Goal: Task Accomplishment & Management: Use online tool/utility

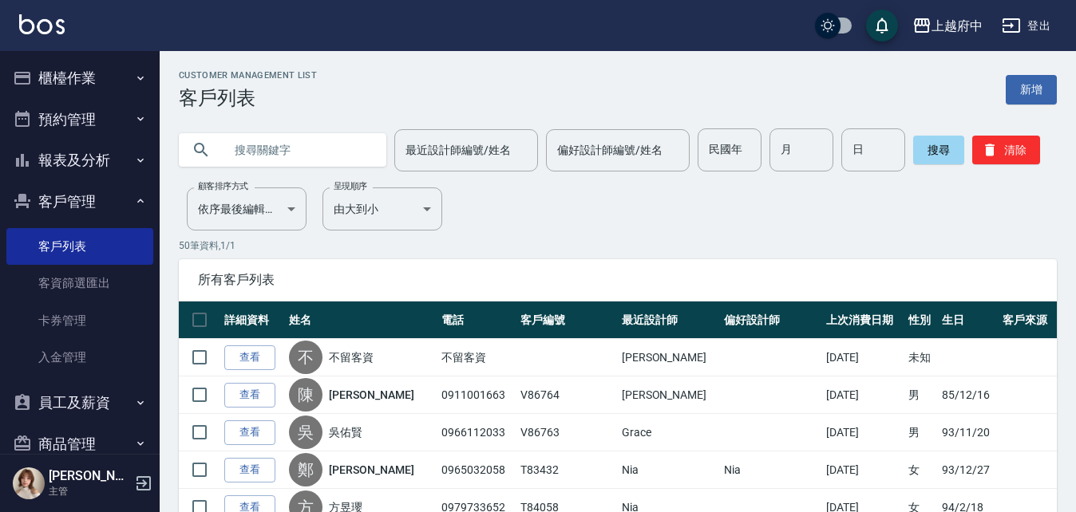
click at [326, 148] on input "text" at bounding box center [298, 149] width 150 height 43
type input "90383"
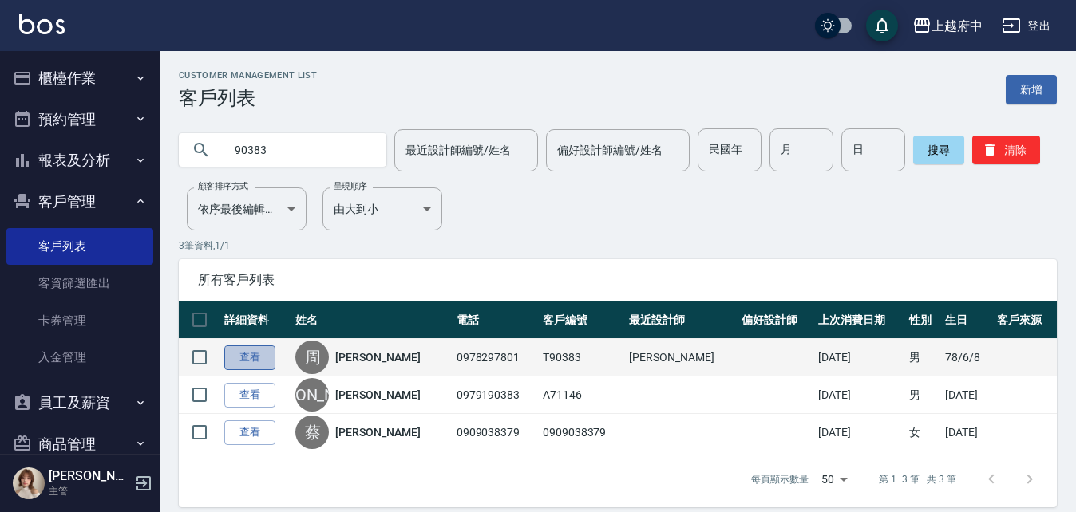
click at [240, 363] on link "查看" at bounding box center [249, 357] width 51 height 25
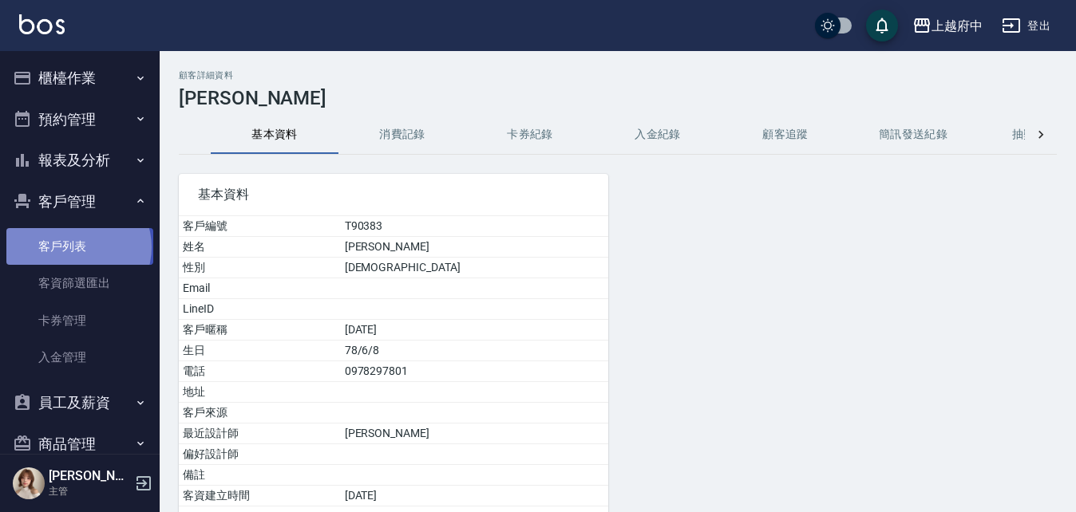
click at [77, 247] on link "客戶列表" at bounding box center [79, 246] width 147 height 37
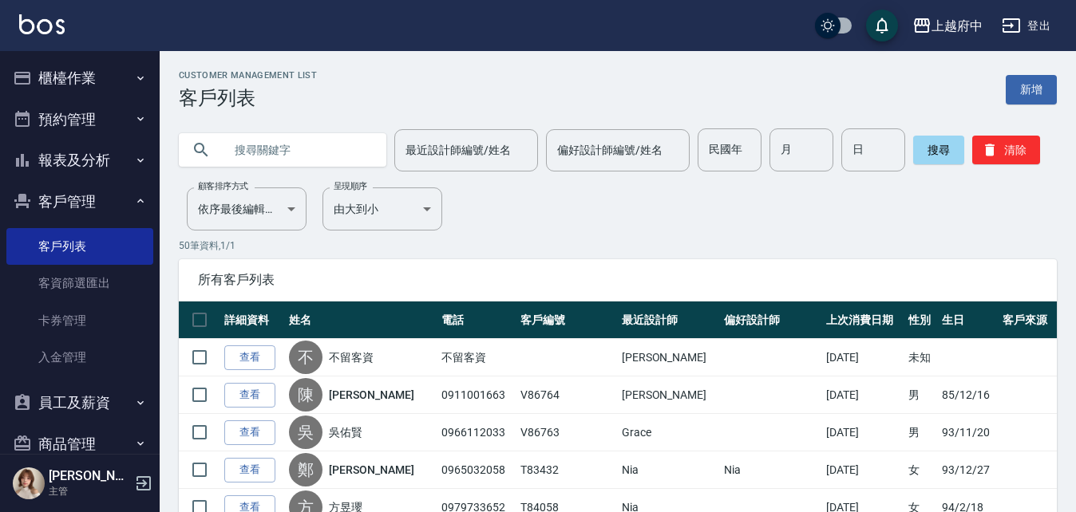
click at [290, 147] on input "text" at bounding box center [298, 149] width 150 height 43
type input "0930075012"
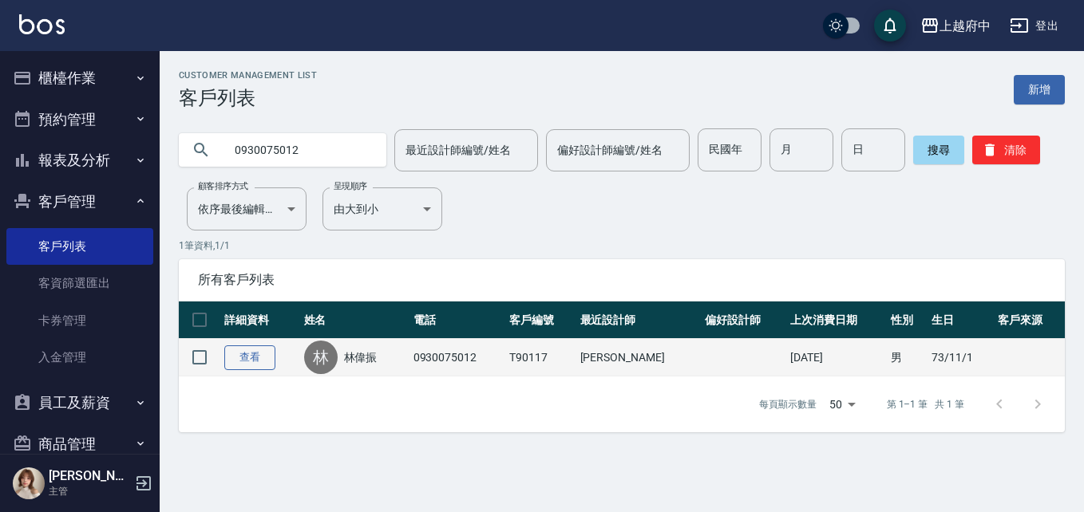
click at [255, 353] on link "查看" at bounding box center [249, 357] width 51 height 25
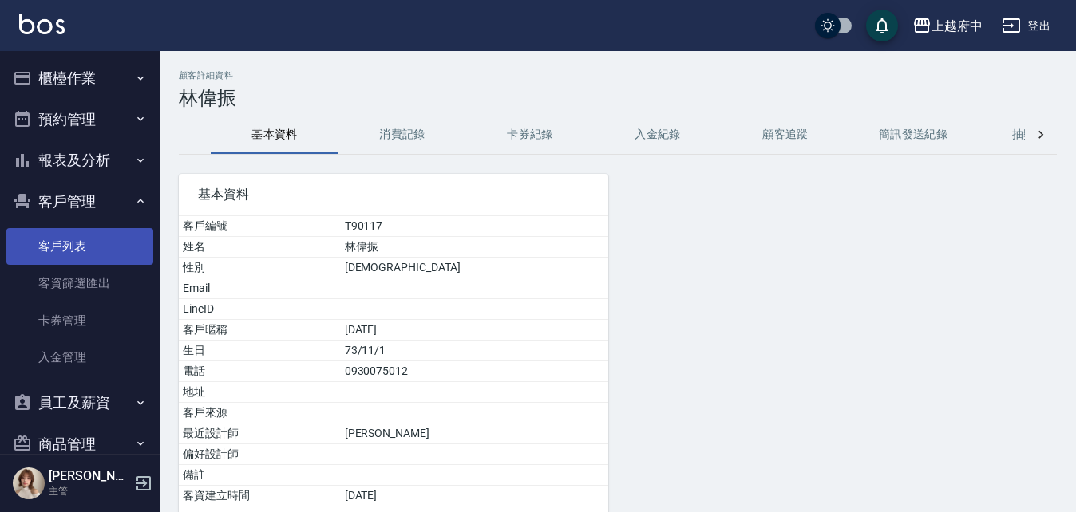
click at [69, 235] on link "客戶列表" at bounding box center [79, 246] width 147 height 37
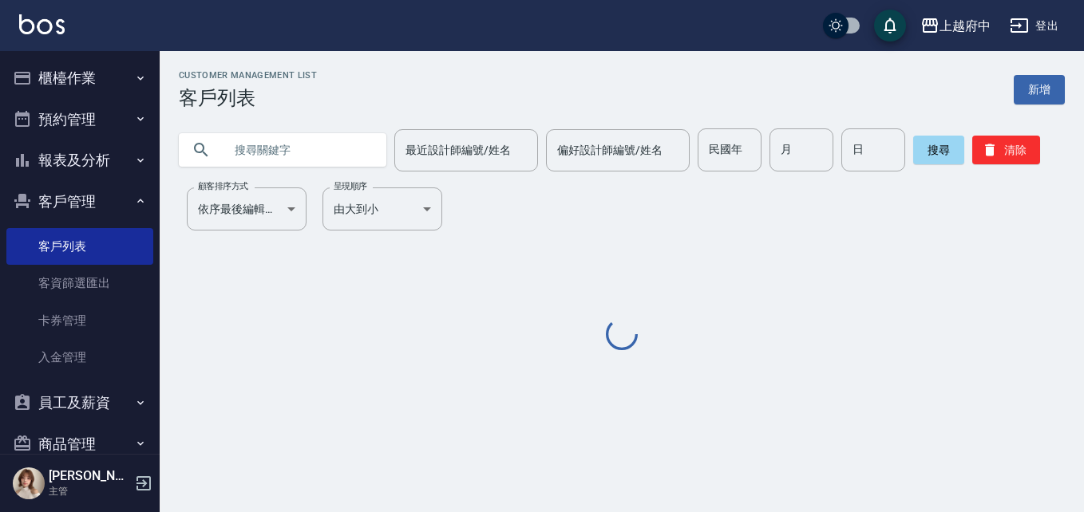
click at [290, 135] on input "text" at bounding box center [298, 149] width 150 height 43
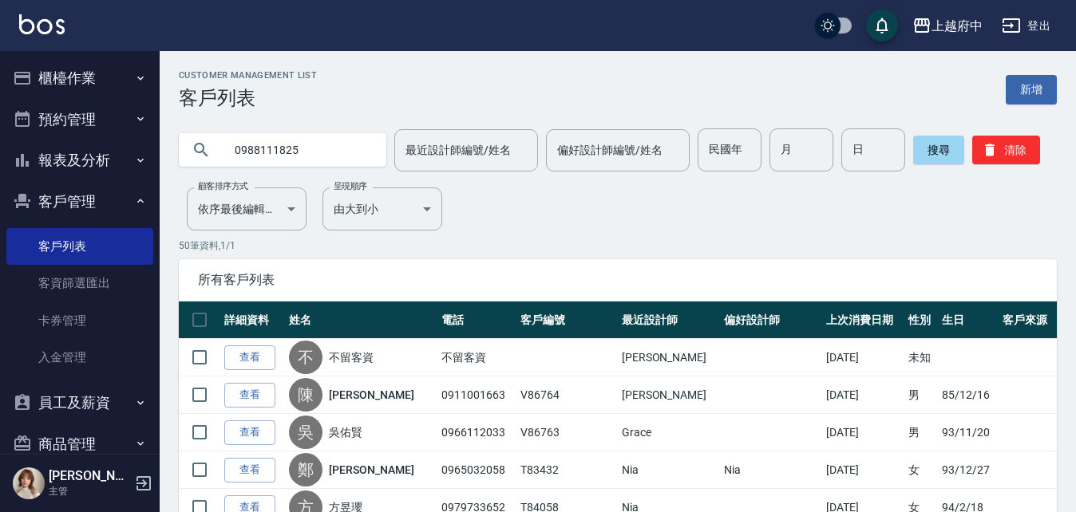
type input "0988111825"
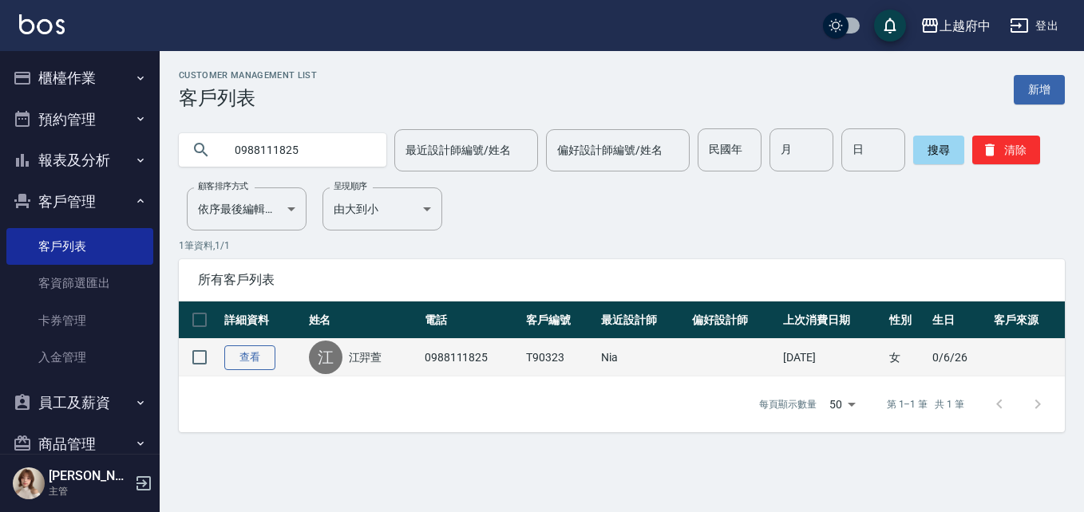
click at [259, 361] on link "查看" at bounding box center [249, 357] width 51 height 25
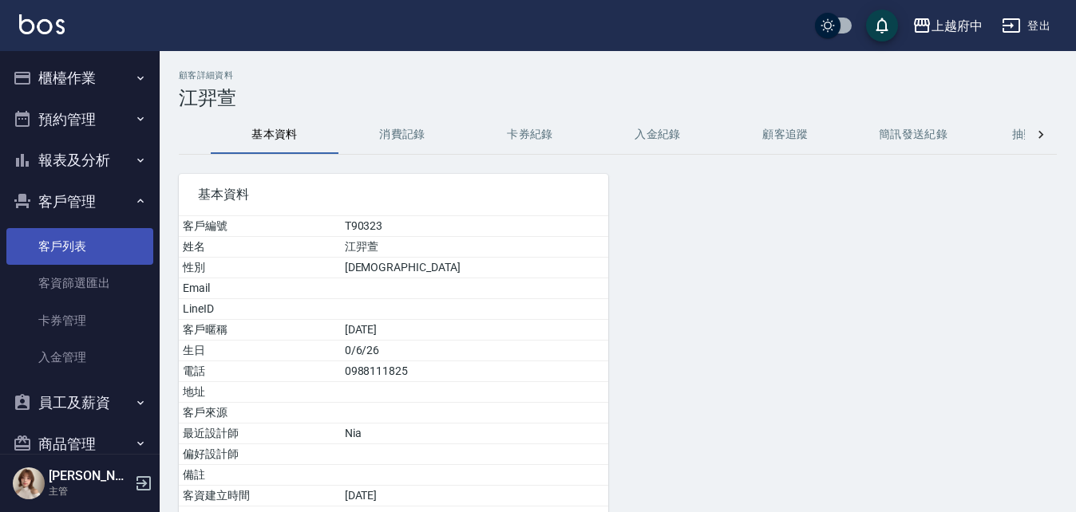
click at [72, 249] on link "客戶列表" at bounding box center [79, 246] width 147 height 37
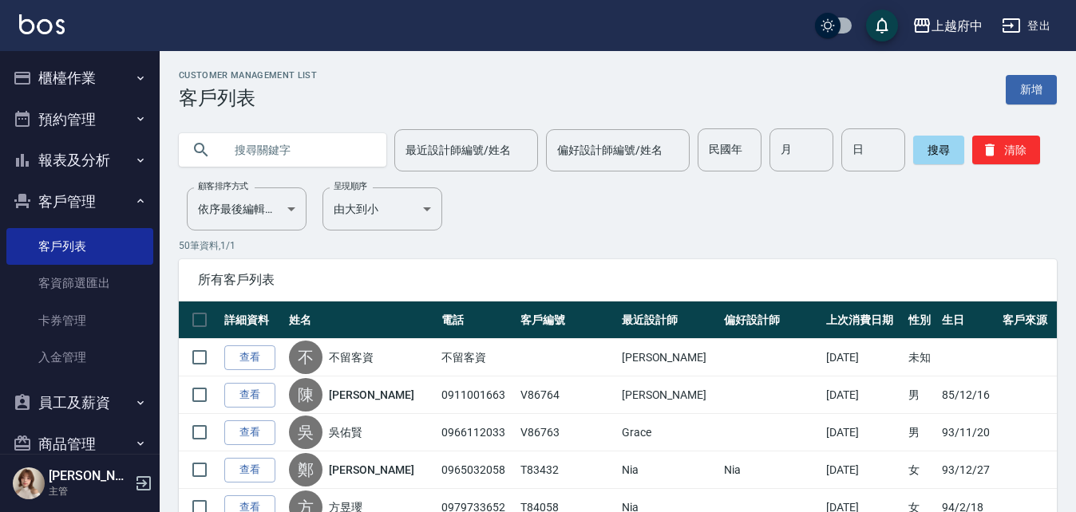
click at [292, 152] on input "text" at bounding box center [298, 149] width 150 height 43
type input "0"
type input "將"
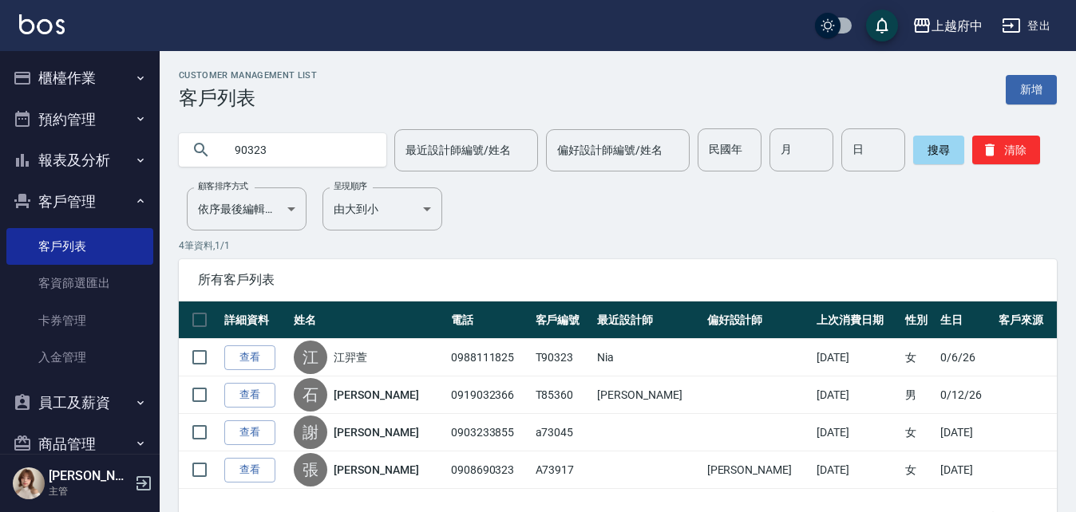
drag, startPoint x: 297, startPoint y: 156, endPoint x: 107, endPoint y: 163, distance: 190.0
click at [107, 163] on div "上越府中 登出 櫃檯作業 打帳單 帳單列表 掛單列表 營業儀表板 現金收支登錄 材料自購登錄 每日結帳 排班表 現場電腦打卡 預約管理 預約管理 單日預約紀錄…" at bounding box center [538, 282] width 1076 height 564
type input "90383"
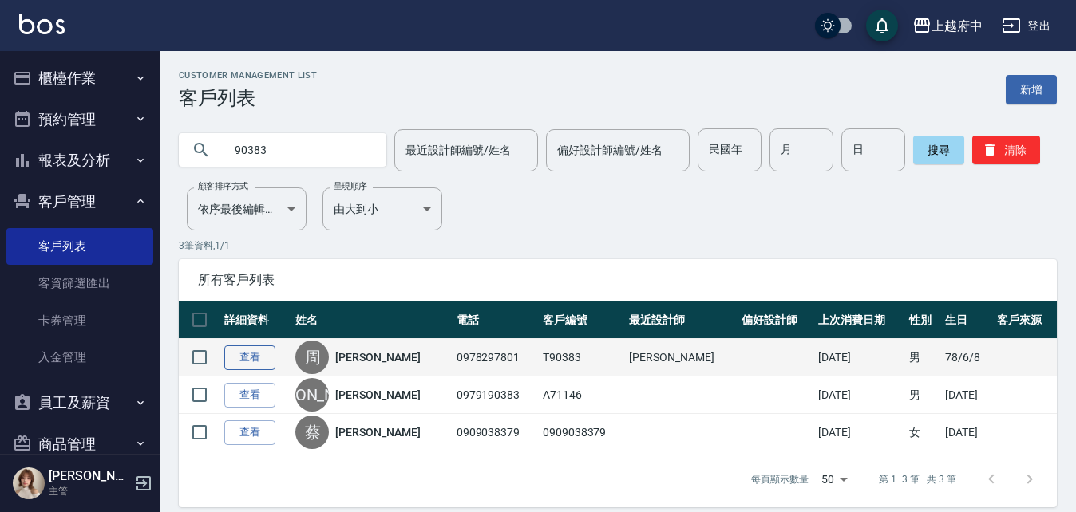
click at [260, 357] on link "查看" at bounding box center [249, 357] width 51 height 25
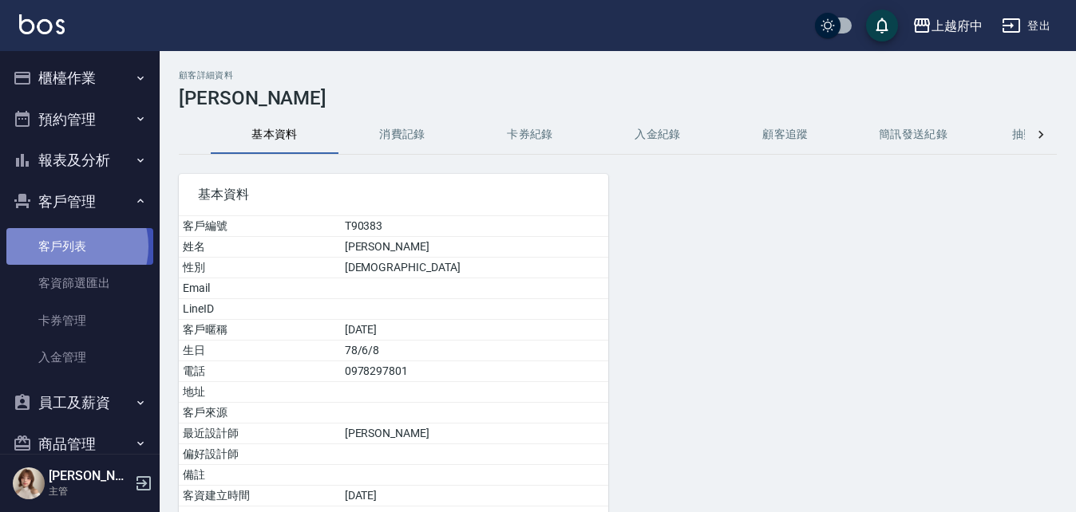
click at [67, 247] on link "客戶列表" at bounding box center [79, 246] width 147 height 37
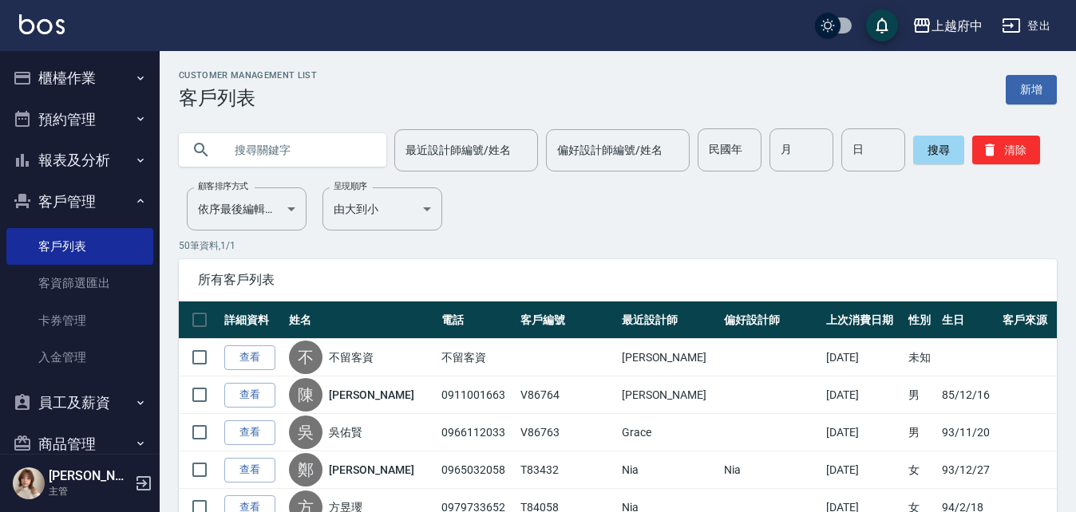
click at [353, 145] on input "text" at bounding box center [298, 149] width 150 height 43
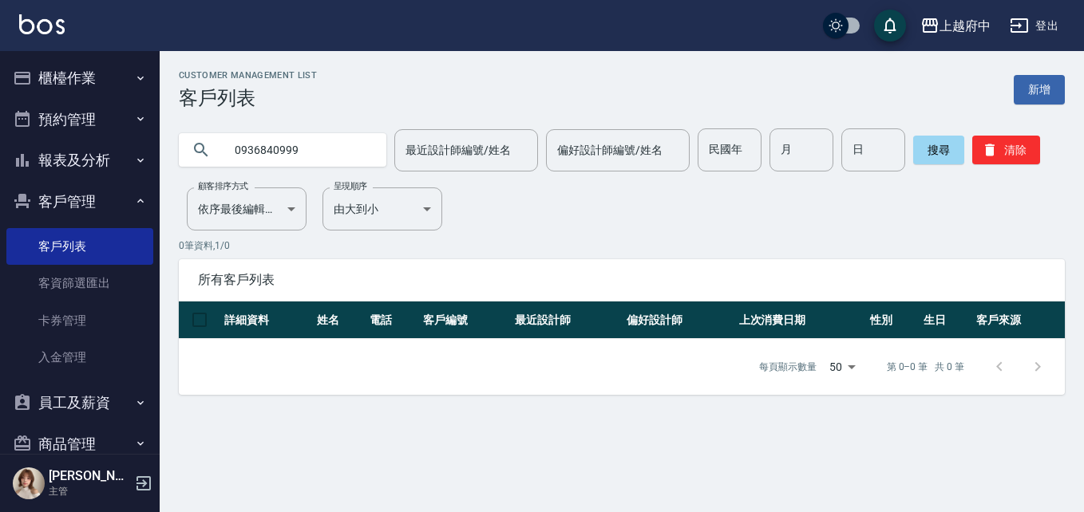
click at [283, 153] on input "0936840999" at bounding box center [298, 149] width 150 height 43
type input "0936840099"
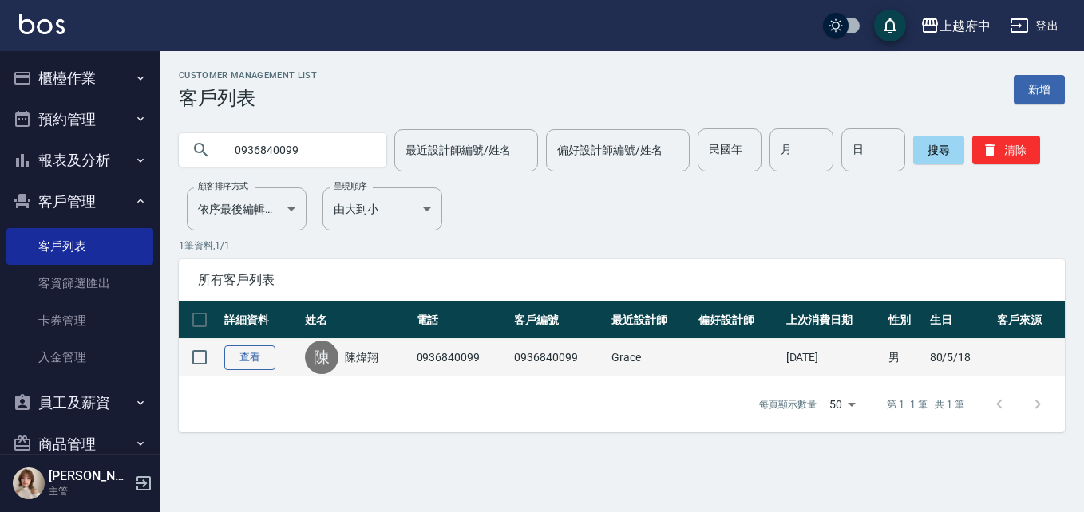
click at [247, 359] on link "查看" at bounding box center [249, 357] width 51 height 25
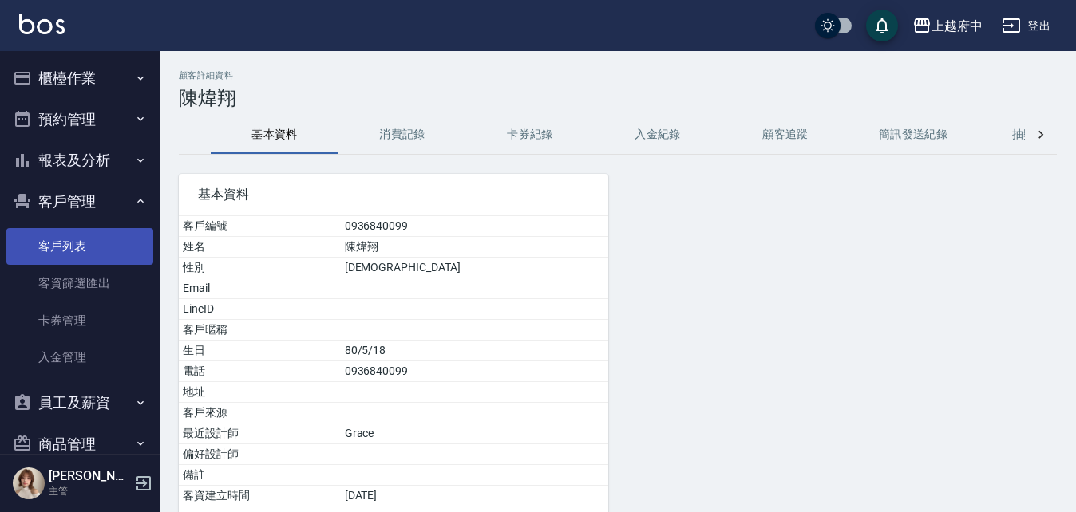
click at [90, 235] on link "客戶列表" at bounding box center [79, 246] width 147 height 37
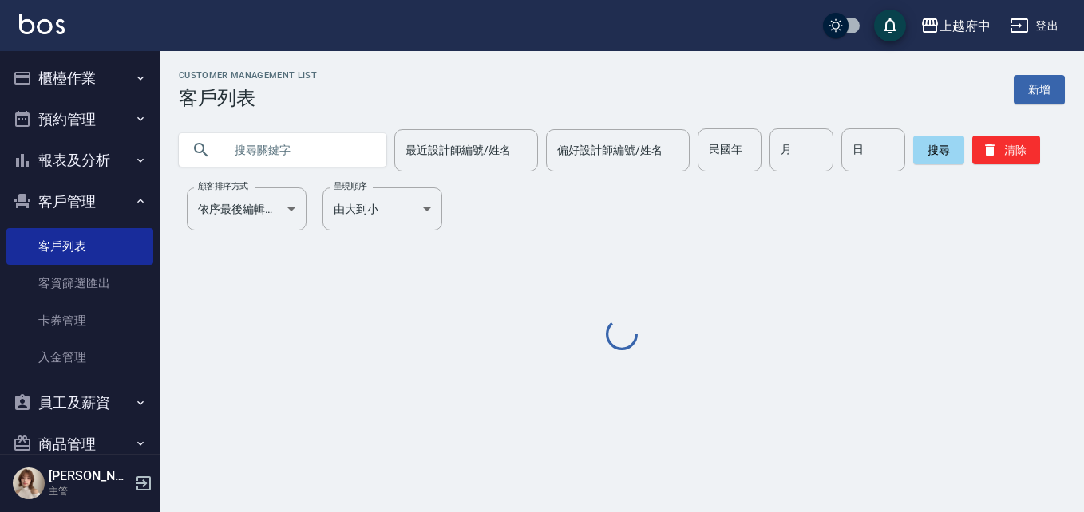
click at [287, 157] on input "text" at bounding box center [298, 149] width 150 height 43
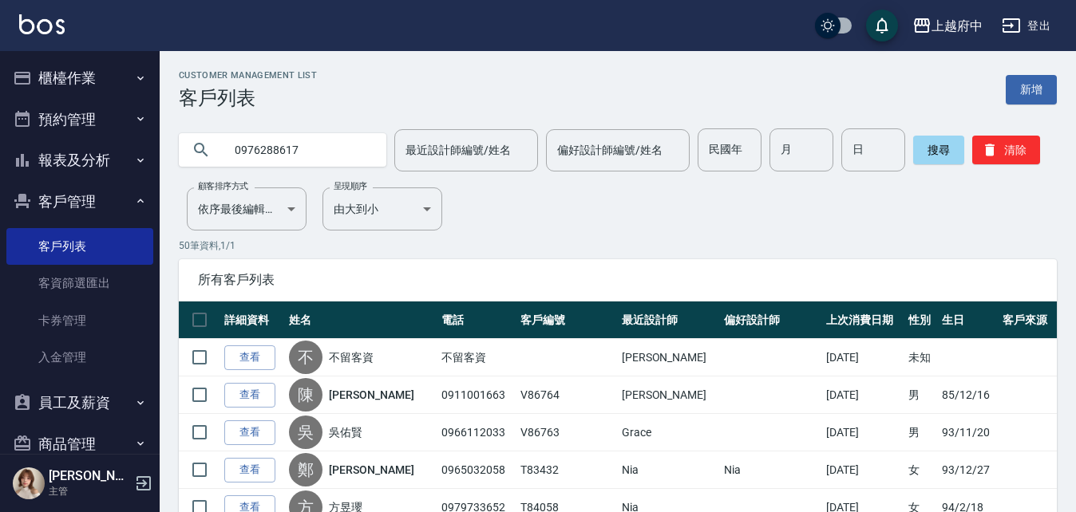
type input "0976288617"
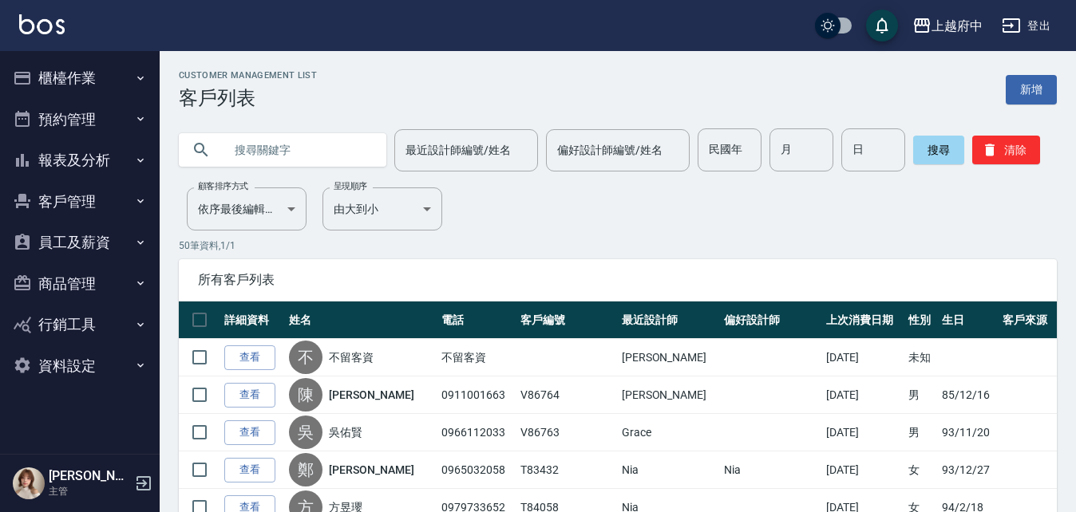
paste input "0966223211"
type input "0966223211"
click at [937, 146] on button "搜尋" at bounding box center [938, 150] width 51 height 29
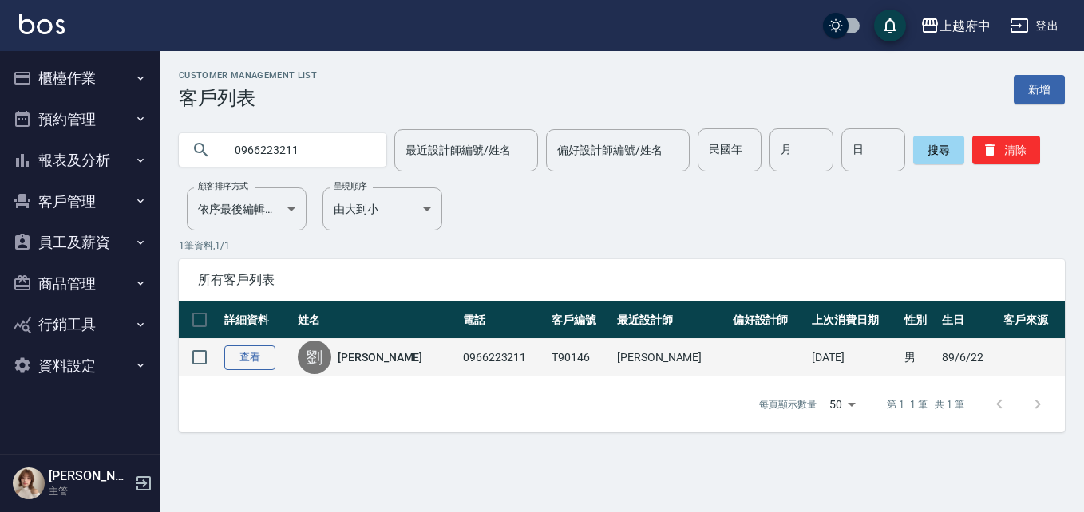
click at [255, 360] on link "查看" at bounding box center [249, 357] width 51 height 25
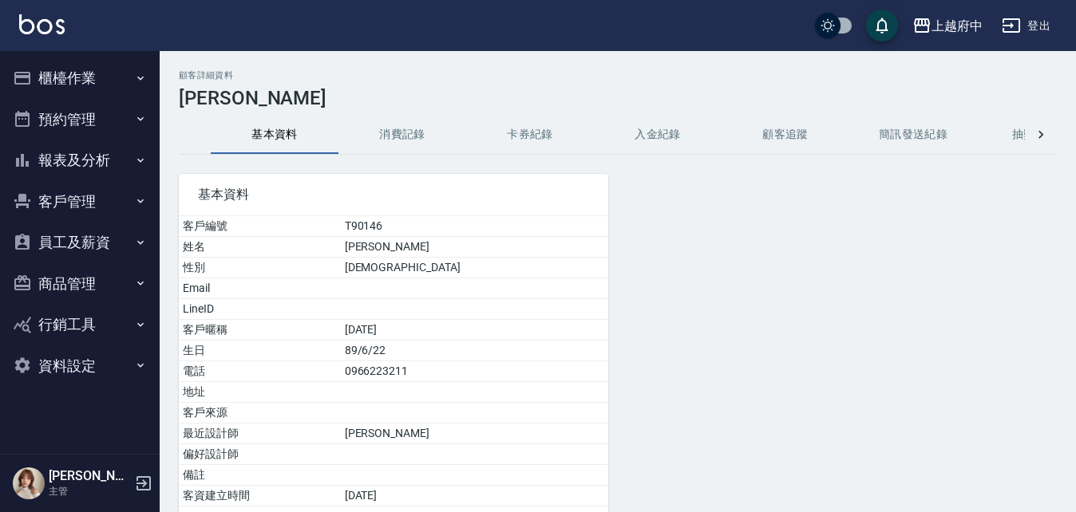
click at [410, 135] on button "消費記錄" at bounding box center [402, 135] width 128 height 38
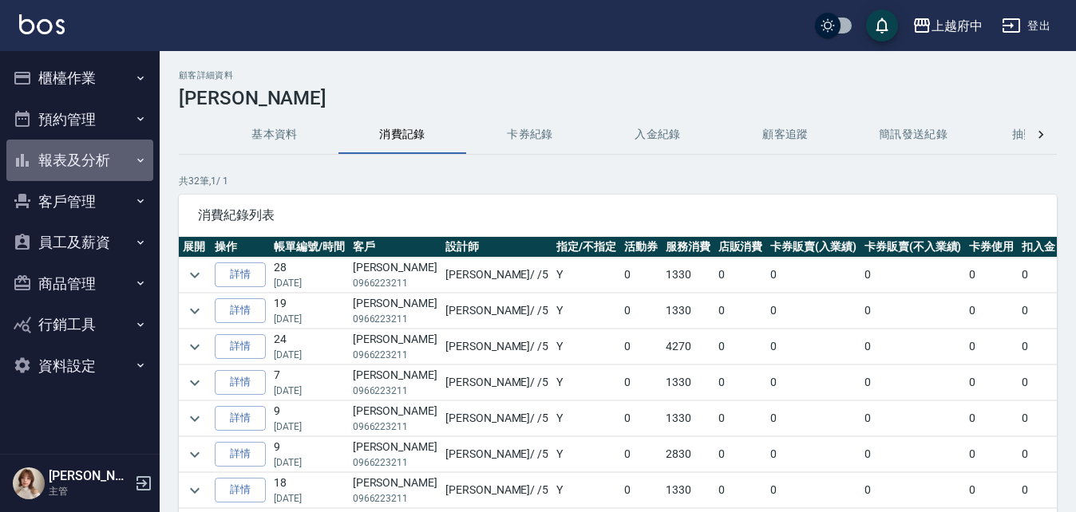
click at [76, 153] on button "報表及分析" at bounding box center [79, 160] width 147 height 41
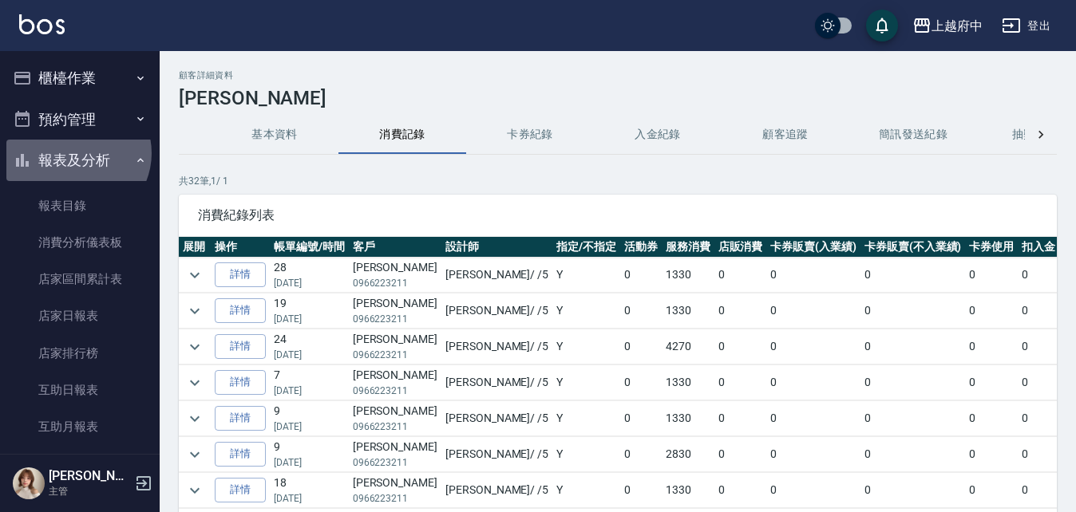
click at [76, 153] on button "報表及分析" at bounding box center [79, 160] width 147 height 41
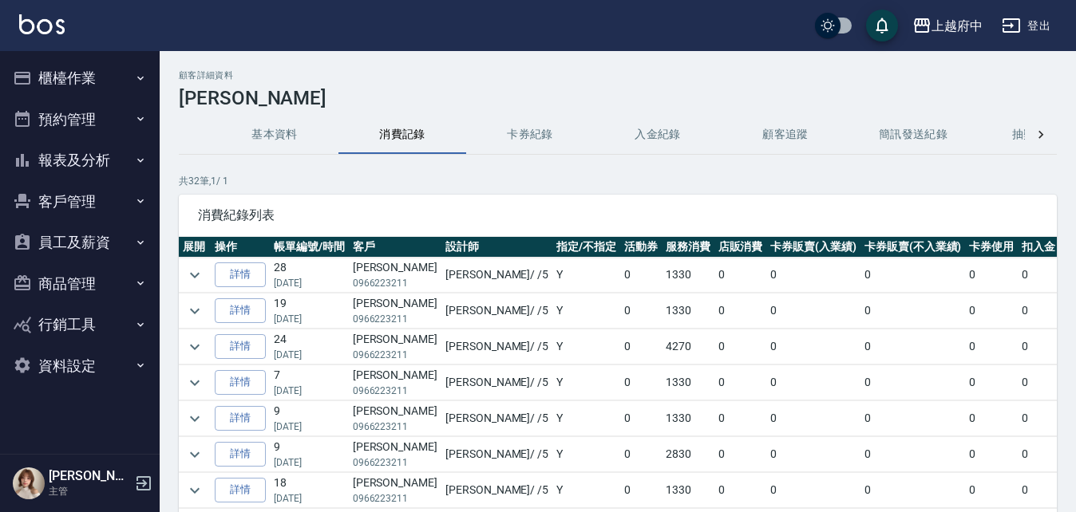
click at [69, 198] on button "客戶管理" at bounding box center [79, 201] width 147 height 41
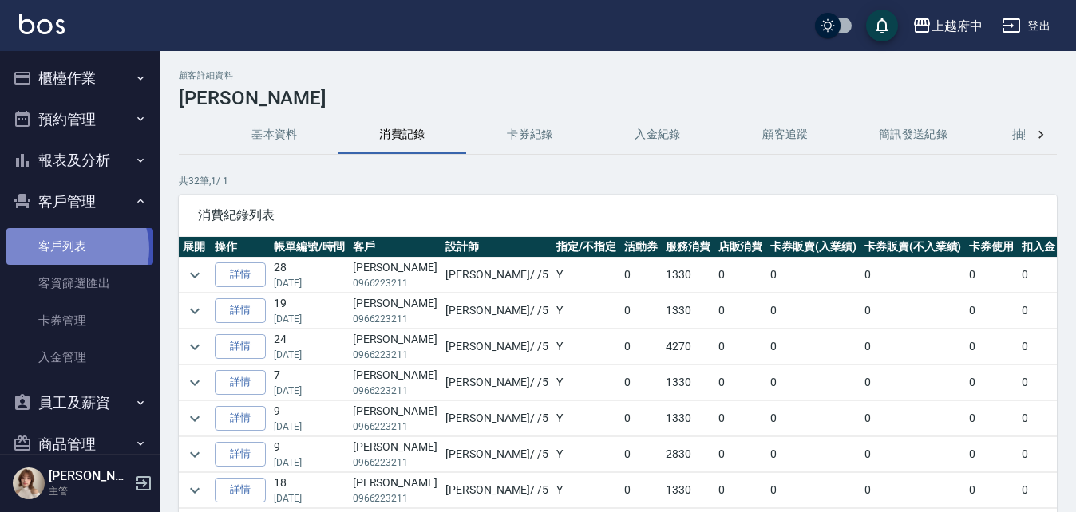
click at [75, 249] on link "客戶列表" at bounding box center [79, 246] width 147 height 37
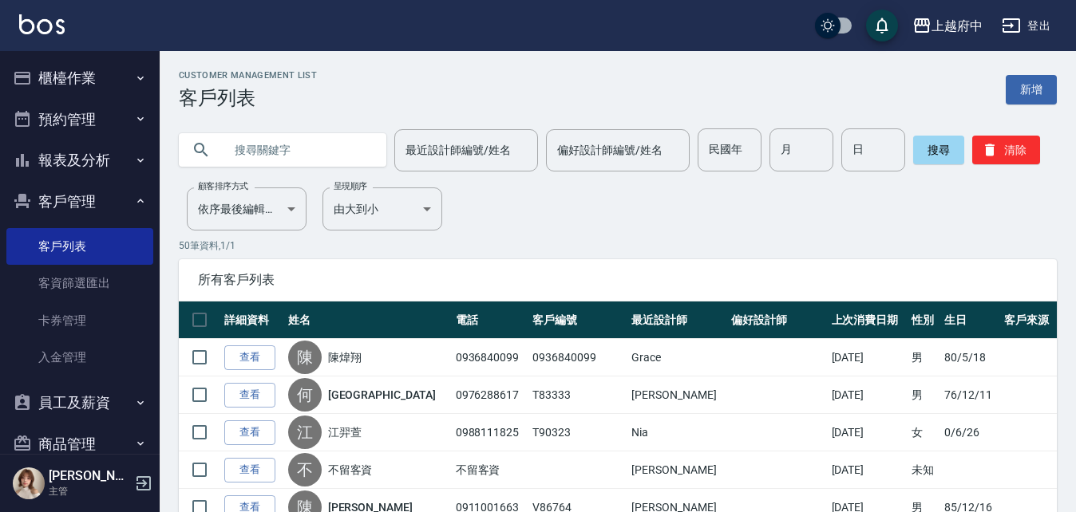
click at [346, 155] on input "text" at bounding box center [298, 149] width 150 height 43
type input "0938966389"
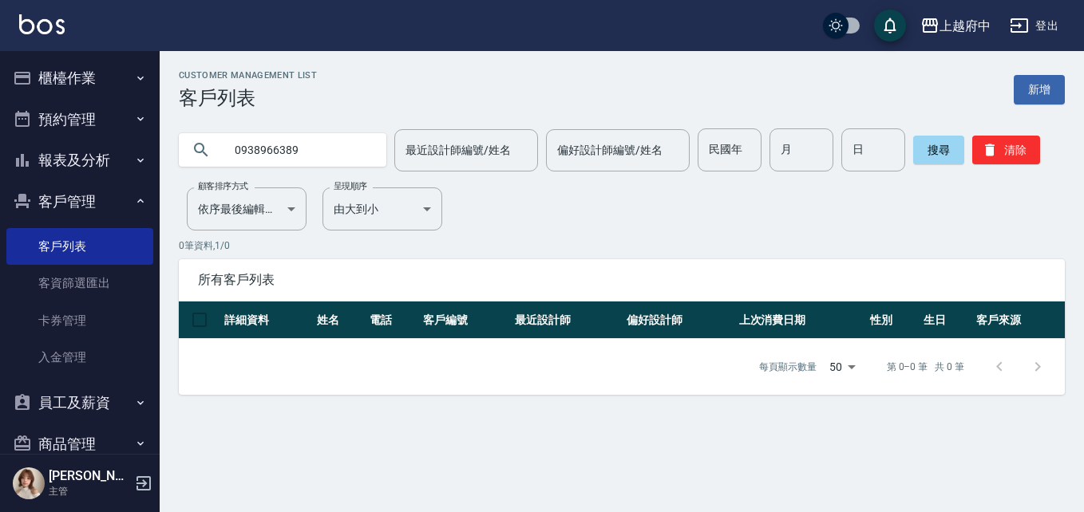
drag, startPoint x: 327, startPoint y: 150, endPoint x: 111, endPoint y: 159, distance: 216.4
click at [117, 171] on div "上越府中 登出 櫃檯作業 打帳單 帳單列表 掛單列表 營業儀表板 現金收支登錄 材料自購登錄 每日結帳 排班表 現場電腦打卡 預約管理 預約管理 單日預約紀錄…" at bounding box center [542, 256] width 1084 height 512
type input "X"
click at [274, 152] on input "劉宇哲" at bounding box center [298, 149] width 150 height 43
click at [251, 153] on input "劉宇哲" at bounding box center [298, 149] width 150 height 43
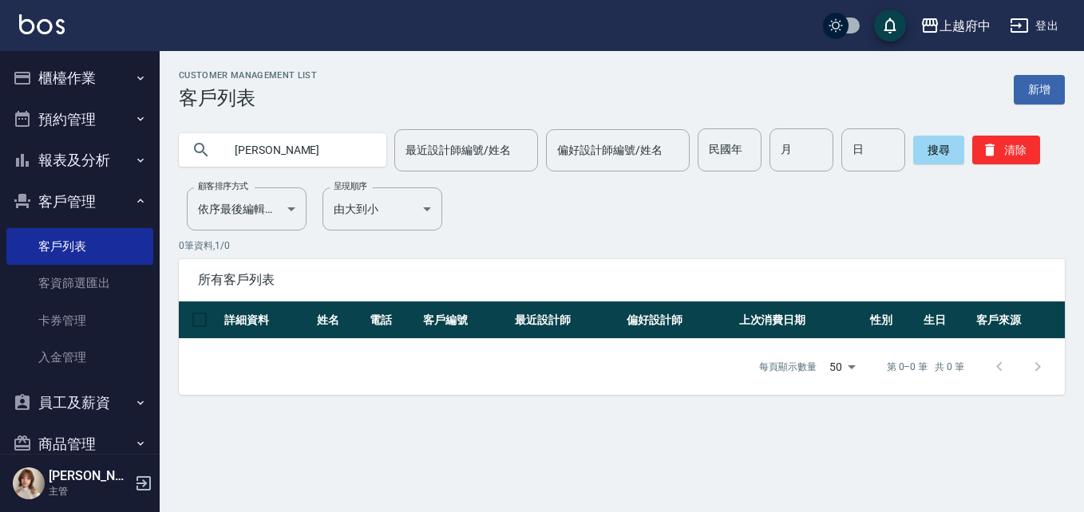
type input "劉哲宇"
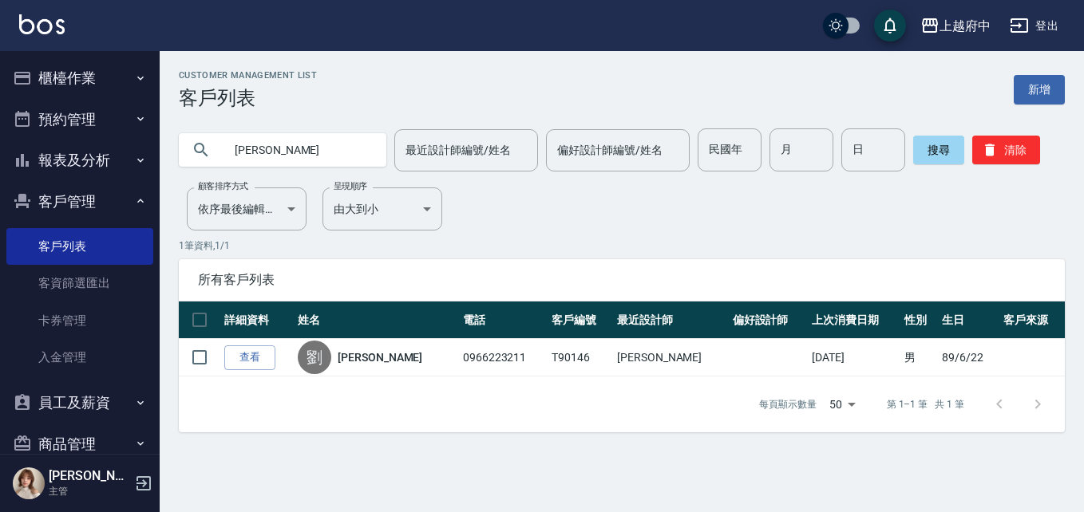
drag, startPoint x: 256, startPoint y: 360, endPoint x: 271, endPoint y: 380, distance: 25.1
click at [256, 360] on link "查看" at bounding box center [249, 357] width 51 height 25
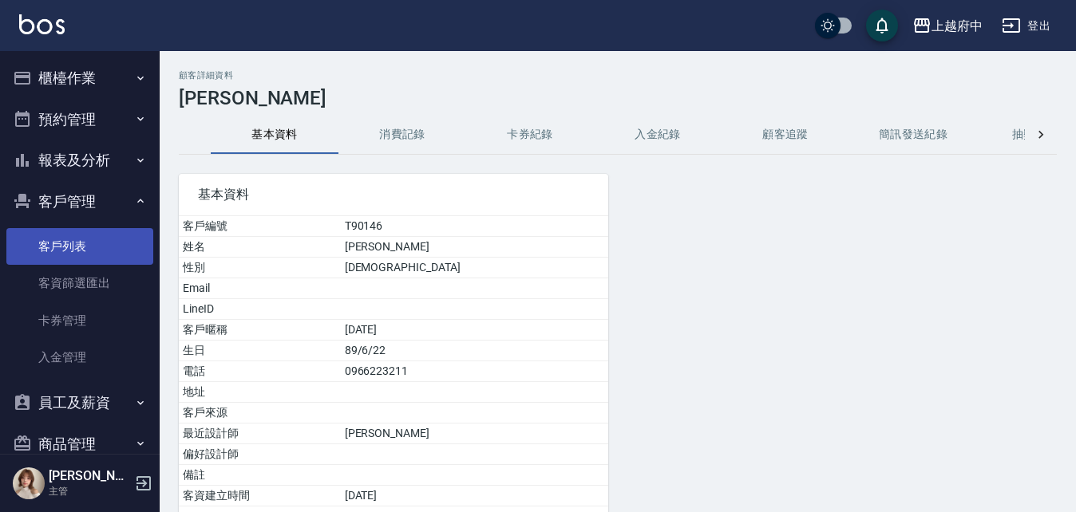
click at [75, 239] on link "客戶列表" at bounding box center [79, 246] width 147 height 37
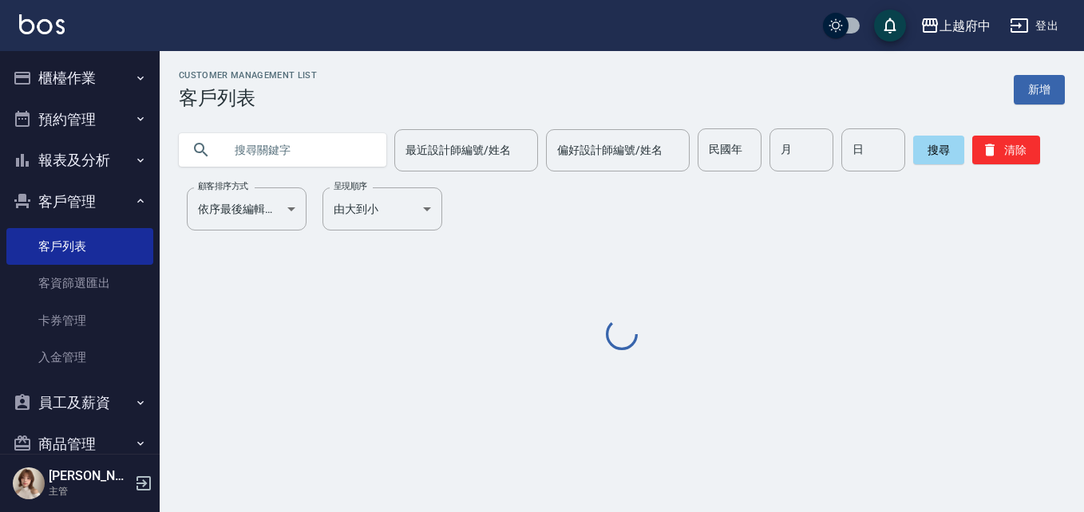
click at [267, 152] on input "text" at bounding box center [298, 149] width 150 height 43
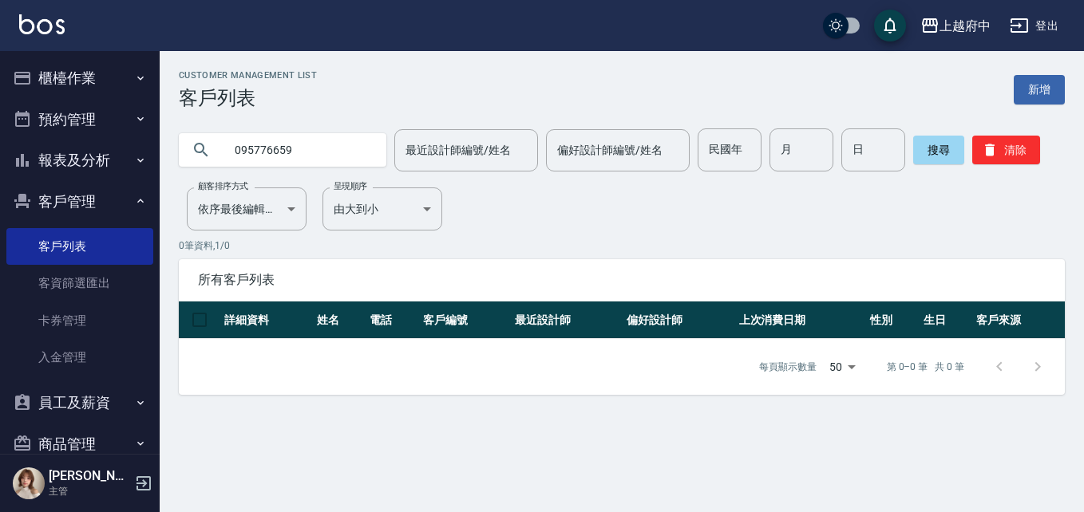
click at [255, 149] on input "095776659" at bounding box center [298, 149] width 150 height 43
type input "0956776659"
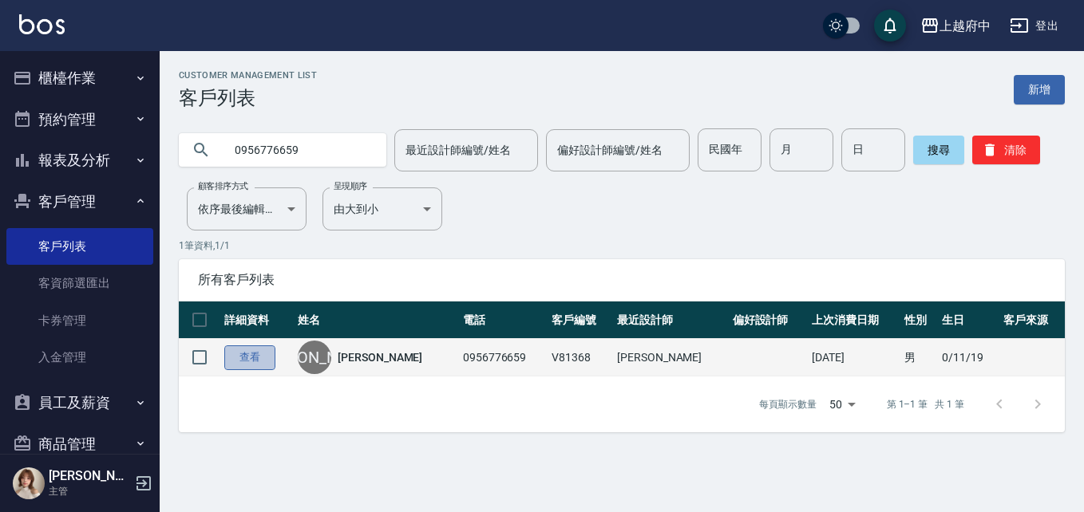
click at [256, 362] on link "查看" at bounding box center [249, 357] width 51 height 25
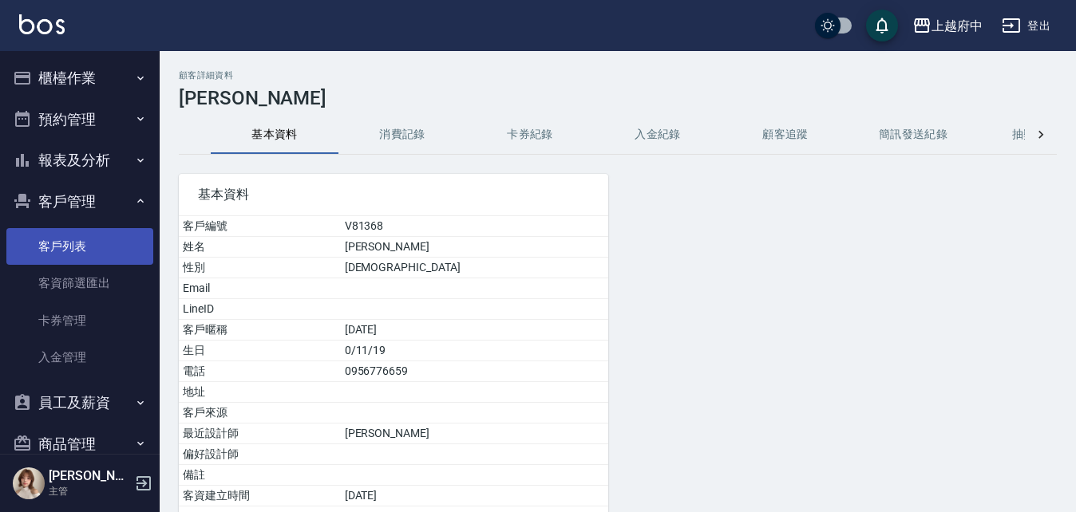
click at [65, 246] on link "客戶列表" at bounding box center [79, 246] width 147 height 37
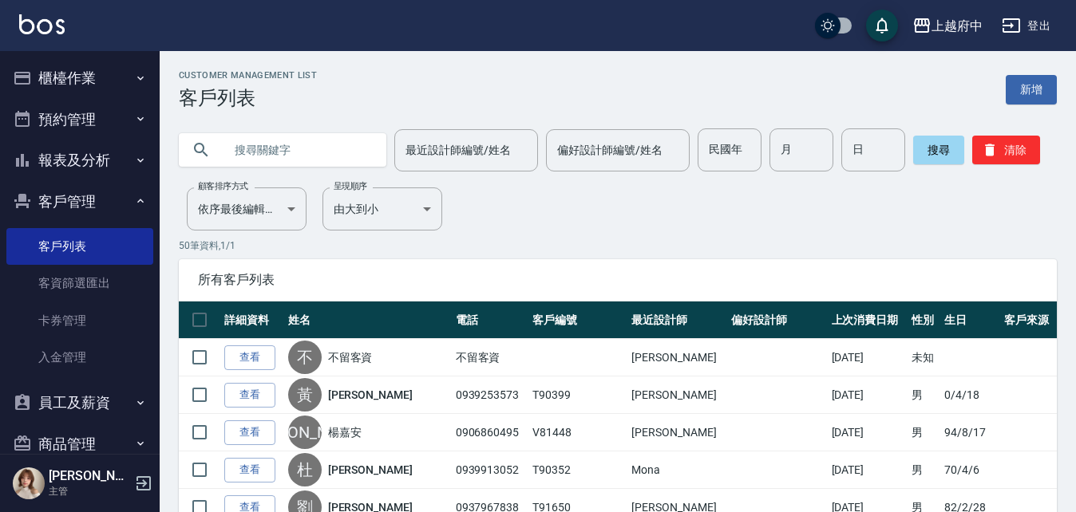
click at [263, 160] on input "text" at bounding box center [298, 149] width 150 height 43
type input "90146"
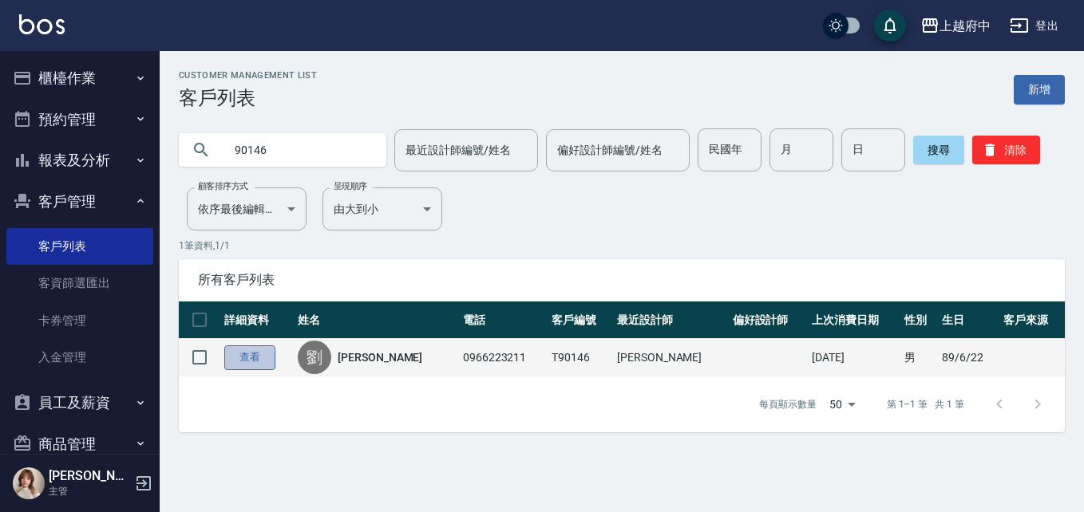
click at [256, 365] on link "查看" at bounding box center [249, 357] width 51 height 25
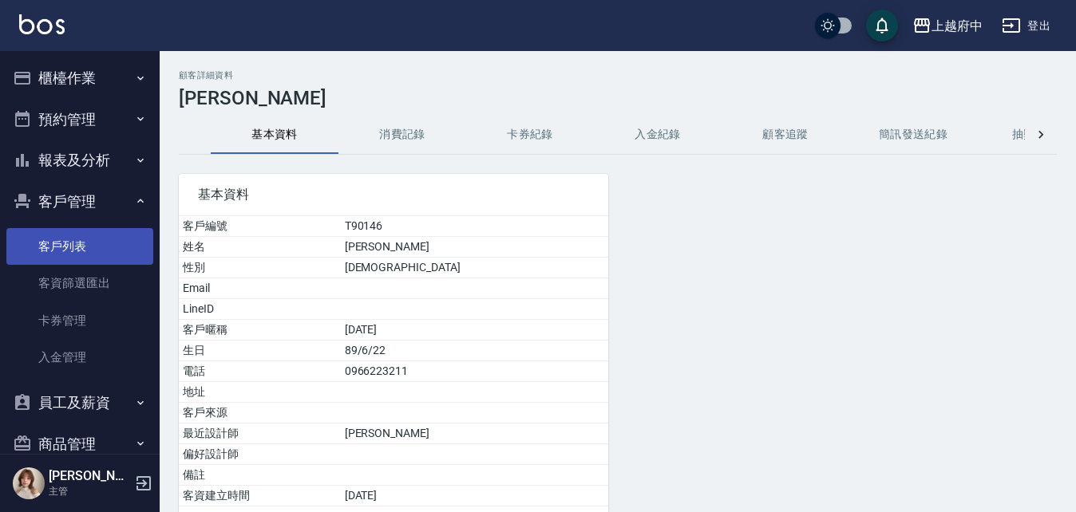
click at [70, 243] on link "客戶列表" at bounding box center [79, 246] width 147 height 37
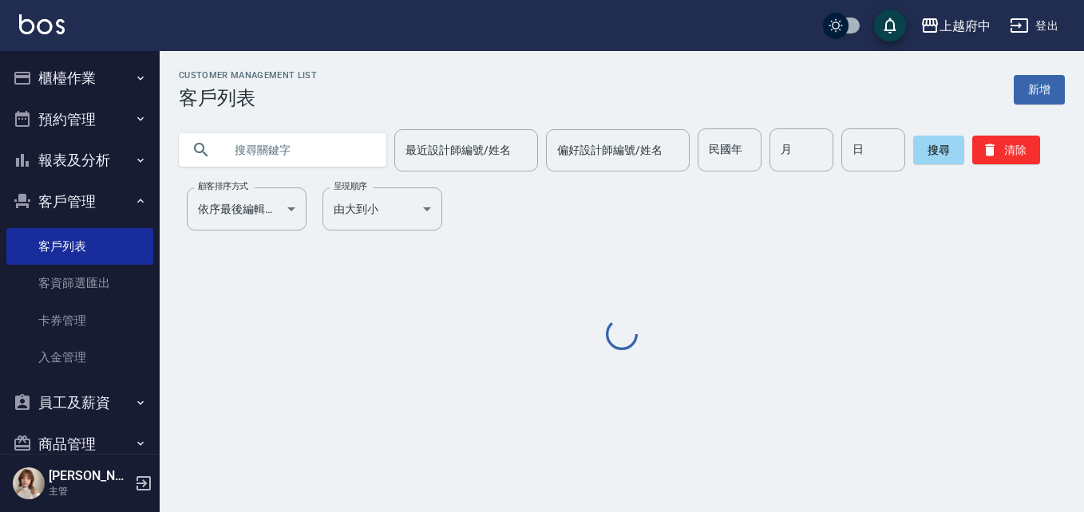
click at [346, 160] on input "text" at bounding box center [298, 149] width 150 height 43
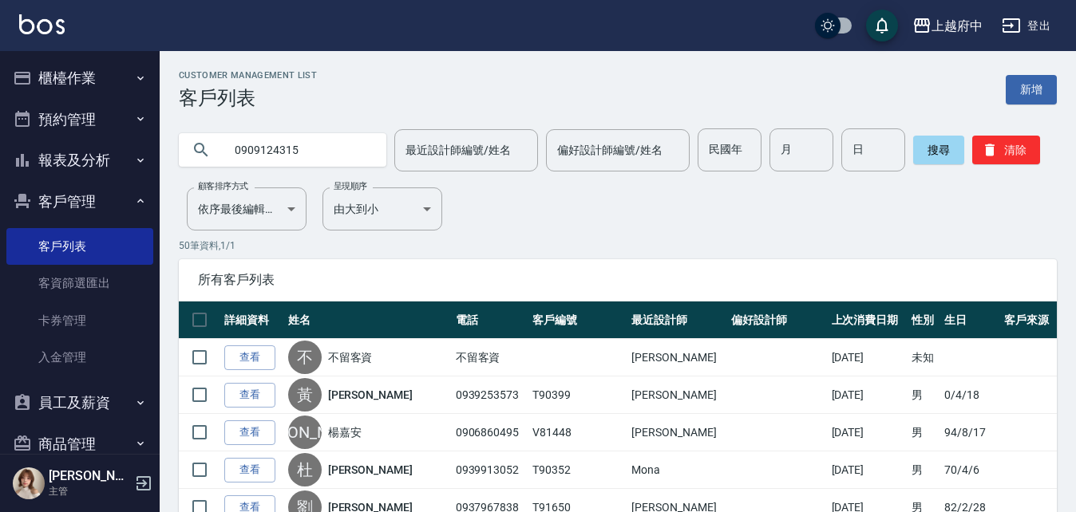
type input "0909124315"
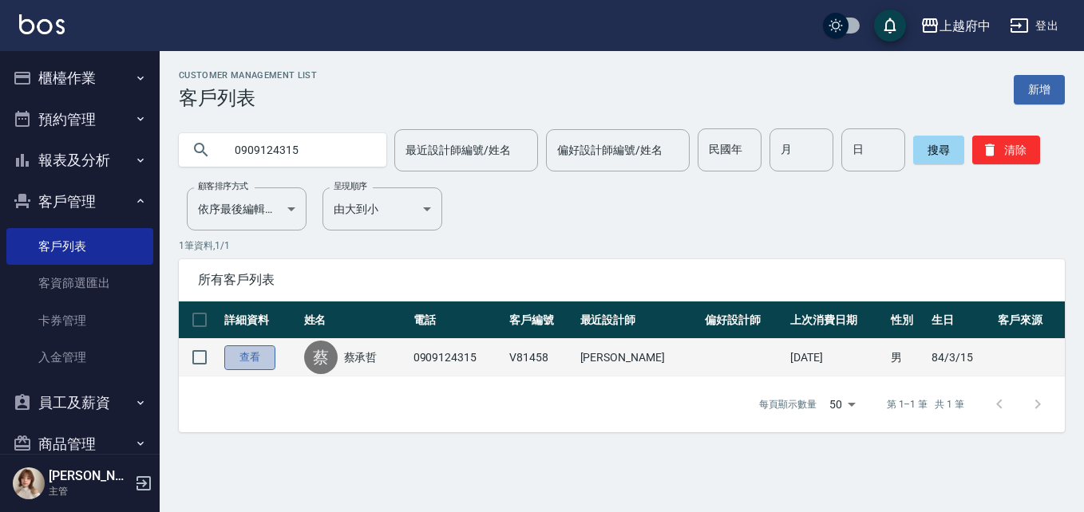
click at [240, 363] on link "查看" at bounding box center [249, 357] width 51 height 25
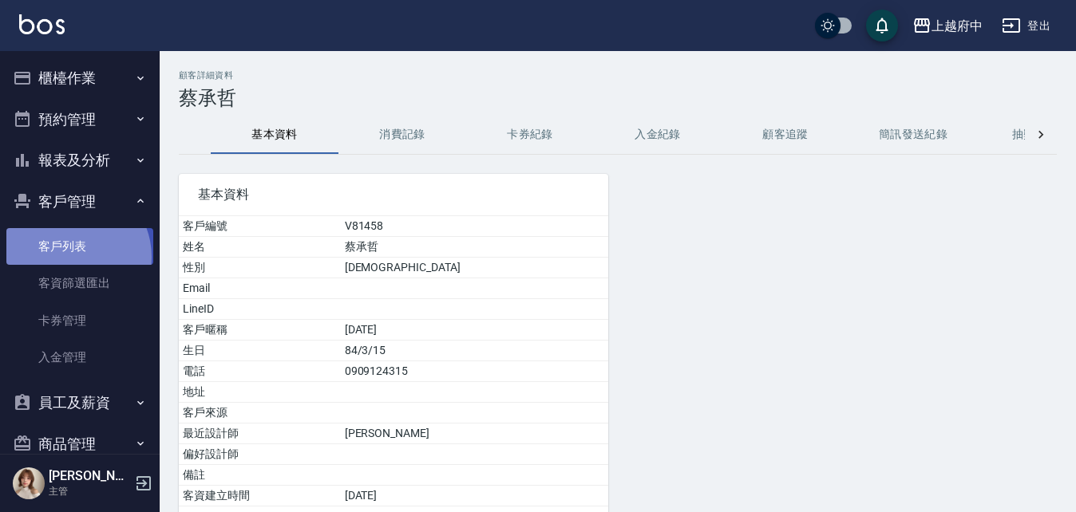
click at [69, 257] on link "客戶列表" at bounding box center [79, 246] width 147 height 37
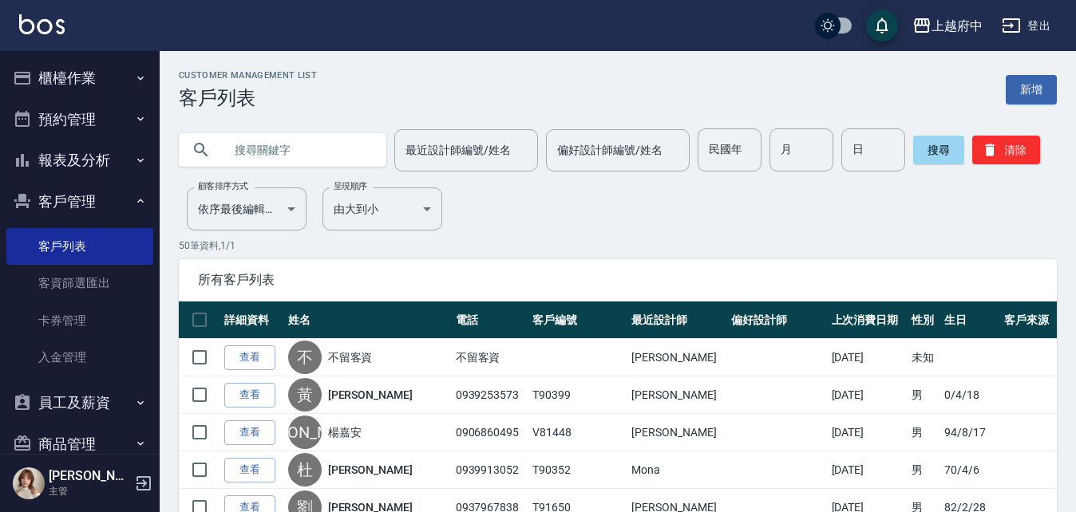
click at [286, 155] on input "text" at bounding box center [298, 149] width 150 height 43
type input "0958480426"
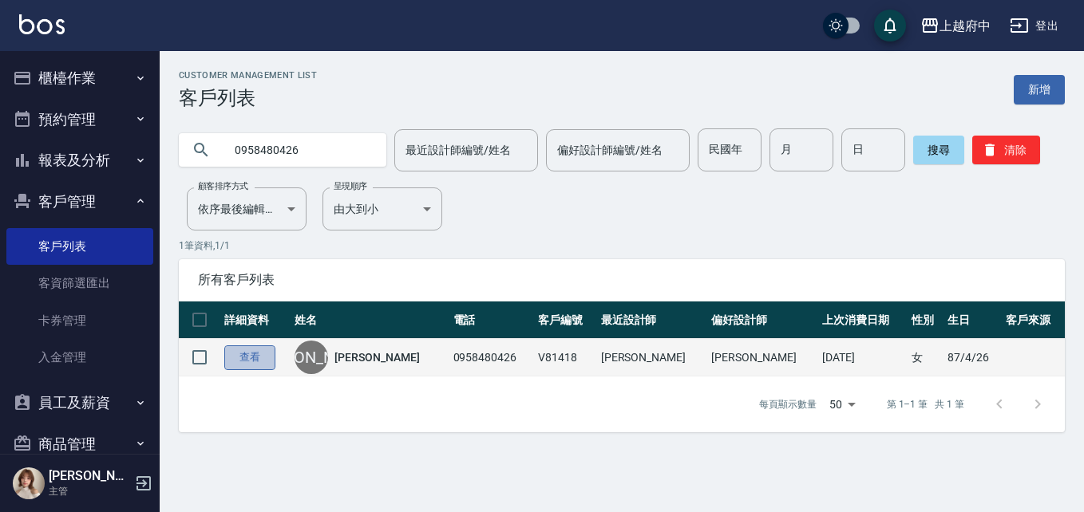
click at [262, 362] on link "查看" at bounding box center [249, 357] width 51 height 25
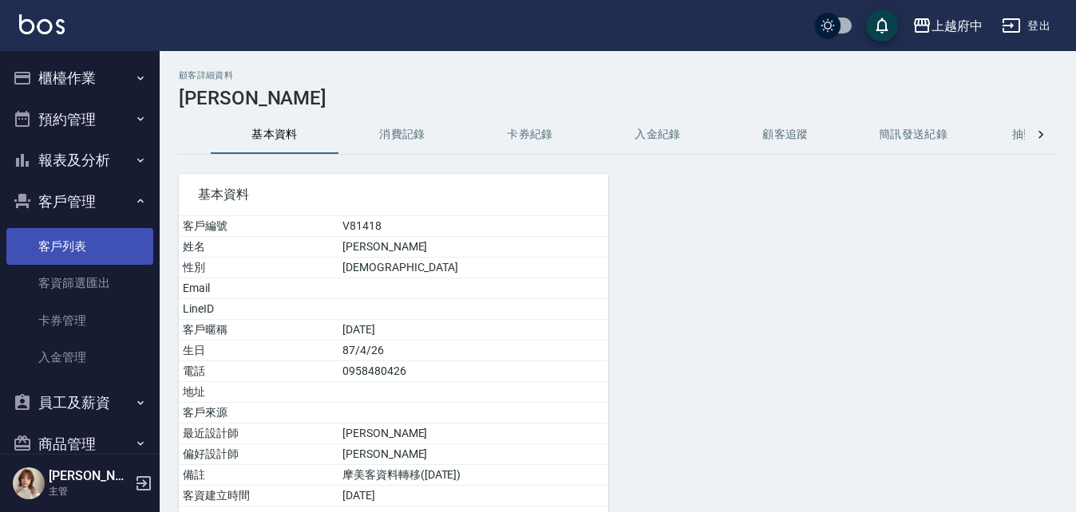
click at [51, 252] on link "客戶列表" at bounding box center [79, 246] width 147 height 37
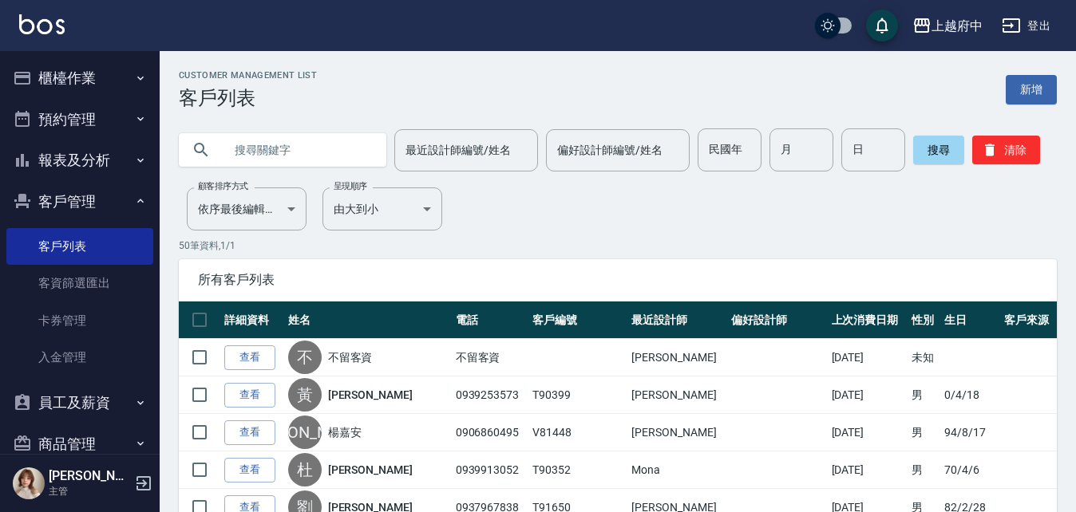
click at [266, 154] on input "text" at bounding box center [298, 149] width 150 height 43
type input "0976667828"
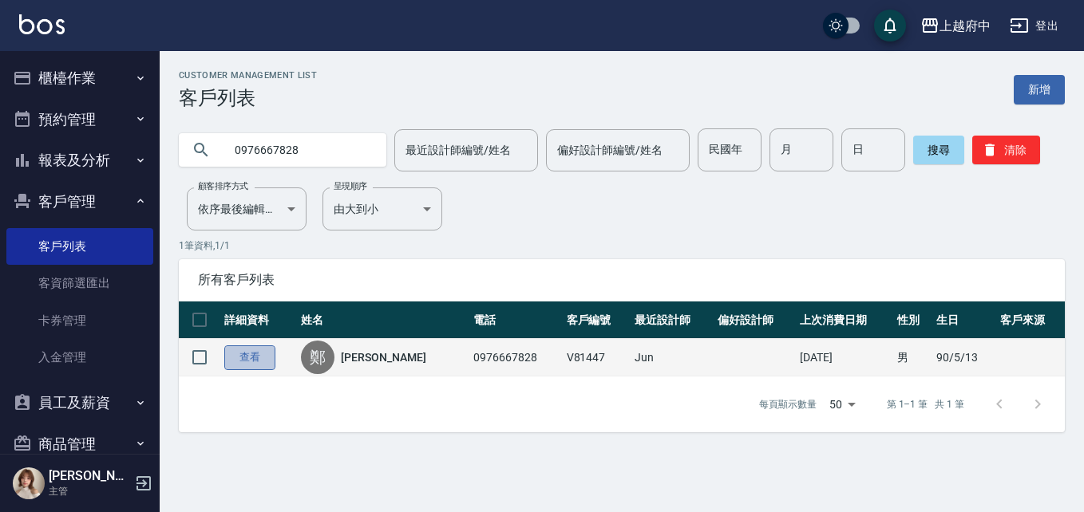
click at [259, 357] on link "查看" at bounding box center [249, 357] width 51 height 25
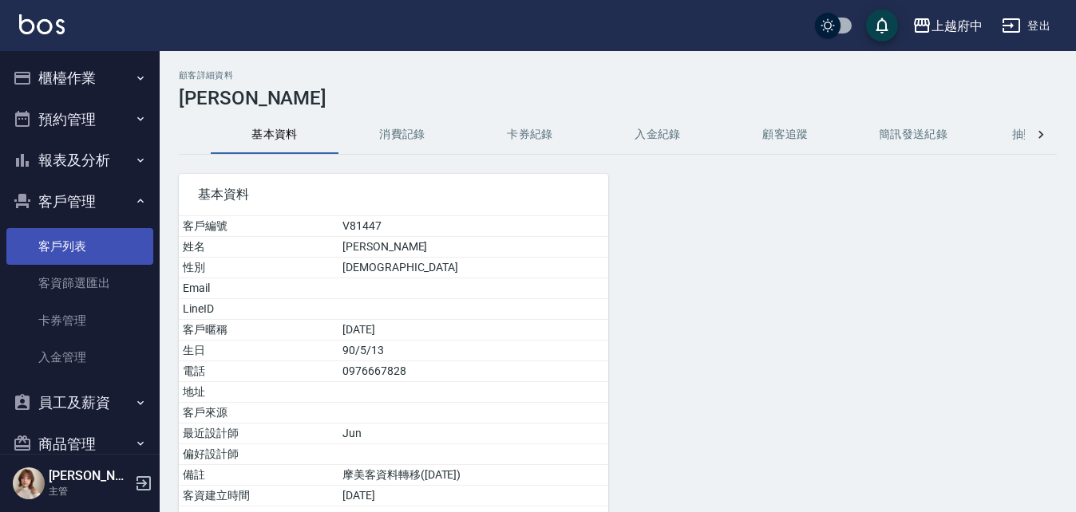
click at [28, 253] on link "客戶列表" at bounding box center [79, 246] width 147 height 37
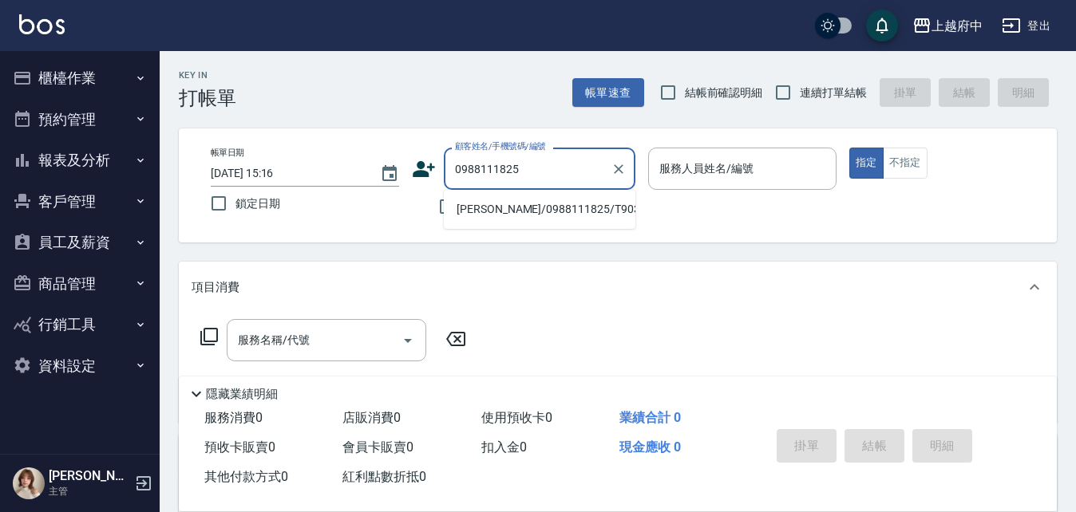
click at [511, 212] on li "[PERSON_NAME]/0988111825/T90323" at bounding box center [539, 209] width 191 height 26
type input "[PERSON_NAME]/0988111825/T90323"
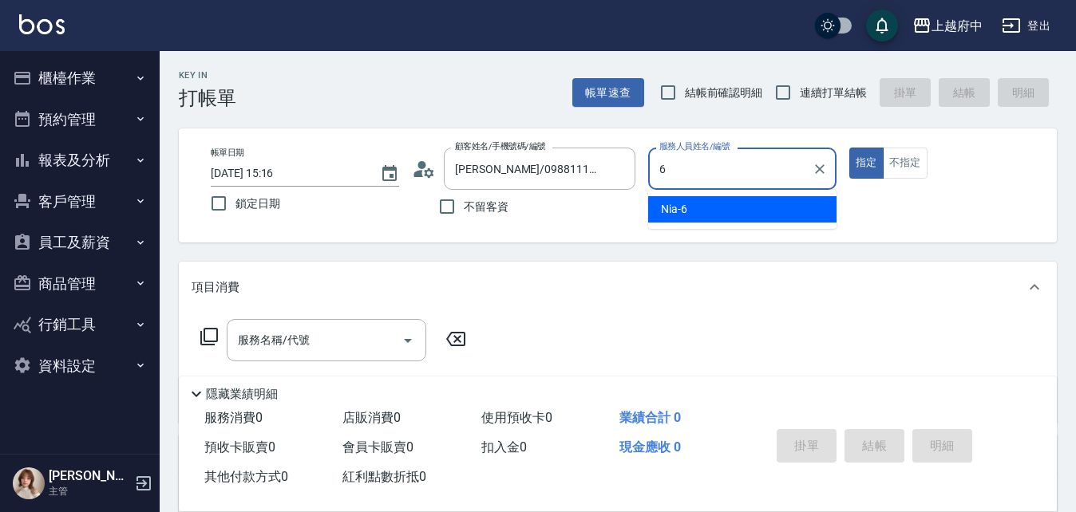
type input "Nia-6"
type button "true"
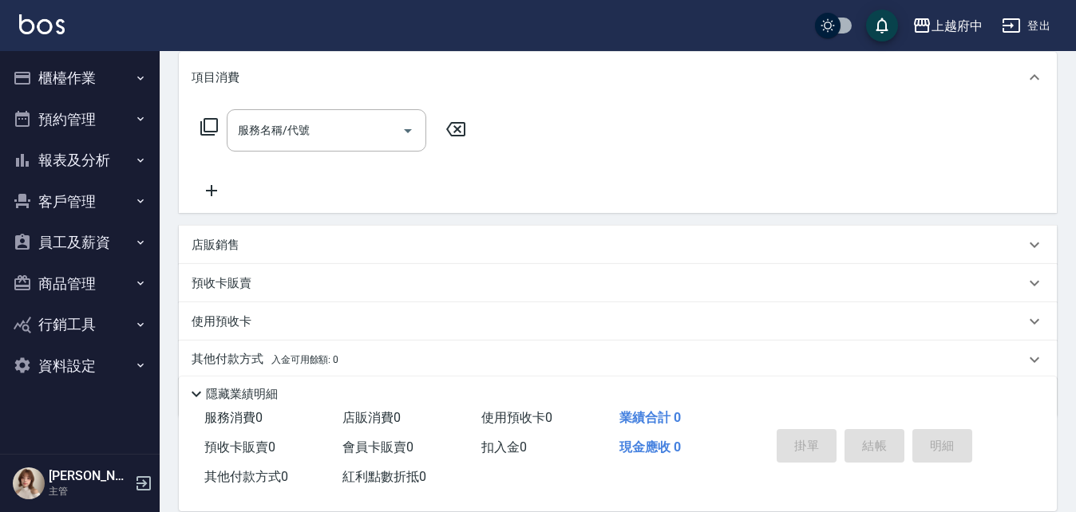
scroll to position [268, 0]
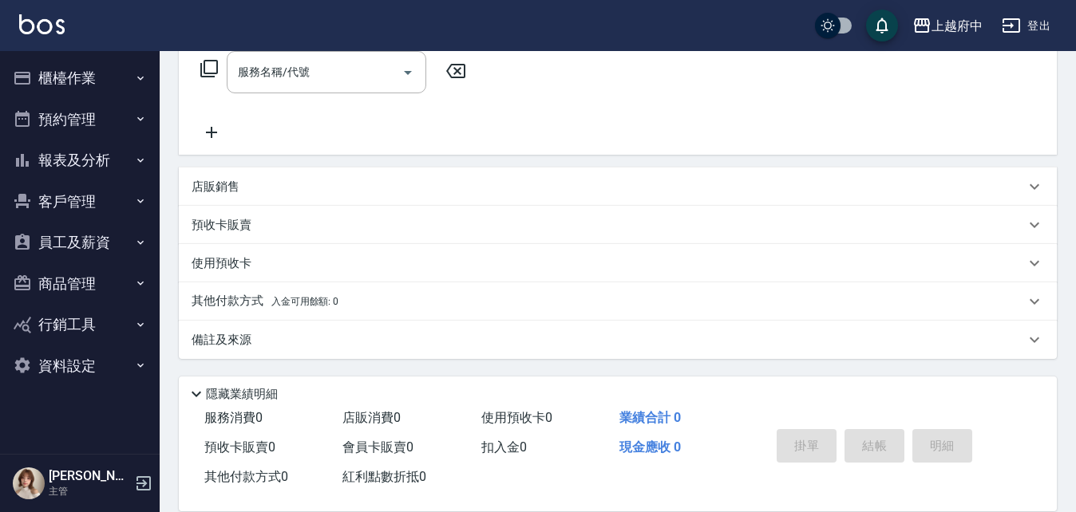
click at [232, 223] on p "預收卡販賣" at bounding box center [221, 225] width 60 height 17
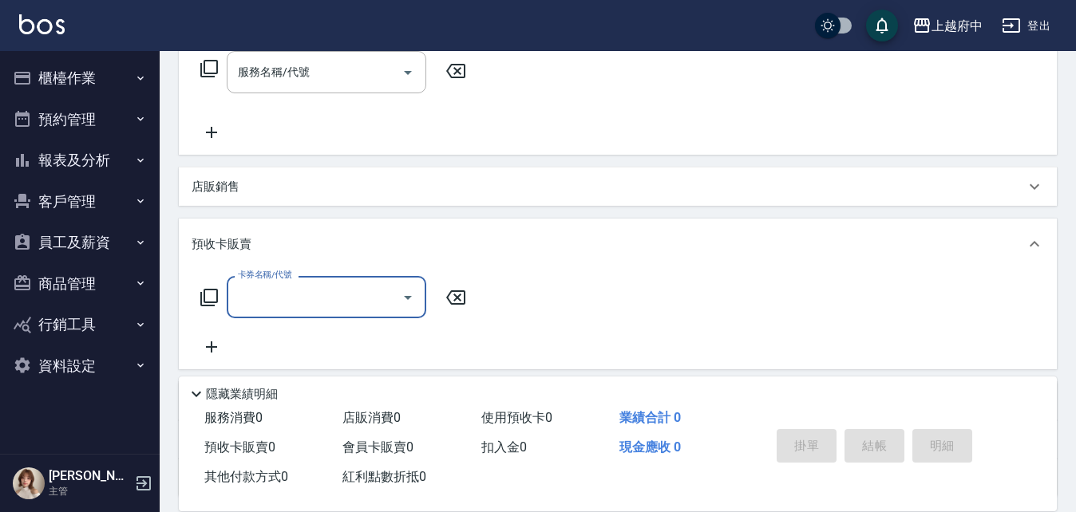
scroll to position [348, 0]
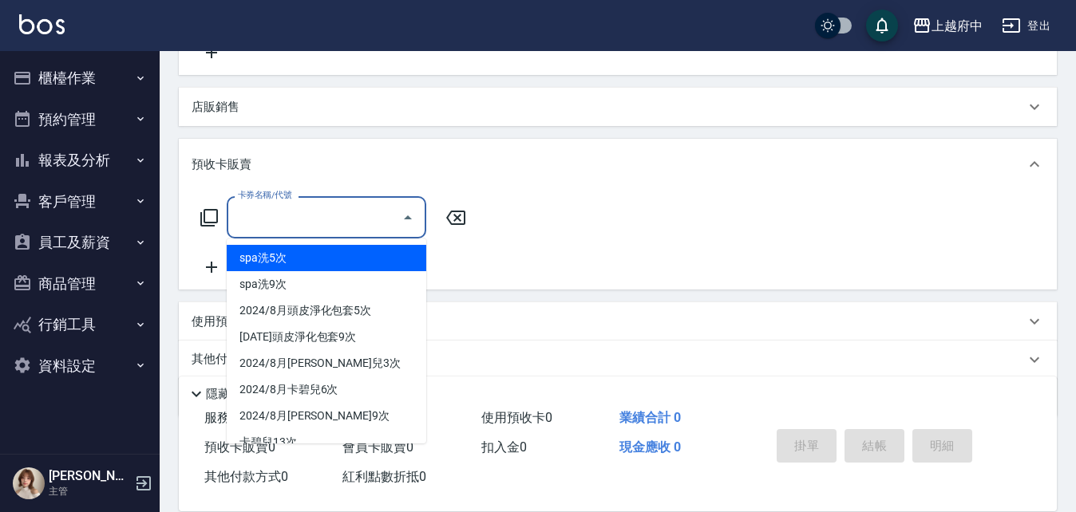
click at [393, 213] on input "卡券名稱/代號" at bounding box center [314, 217] width 161 height 28
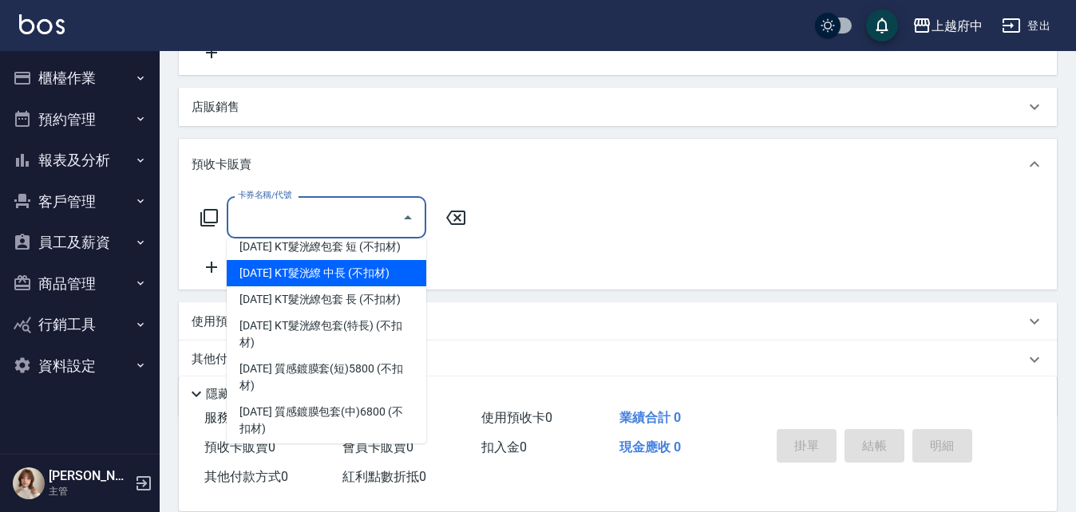
scroll to position [957, 0]
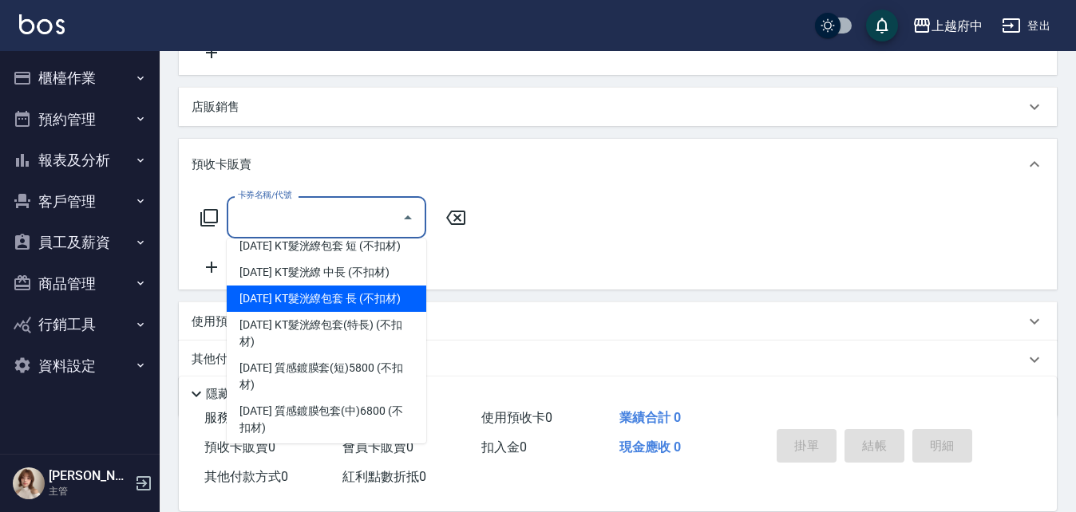
click at [369, 312] on span "2025年5月 KT髮洸繚包套 長 (不扣材)" at bounding box center [326, 299] width 199 height 26
type input "2025年5月 KT髮洸繚包套 長 (不扣材)(202514)"
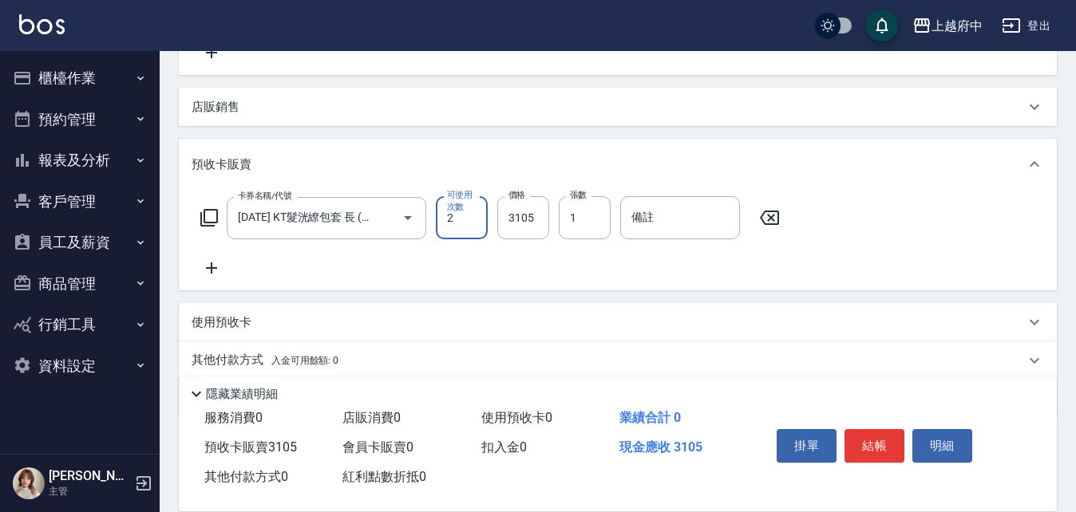
type input "2"
click at [519, 263] on div "卡券名稱/代號 2025年5月 KT髮洸繚包套 長 (不扣材)(202514) 卡券名稱/代號 可使用次數 2 可使用次數 價格 3105 價格 張數 1 張…" at bounding box center [617, 236] width 852 height 81
click at [415, 221] on icon "Open" at bounding box center [407, 217] width 19 height 19
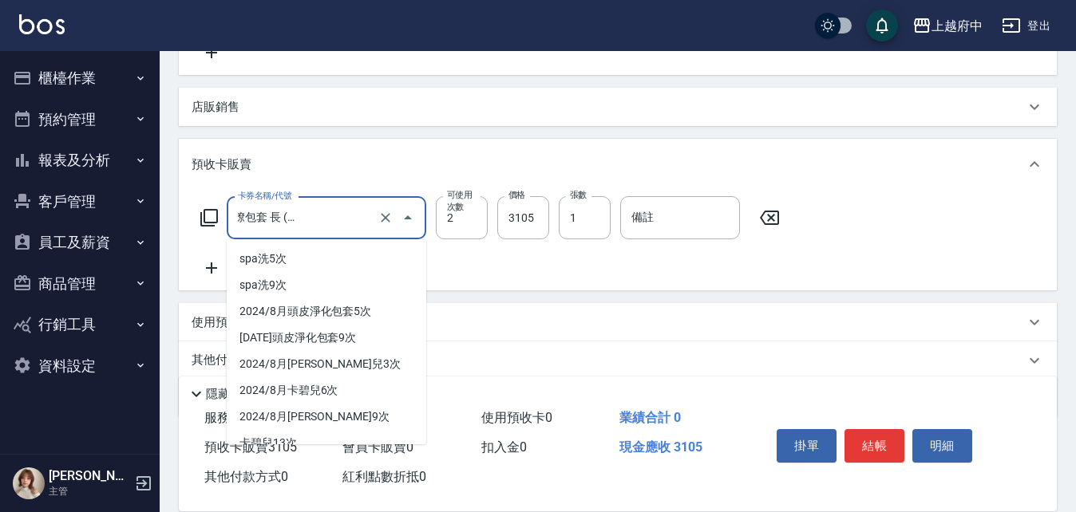
scroll to position [893, 0]
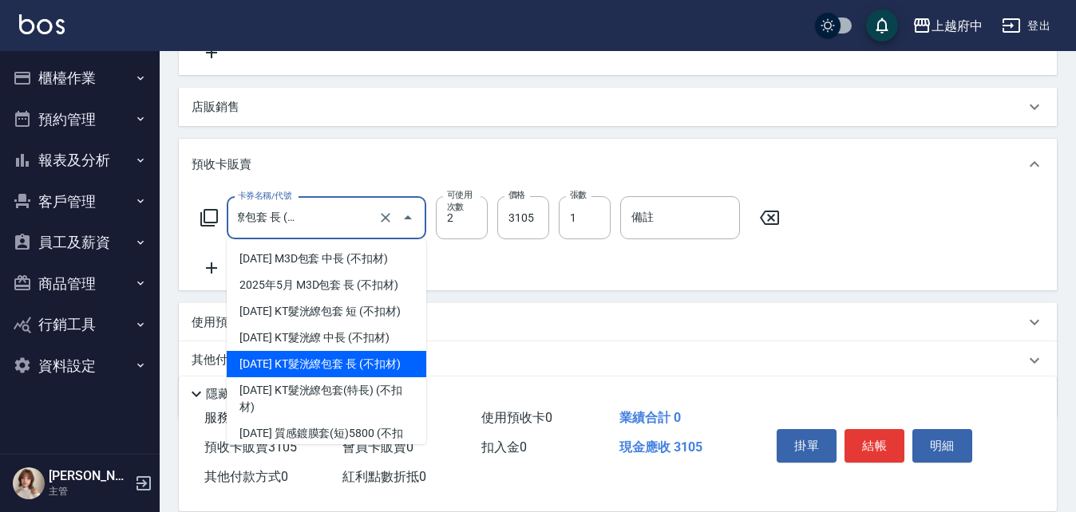
click at [540, 270] on div "卡券名稱/代號 2025年5月 KT髮洸繚包套 長 (不扣材)(202514) 卡券名稱/代號 可使用次數 2 可使用次數 價格 3105 價格 張數 1 張…" at bounding box center [617, 236] width 852 height 81
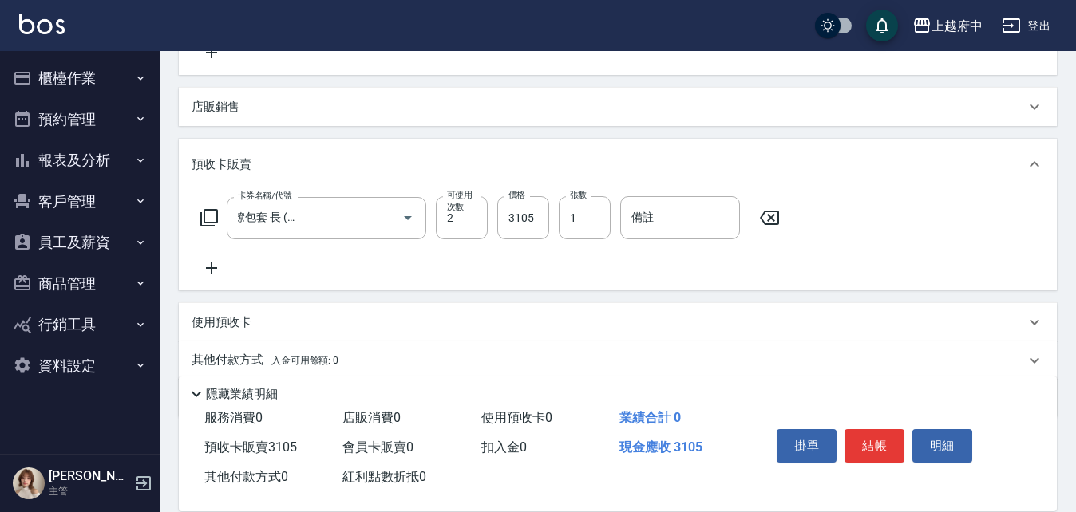
scroll to position [0, 0]
click at [525, 222] on input "3105" at bounding box center [523, 217] width 52 height 43
type input "6210"
click at [214, 261] on icon at bounding box center [211, 268] width 40 height 19
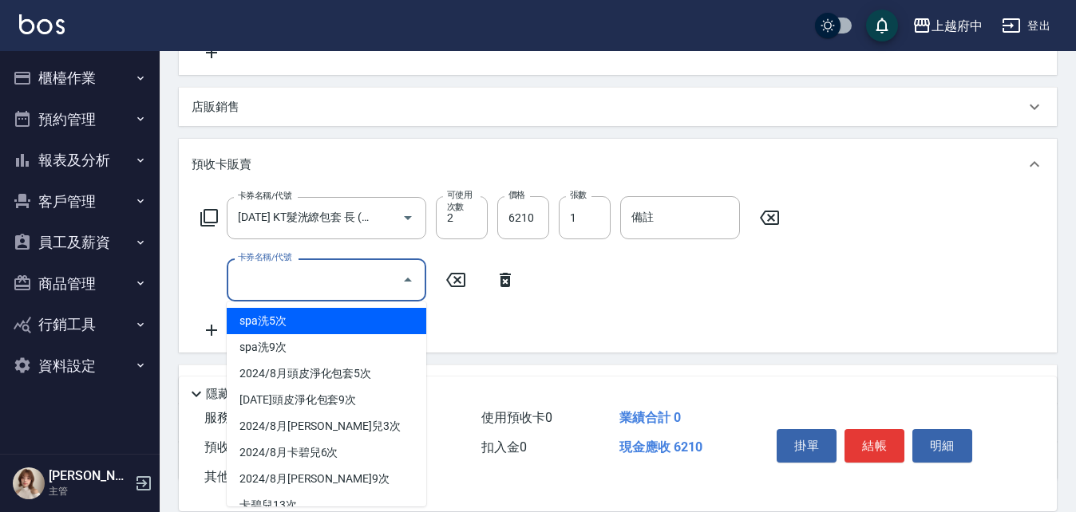
click at [373, 281] on input "卡券名稱/代號" at bounding box center [314, 280] width 161 height 28
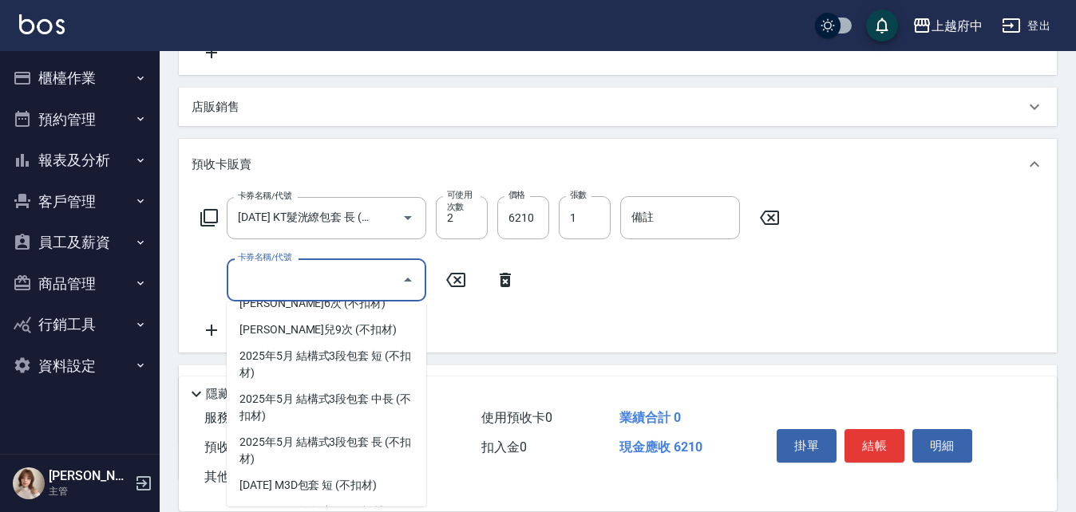
scroll to position [718, 0]
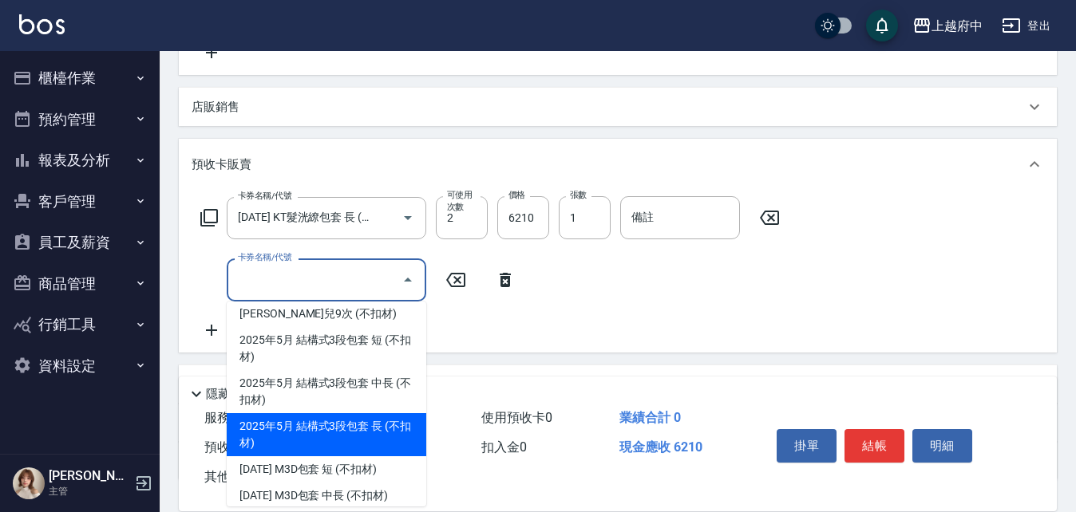
click at [374, 426] on span "2025年5月 結構式3段包套 長 (不扣材)" at bounding box center [326, 434] width 199 height 43
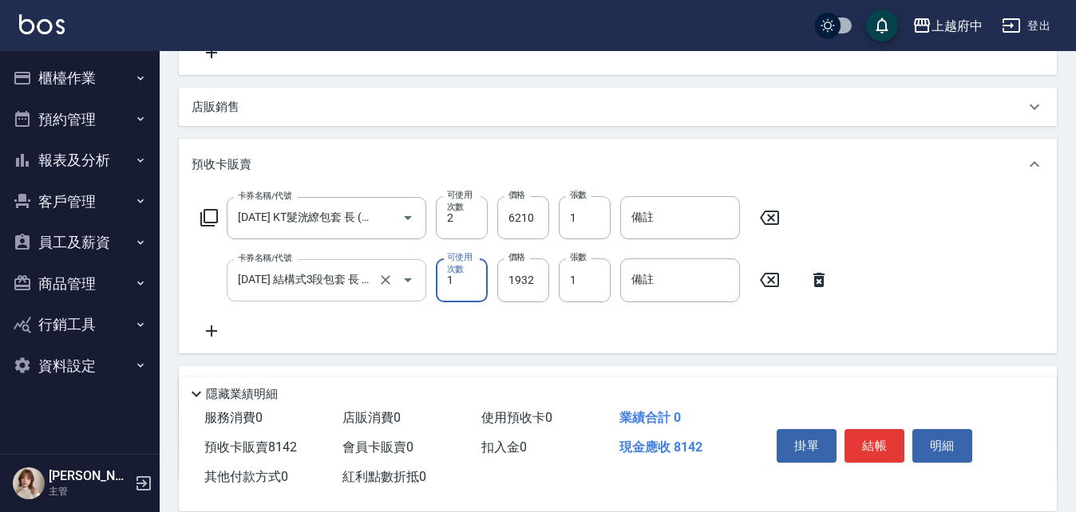
click at [403, 287] on icon "Open" at bounding box center [407, 279] width 19 height 19
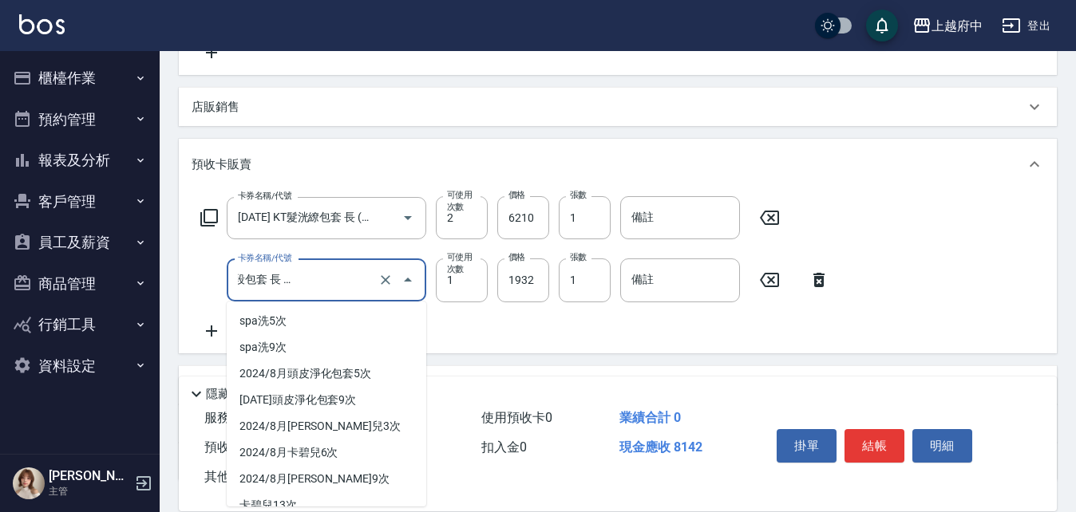
scroll to position [668, 0]
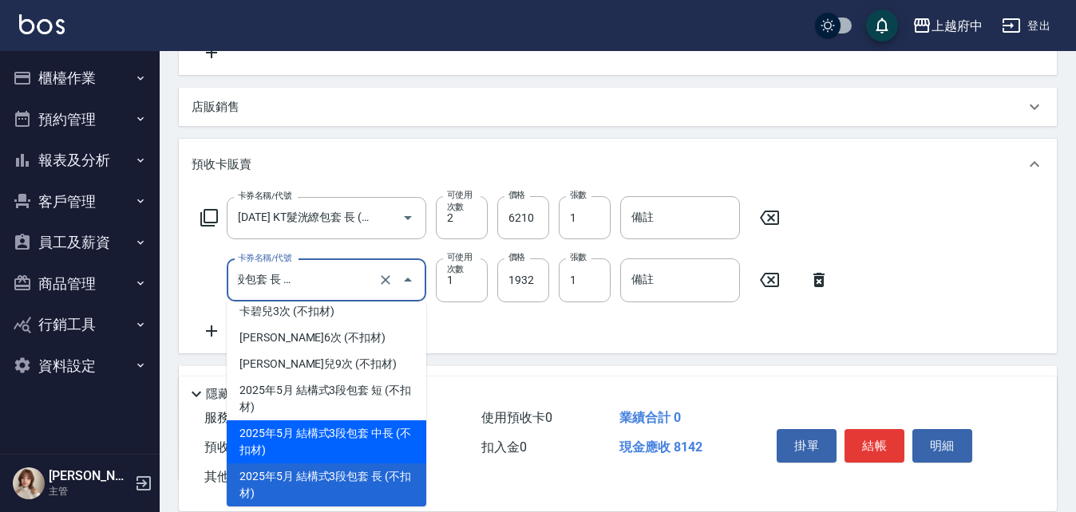
click at [353, 438] on span "2025年5月 結構式3段包套 中長 (不扣材)" at bounding box center [326, 441] width 199 height 43
type input "2025年5月 結構式3段包套 中長 (不扣材)(202507)"
type input "1587"
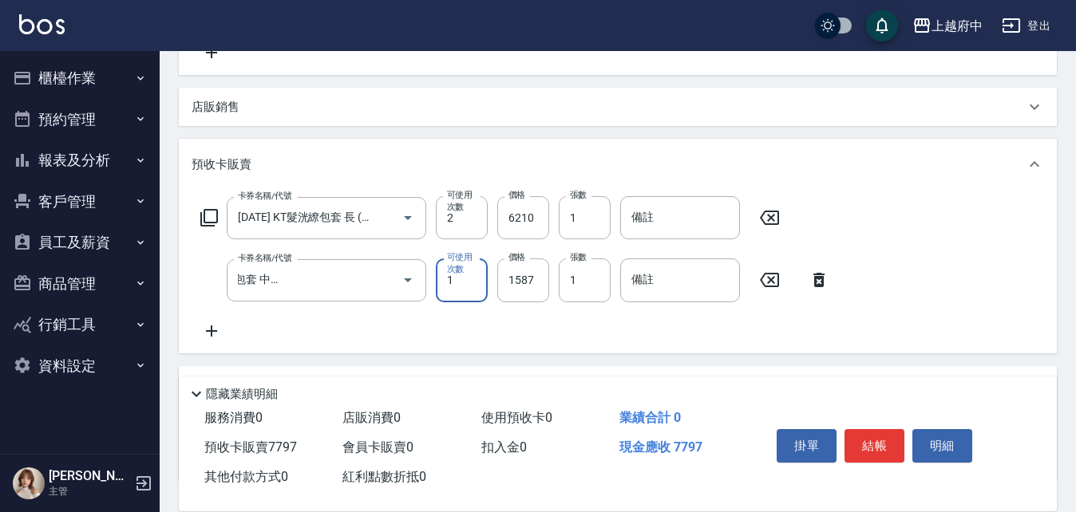
scroll to position [0, 0]
click at [534, 327] on div "卡券名稱/代號 2025年5月 KT髮洸繚包套 長 (不扣材)(202514) 卡券名稱/代號 可使用次數 2 可使用次數 價格 6210 價格 張數 1 張…" at bounding box center [617, 268] width 852 height 144
click at [550, 338] on div "卡券名稱/代號 2025年5月 KT髮洸繚包套 長 (不扣材)(202514) 卡券名稱/代號 可使用次數 2 可使用次數 價格 6210 價格 張數 1 張…" at bounding box center [617, 268] width 852 height 144
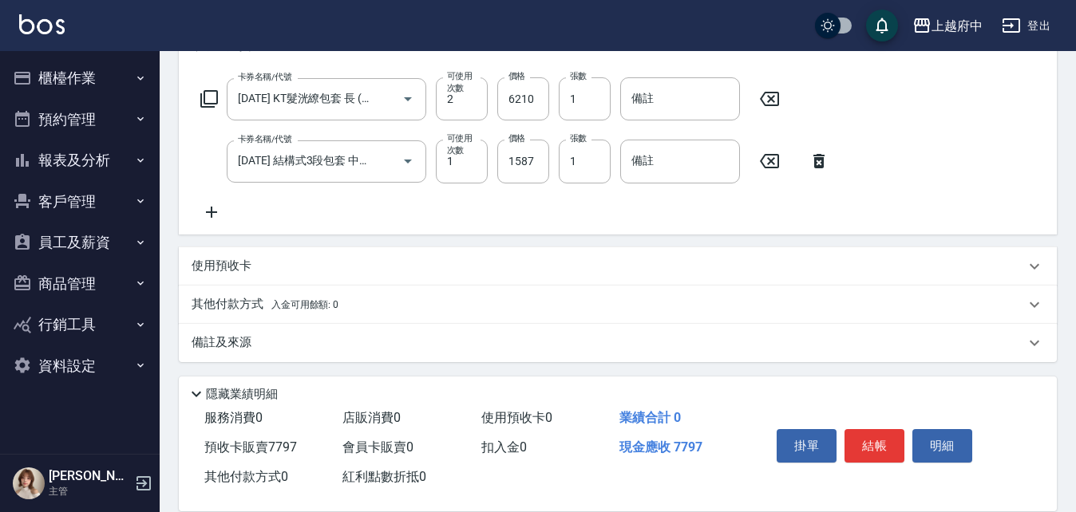
scroll to position [470, 0]
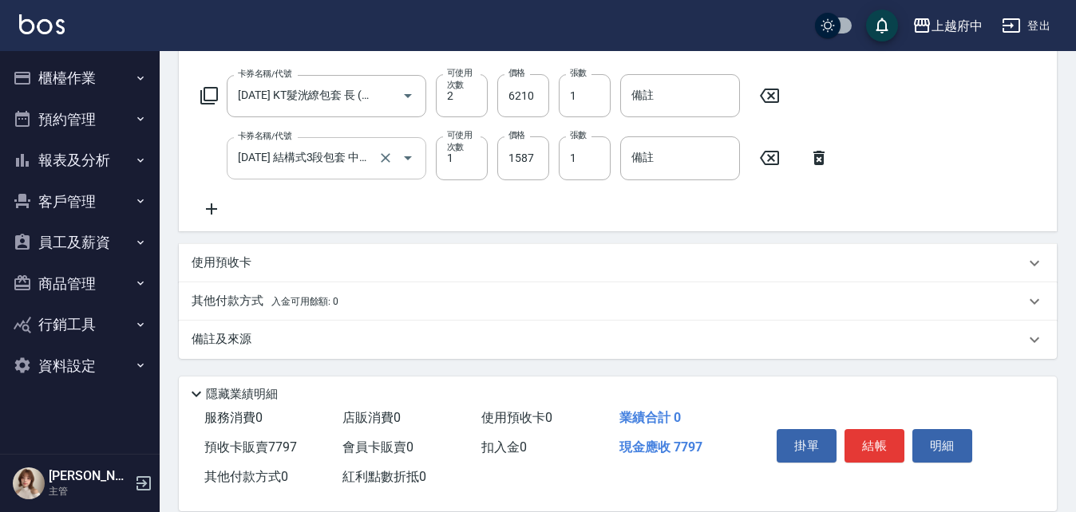
click at [413, 156] on icon "Open" at bounding box center [407, 157] width 19 height 19
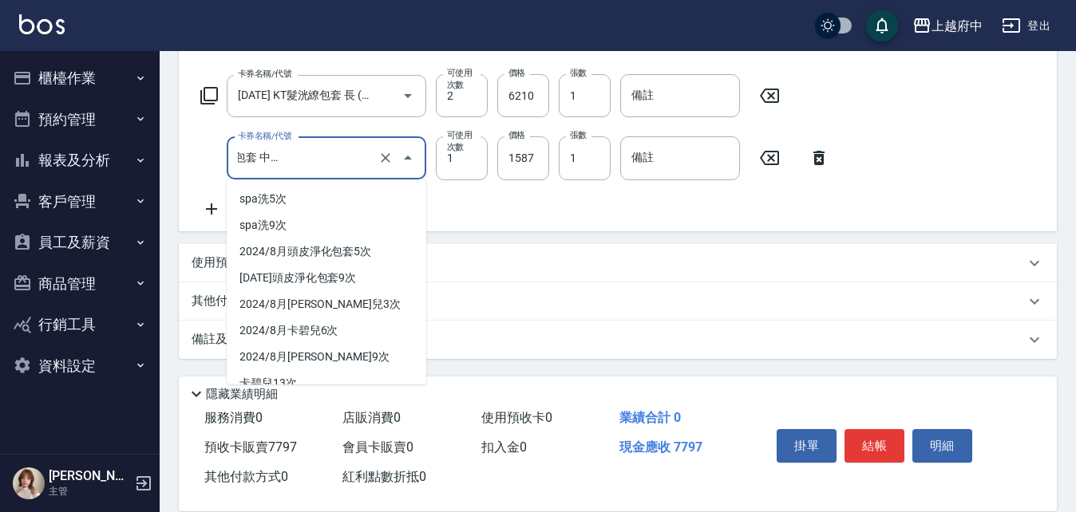
scroll to position [625, 0]
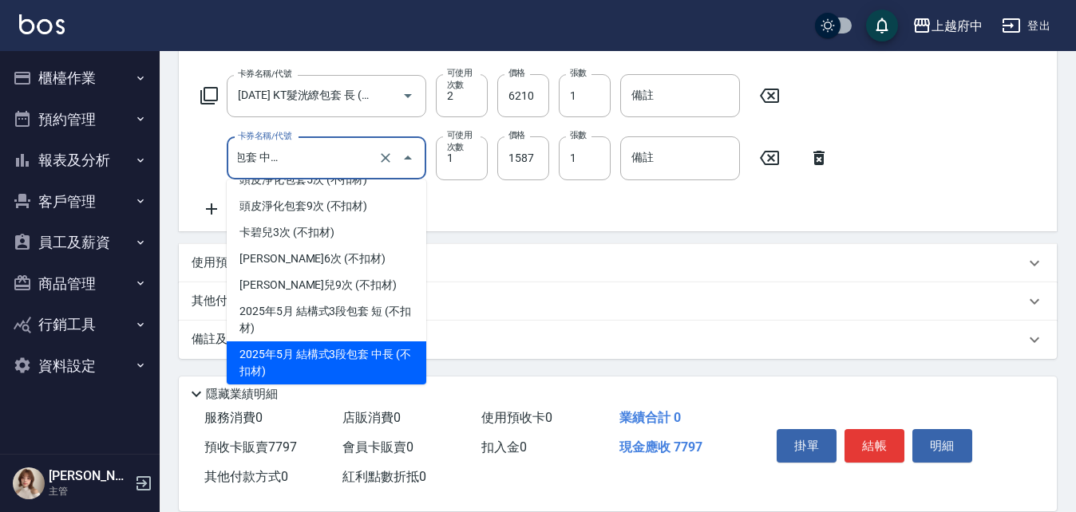
click at [485, 200] on div "卡券名稱/代號 2025年5月 KT髮洸繚包套 長 (不扣材)(202514) 卡券名稱/代號 可使用次數 2 可使用次數 價格 6210 價格 張數 1 張…" at bounding box center [617, 146] width 852 height 144
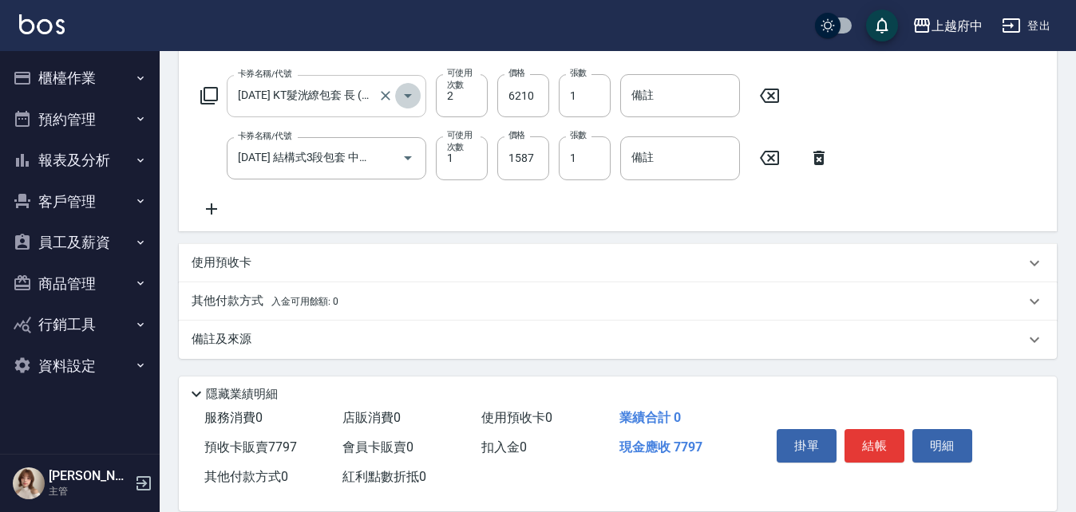
click at [406, 97] on icon "Open" at bounding box center [408, 96] width 8 height 4
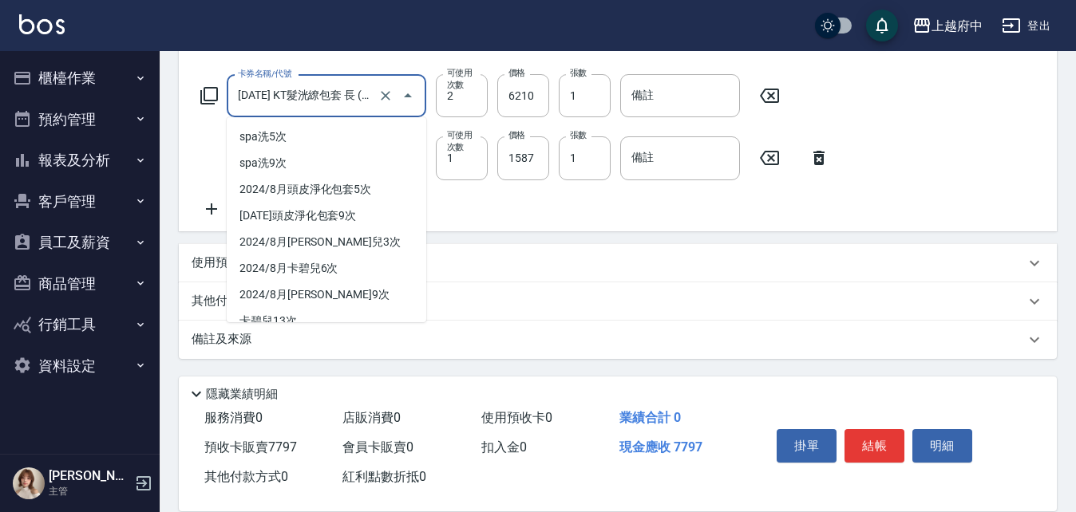
scroll to position [893, 0]
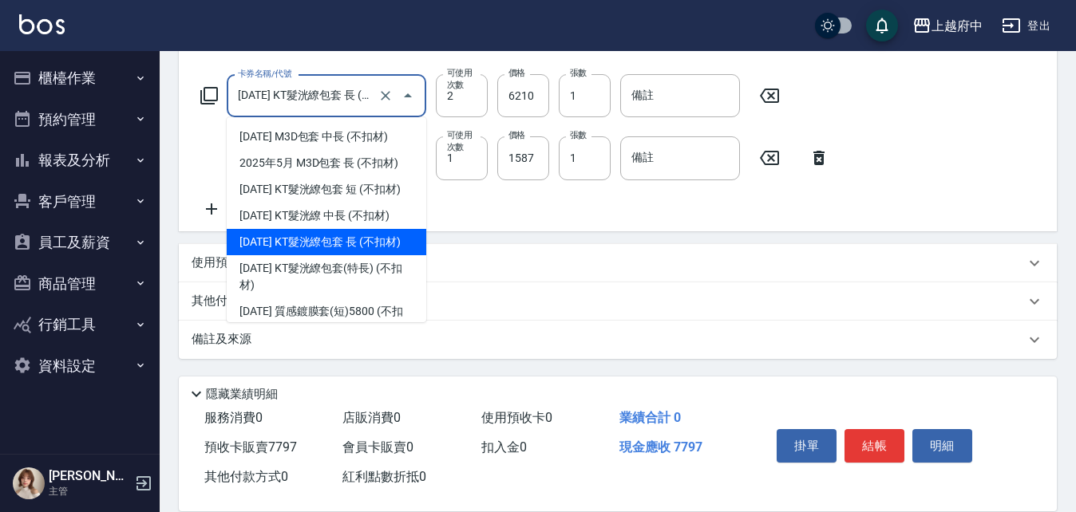
click at [535, 214] on div "卡券名稱/代號 2025年5月 KT髮洸繚包套 長 (不扣材)(202514) 卡券名稱/代號 可使用次數 2 可使用次數 價格 6210 價格 張數 1 張…" at bounding box center [617, 146] width 852 height 144
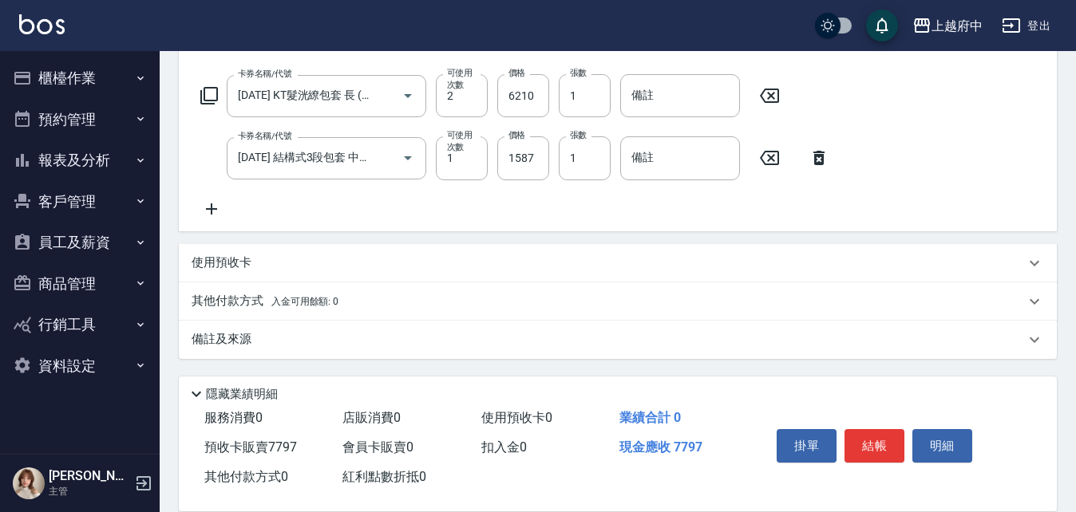
click at [547, 214] on div "卡券名稱/代號 2025年5月 KT髮洸繚包套 長 (不扣材)(202514) 卡券名稱/代號 可使用次數 2 可使用次數 價格 6210 價格 張數 1 張…" at bounding box center [617, 146] width 852 height 144
click at [212, 310] on div "其他付款方式 入金可用餘額: 0" at bounding box center [618, 301] width 878 height 38
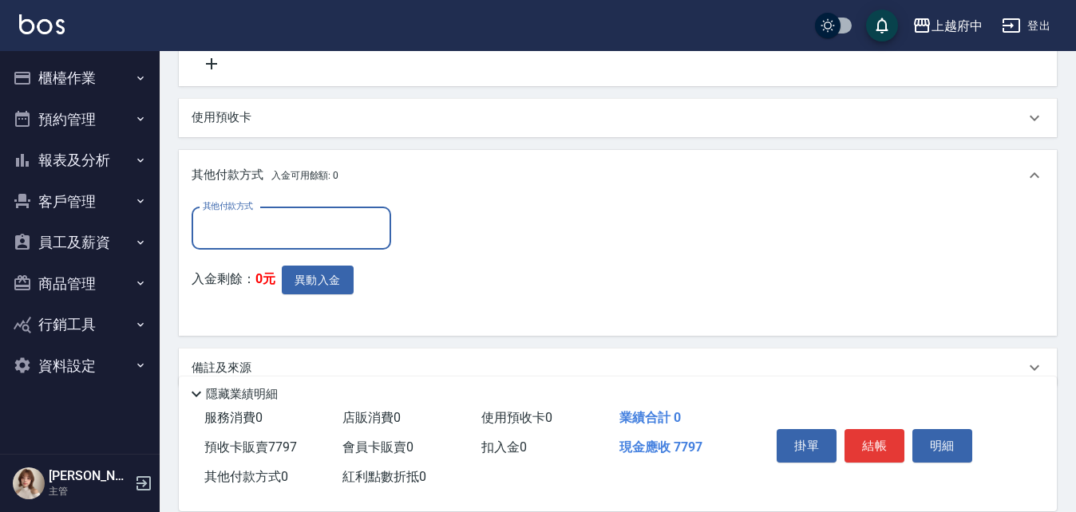
scroll to position [630, 0]
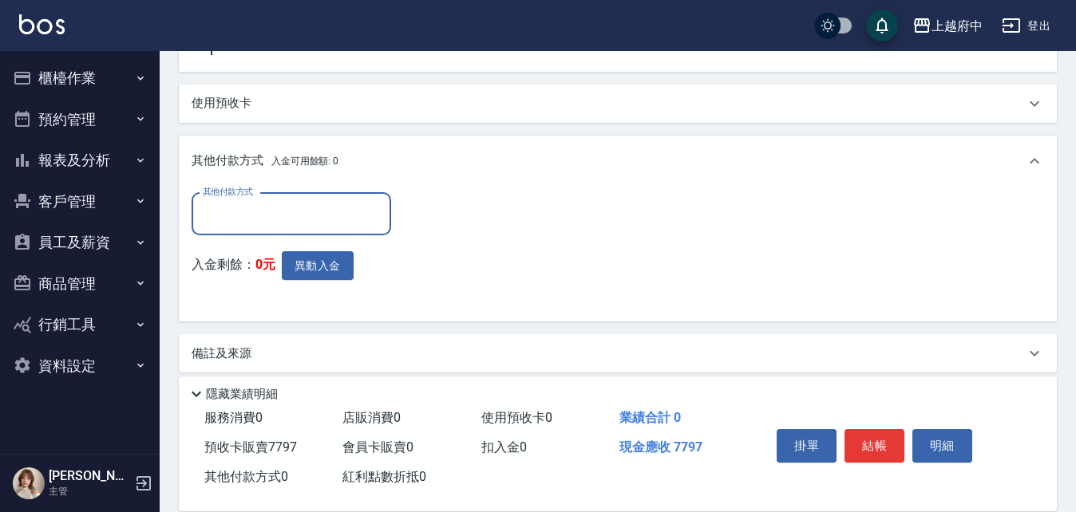
click at [266, 211] on input "其他付款方式" at bounding box center [291, 214] width 185 height 28
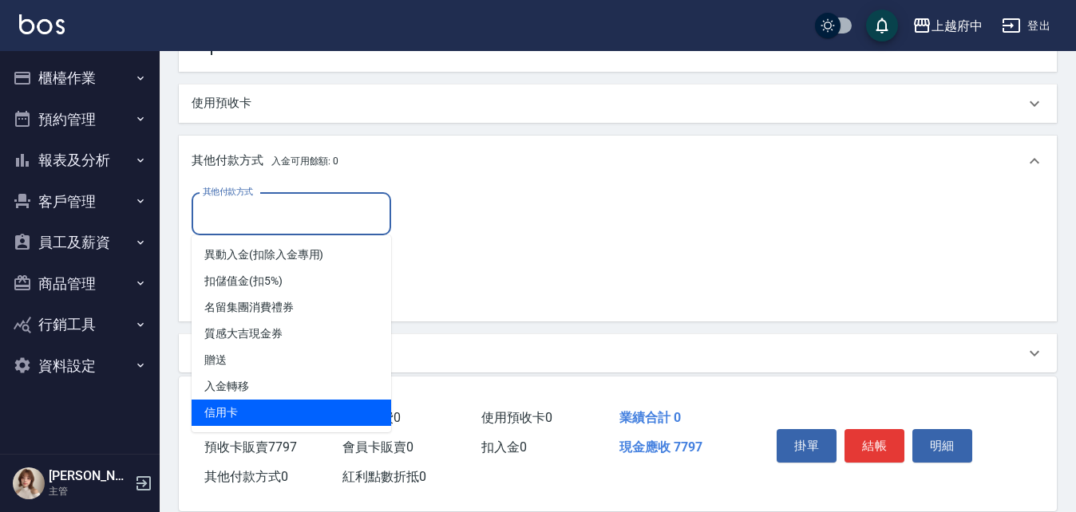
click at [226, 405] on span "信用卡" at bounding box center [290, 413] width 199 height 26
type input "信用卡"
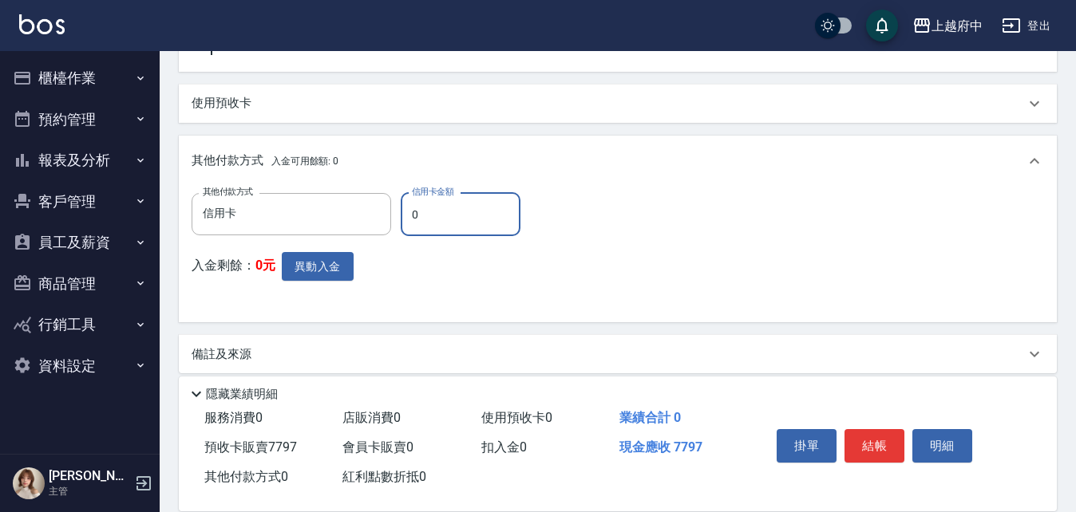
drag, startPoint x: 452, startPoint y: 223, endPoint x: 405, endPoint y: 225, distance: 47.1
click at [405, 223] on input "0" at bounding box center [461, 214] width 120 height 43
type input "0"
click at [476, 276] on div "入金剩餘： 0元 異動入金" at bounding box center [360, 281] width 338 height 58
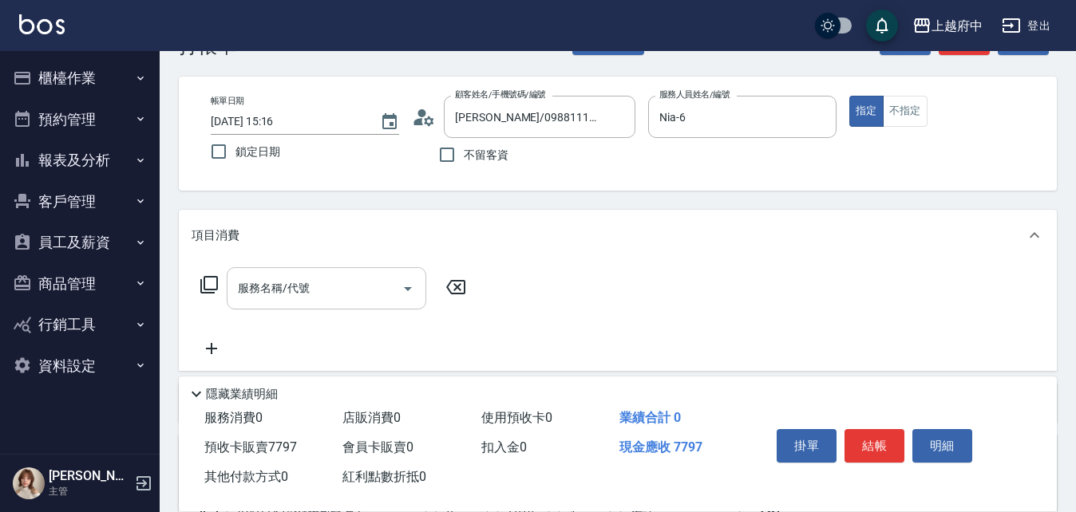
scroll to position [80, 0]
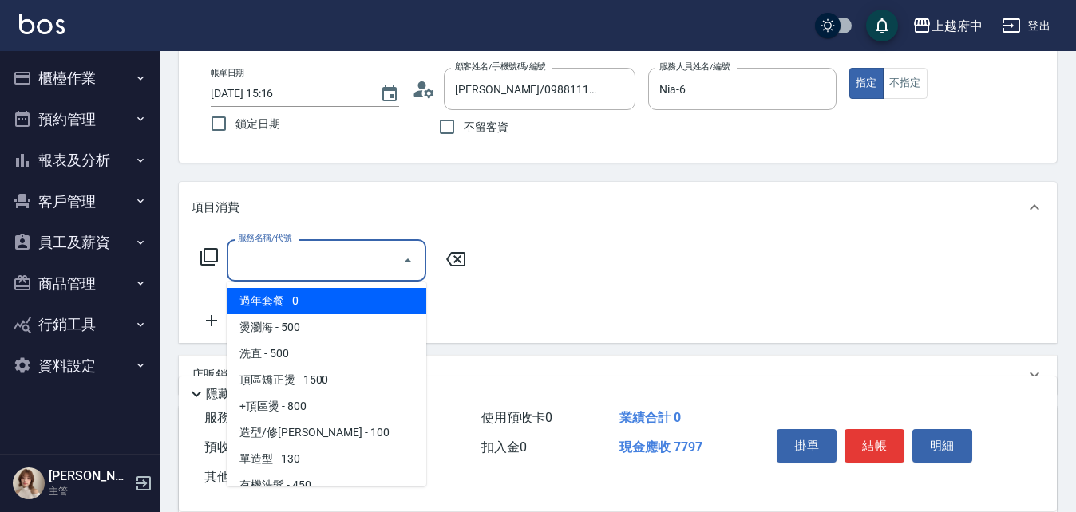
click at [266, 255] on input "服務名稱/代號" at bounding box center [314, 261] width 161 height 28
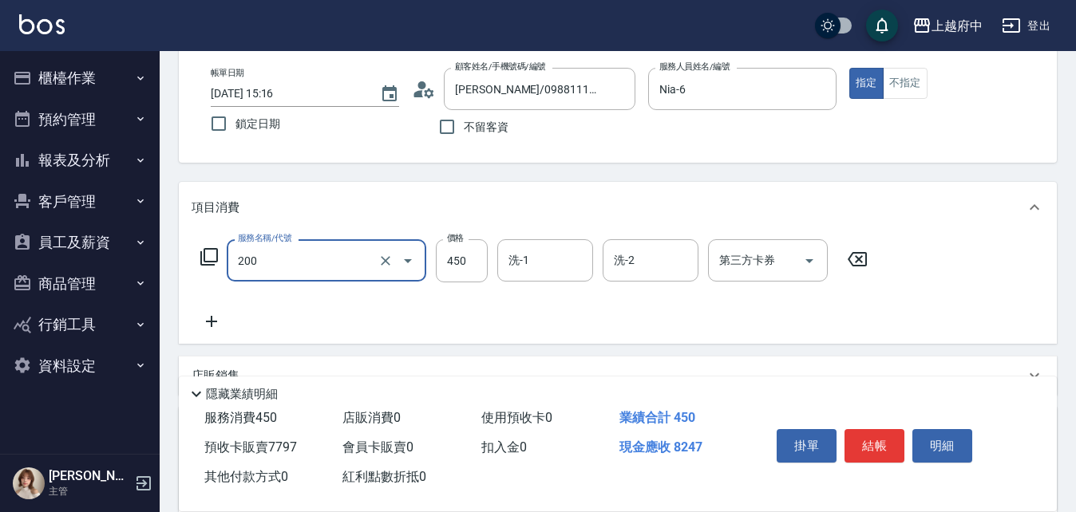
type input "有機洗髮(200)"
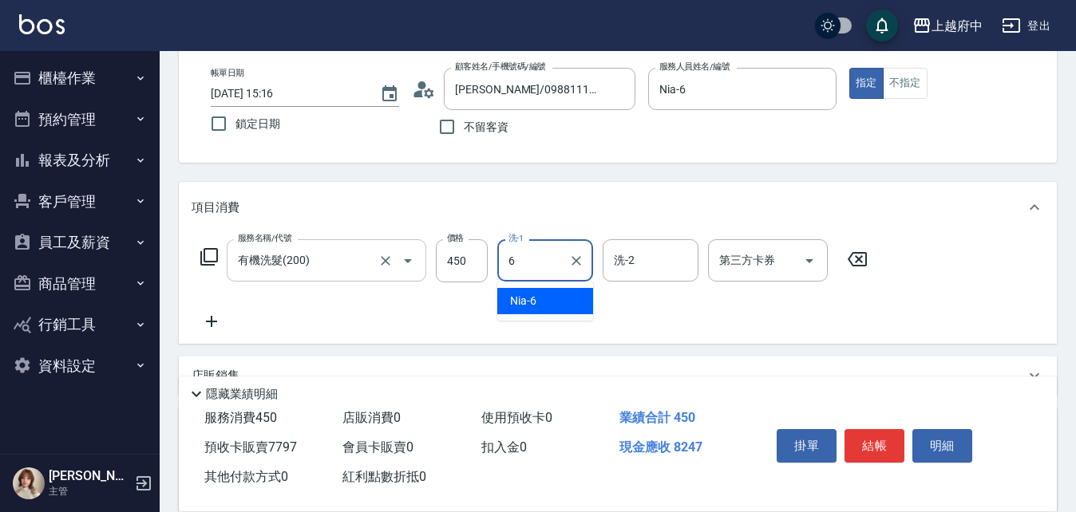
type input "Nia-6"
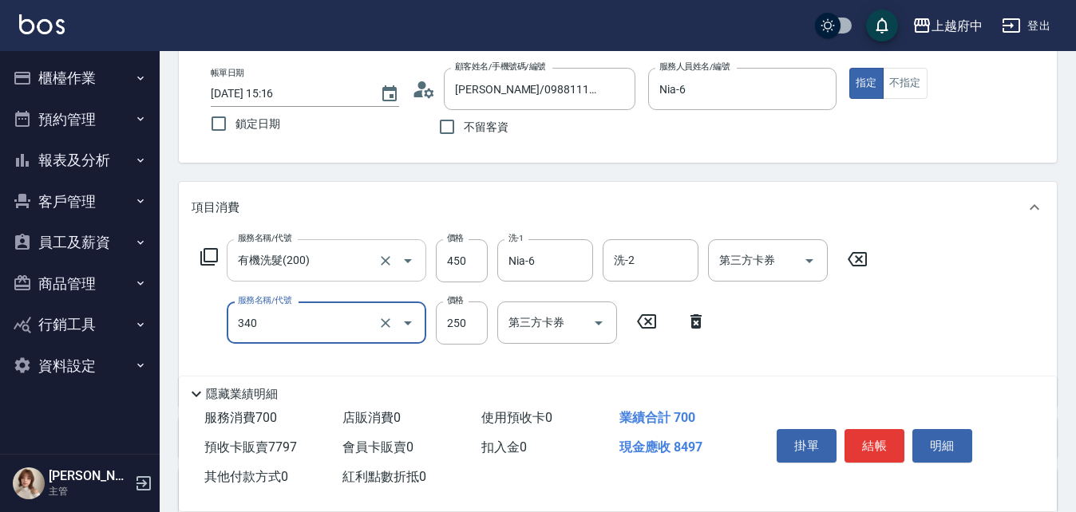
type input "剪髮(340)"
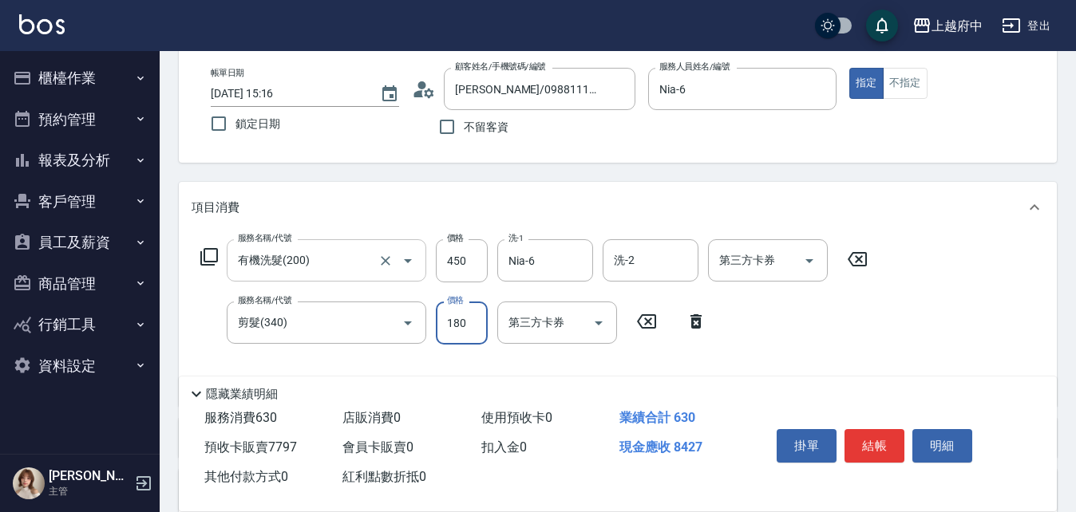
type input "180"
click at [784, 350] on div "服務名稱/代號 有機洗髮(200) 服務名稱/代號 價格 450 價格 洗-1 Nia-6 洗-1 洗-2 洗-2 第三方卡券 第三方卡券 服務名稱/代號 剪…" at bounding box center [533, 316] width 685 height 154
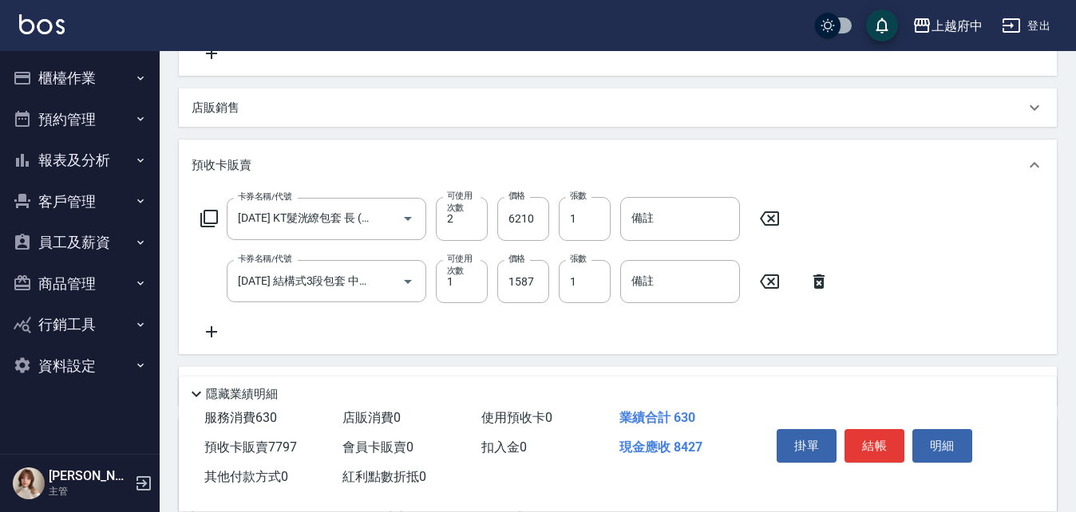
scroll to position [707, 0]
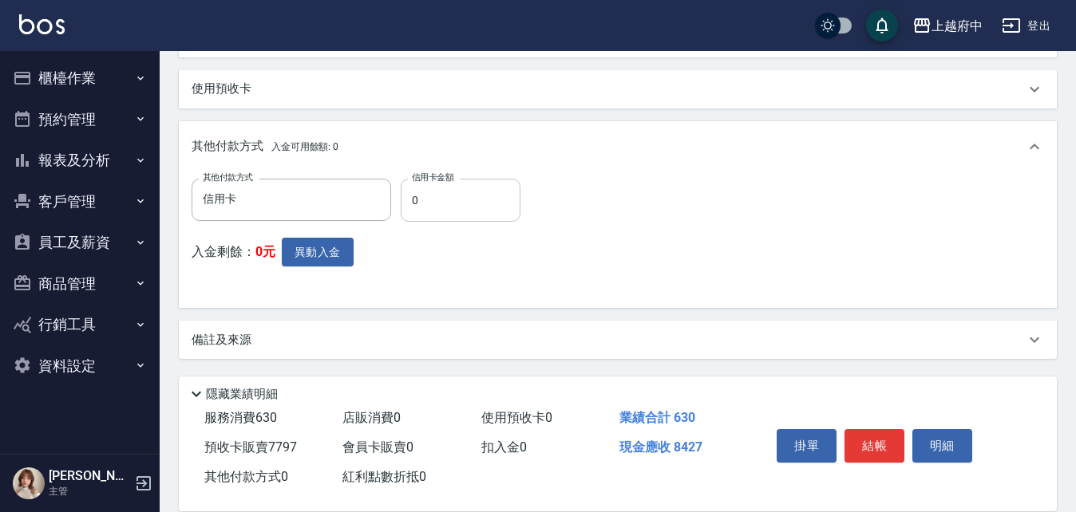
click at [438, 206] on input "0" at bounding box center [461, 200] width 120 height 43
drag, startPoint x: 438, startPoint y: 206, endPoint x: 396, endPoint y: 211, distance: 42.7
click at [396, 211] on div "其他付款方式 信用卡 其他付款方式 信用卡金額 0 信用卡金額" at bounding box center [360, 200] width 338 height 43
type input "8427"
click at [538, 276] on div "其他付款方式 信用卡 其他付款方式 信用卡金額 8427 信用卡金額 入金剩餘： 0元 異動入金" at bounding box center [617, 237] width 852 height 117
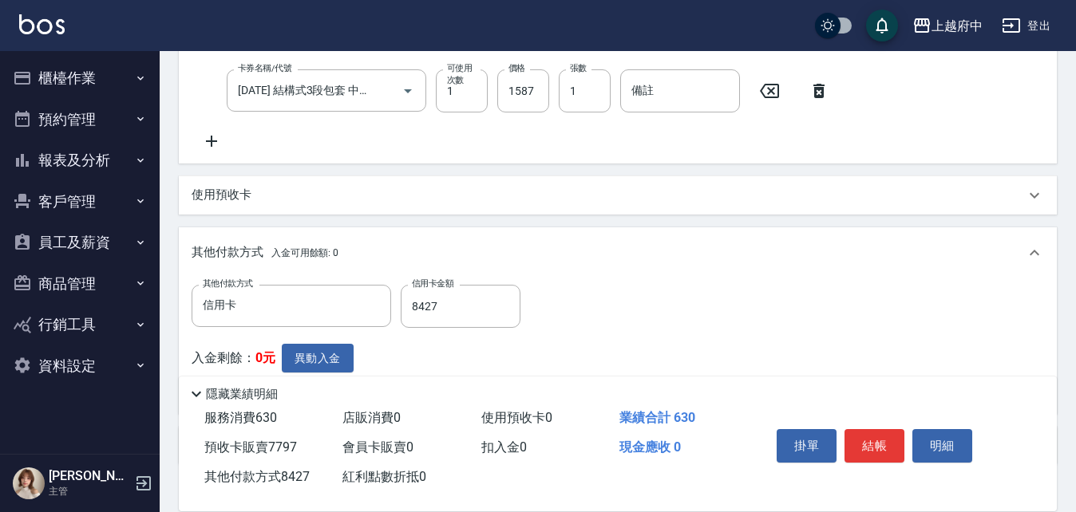
scroll to position [627, 0]
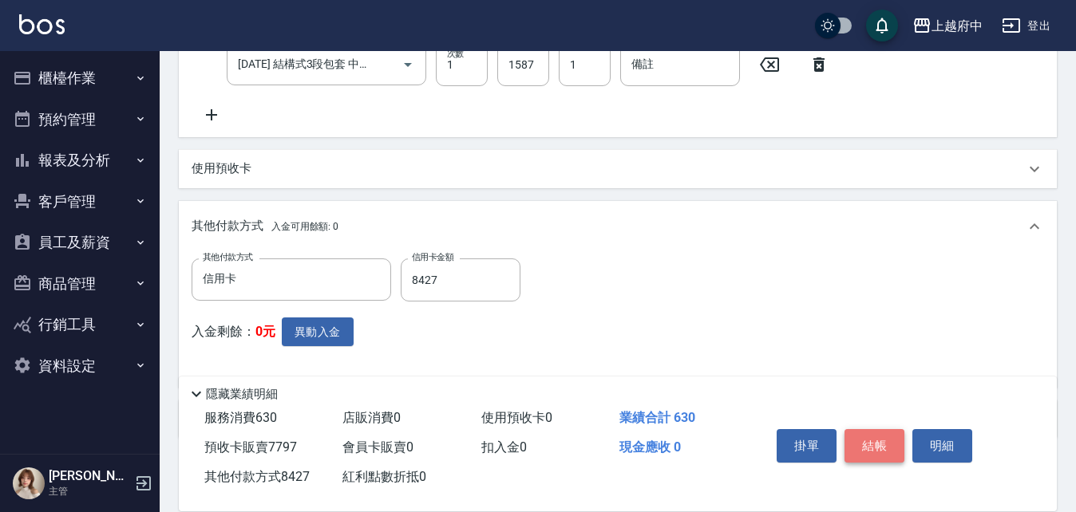
click at [882, 435] on button "結帳" at bounding box center [874, 446] width 60 height 34
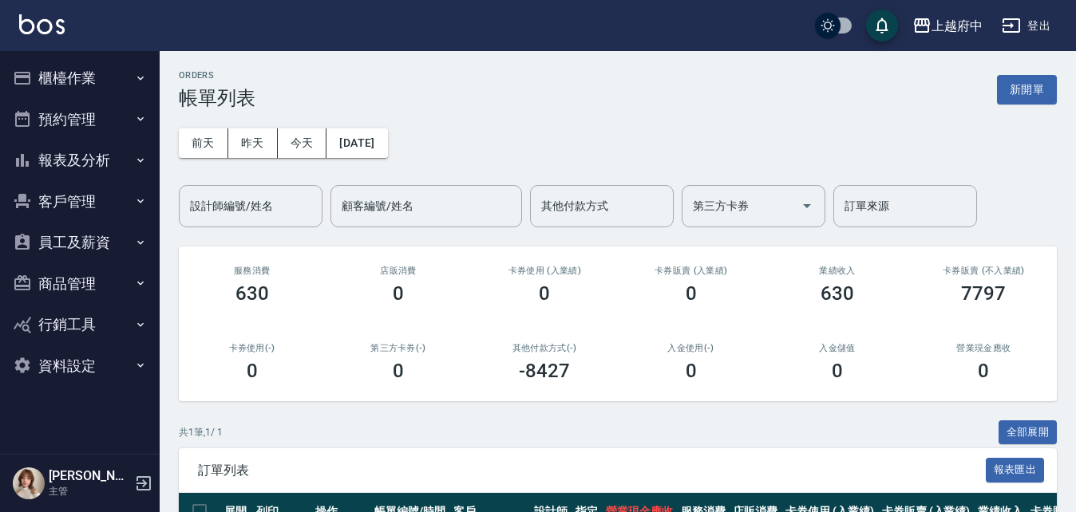
click at [79, 73] on button "櫃檯作業" at bounding box center [79, 77] width 147 height 41
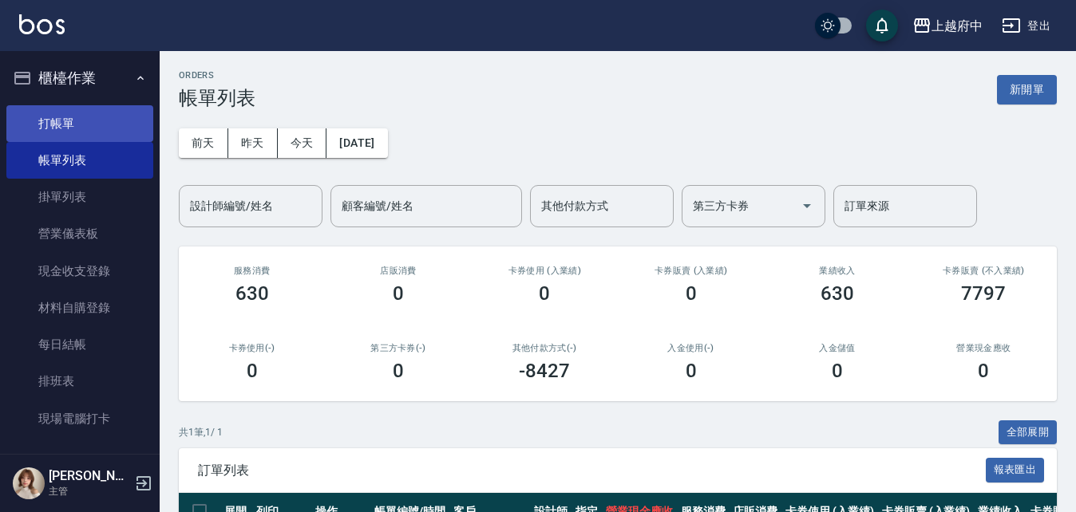
click at [66, 120] on link "打帳單" at bounding box center [79, 123] width 147 height 37
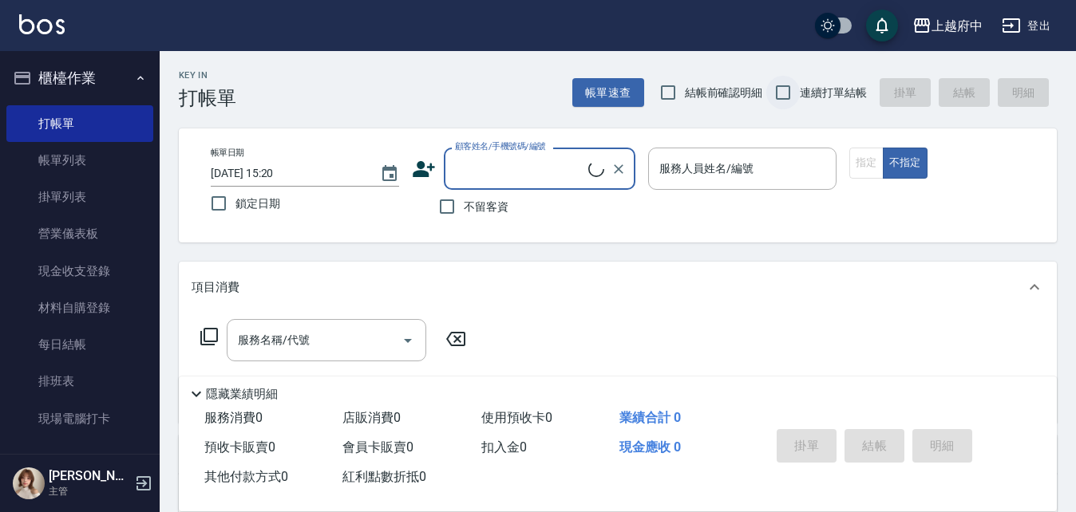
click at [776, 95] on input "連續打單結帳" at bounding box center [783, 93] width 34 height 34
checkbox input "true"
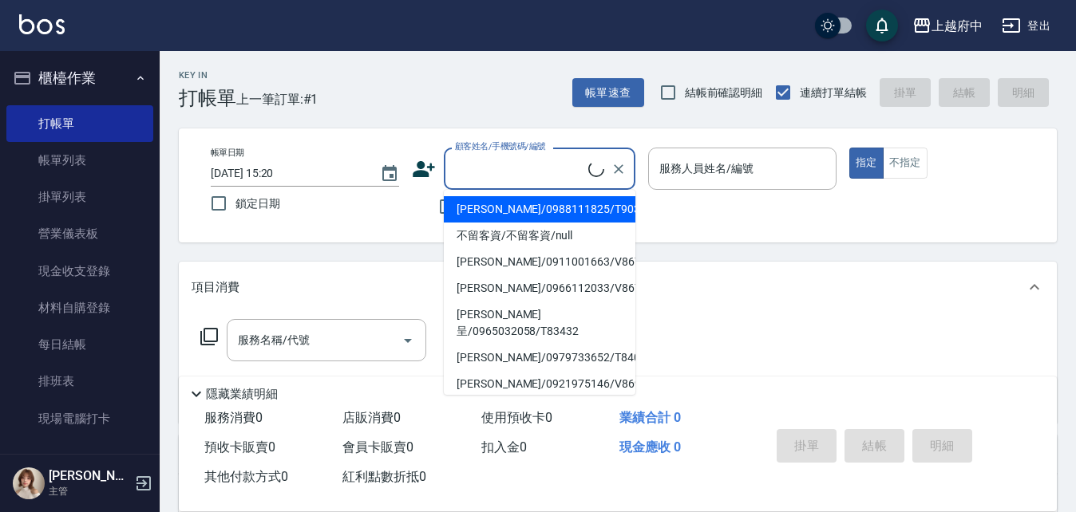
click at [526, 171] on input "顧客姓名/手機號碼/編號" at bounding box center [519, 169] width 137 height 28
click at [511, 206] on li "[PERSON_NAME]/0988111825/T90323" at bounding box center [539, 209] width 191 height 26
type input "[PERSON_NAME]/0988111825/T90323"
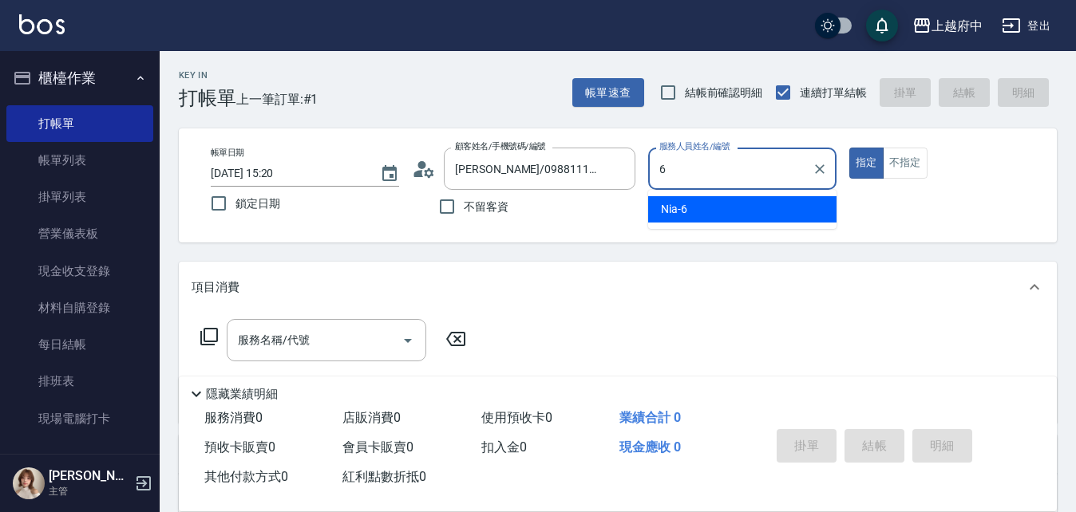
type input "Nia-6"
type button "true"
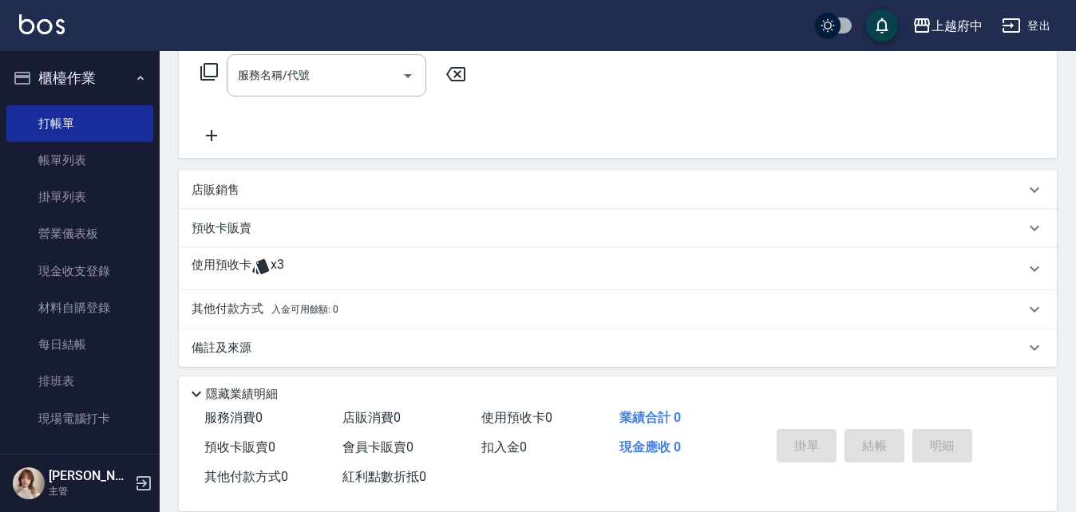
scroll to position [273, 0]
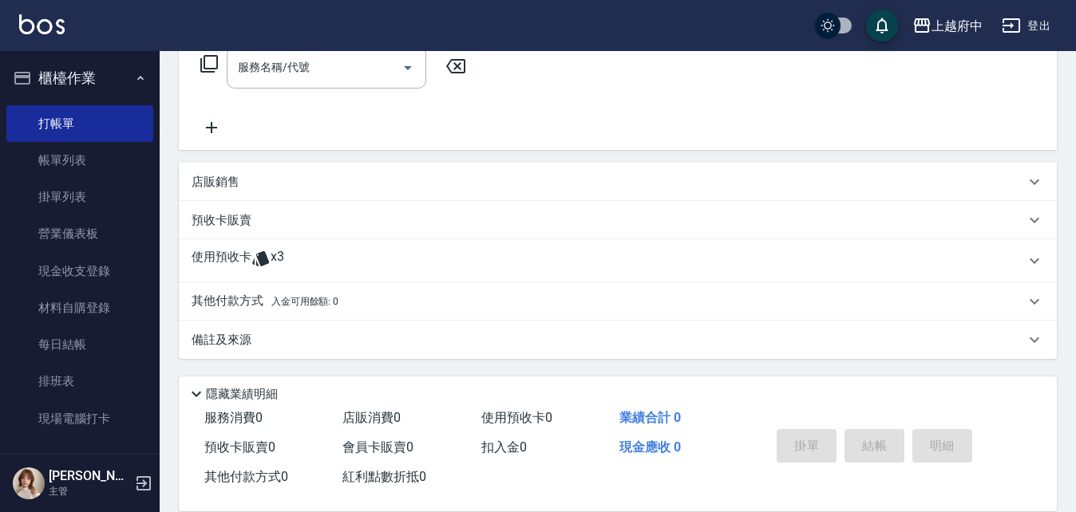
click at [265, 259] on icon at bounding box center [260, 258] width 17 height 15
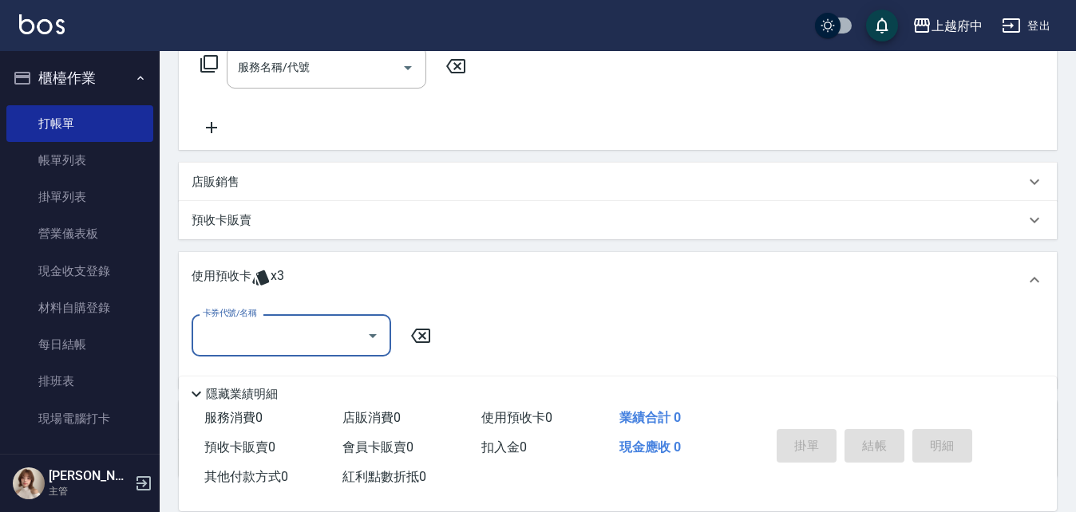
scroll to position [0, 0]
click at [374, 331] on icon "Open" at bounding box center [372, 335] width 19 height 19
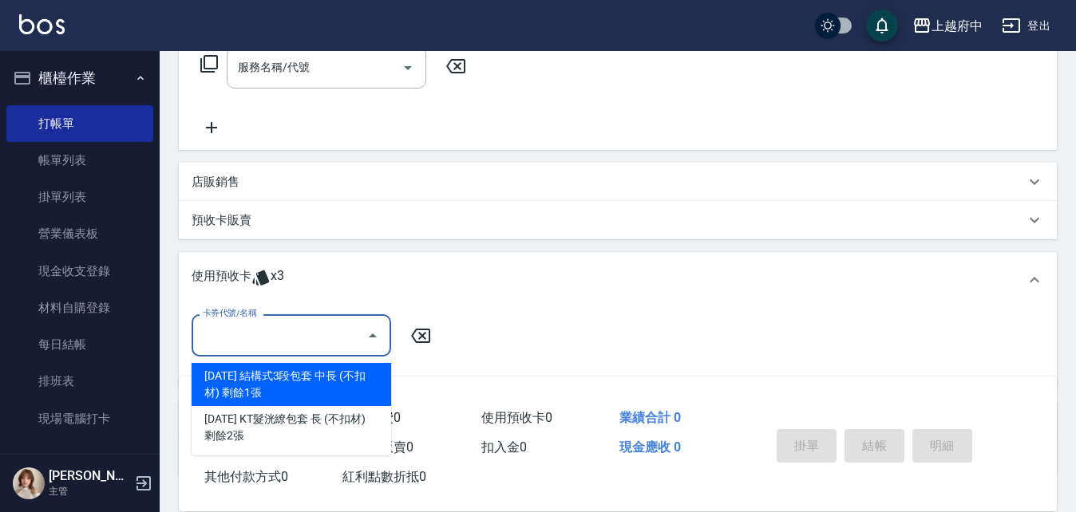
click at [350, 385] on div "2025年5月 結構式3段包套 中長 (不扣材) 剩餘1張" at bounding box center [290, 384] width 199 height 43
type input "2025年5月 結構式3段包套 中長 (不扣材)"
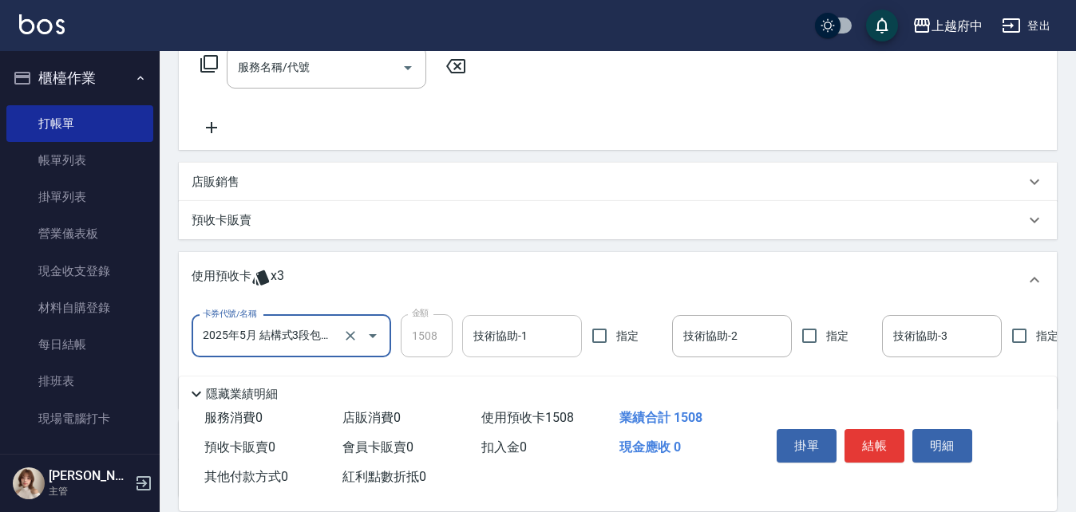
click at [509, 331] on input "技術協助-1" at bounding box center [521, 336] width 105 height 28
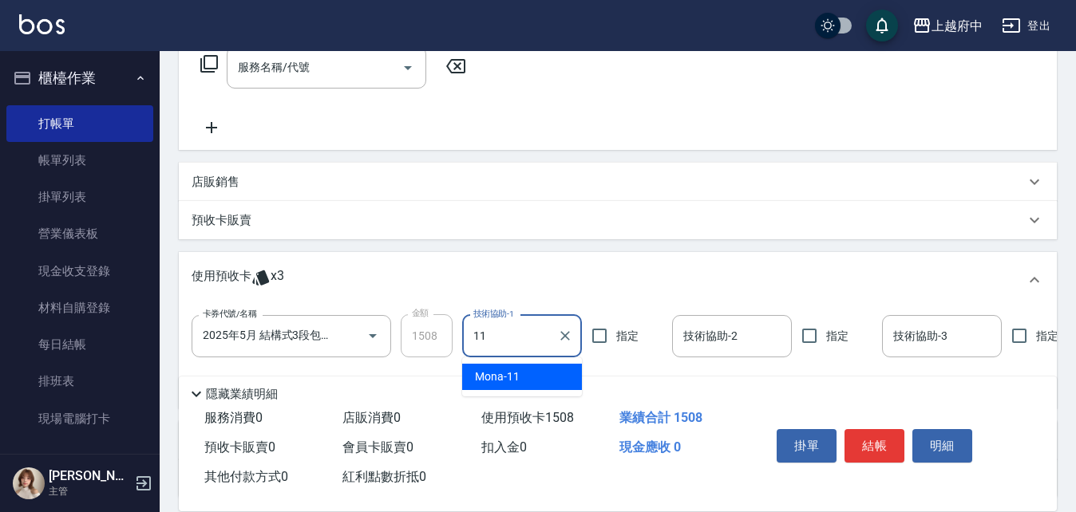
type input "Mona-11"
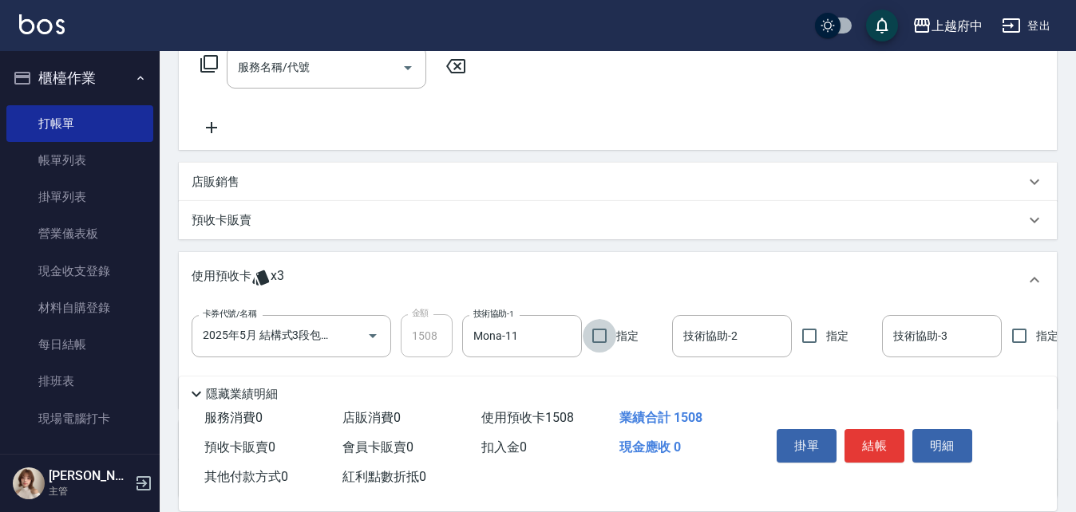
click at [437, 280] on div "使用預收卡 x3" at bounding box center [607, 280] width 833 height 24
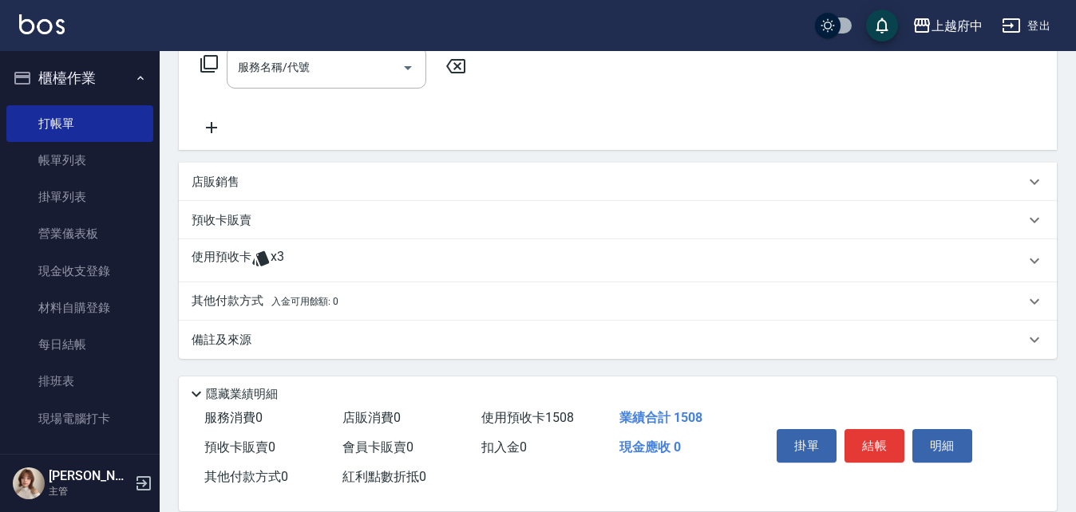
click at [279, 260] on span "x3" at bounding box center [277, 261] width 14 height 24
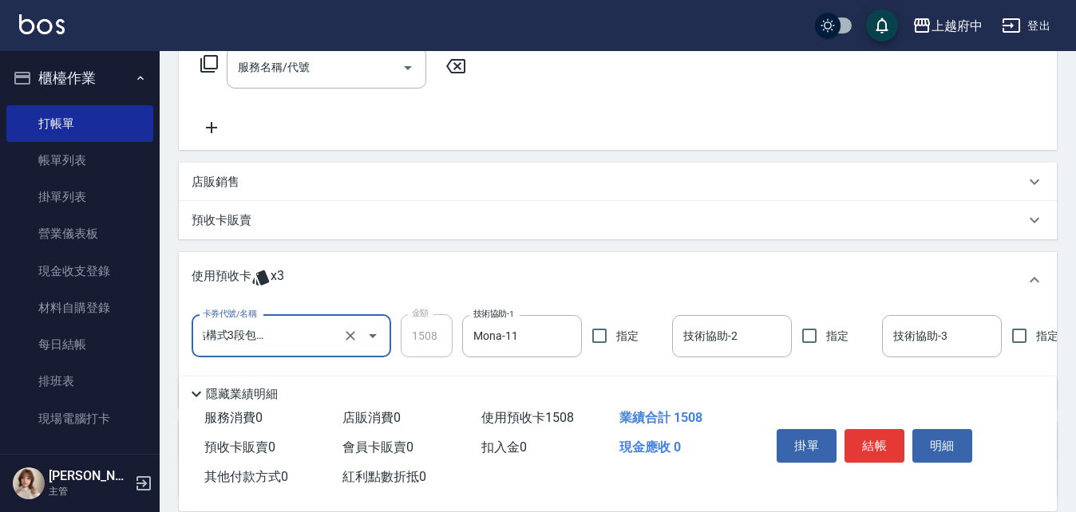
scroll to position [353, 0]
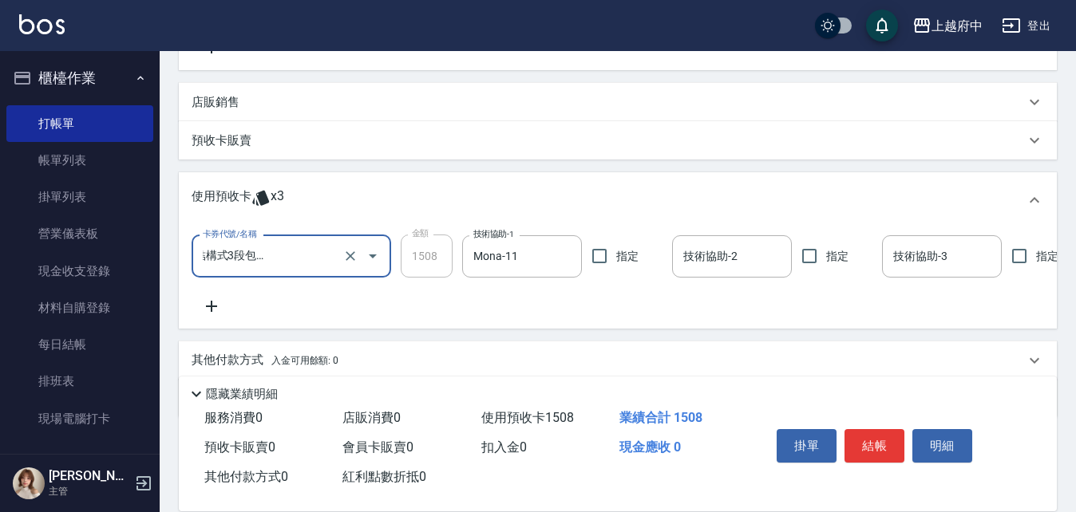
click at [210, 307] on icon at bounding box center [211, 306] width 11 height 11
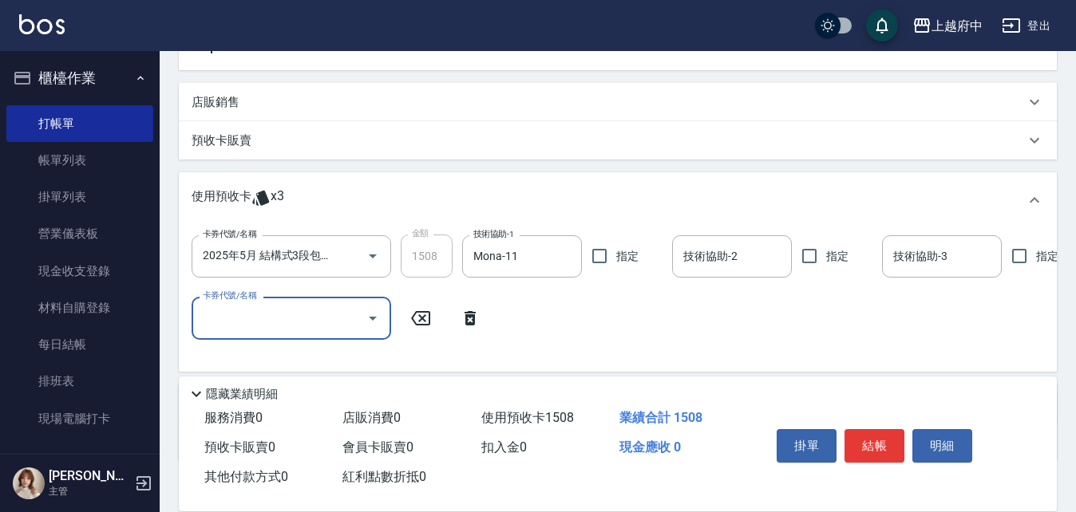
click at [376, 319] on icon "Open" at bounding box center [372, 318] width 19 height 19
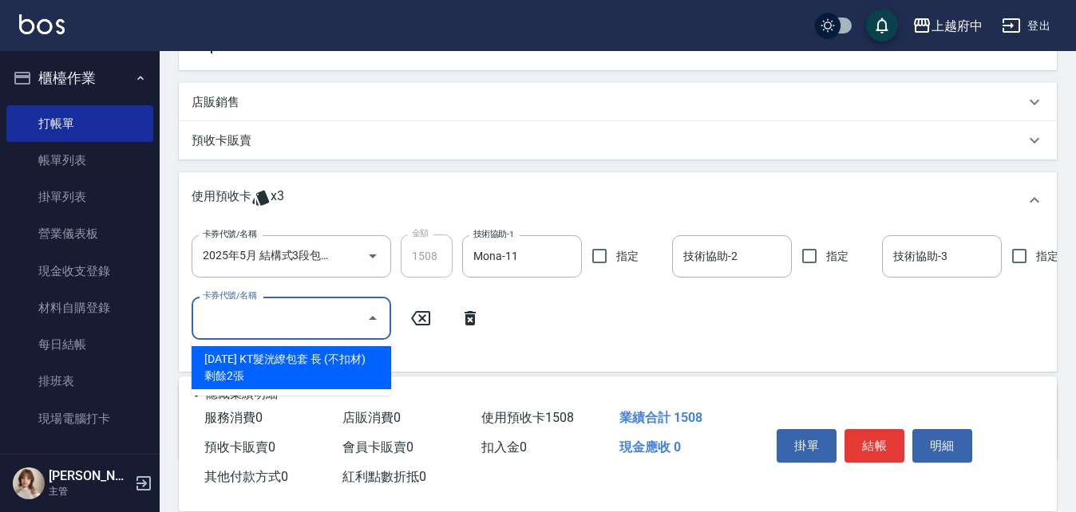
click at [323, 369] on div "2025年5月 KT髮洸繚包套 長 (不扣材) 剩餘2張" at bounding box center [290, 367] width 199 height 43
type input "2025年5月 KT髮洸繚包套 長 (不扣材)"
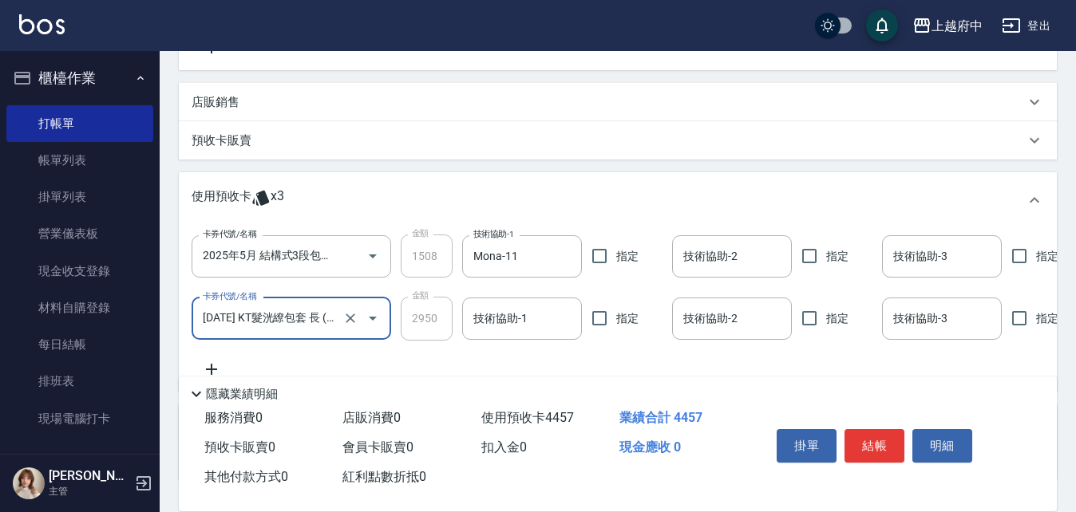
click at [376, 314] on icon "Open" at bounding box center [372, 318] width 19 height 19
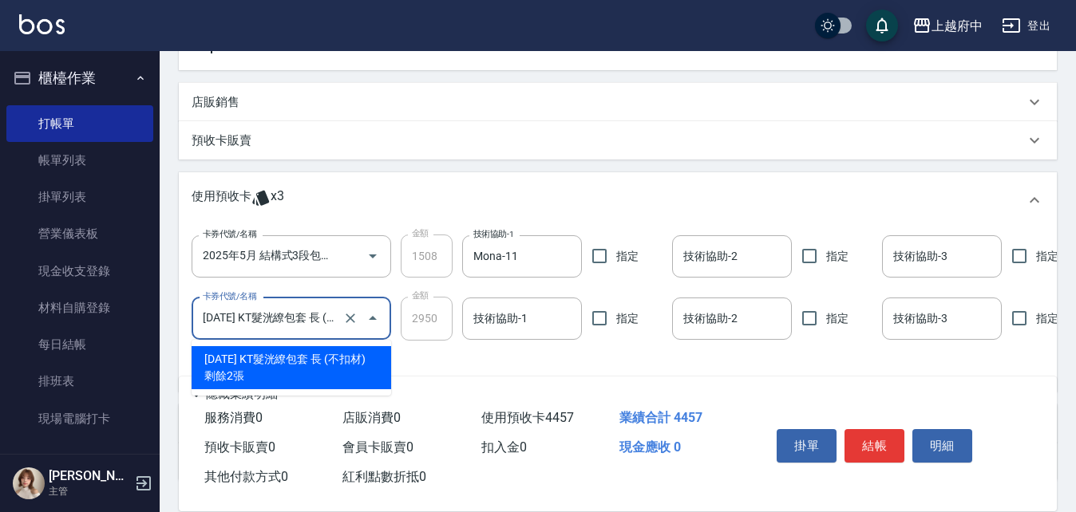
click at [376, 314] on icon "Close" at bounding box center [372, 318] width 19 height 19
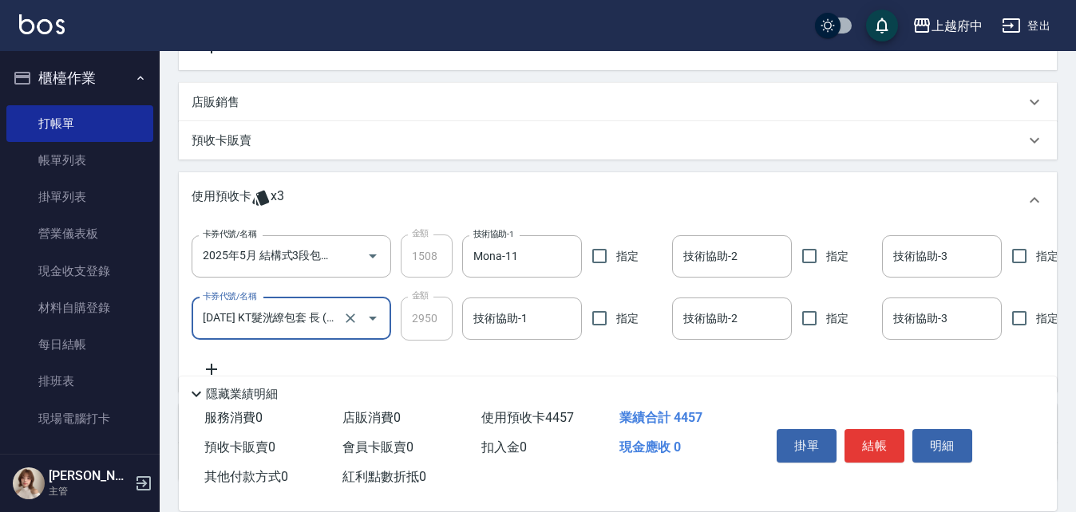
click at [377, 316] on icon "Open" at bounding box center [372, 318] width 19 height 19
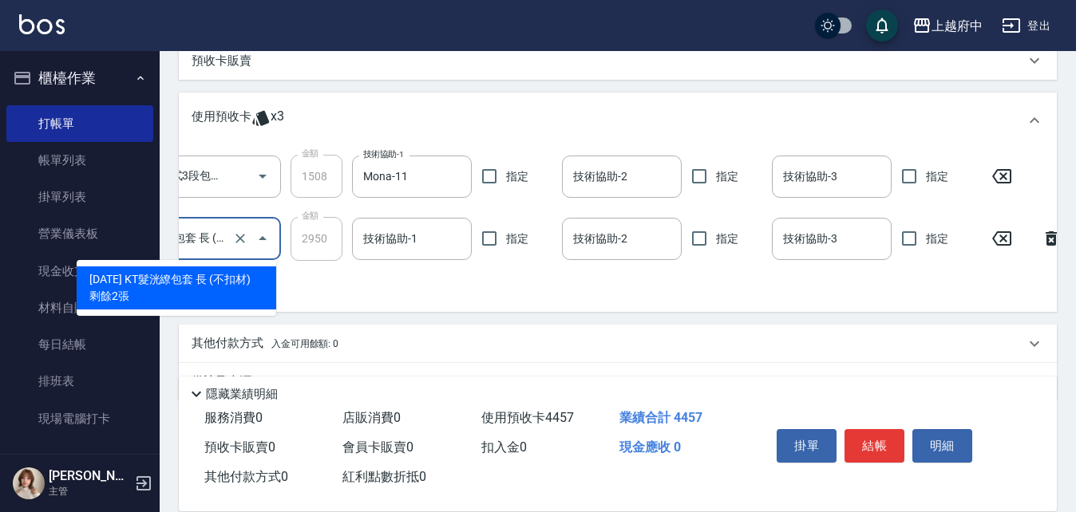
scroll to position [0, 115]
click at [1039, 239] on icon at bounding box center [1046, 238] width 40 height 19
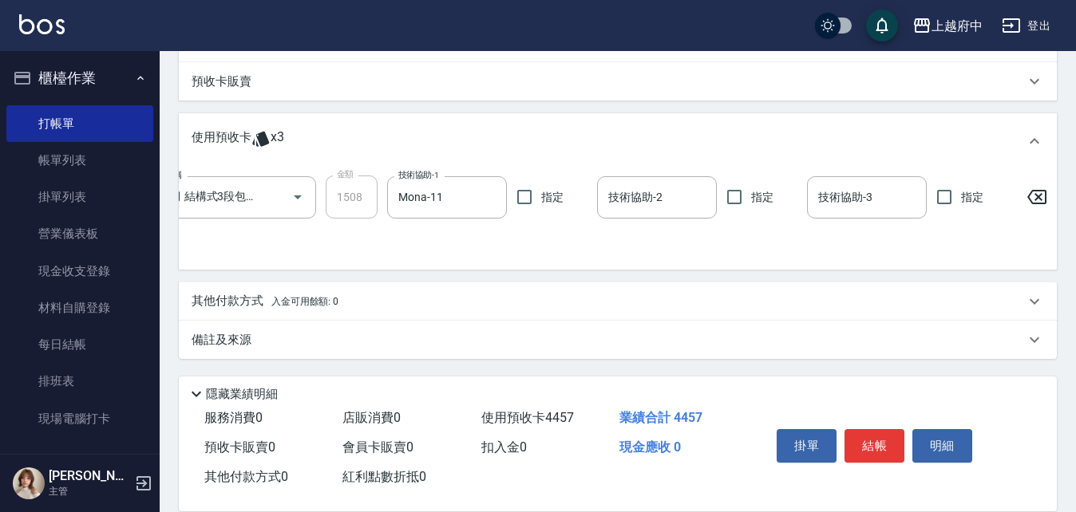
scroll to position [0, 75]
click at [485, 229] on div "卡券代號/名稱 2025年5月 結構式3段包套 中長 (不扣材) 卡券代號/名稱 金額 1508 金額 技術協助-1 Mona-11 技術協助-1 指定 技術…" at bounding box center [542, 216] width 852 height 81
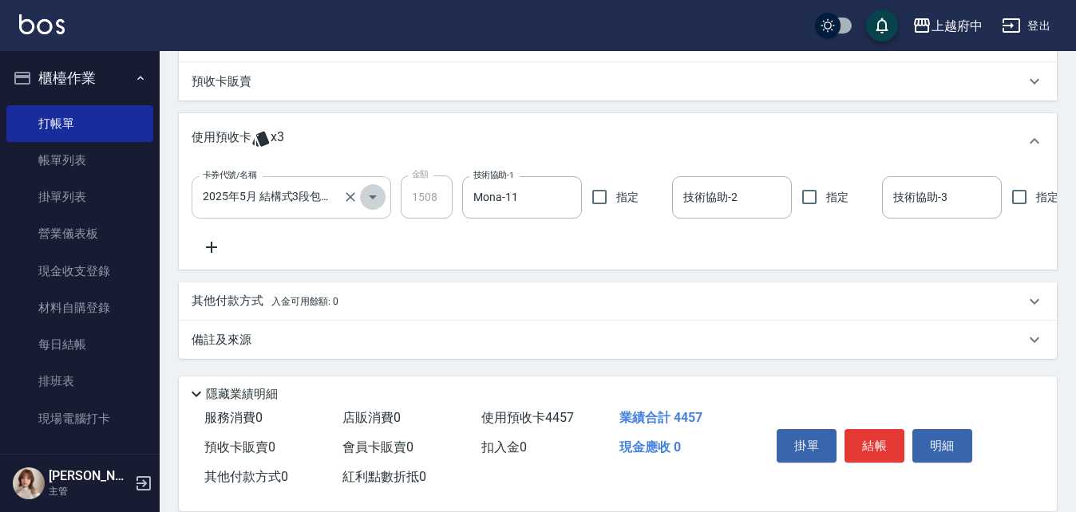
click at [373, 195] on icon "Open" at bounding box center [373, 197] width 8 height 4
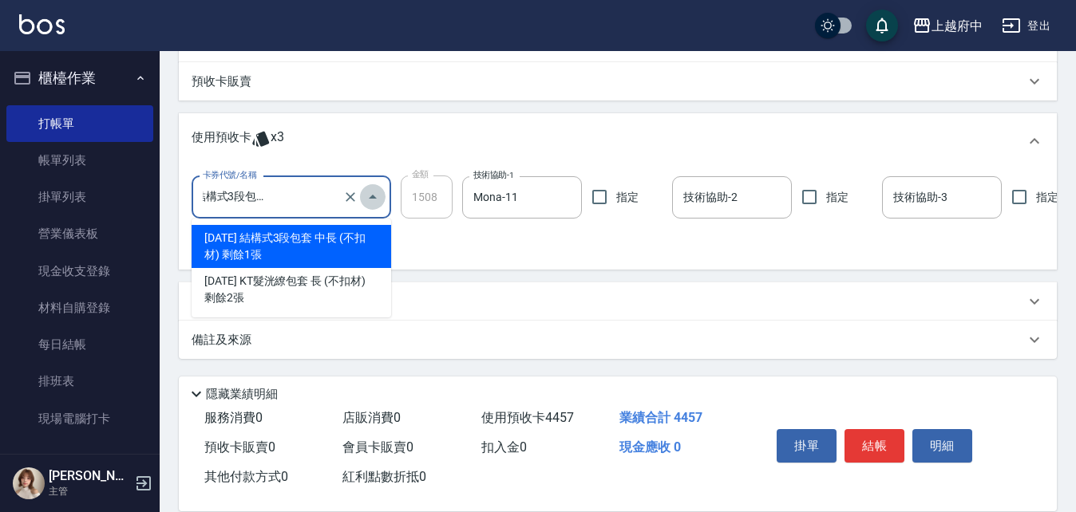
click at [373, 195] on icon "Close" at bounding box center [373, 197] width 8 height 4
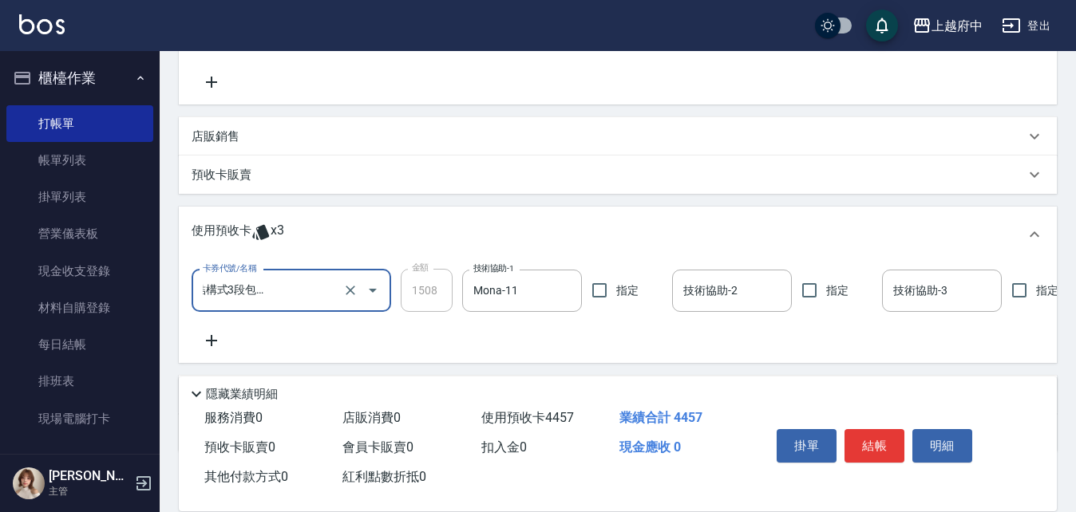
scroll to position [344, 0]
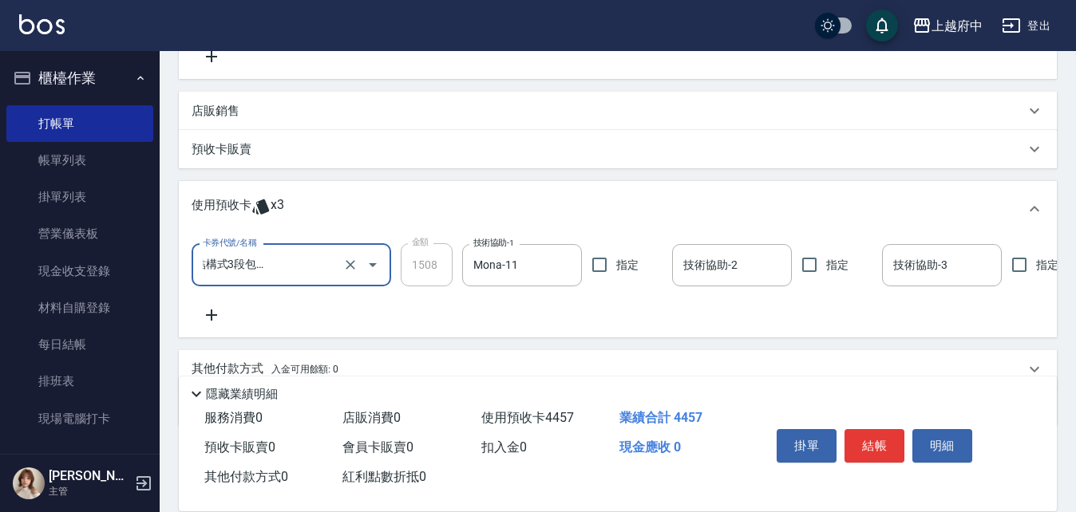
click at [444, 203] on div "使用預收卡 x3" at bounding box center [607, 209] width 833 height 24
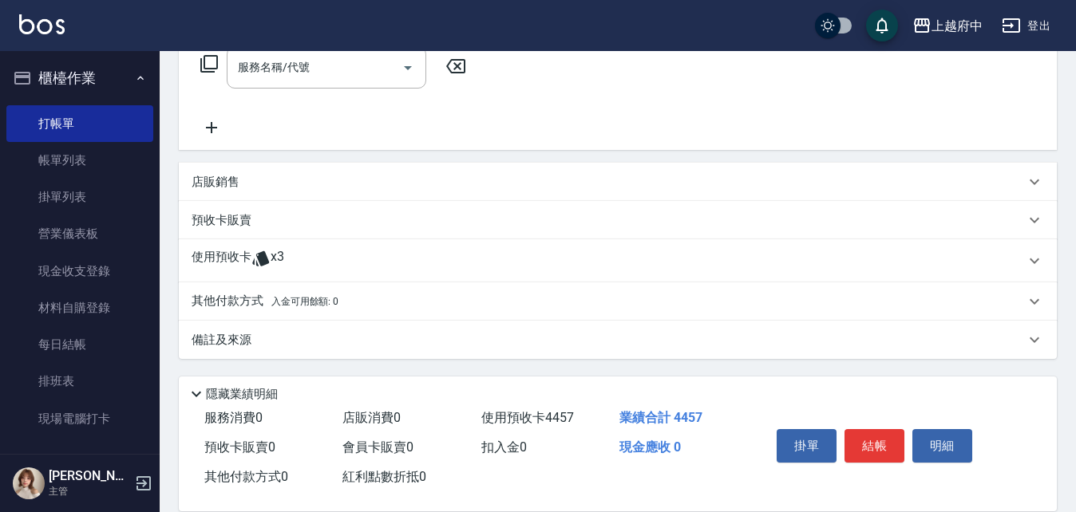
scroll to position [273, 0]
click at [223, 183] on p "店販銷售" at bounding box center [215, 182] width 48 height 17
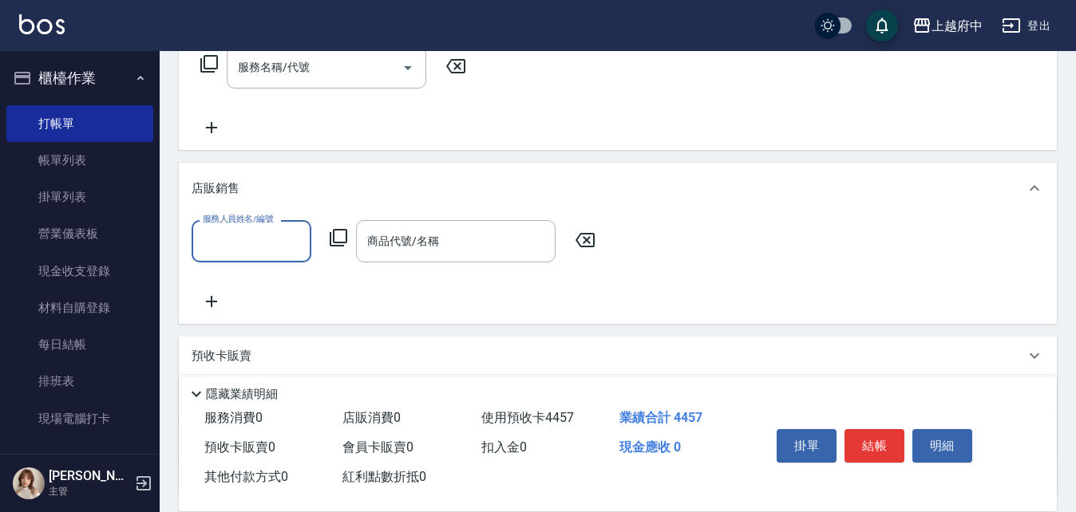
scroll to position [0, 0]
drag, startPoint x: 237, startPoint y: 184, endPoint x: 245, endPoint y: 183, distance: 8.1
click at [237, 184] on p "店販銷售" at bounding box center [215, 188] width 48 height 17
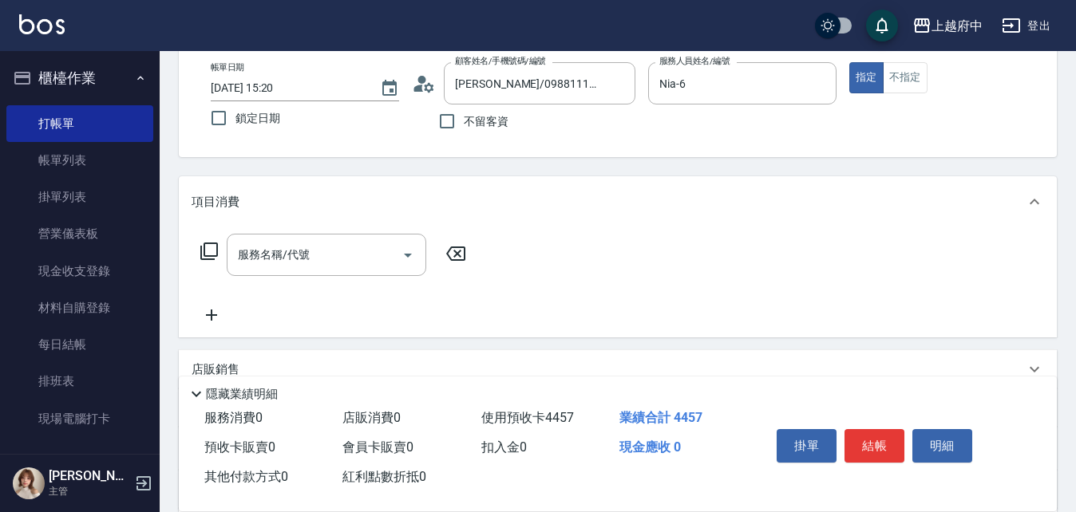
scroll to position [193, 0]
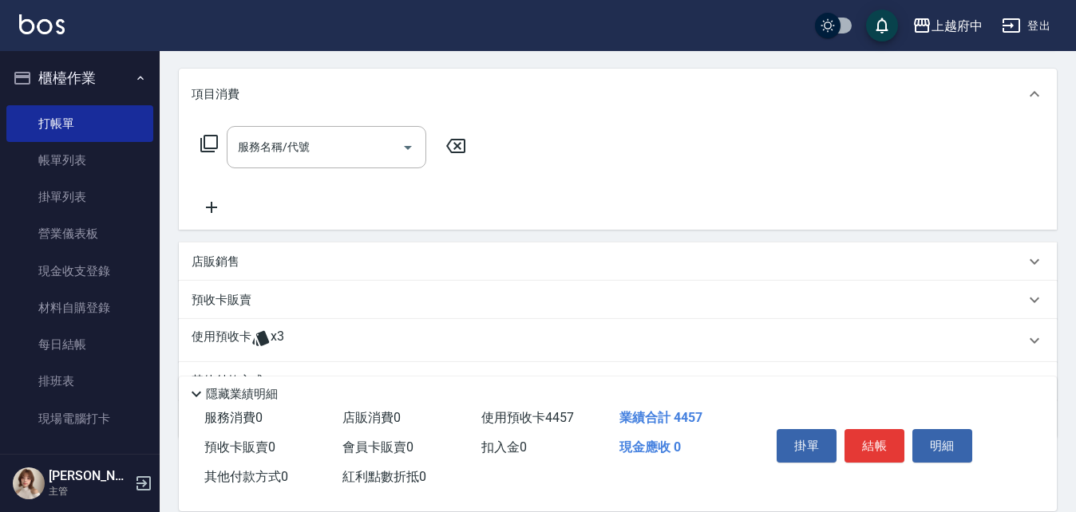
click at [254, 333] on icon at bounding box center [260, 338] width 19 height 19
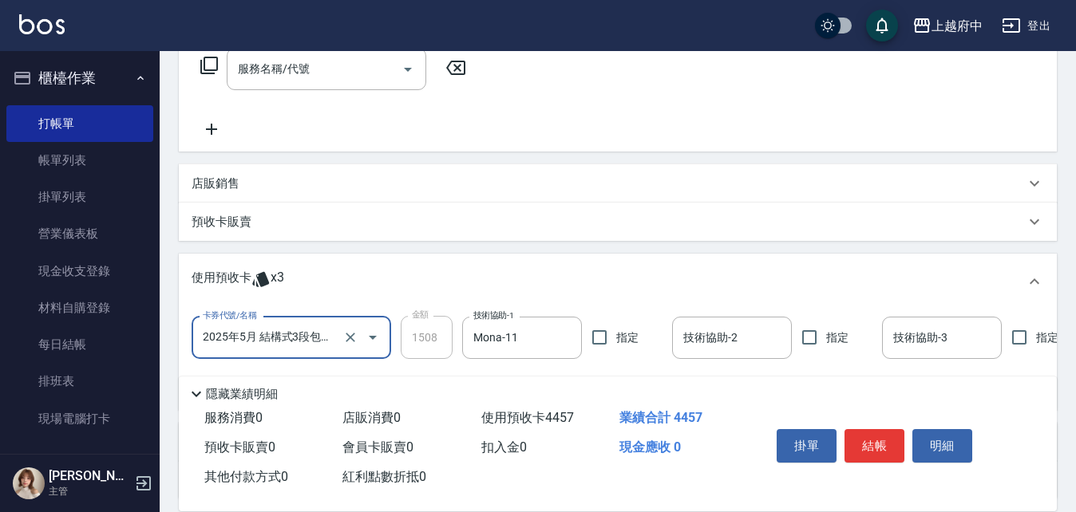
scroll to position [424, 0]
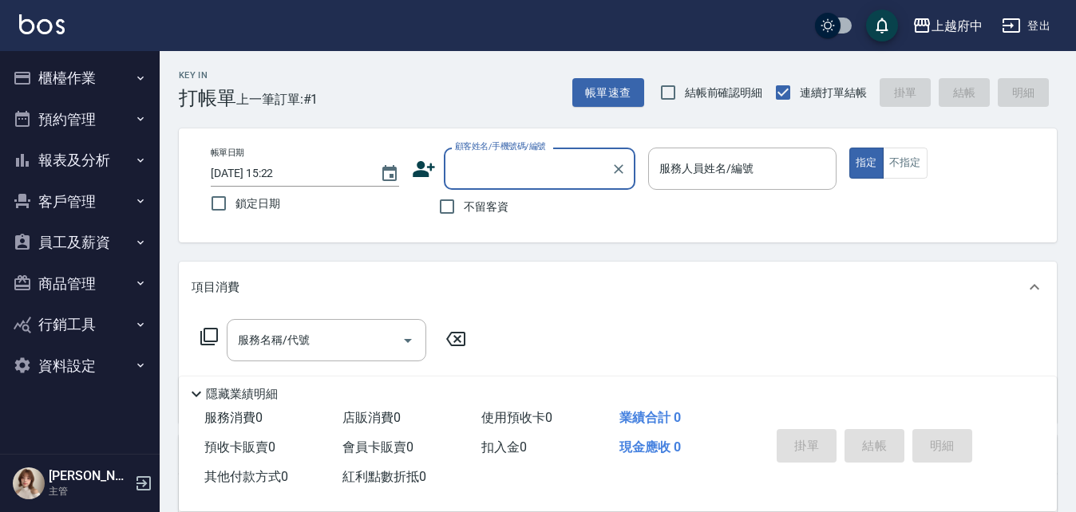
click at [79, 73] on button "櫃檯作業" at bounding box center [79, 77] width 147 height 41
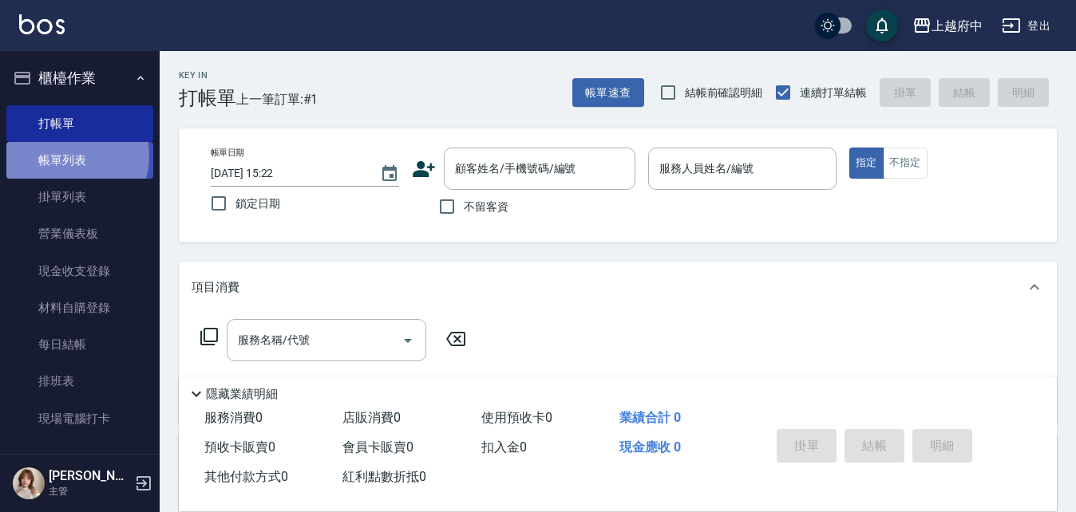
click at [70, 156] on link "帳單列表" at bounding box center [79, 160] width 147 height 37
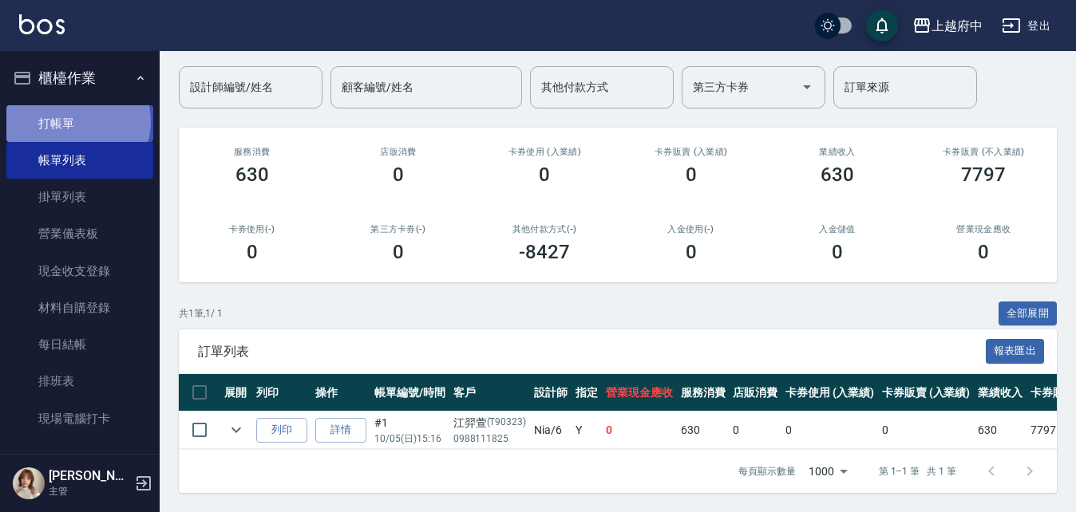
click at [74, 121] on link "打帳單" at bounding box center [79, 123] width 147 height 37
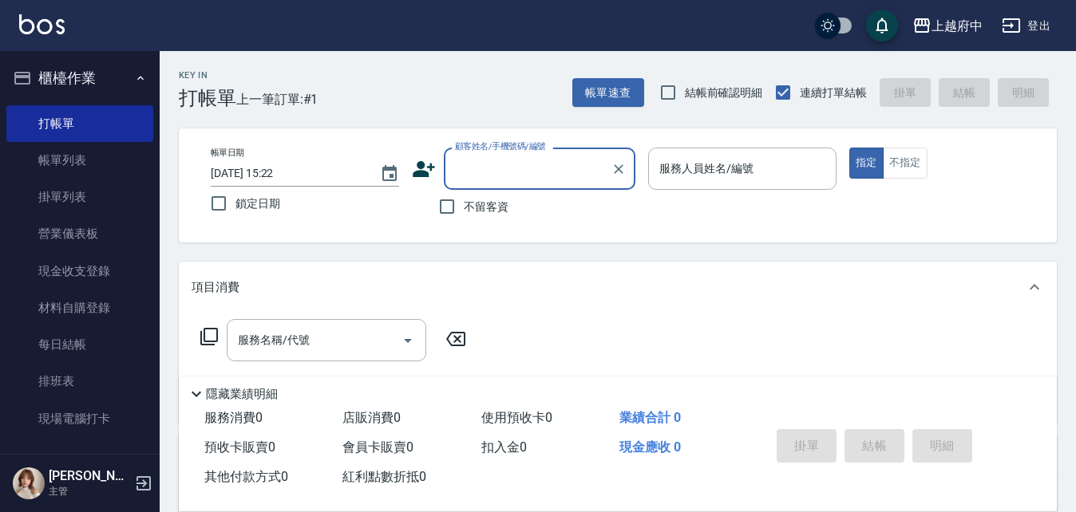
click at [484, 168] on input "顧客姓名/手機號碼/編號" at bounding box center [527, 169] width 153 height 28
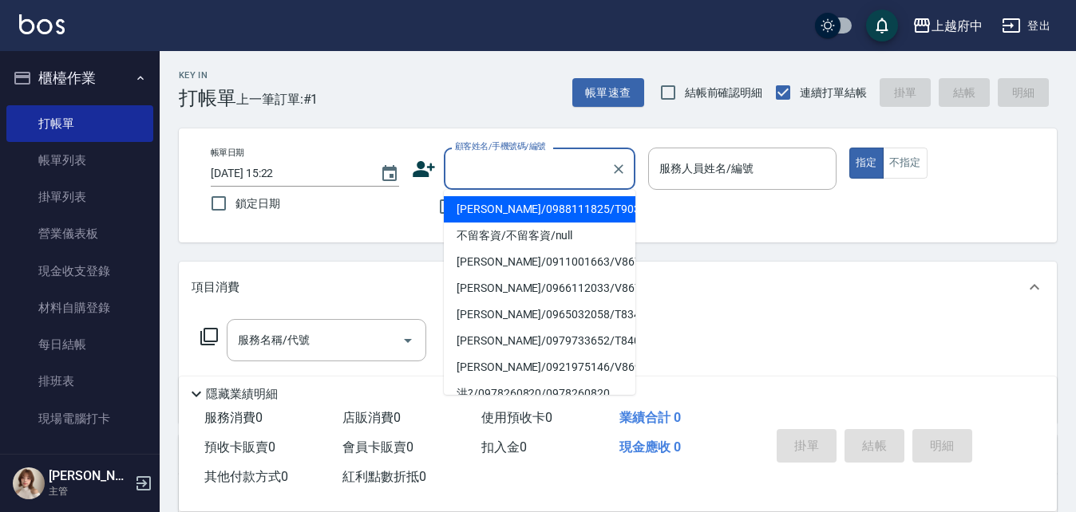
drag, startPoint x: 475, startPoint y: 207, endPoint x: 638, endPoint y: 194, distance: 163.3
click at [476, 207] on li "[PERSON_NAME]/0988111825/T90323" at bounding box center [539, 209] width 191 height 26
type input "[PERSON_NAME]/0988111825/T90323"
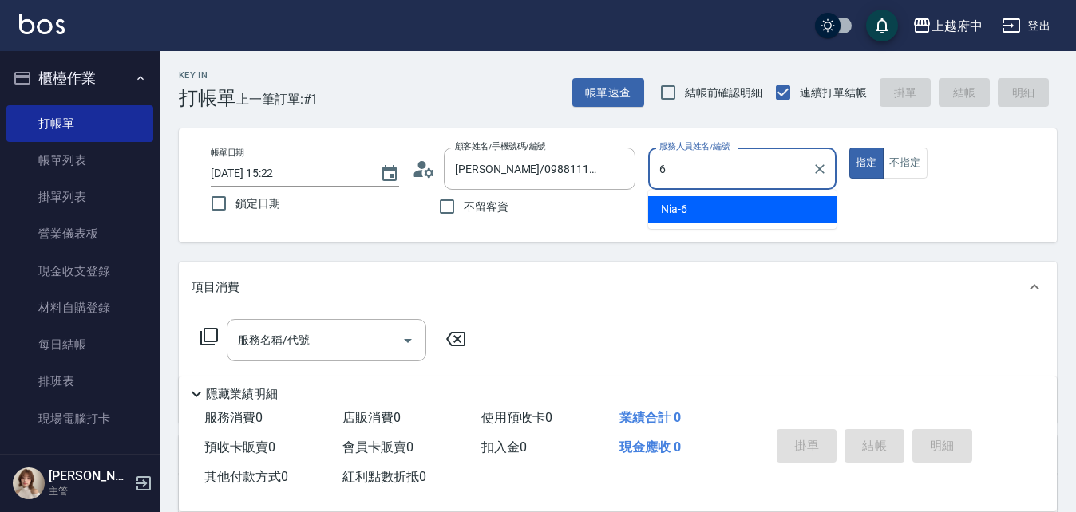
type input "Nia-6"
type button "true"
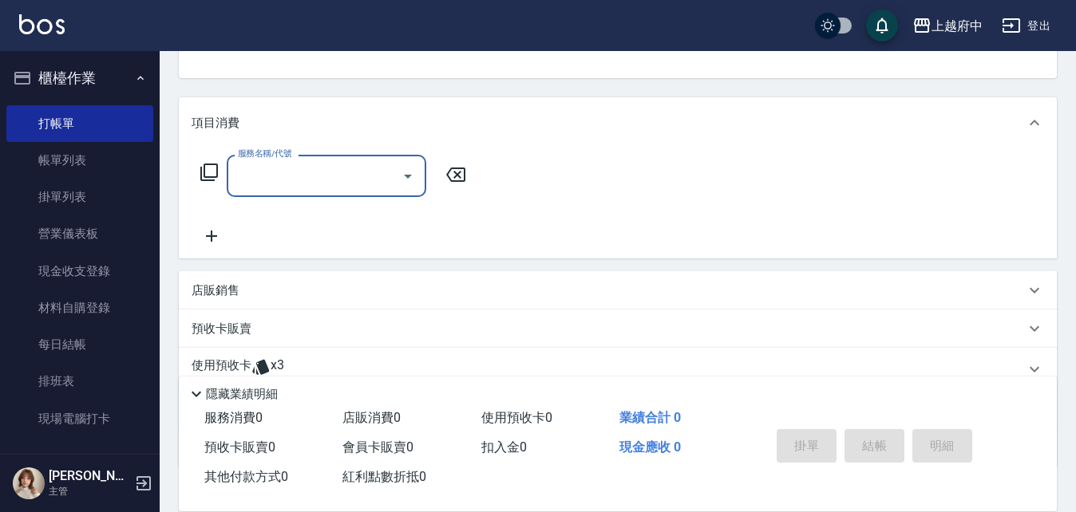
scroll to position [239, 0]
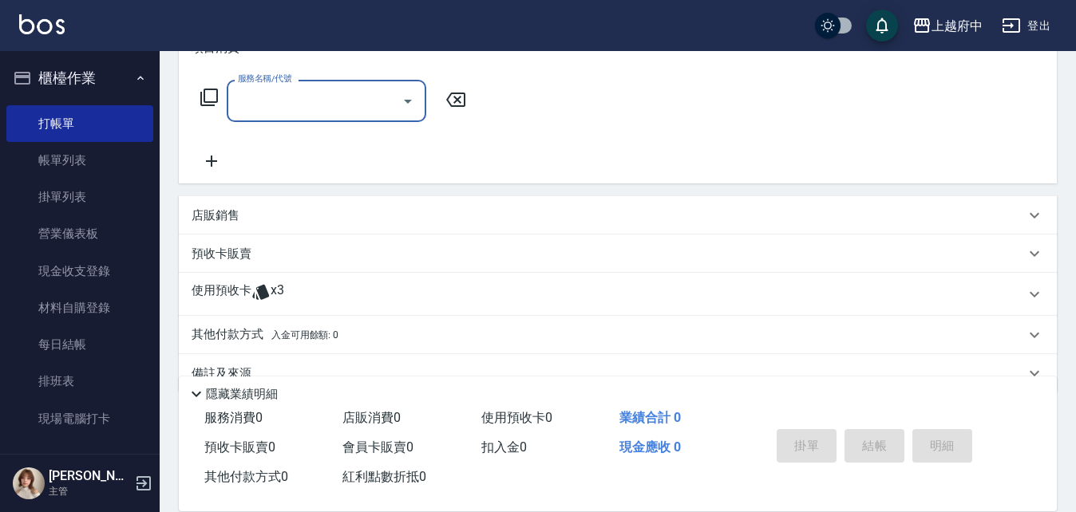
click at [239, 290] on p "使用預收卡" at bounding box center [221, 294] width 60 height 24
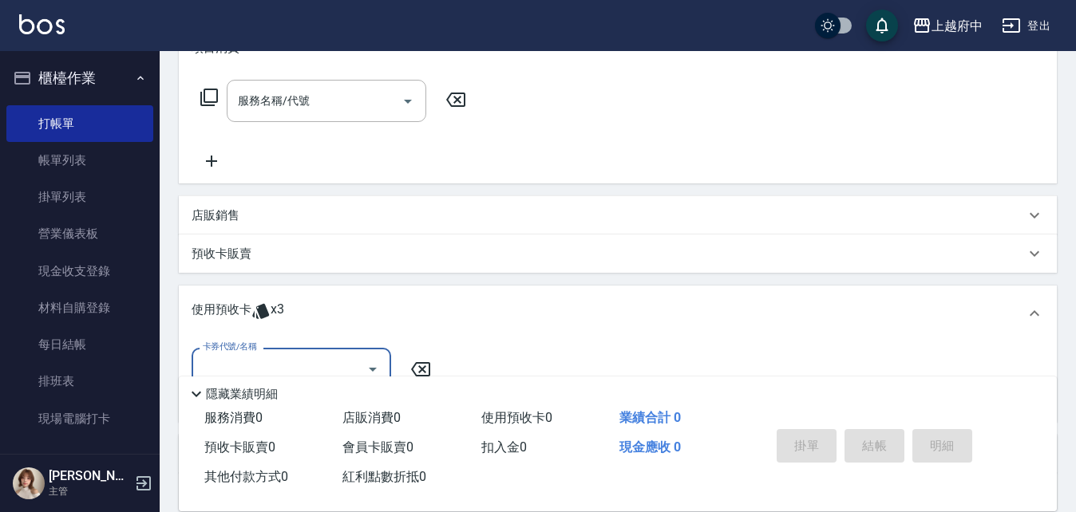
scroll to position [319, 0]
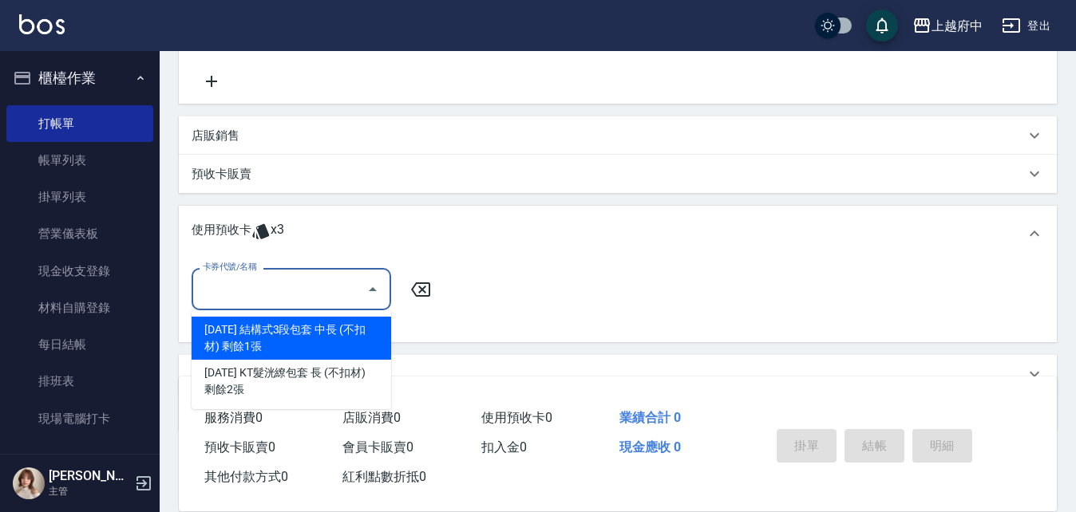
click at [279, 281] on input "卡券代號/名稱" at bounding box center [279, 289] width 161 height 28
click at [290, 334] on div "2025年5月 結構式3段包套 中長 (不扣材) 剩餘1張" at bounding box center [290, 338] width 199 height 43
type input "2025年5月 結構式3段包套 中長 (不扣材)"
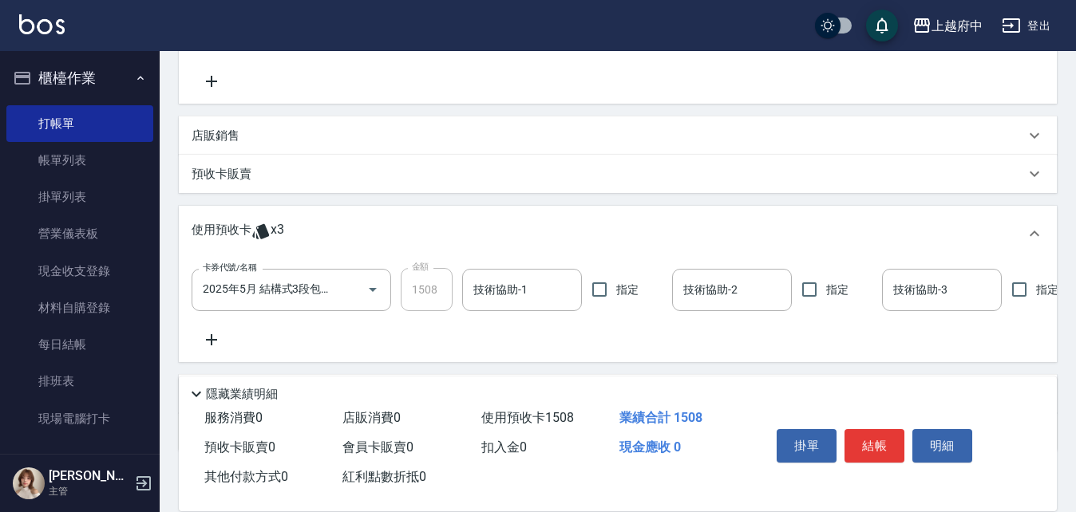
click at [459, 338] on div "卡券代號/名稱 2025年5月 結構式3段包套 中長 (不扣材) 卡券代號/名稱 金額 1508 金額 技術協助-1 技術協助-1 指定 技術協助-2 技術協…" at bounding box center [617, 308] width 852 height 81
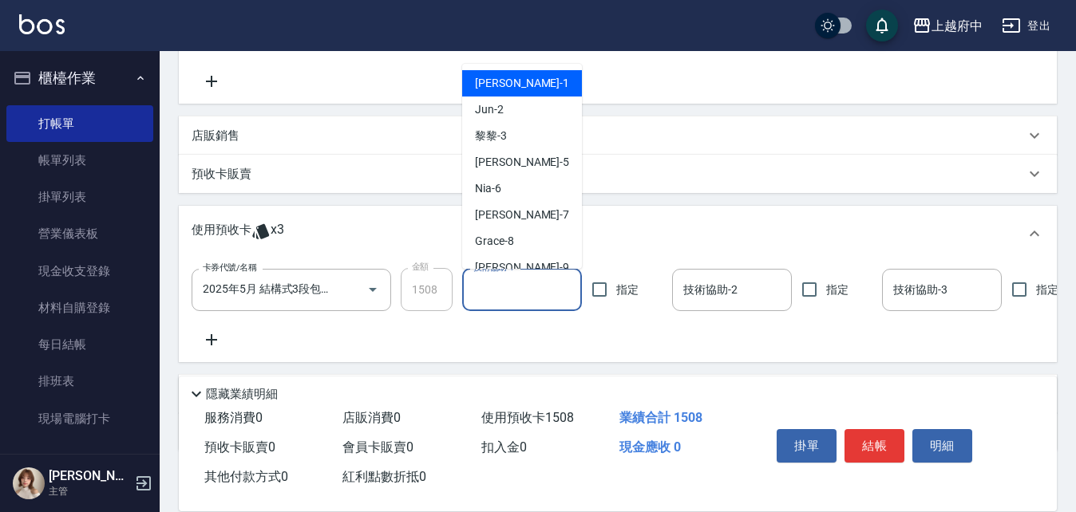
click at [492, 288] on input "技術協助-1" at bounding box center [521, 290] width 105 height 28
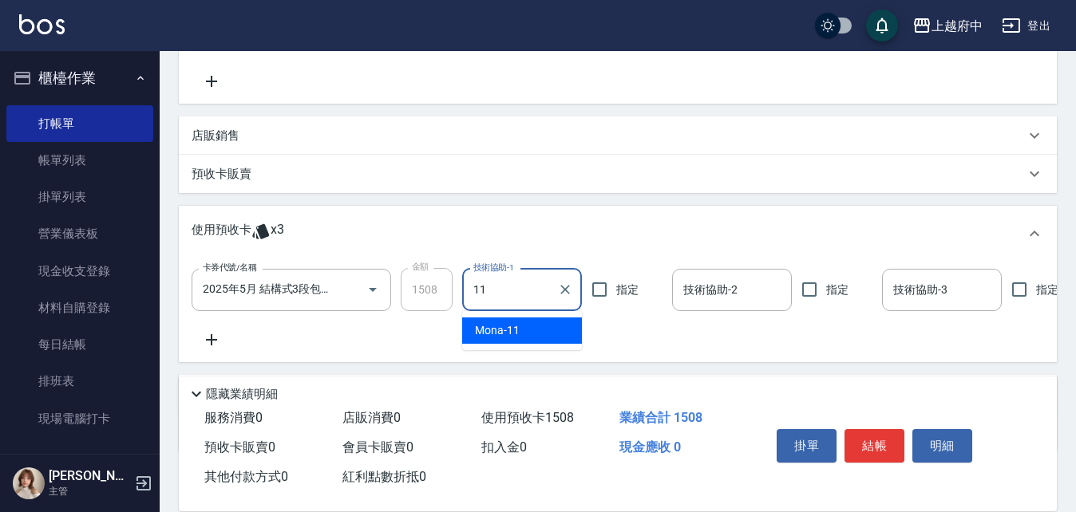
type input "Mona-11"
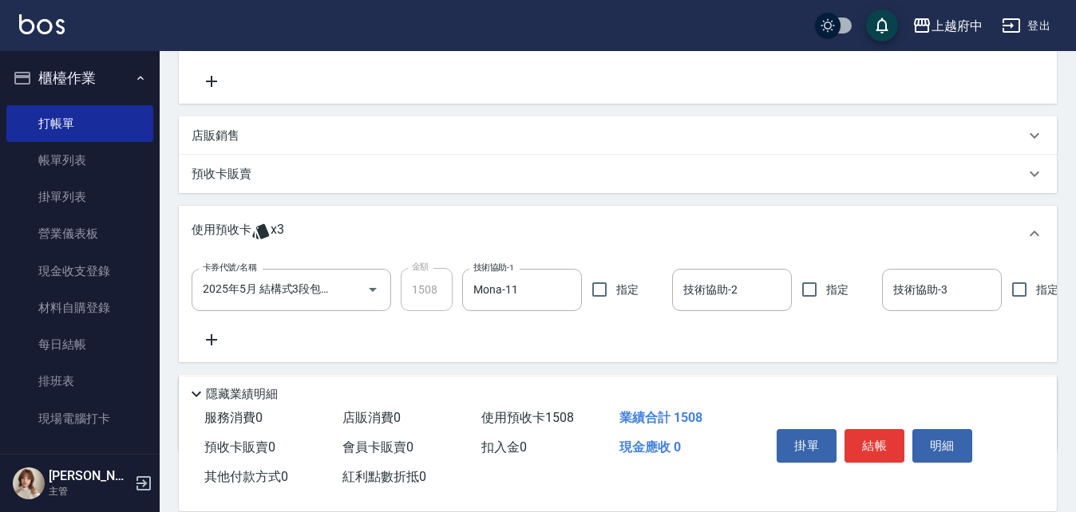
click at [559, 340] on div "卡券代號/名稱 2025年5月 結構式3段包套 中長 (不扣材) 卡券代號/名稱 金額 1508 金額 技術協助-1 Mona-11 技術協助-1 指定 技術…" at bounding box center [617, 308] width 852 height 81
click at [878, 442] on button "結帳" at bounding box center [874, 446] width 60 height 34
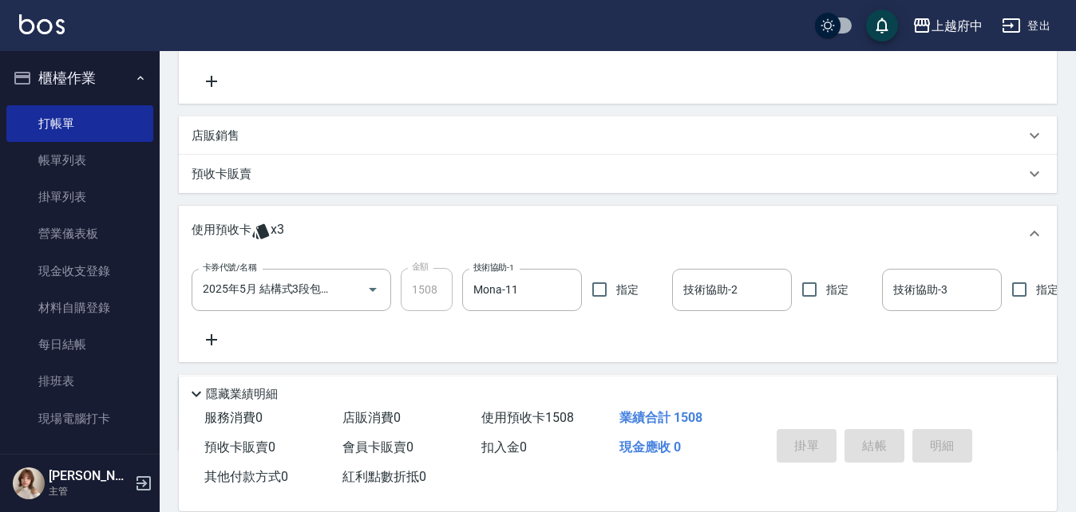
type input "2025/10/05 15:23"
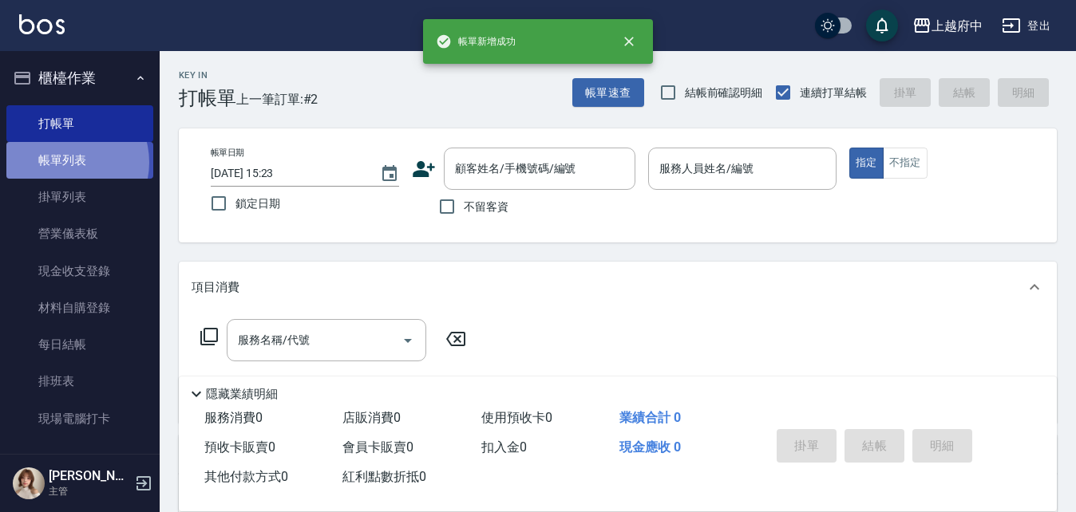
click at [65, 162] on link "帳單列表" at bounding box center [79, 160] width 147 height 37
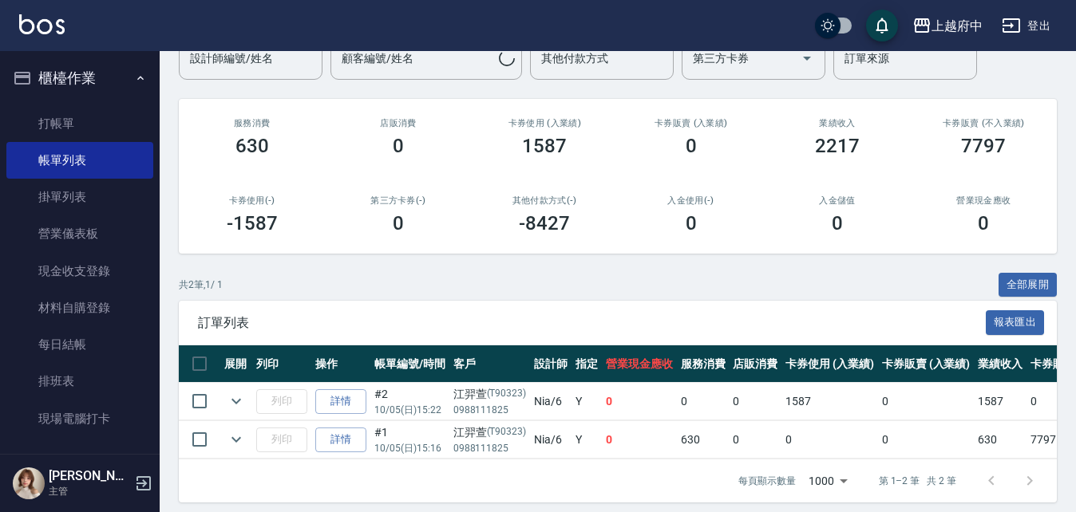
scroll to position [169, 0]
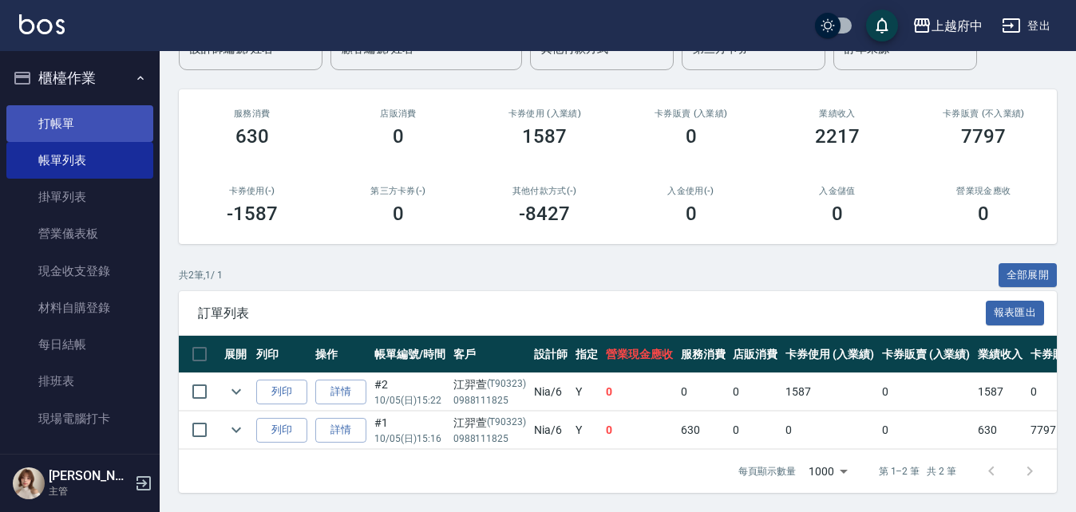
click at [34, 121] on link "打帳單" at bounding box center [79, 123] width 147 height 37
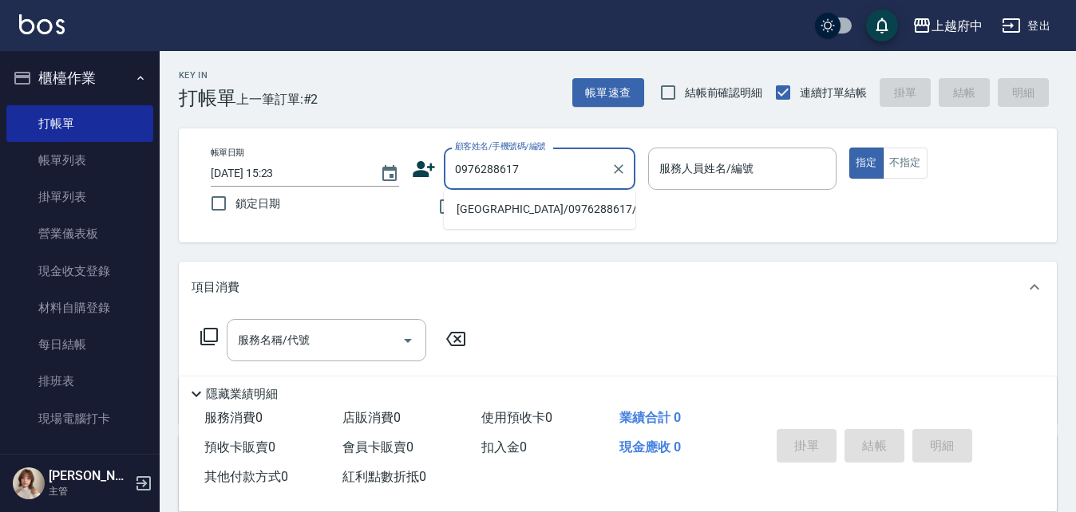
click at [522, 203] on li "[GEOGRAPHIC_DATA]/0976288617/T83333" at bounding box center [539, 209] width 191 height 26
type input "[GEOGRAPHIC_DATA]/0976288617/T83333"
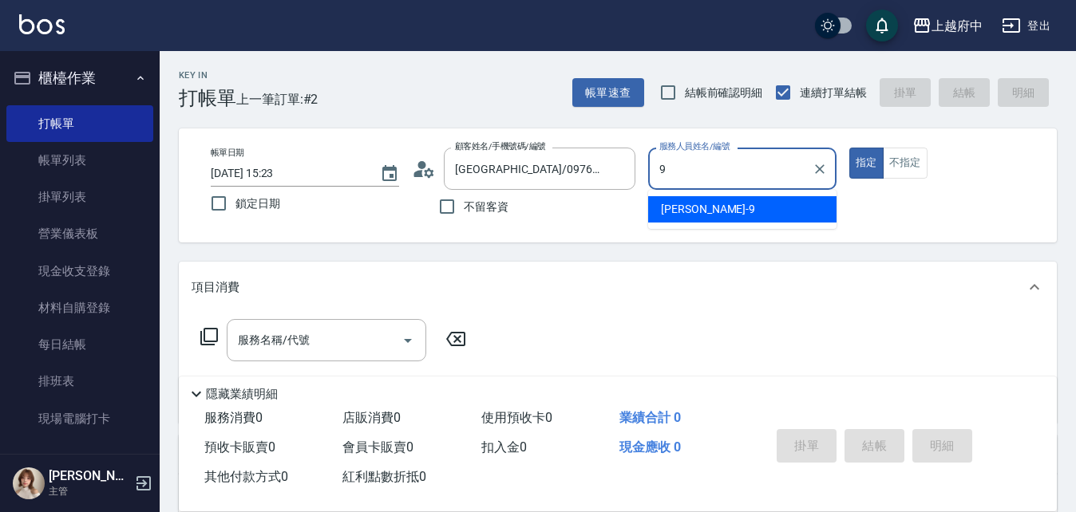
type input "[PERSON_NAME]-9"
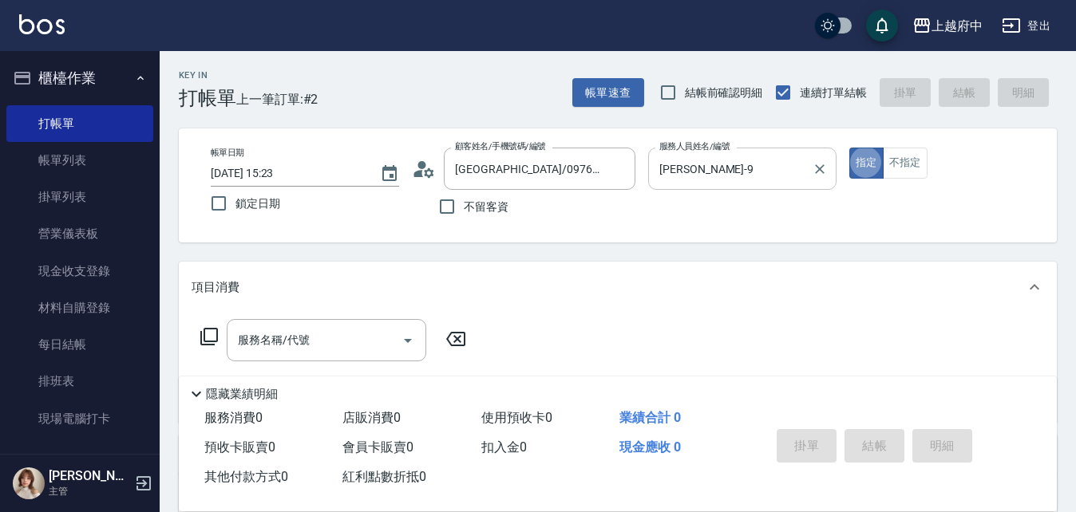
type button "true"
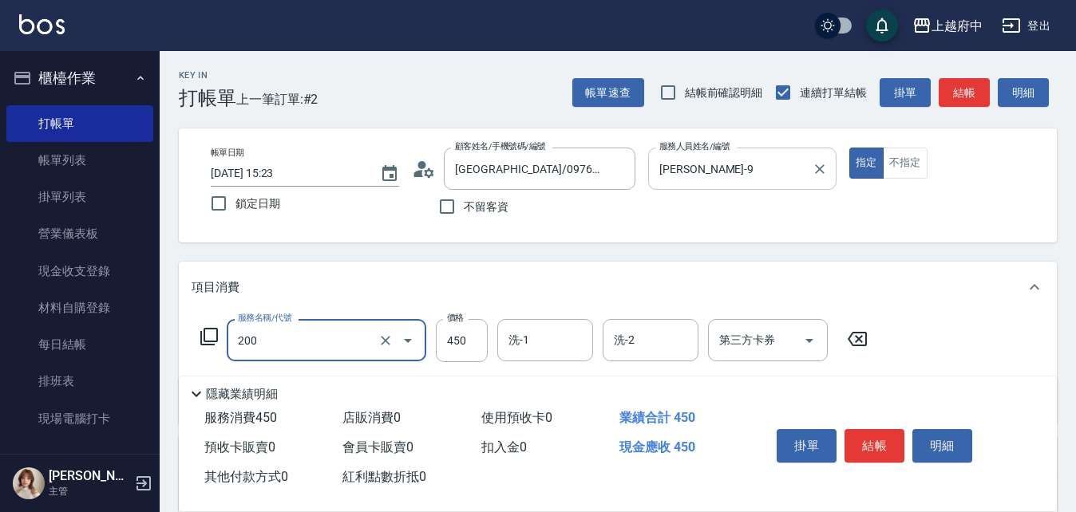
type input "有機洗髮(200)"
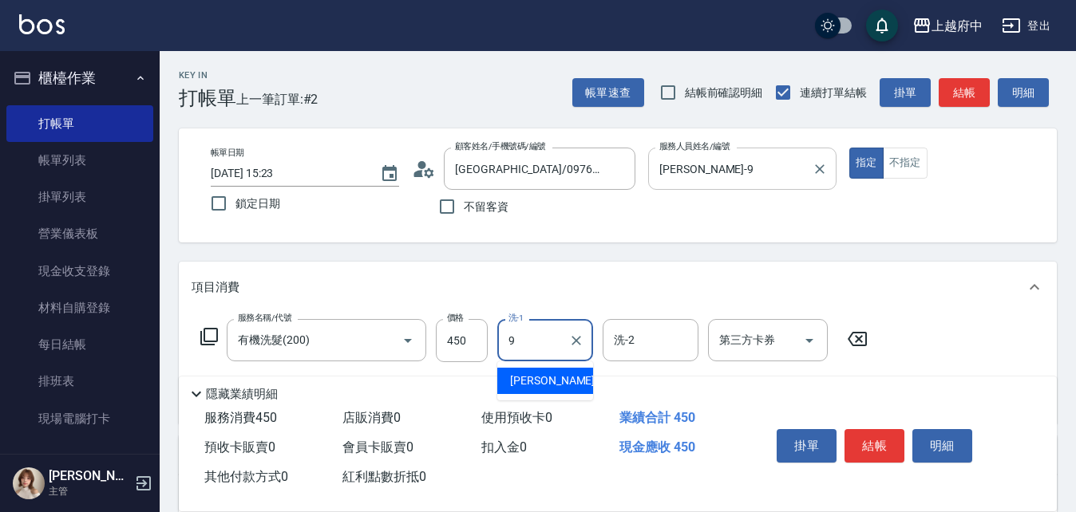
type input "[PERSON_NAME]-9"
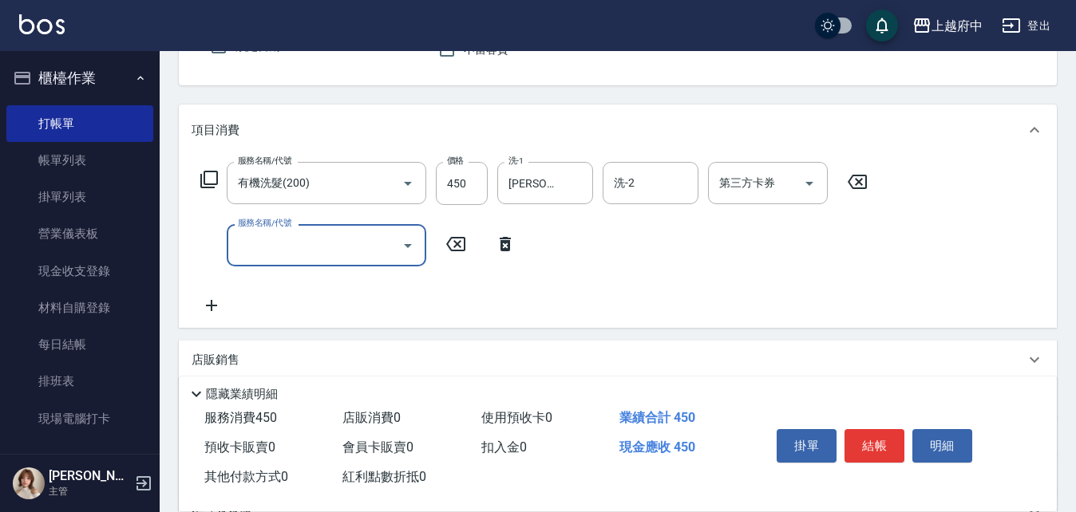
scroll to position [160, 0]
type input "剪髮(340)"
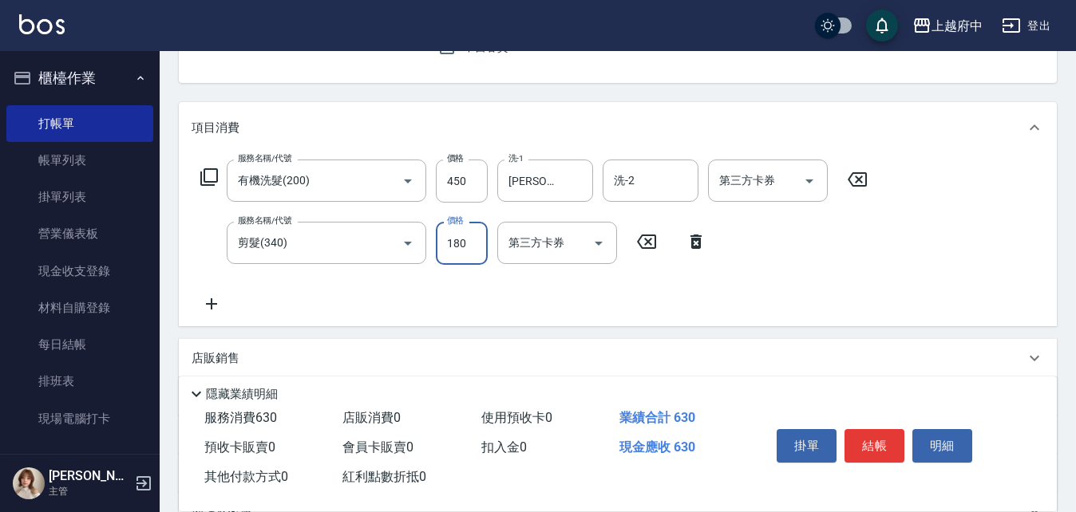
type input "180"
click at [578, 291] on div "服務名稱/代號 有機洗髮(200) 服務名稱/代號 價格 450 價格 洗-1 David-9 洗-1 洗-2 洗-2 第三方卡券 第三方卡券 服務名稱/代號…" at bounding box center [533, 237] width 685 height 154
click at [878, 440] on button "結帳" at bounding box center [874, 446] width 60 height 34
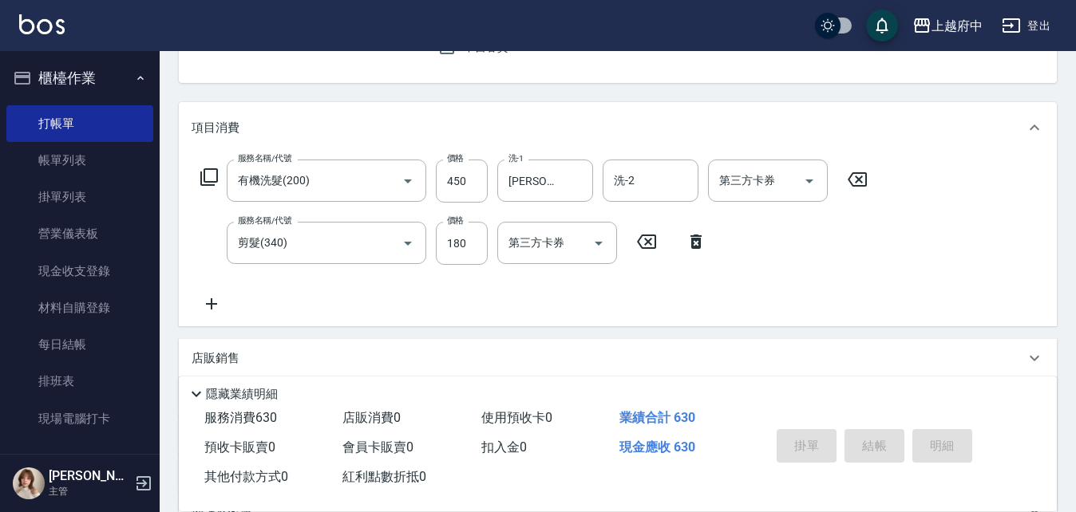
type input "2025/10/05 15:25"
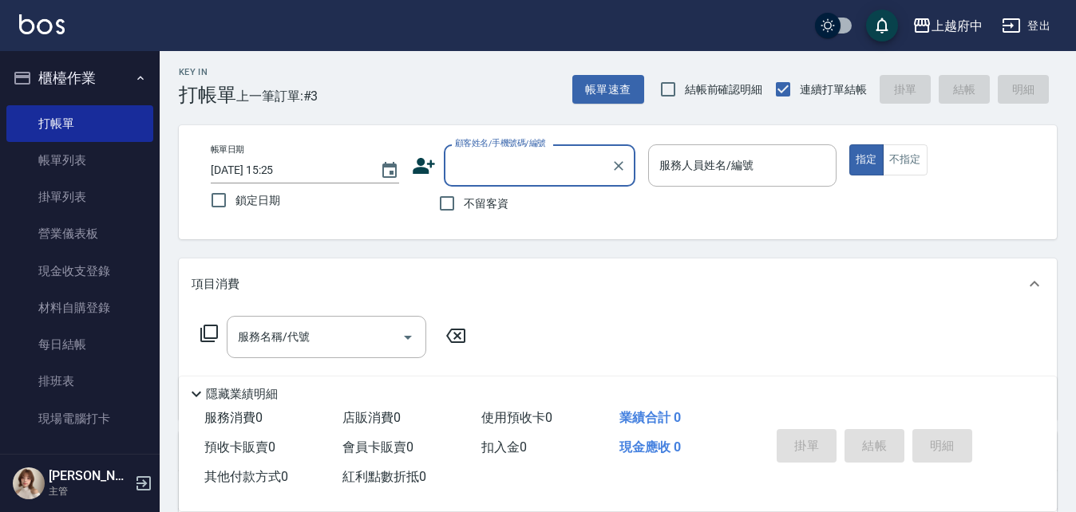
scroll to position [0, 0]
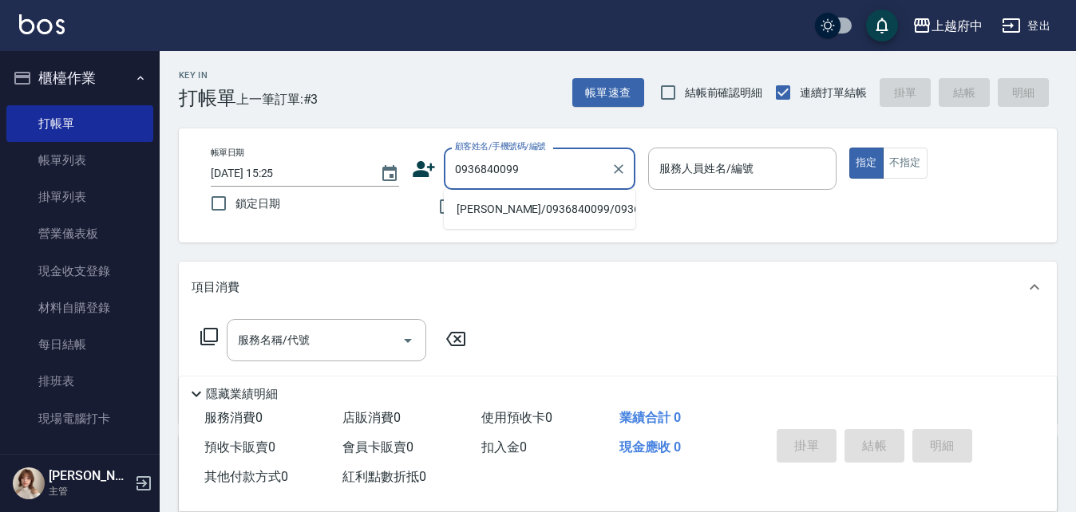
click at [523, 203] on li "[PERSON_NAME]/0936840099/0936840099" at bounding box center [539, 209] width 191 height 26
type input "[PERSON_NAME]/0936840099/0936840099"
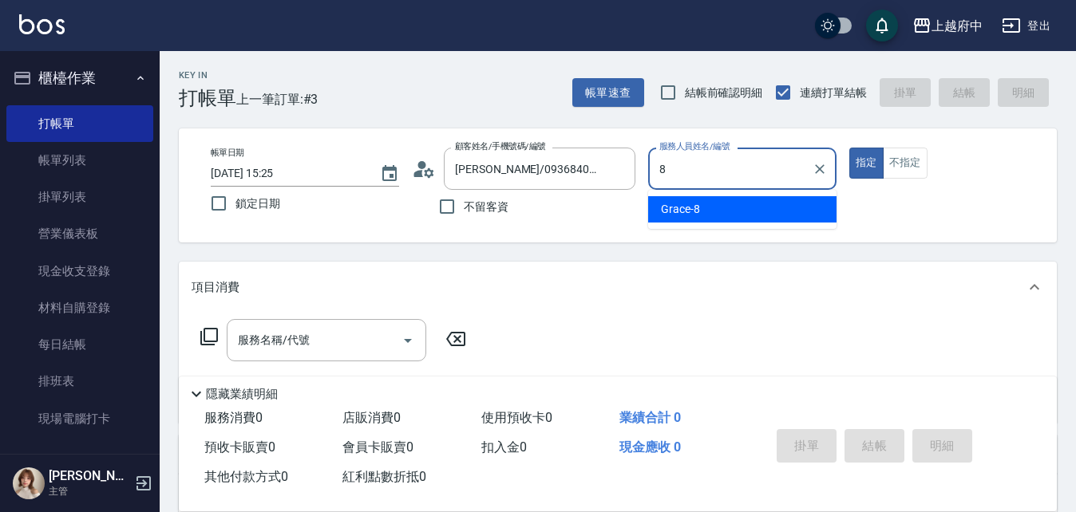
type input "Grace-8"
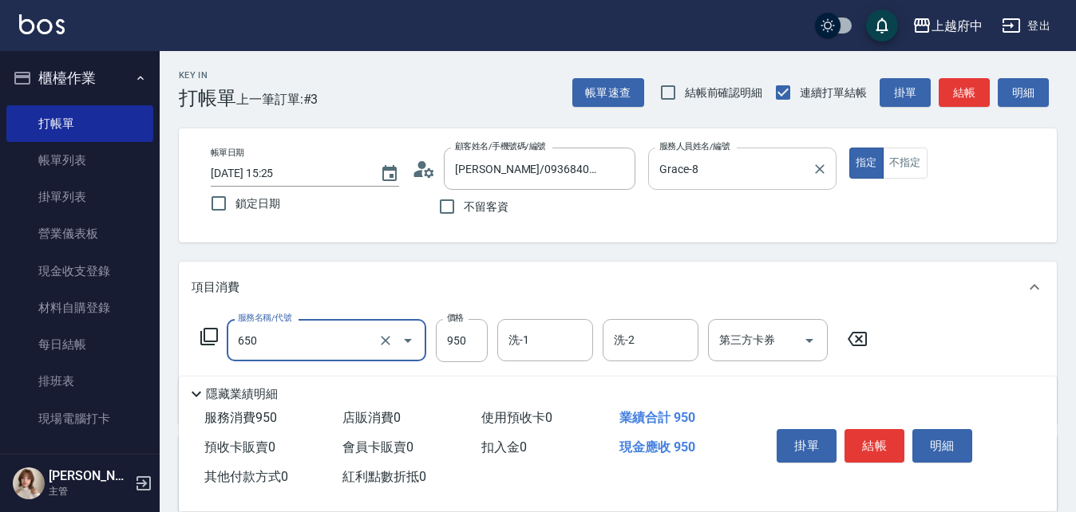
type input "SPA精油洗髮(650)"
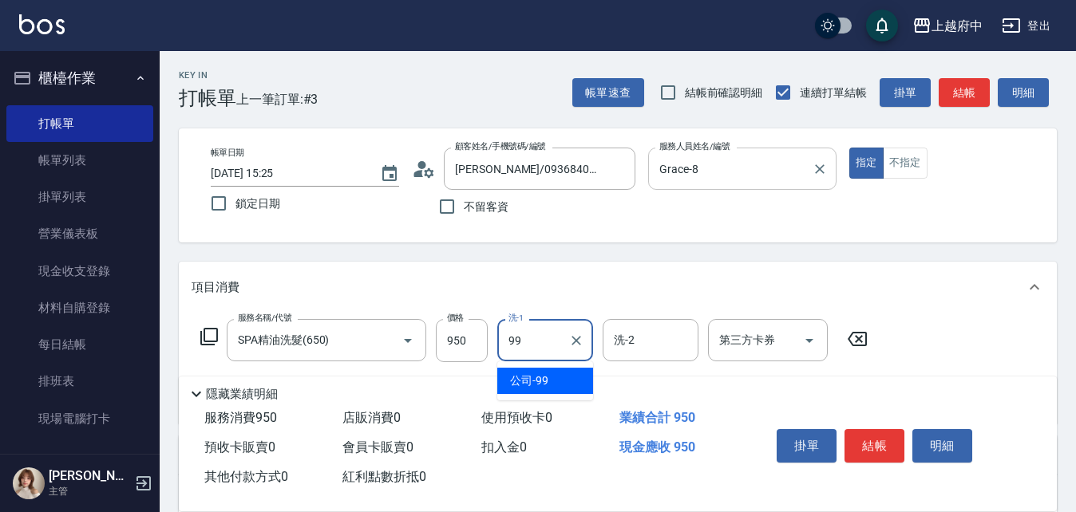
type input "公司-99"
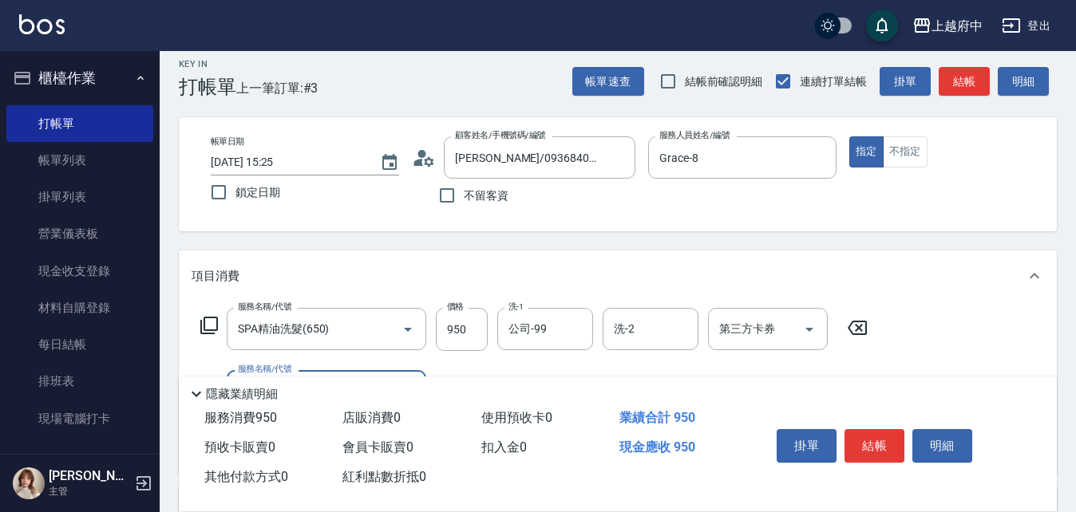
scroll to position [160, 0]
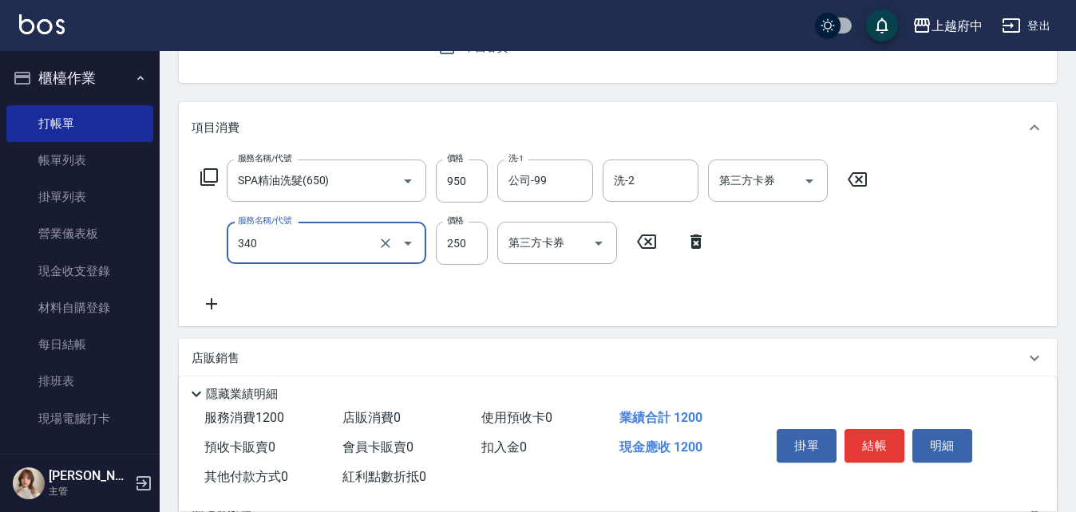
type input "剪髮(340)"
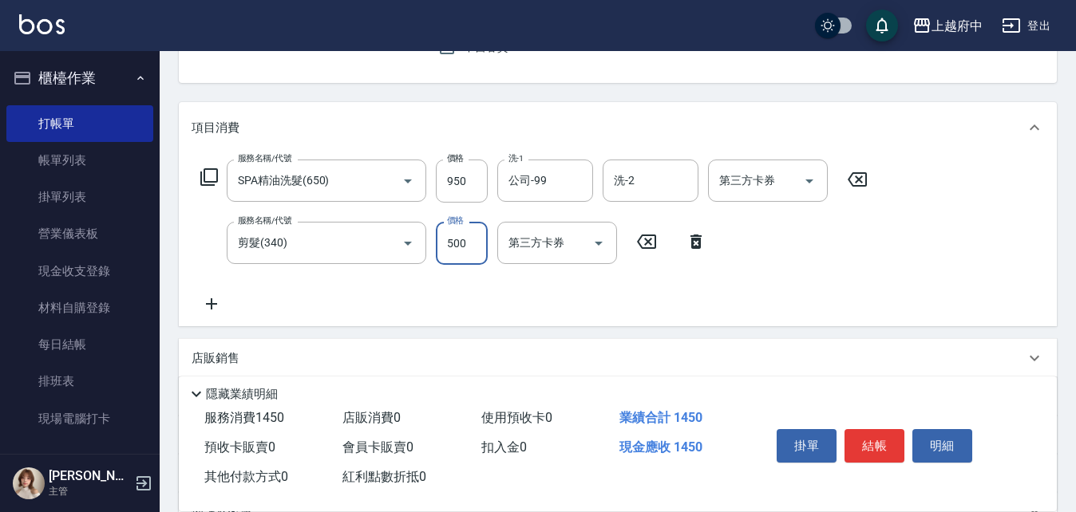
type input "500"
click at [547, 292] on div "服務名稱/代號 SPA精油洗髮(650) 服務名稱/代號 價格 950 價格 洗-1 公司-99 洗-1 洗-2 洗-2 第三方卡券 第三方卡券 服務名稱/代…" at bounding box center [533, 237] width 685 height 154
click at [879, 434] on button "結帳" at bounding box center [874, 446] width 60 height 34
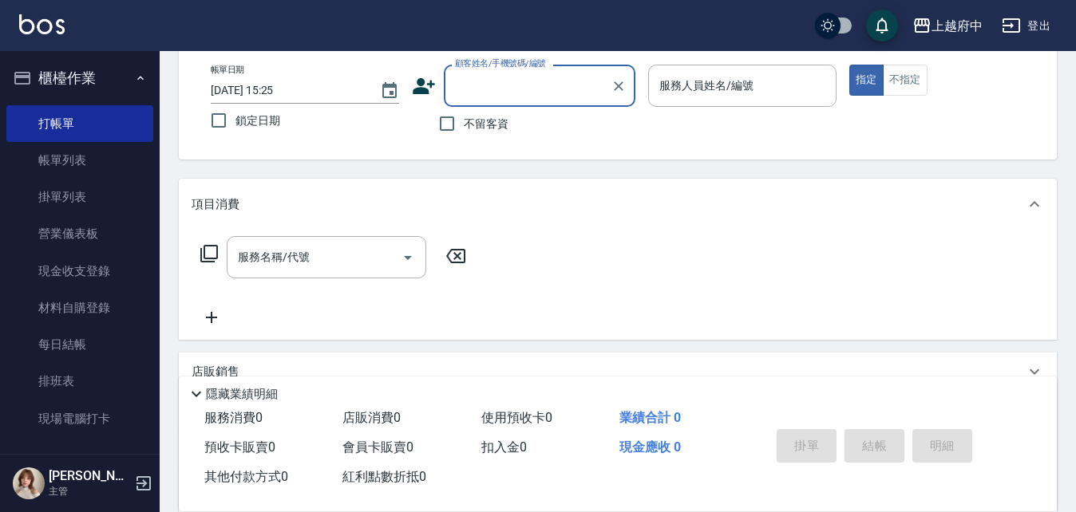
scroll to position [0, 0]
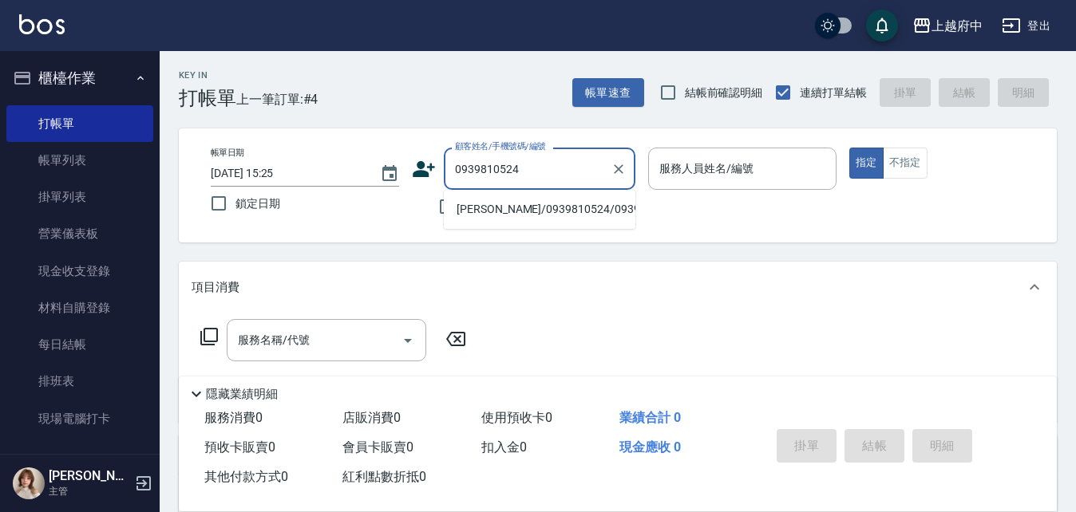
click at [487, 219] on li "[PERSON_NAME]/0939810524/0939810524" at bounding box center [539, 209] width 191 height 26
type input "[PERSON_NAME]/0939810524/0939810524"
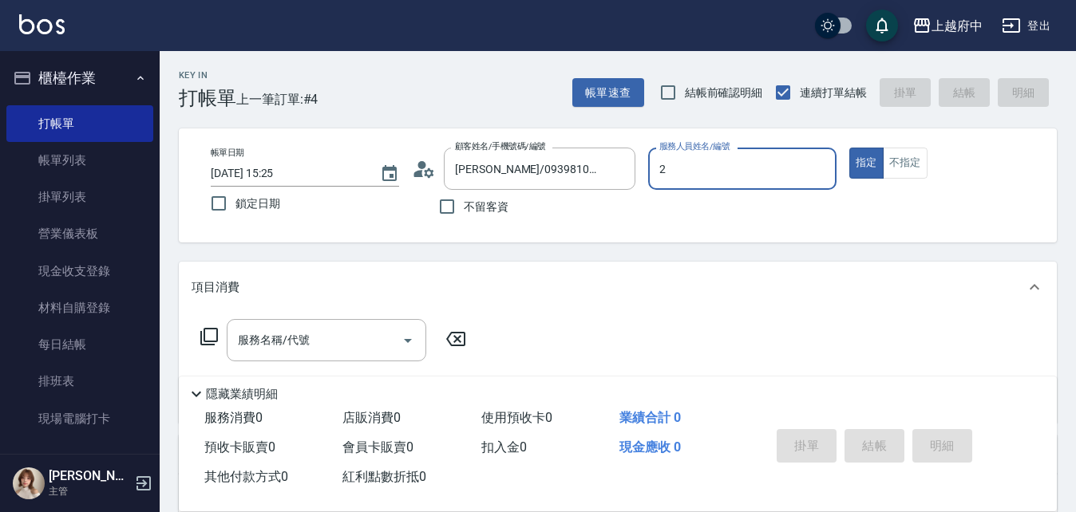
type input "Jun-2"
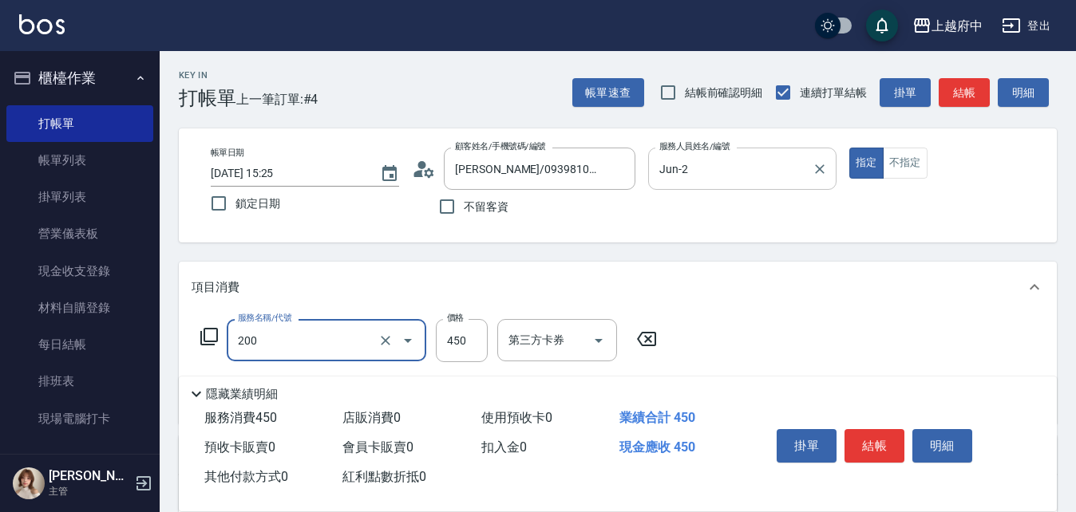
type input "有機洗髮(200)"
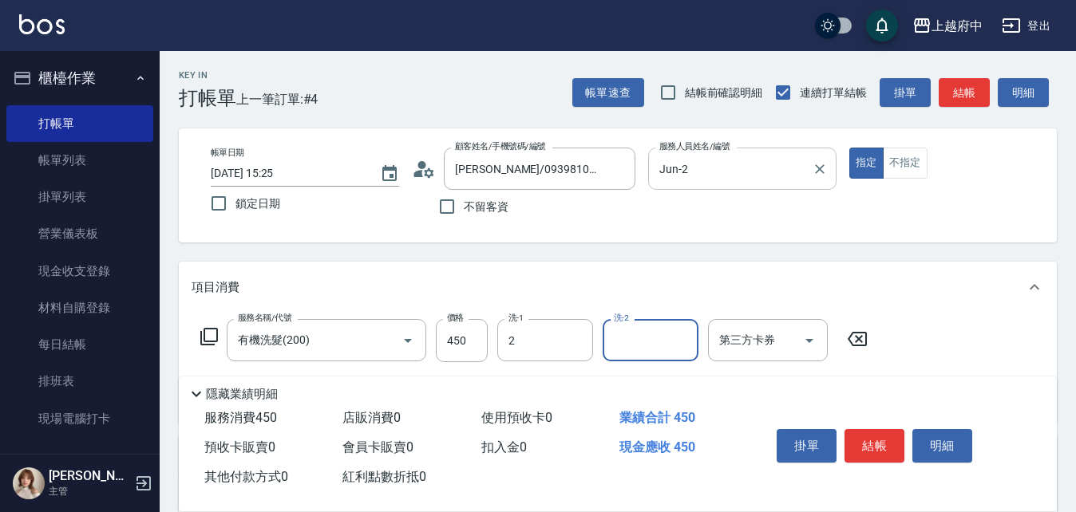
type input "Jun-2"
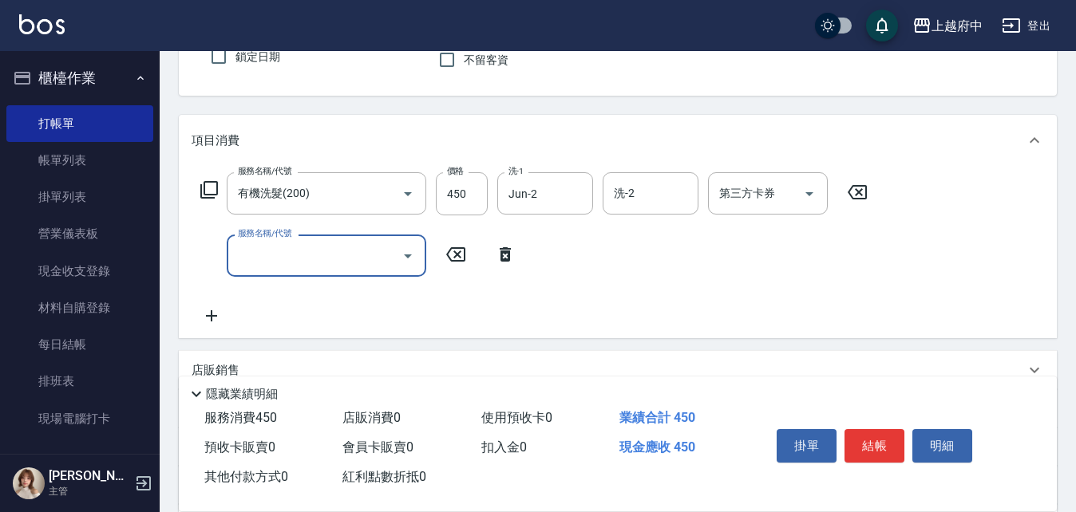
scroll to position [160, 0]
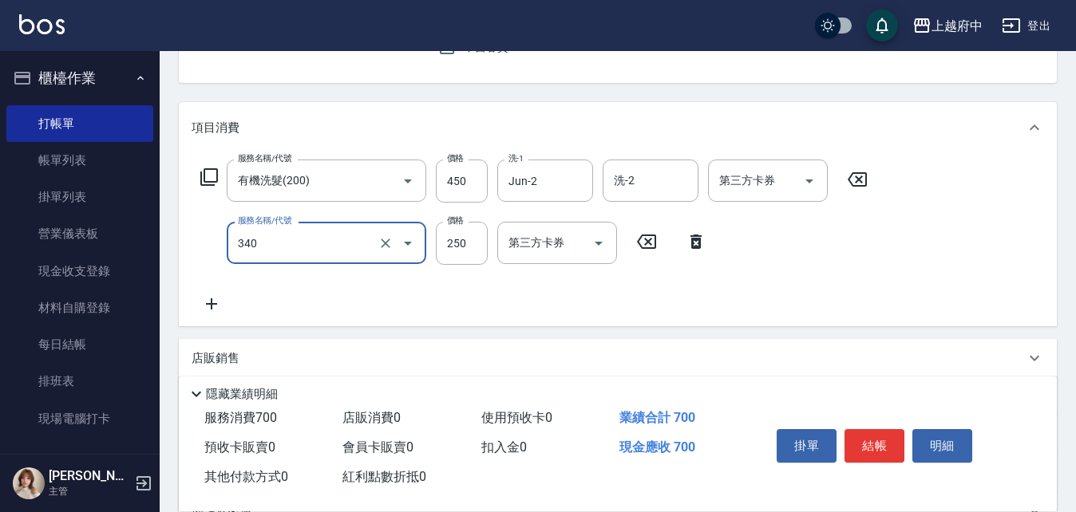
type input "剪髮(340)"
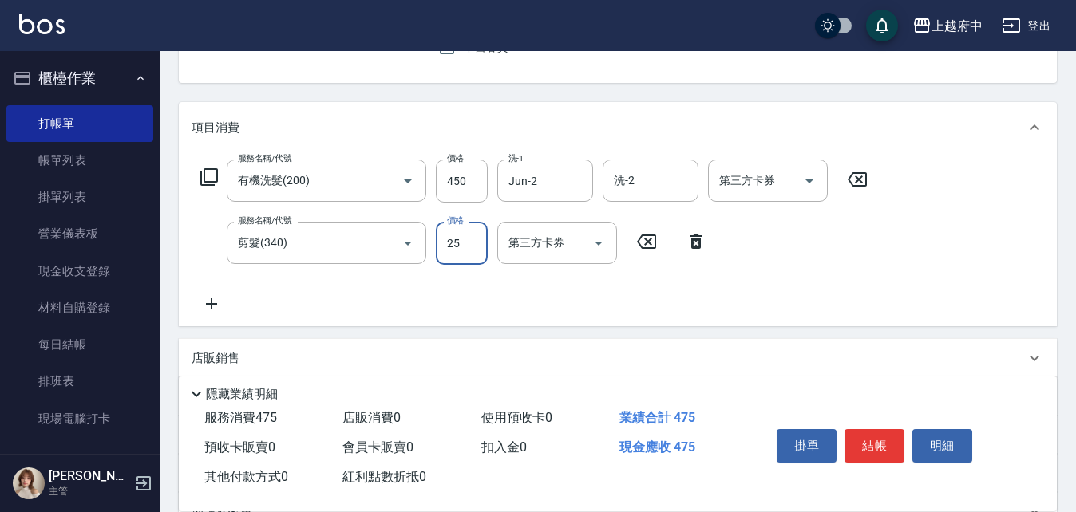
type input "250"
click at [570, 310] on div "服務名稱/代號 有機洗髮(200) 服務名稱/代號 價格 450 價格 洗-1 Jun-2 洗-1 洗-2 洗-2 第三方卡券 第三方卡券 服務名稱/代號 剪…" at bounding box center [533, 237] width 685 height 154
click at [873, 440] on button "結帳" at bounding box center [874, 446] width 60 height 34
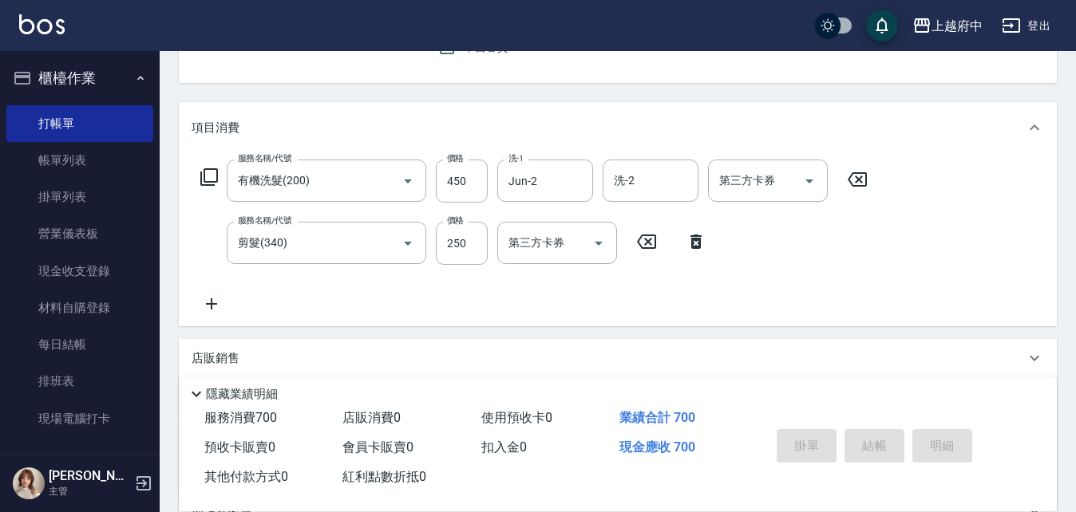
type input "2025/10/05 15:32"
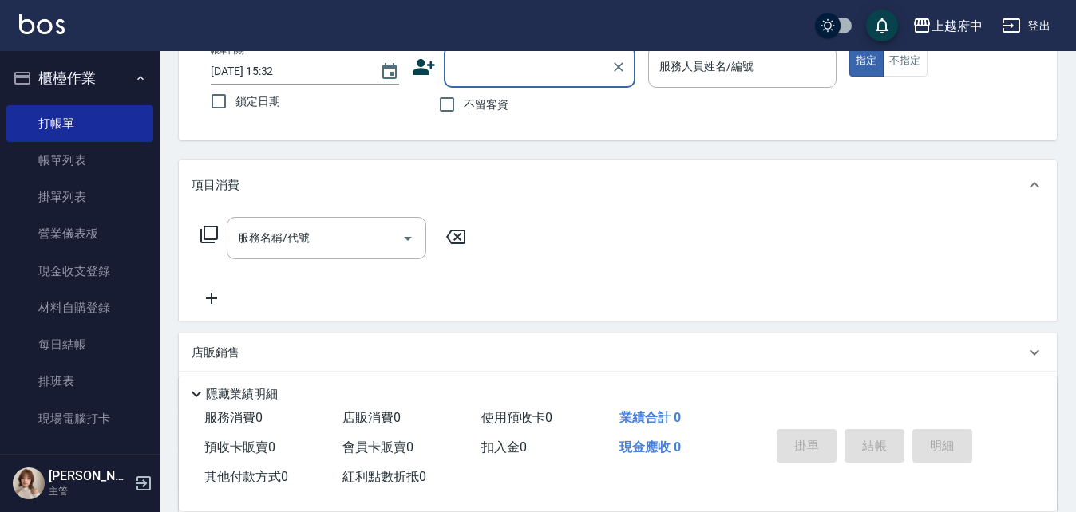
scroll to position [75, 0]
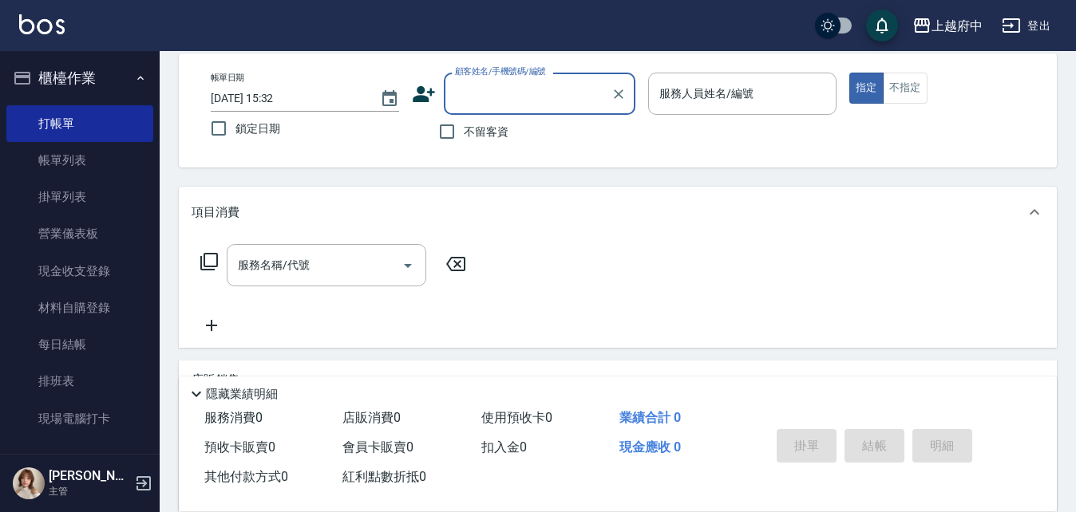
type input "ㄔ"
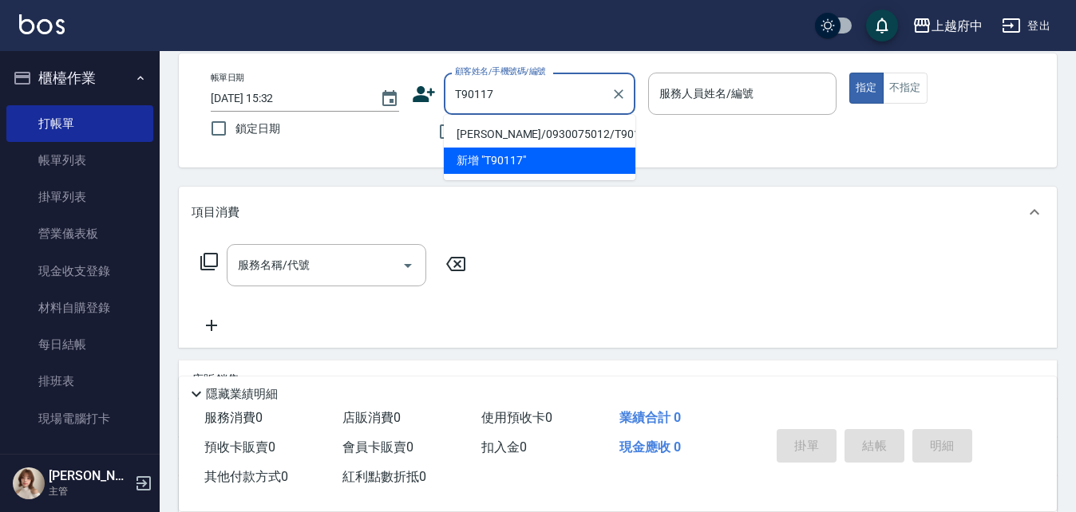
click at [522, 132] on li "[PERSON_NAME]/0930075012/T90117" at bounding box center [539, 134] width 191 height 26
type input "[PERSON_NAME]/0930075012/T90117"
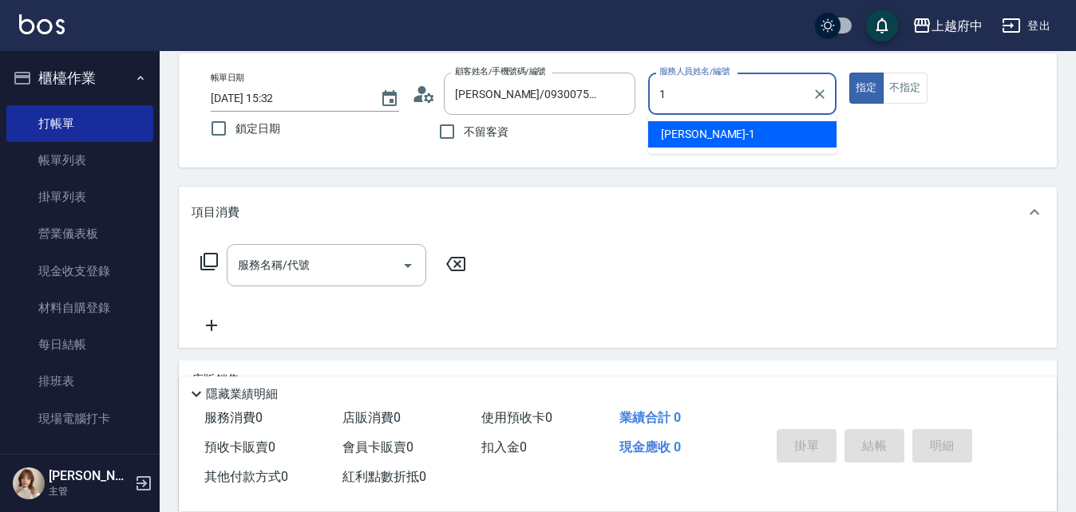
type input "[PERSON_NAME] -1"
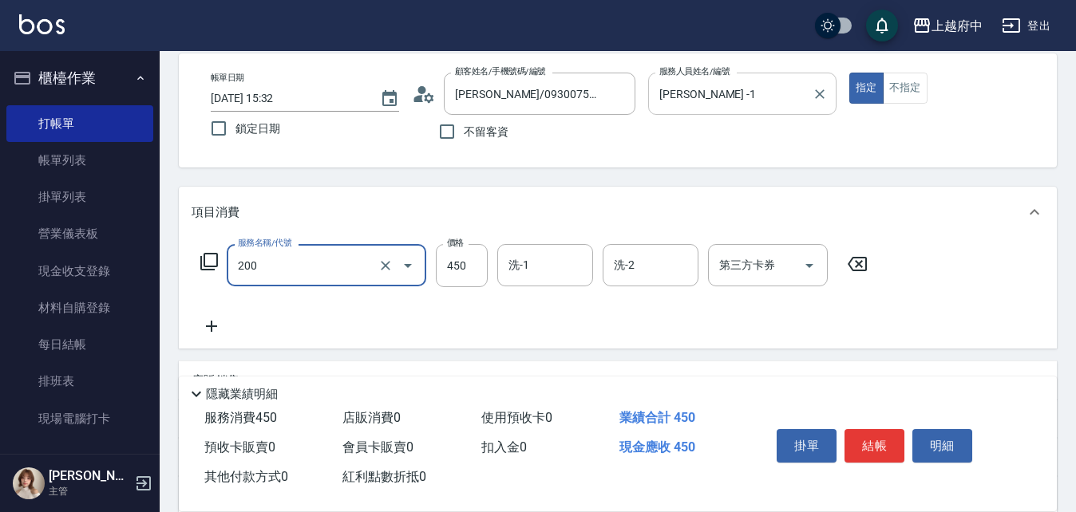
type input "有機洗髮(200)"
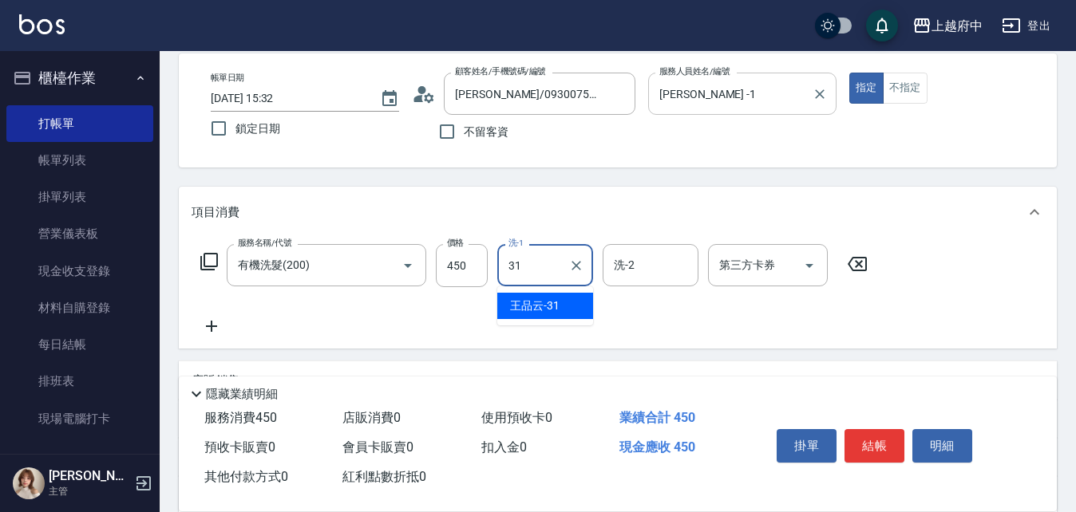
type input "[PERSON_NAME]-31"
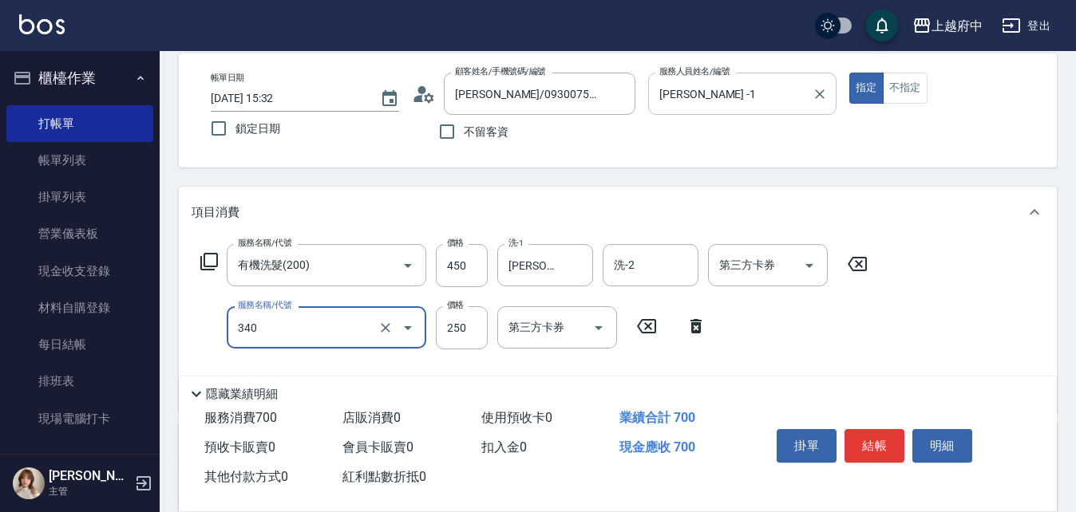
type input "剪髮(340)"
type input "280"
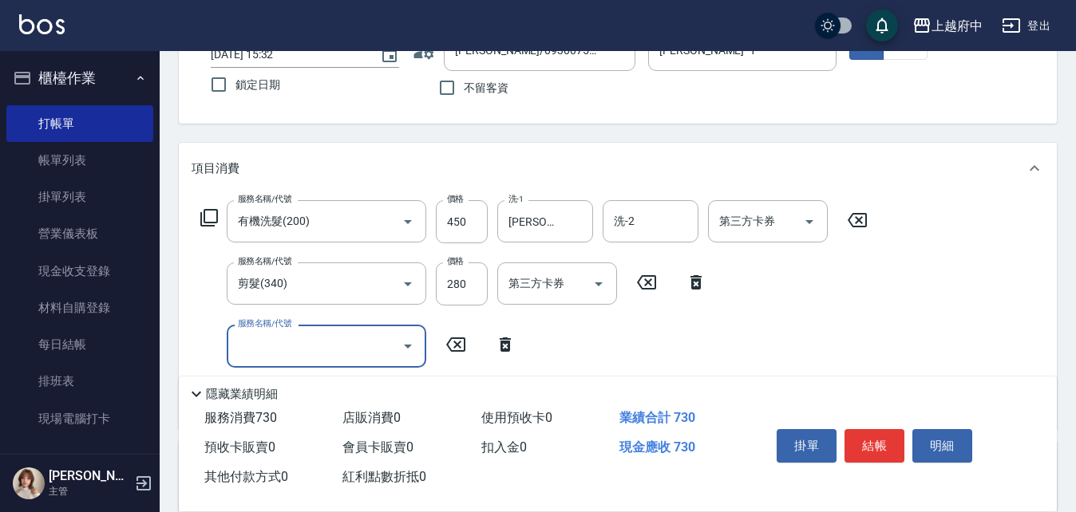
scroll to position [155, 0]
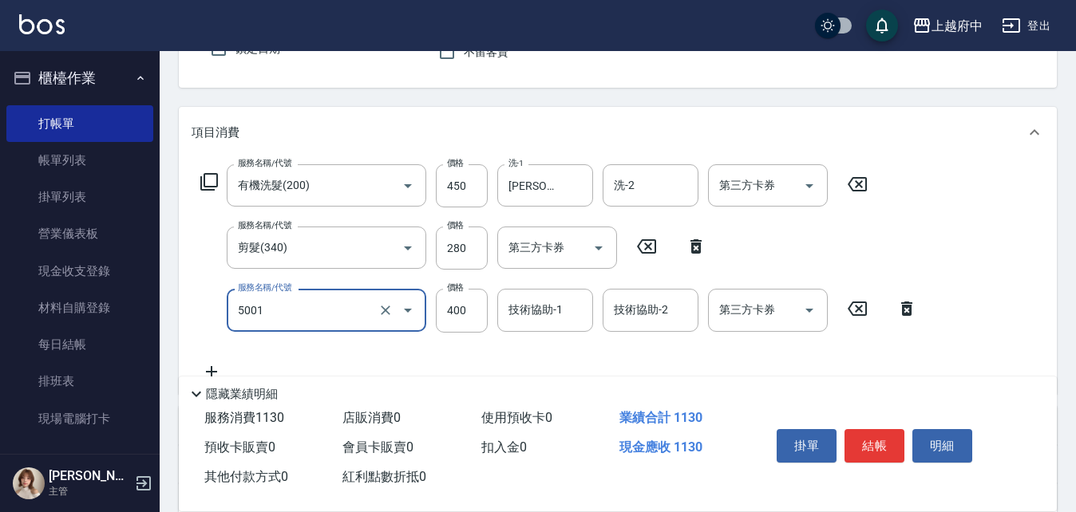
type input "側邊壓貼(5001)"
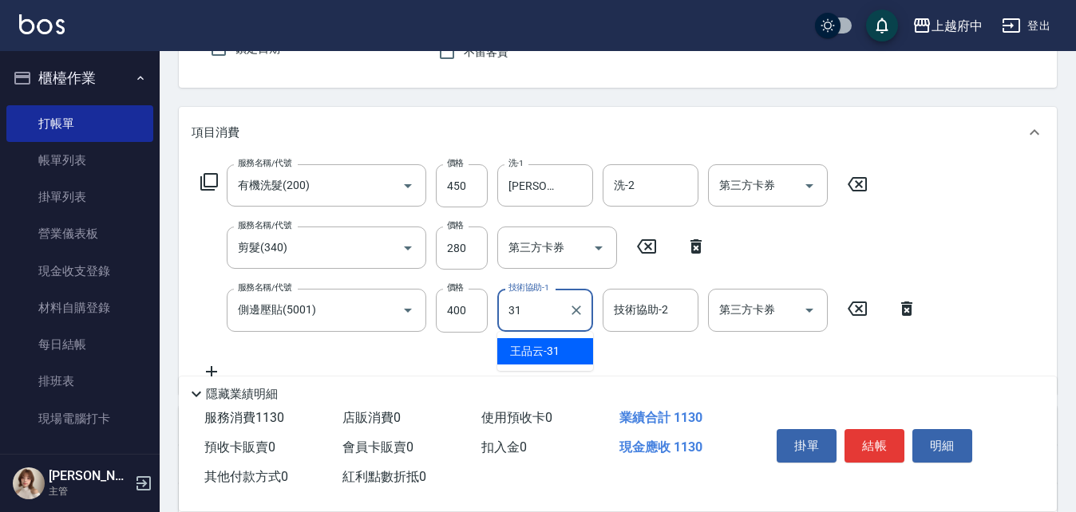
type input "[PERSON_NAME]-31"
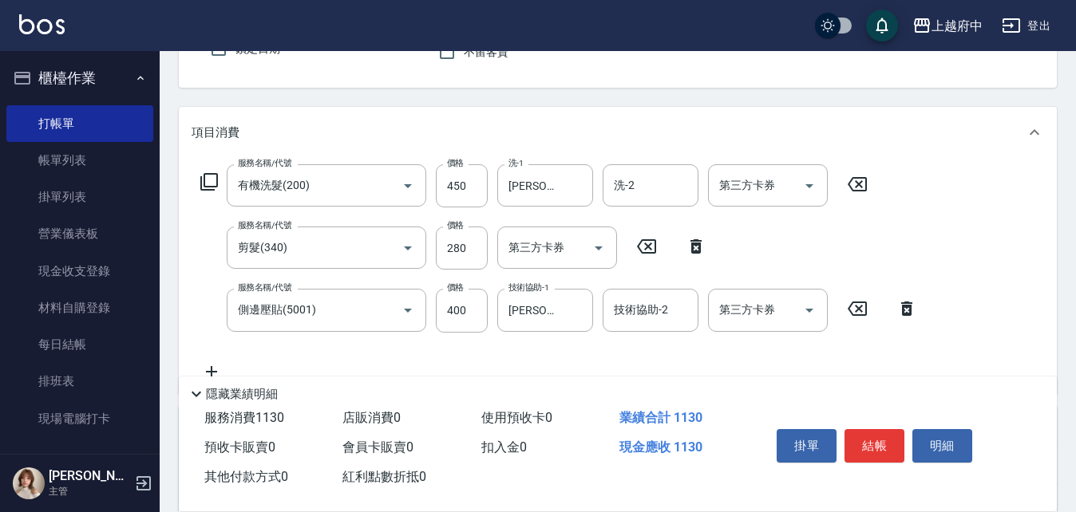
click at [705, 360] on div "服務名稱/代號 有機洗髮(200) 服務名稱/代號 價格 450 價格 洗-1 王品云-31 洗-1 洗-2 洗-2 第三方卡券 第三方卡券 服務名稱/代號 …" at bounding box center [558, 272] width 735 height 216
click at [860, 444] on button "結帳" at bounding box center [874, 446] width 60 height 34
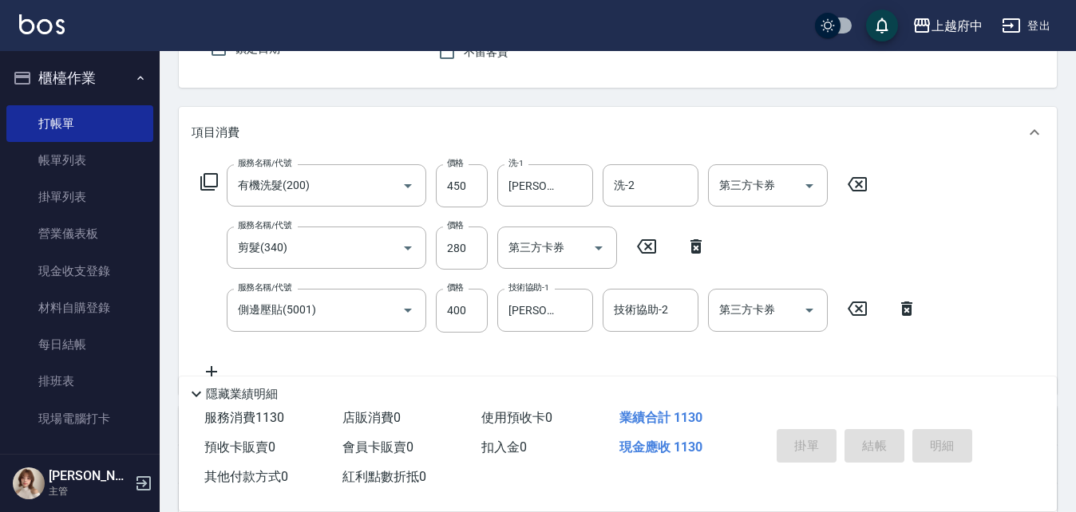
type input "2025/10/05 15:33"
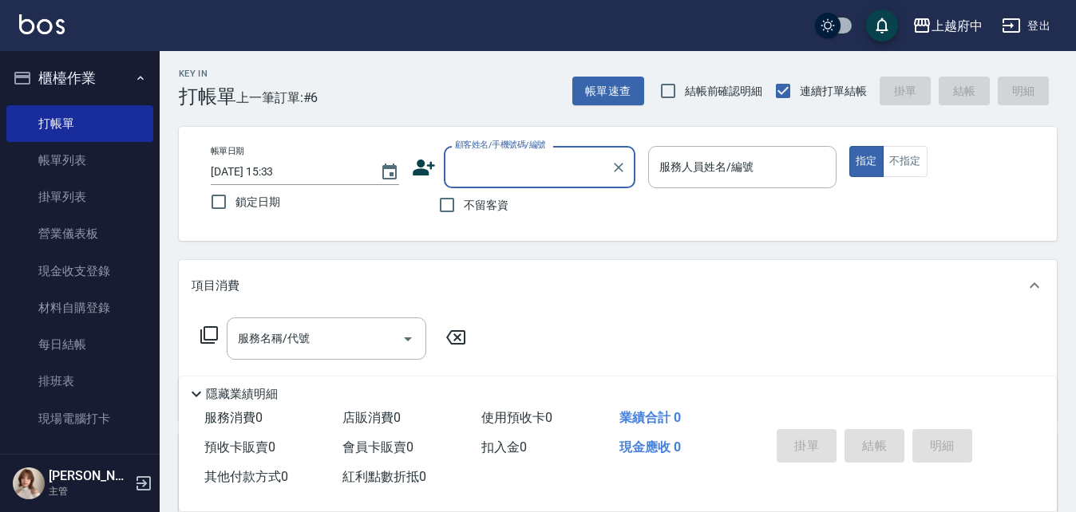
scroll to position [0, 0]
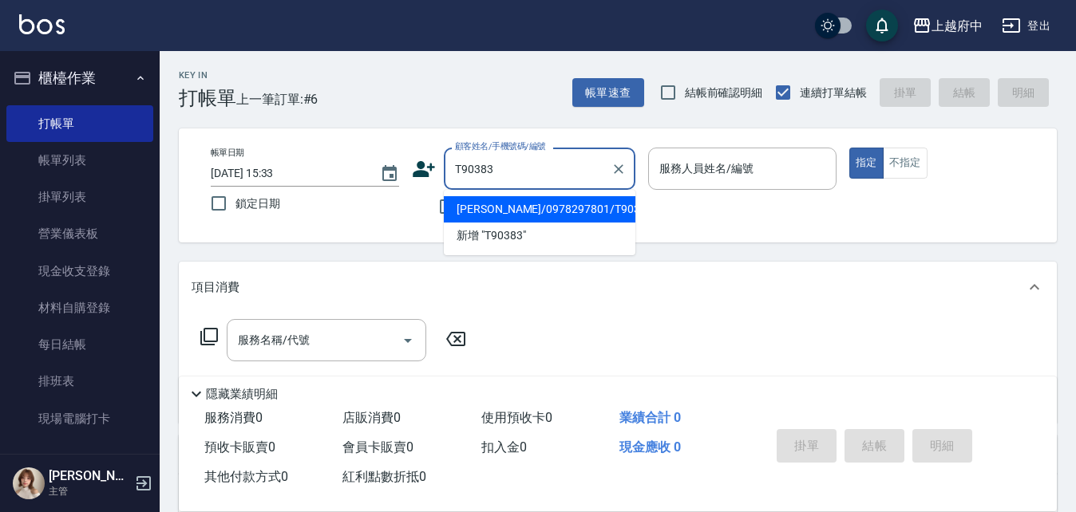
click at [520, 214] on li "[PERSON_NAME]/0978297801/T90383" at bounding box center [539, 209] width 191 height 26
type input "[PERSON_NAME]/0978297801/T90383"
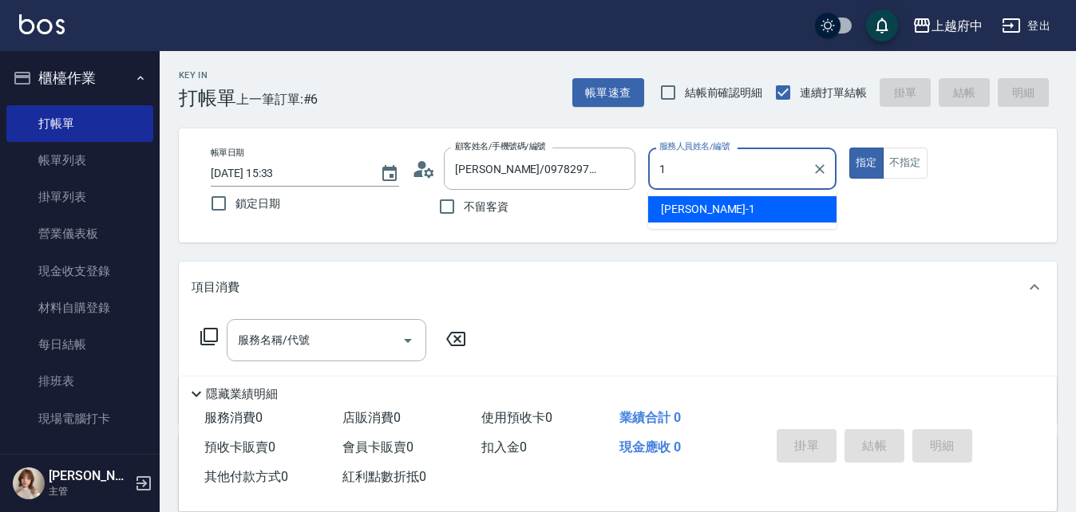
type input "[PERSON_NAME] -1"
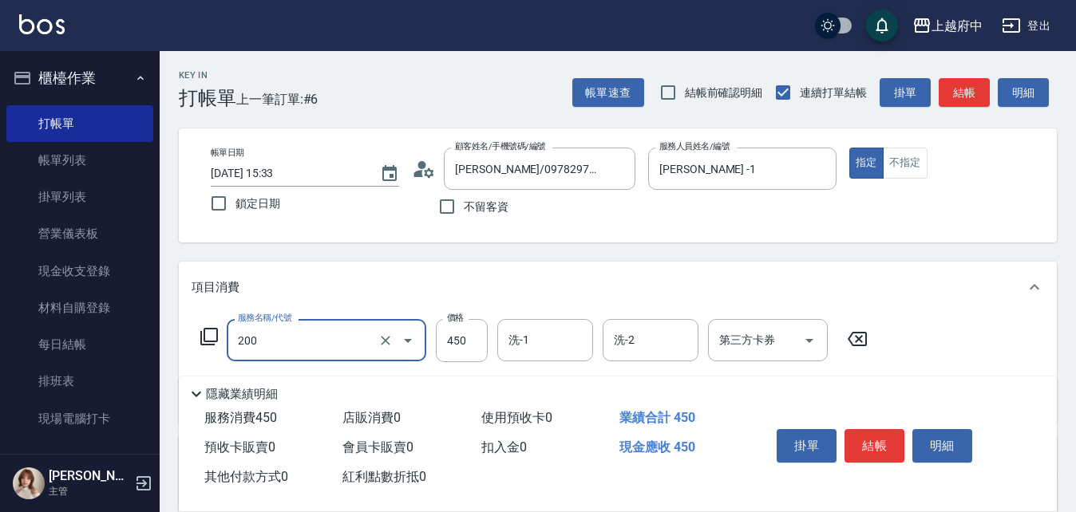
type input "有機洗髮(200)"
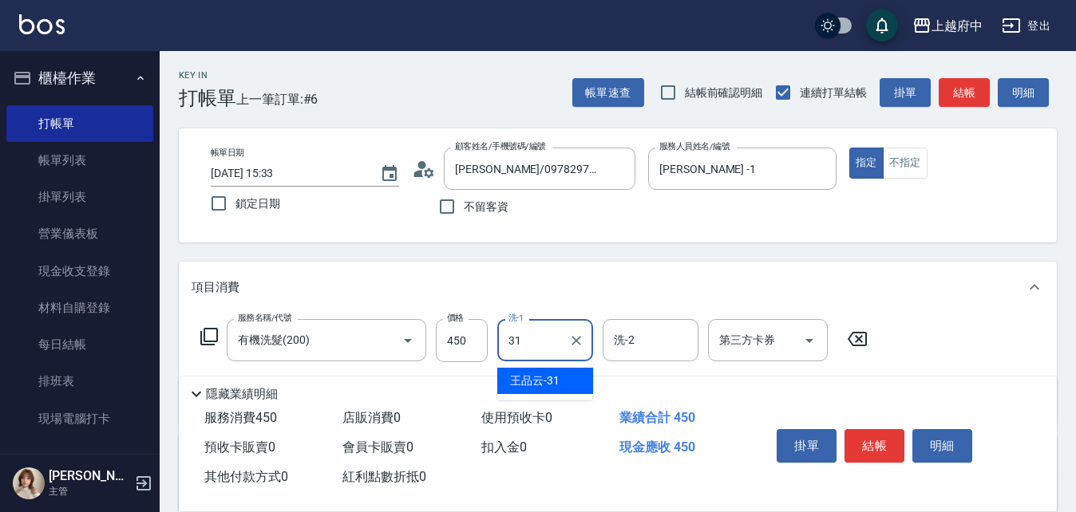
type input "[PERSON_NAME]-31"
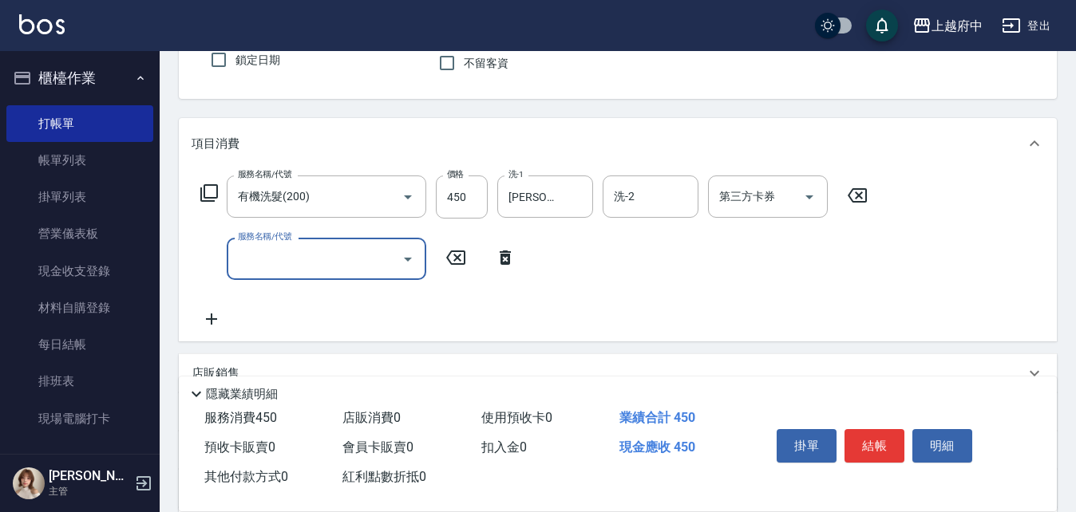
scroll to position [160, 0]
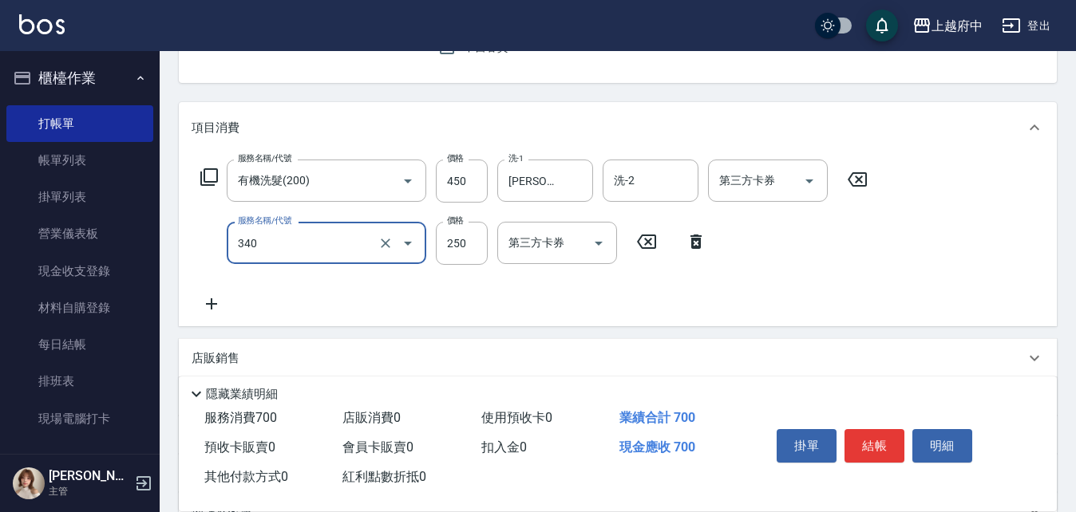
type input "剪髮(340)"
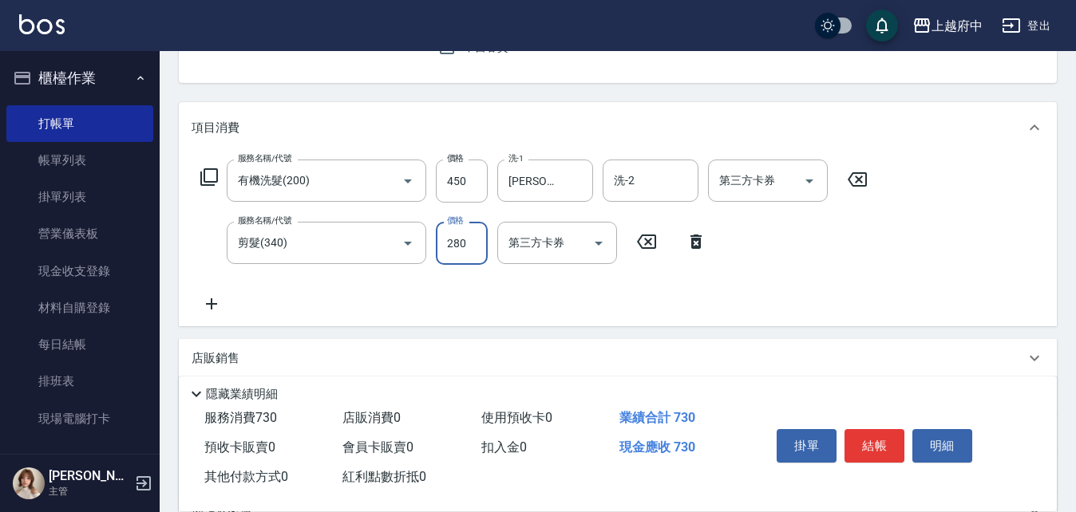
type input "280"
click at [539, 294] on div "服務名稱/代號 有機洗髮(200) 服務名稱/代號 價格 450 價格 洗-1 王品云-31 洗-1 洗-2 洗-2 第三方卡券 第三方卡券 服務名稱/代號 …" at bounding box center [533, 237] width 685 height 154
click at [878, 442] on button "結帳" at bounding box center [874, 446] width 60 height 34
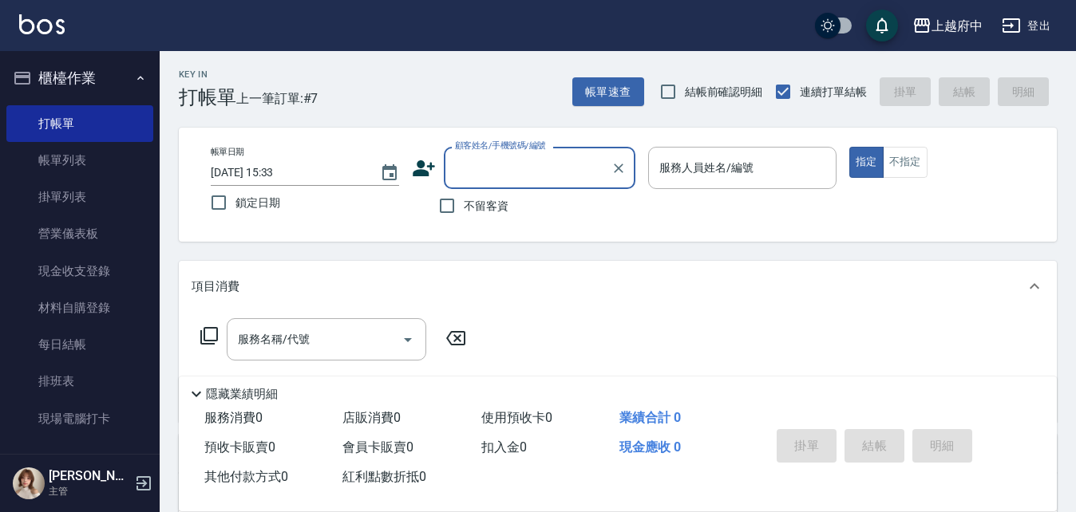
scroll to position [0, 0]
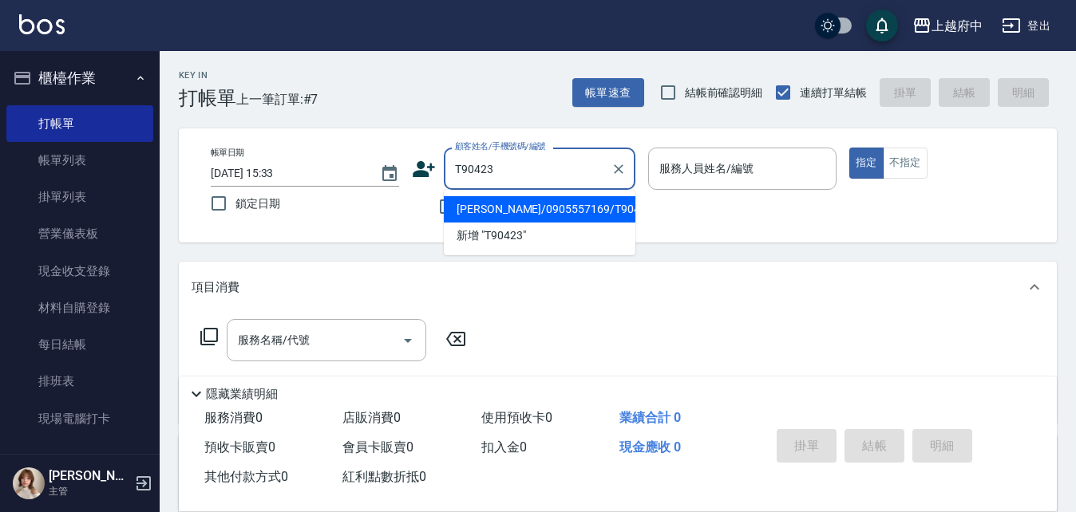
click at [512, 215] on li "[PERSON_NAME]/0905557169/T90423" at bounding box center [539, 209] width 191 height 26
type input "[PERSON_NAME]/0905557169/T90423"
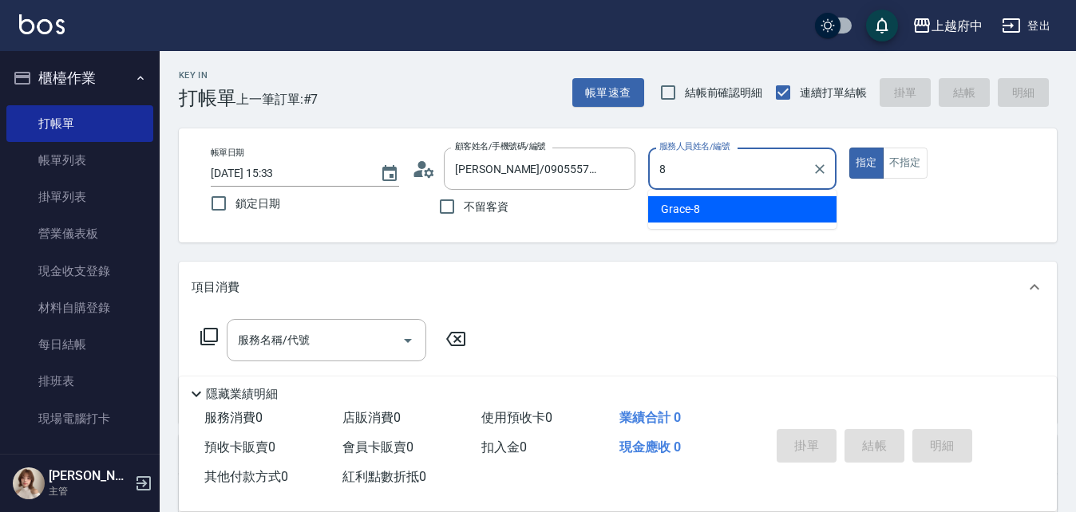
type input "Grace-8"
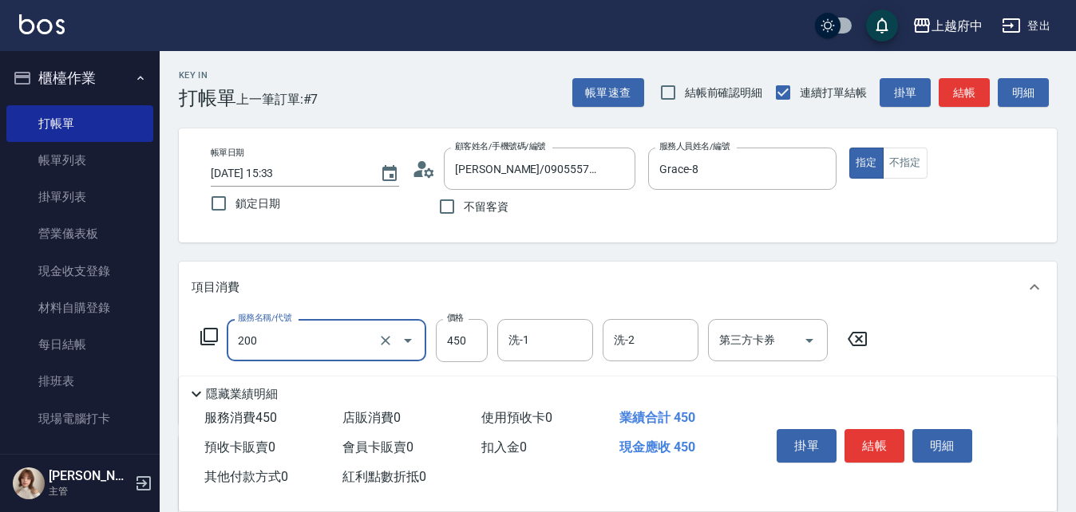
type input "有機洗髮(200)"
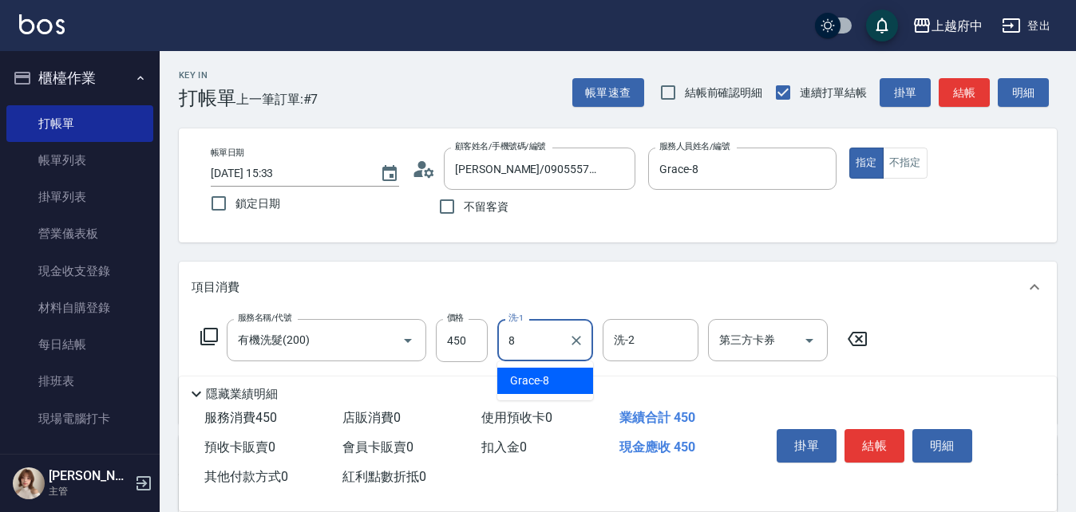
type input "Grace-8"
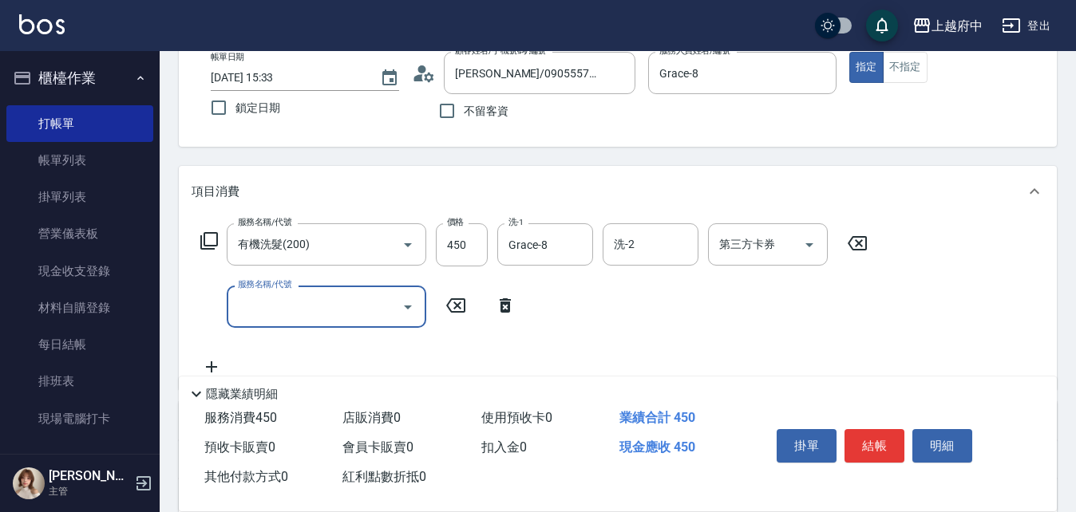
scroll to position [160, 0]
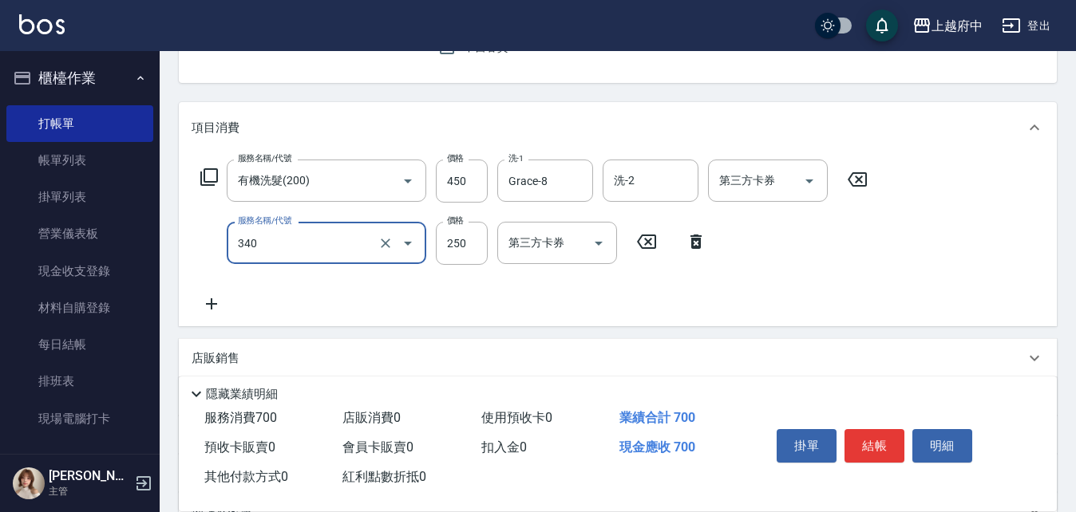
type input "剪髮(340)"
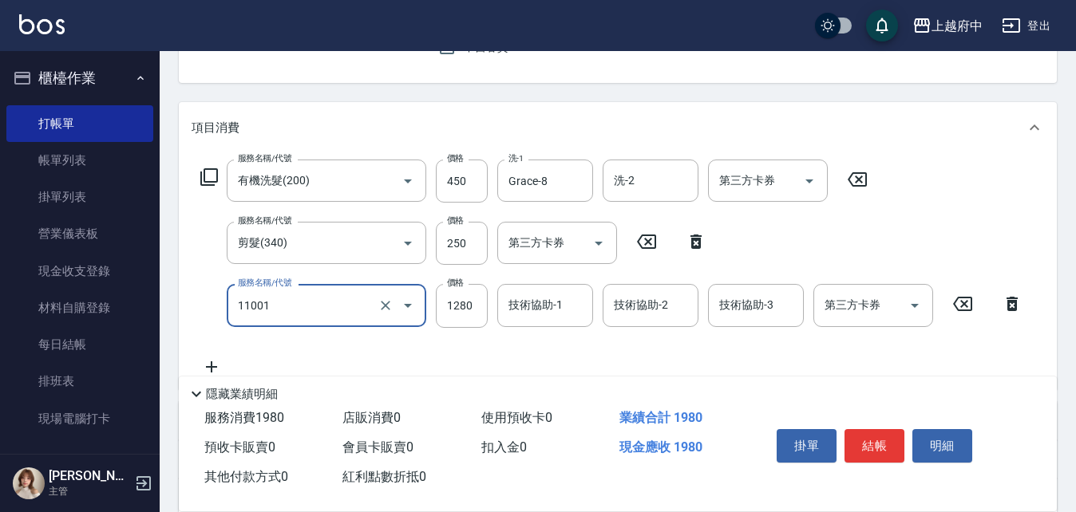
type input "燙髮S(11001)"
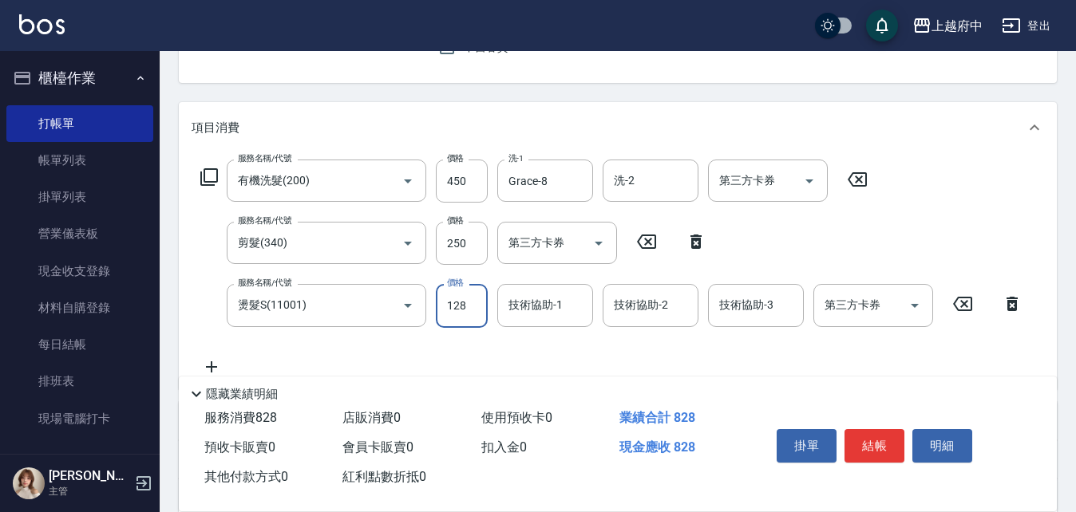
type input "1280"
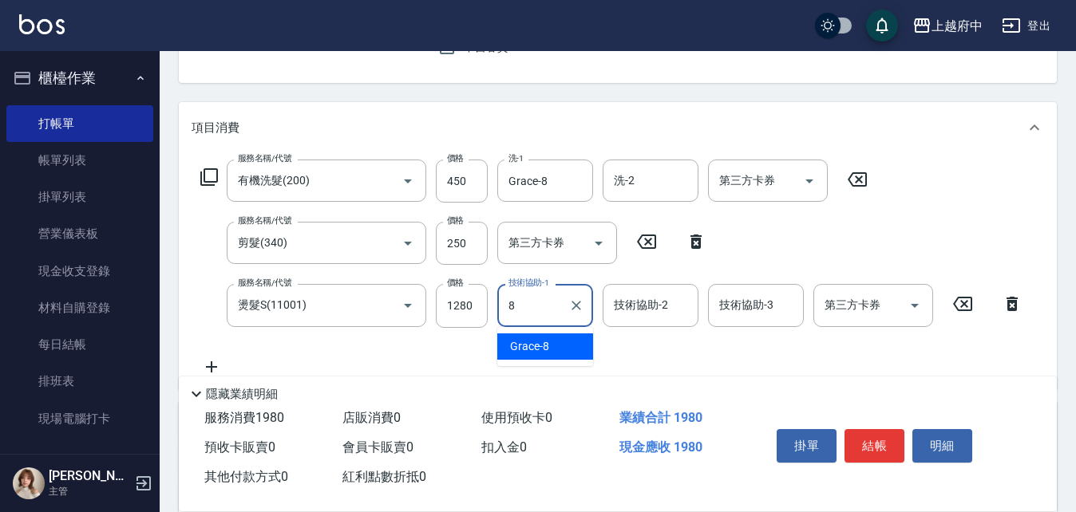
type input "Grace-8"
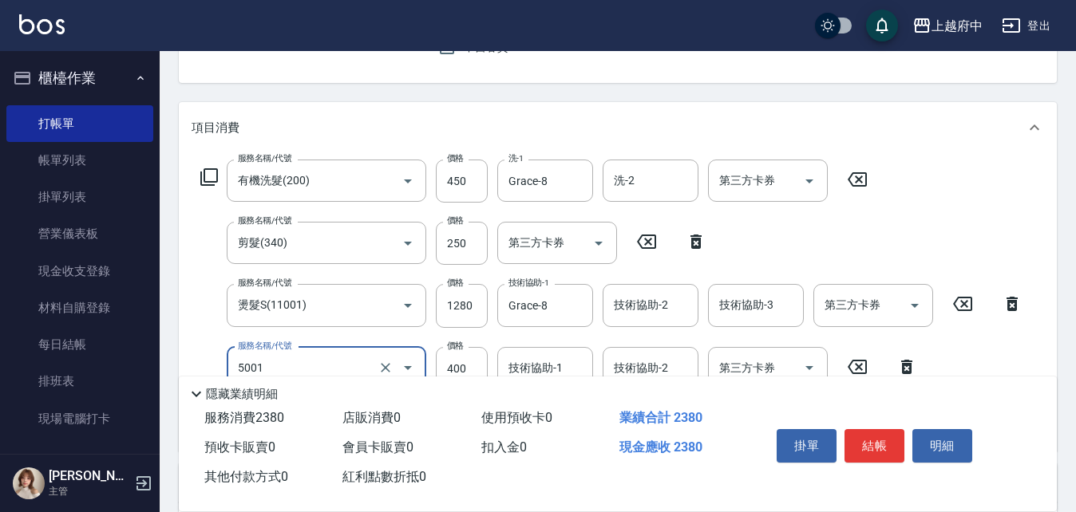
type input "側邊壓貼(5001)"
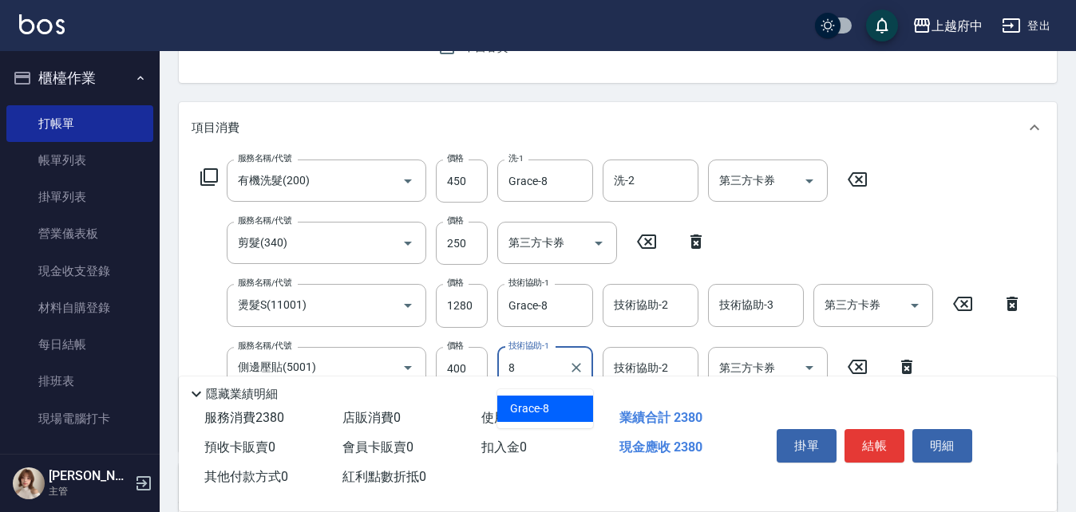
type input "Grace-8"
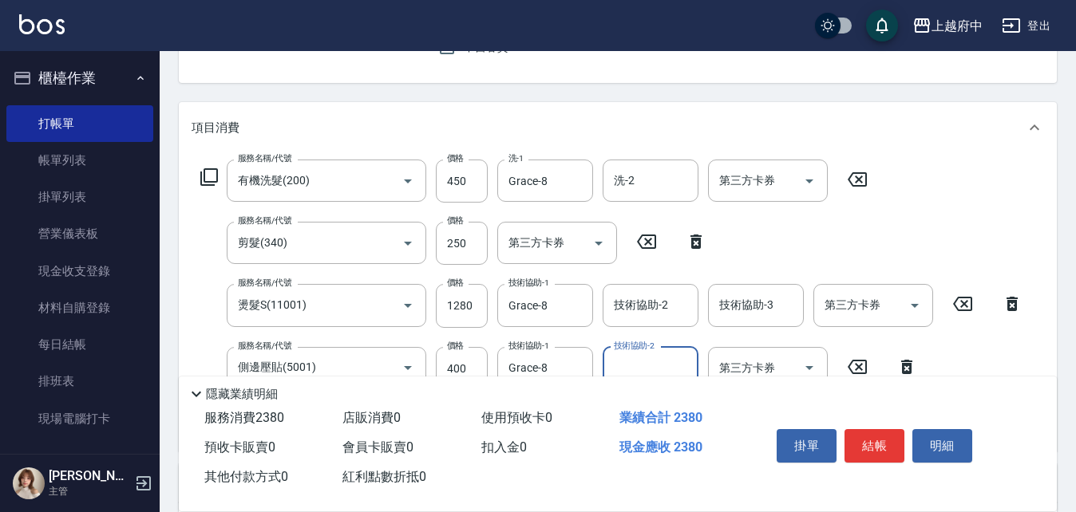
scroll to position [239, 0]
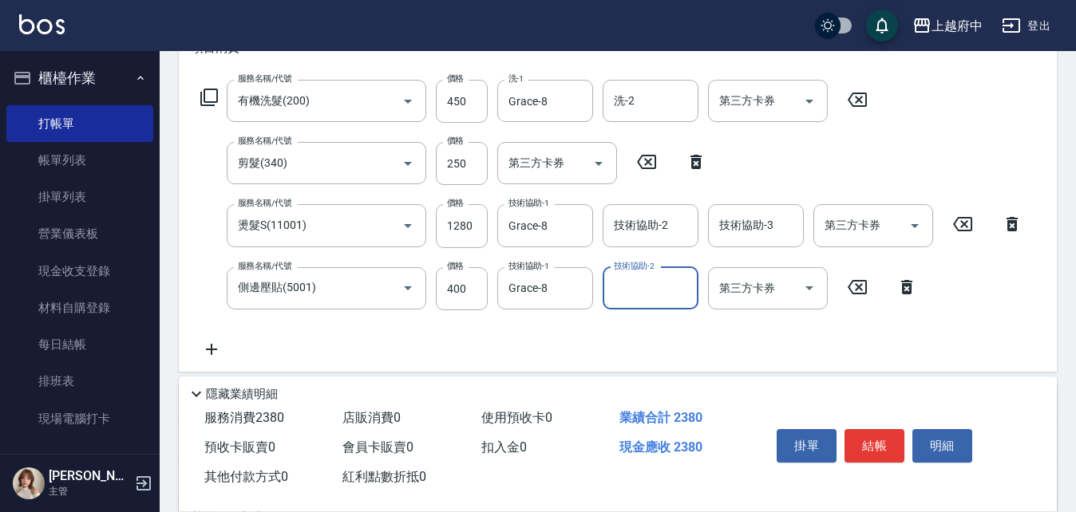
click at [700, 341] on div "服務名稱/代號 有機洗髮(200) 服務名稱/代號 價格 450 價格 洗-1 Grace-8 洗-1 洗-2 洗-2 第三方卡券 第三方卡券 服務名稱/代號…" at bounding box center [611, 219] width 840 height 279
click at [873, 440] on button "結帳" at bounding box center [874, 446] width 60 height 34
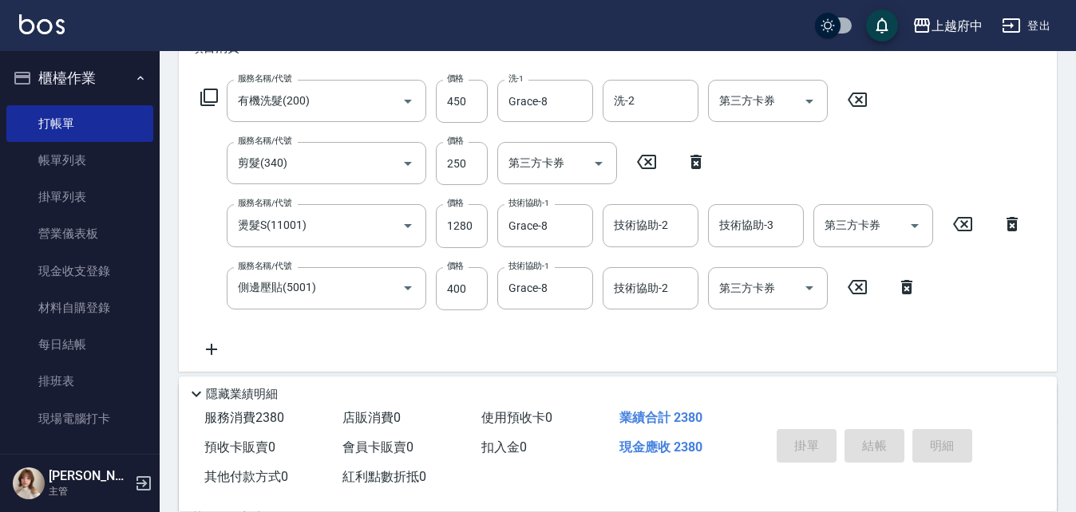
type input "2025/10/05 15:34"
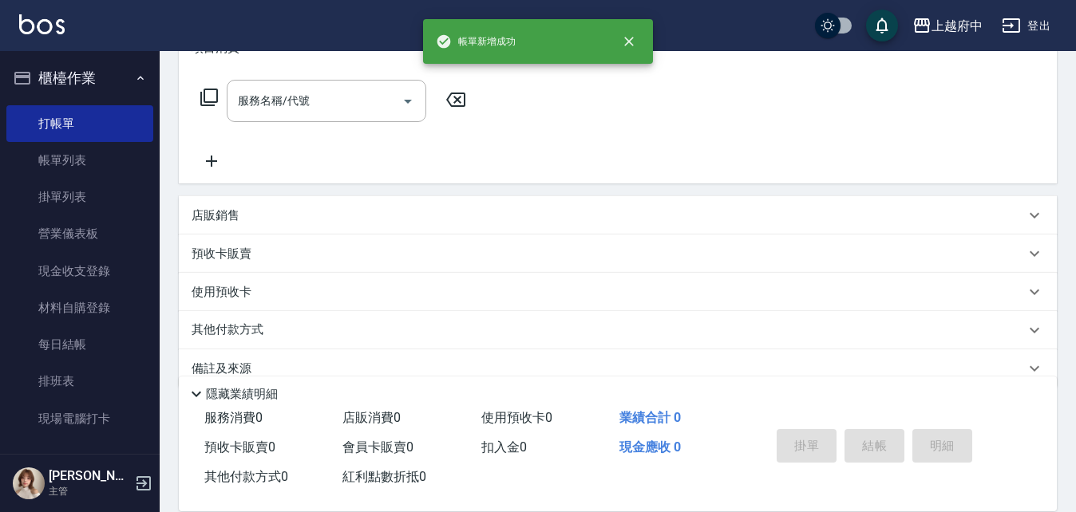
scroll to position [0, 0]
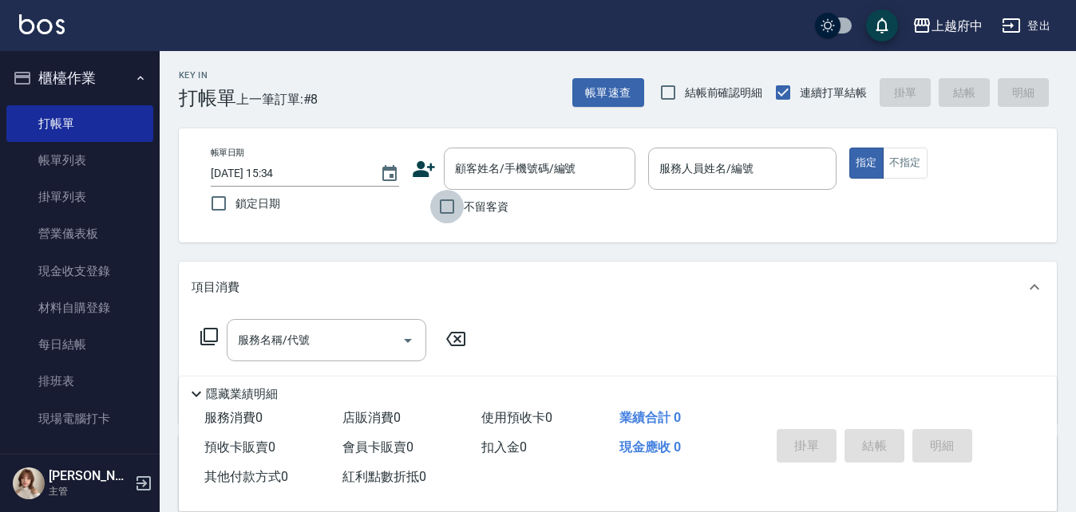
click at [449, 209] on input "不留客資" at bounding box center [447, 207] width 34 height 34
checkbox input "true"
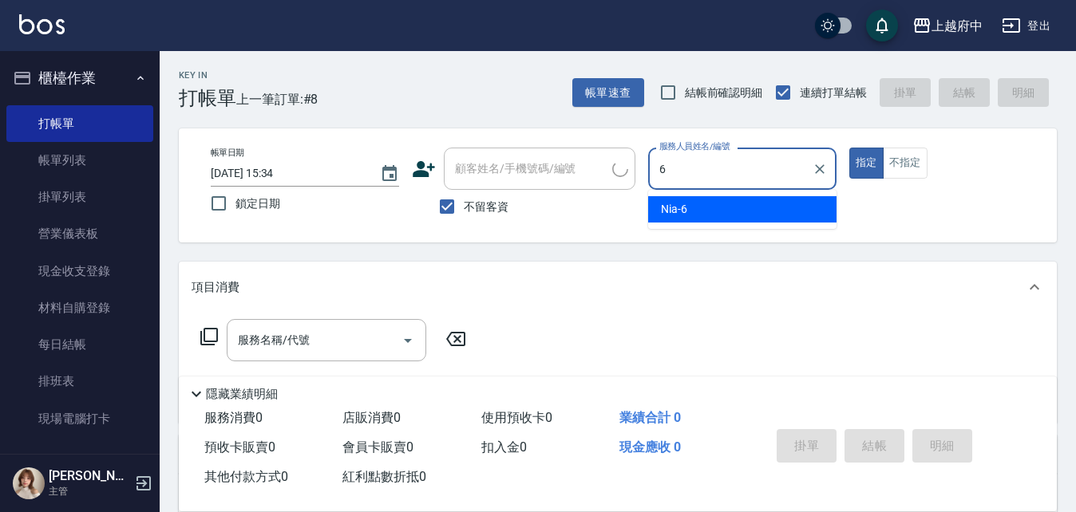
type input "Nia-6"
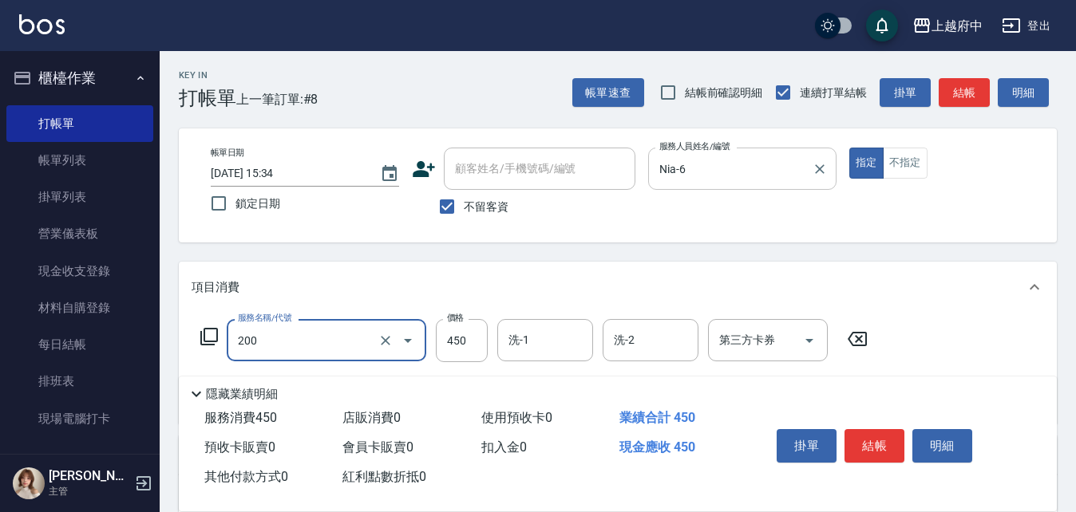
type input "有機洗髮(200)"
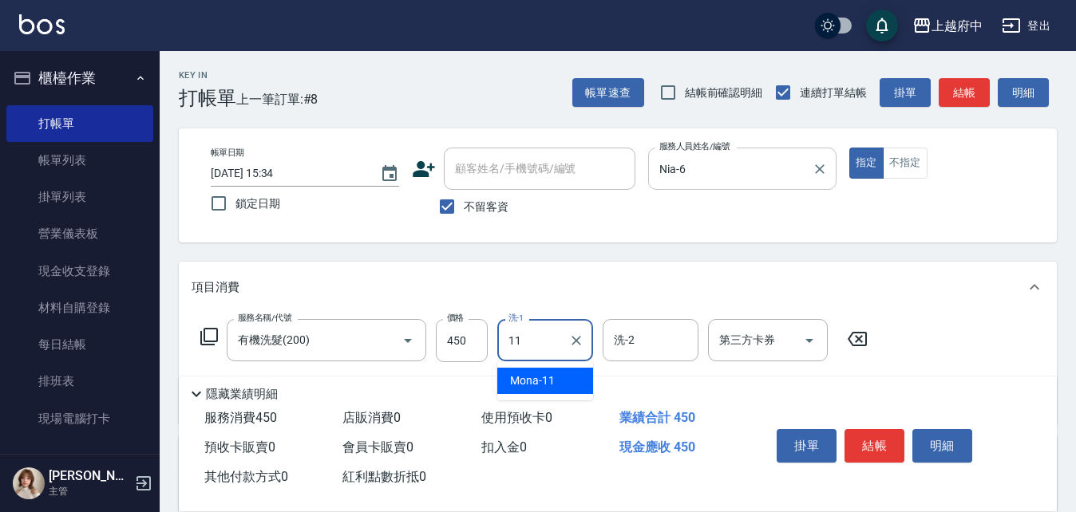
type input "Mona-11"
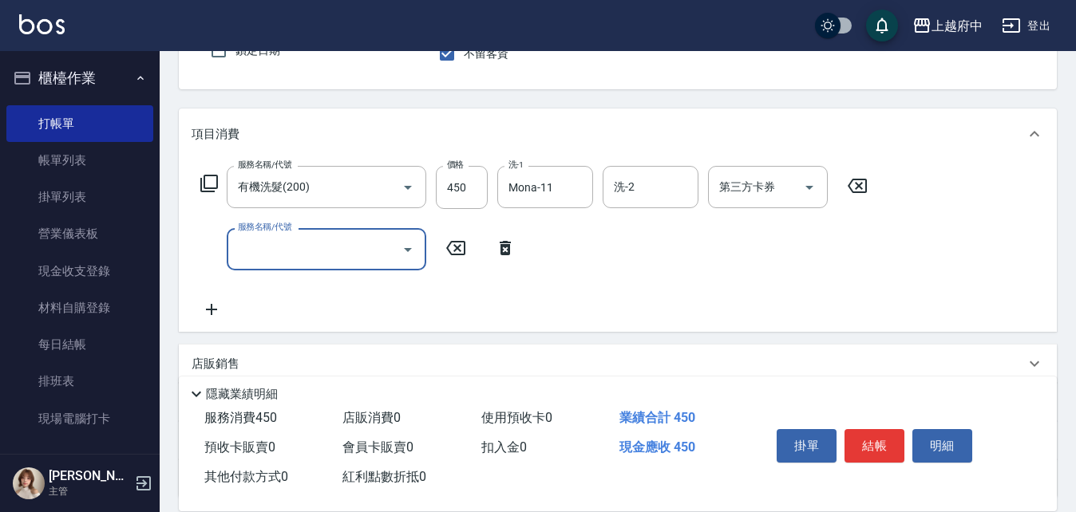
scroll to position [160, 0]
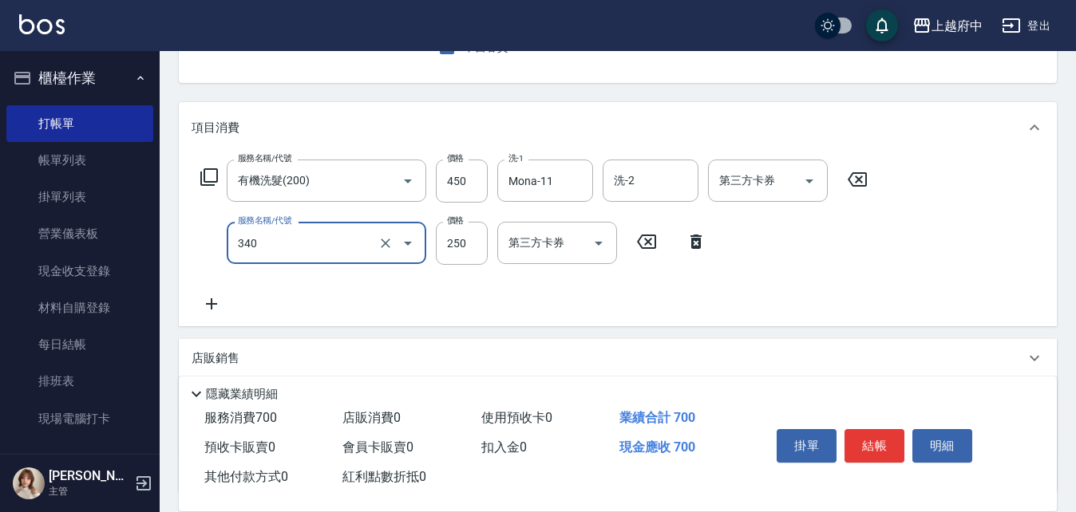
type input "剪髮(340)"
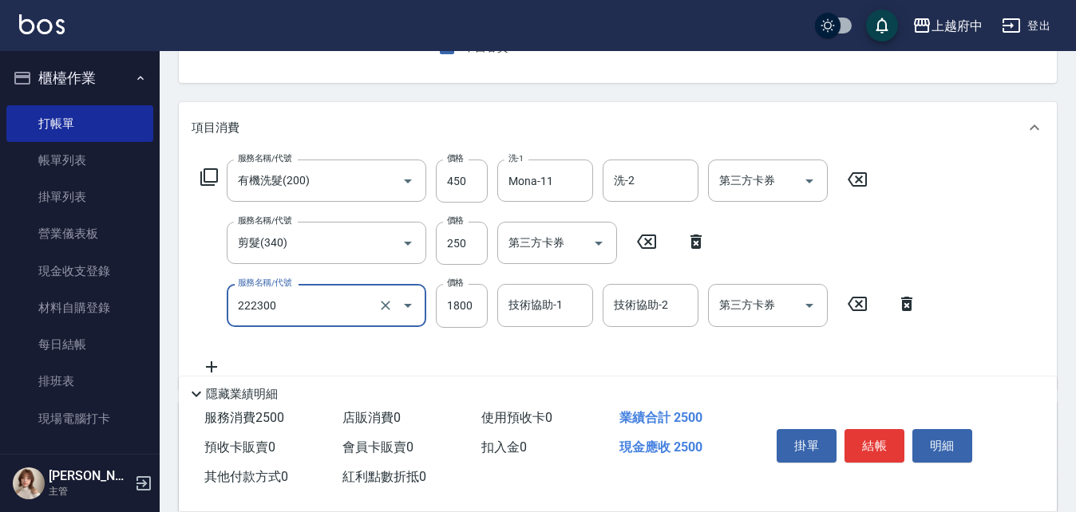
type input "結構三段式(222300)"
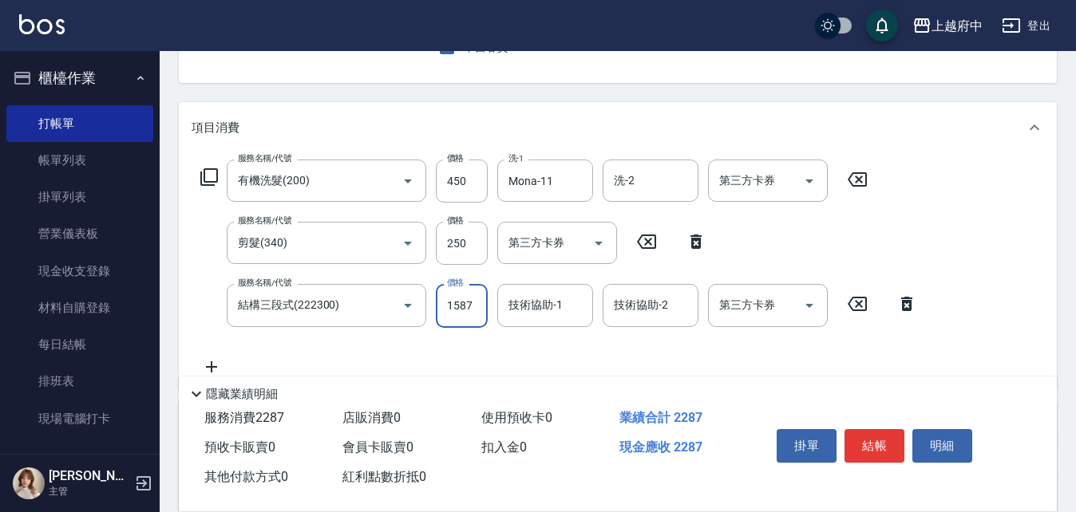
type input "1587"
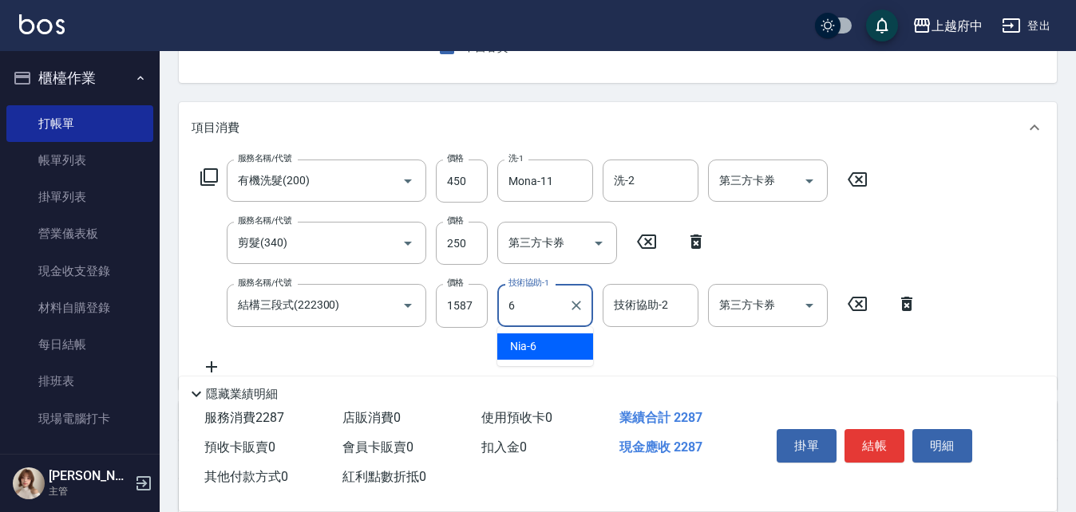
type input "Nia-6"
click at [640, 355] on div "服務名稱/代號 有機洗髮(200) 服務名稱/代號 價格 450 價格 洗-1 Mona-11 洗-1 洗-2 洗-2 第三方卡券 第三方卡券 服務名稱/代號…" at bounding box center [558, 268] width 735 height 216
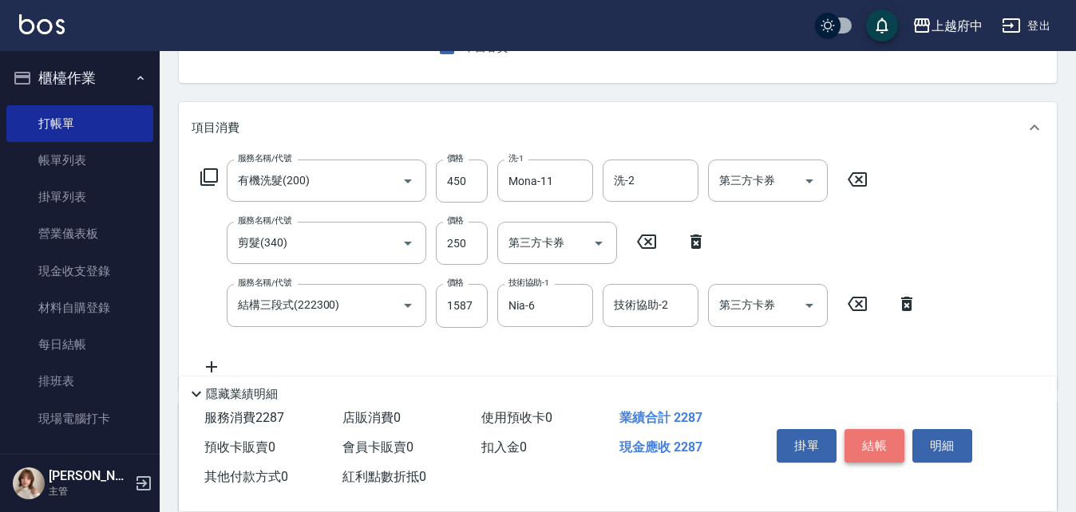
click at [866, 436] on button "結帳" at bounding box center [874, 446] width 60 height 34
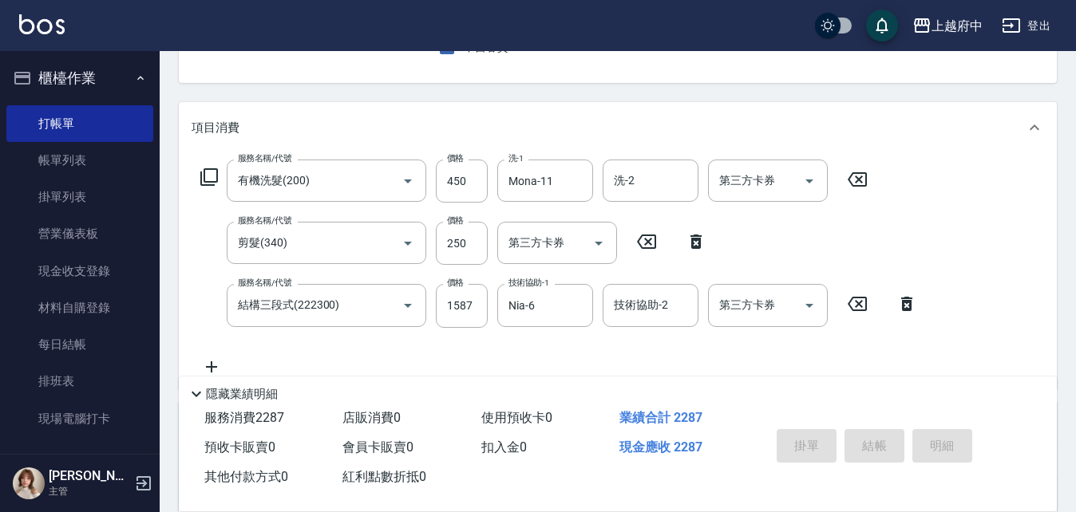
type input "2025/10/05 15:35"
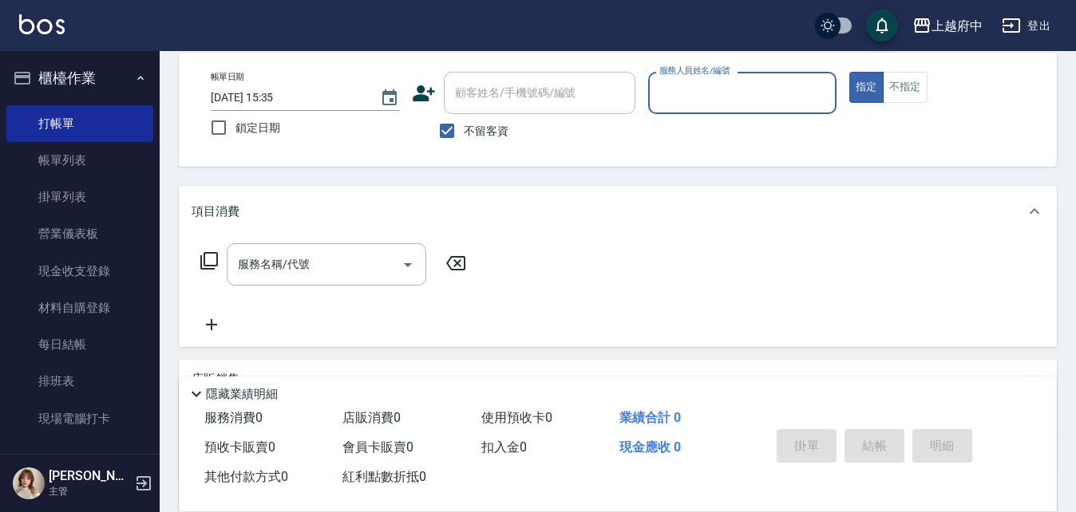
scroll to position [0, 0]
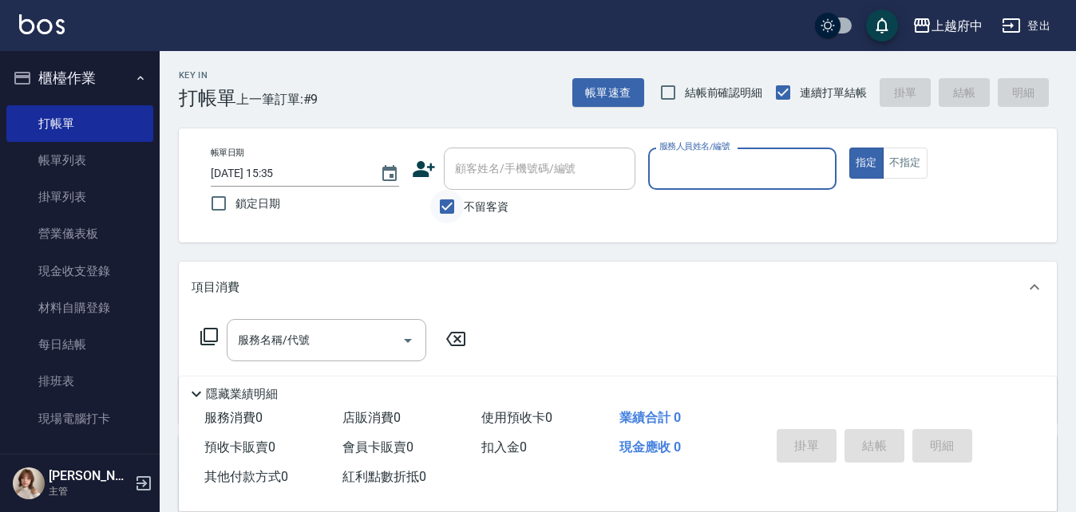
click at [449, 212] on input "不留客資" at bounding box center [447, 207] width 34 height 34
checkbox input "false"
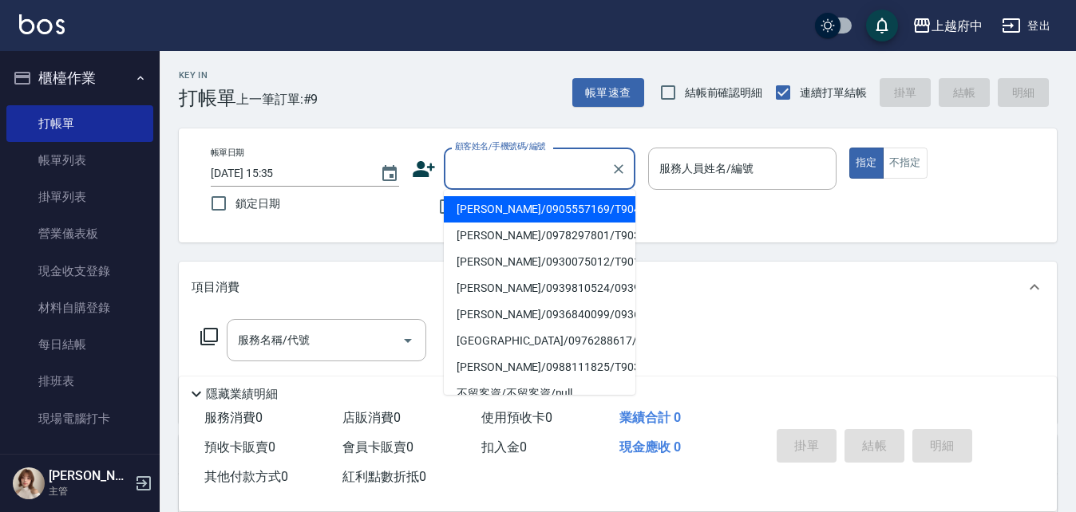
click at [470, 174] on input "顧客姓名/手機號碼/編號" at bounding box center [527, 169] width 153 height 28
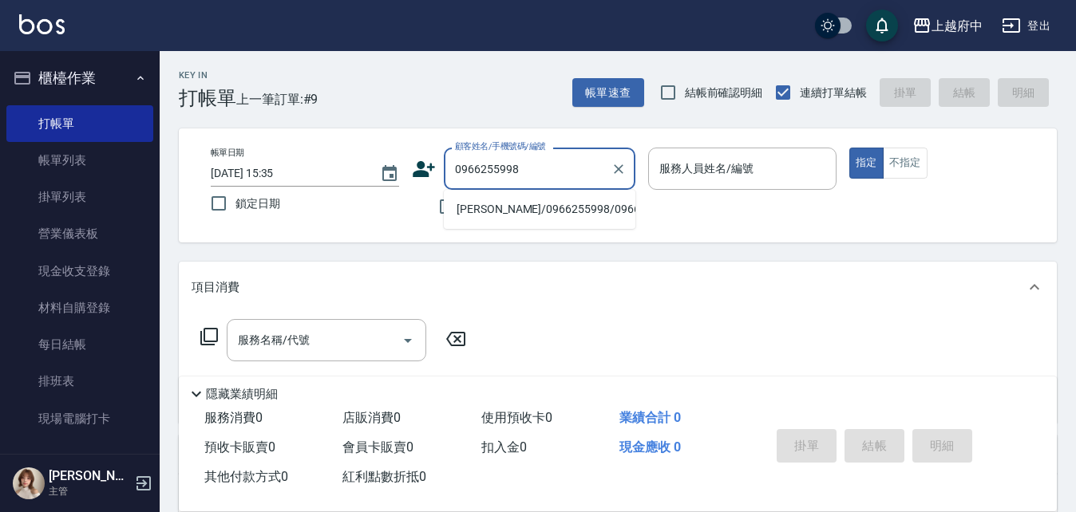
click at [481, 206] on li "[PERSON_NAME]/0966255998/0966255998" at bounding box center [539, 209] width 191 height 26
type input "[PERSON_NAME]/0966255998/0966255998"
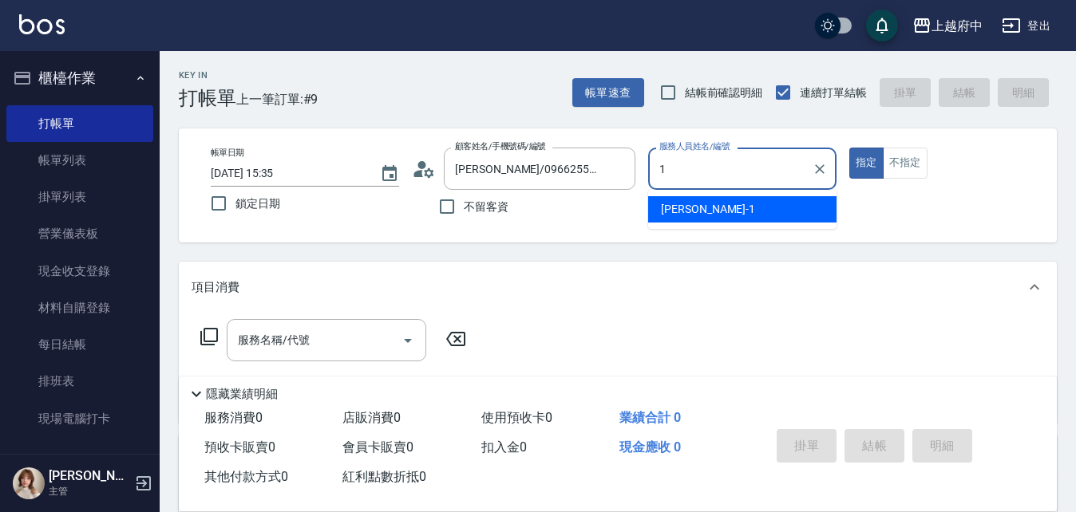
type input "[PERSON_NAME] -1"
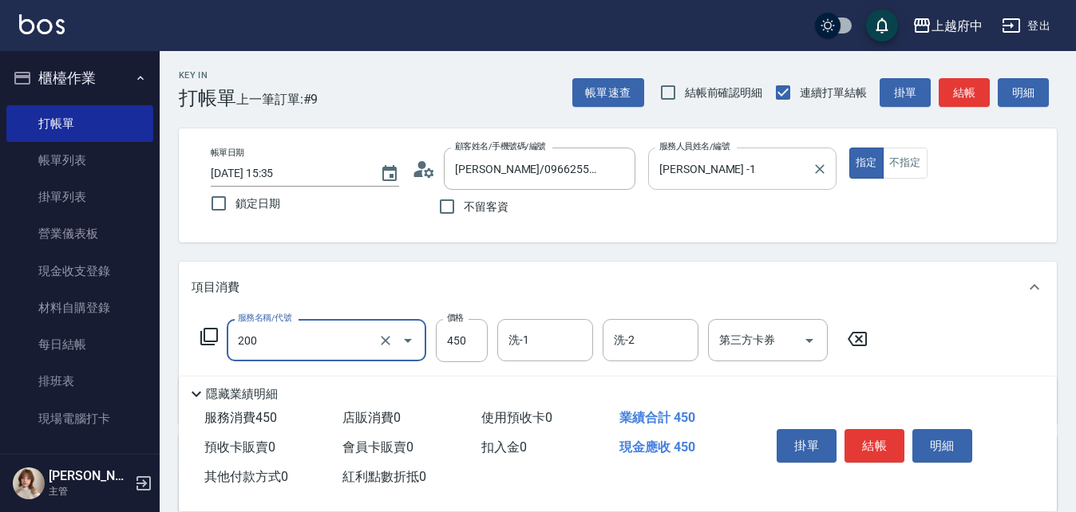
type input "有機洗髮(200)"
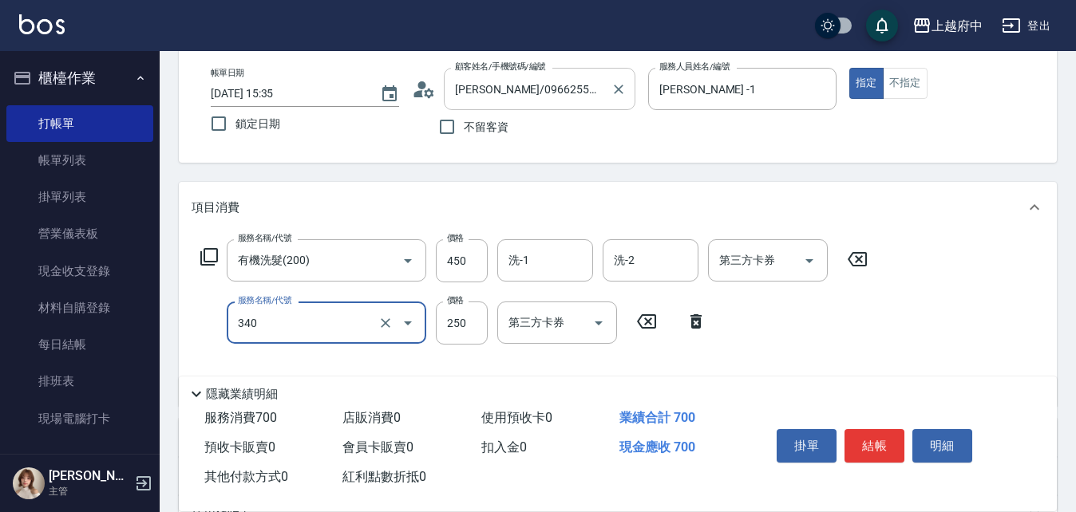
type input "剪髮(340)"
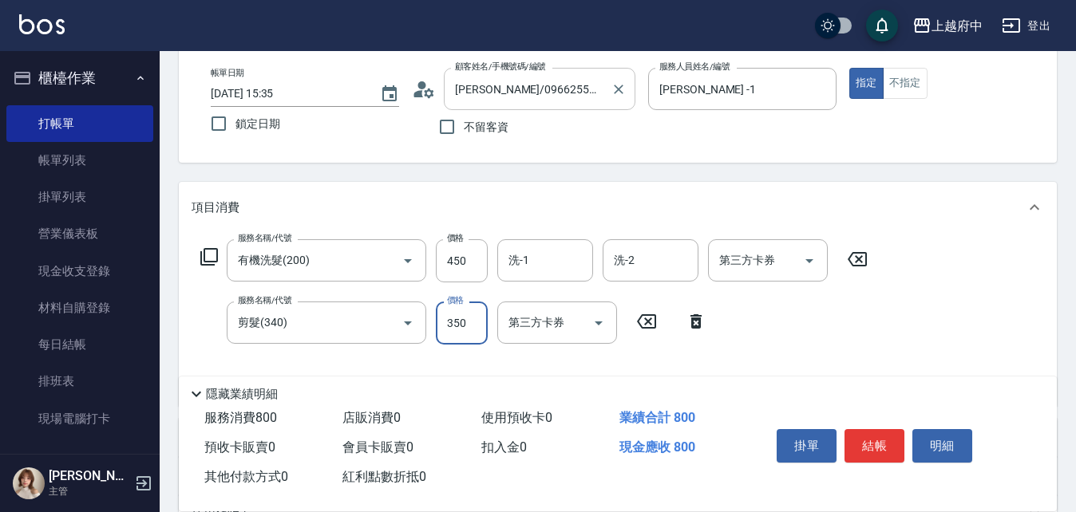
type input "350"
click at [529, 262] on input "洗-1" at bounding box center [544, 261] width 81 height 28
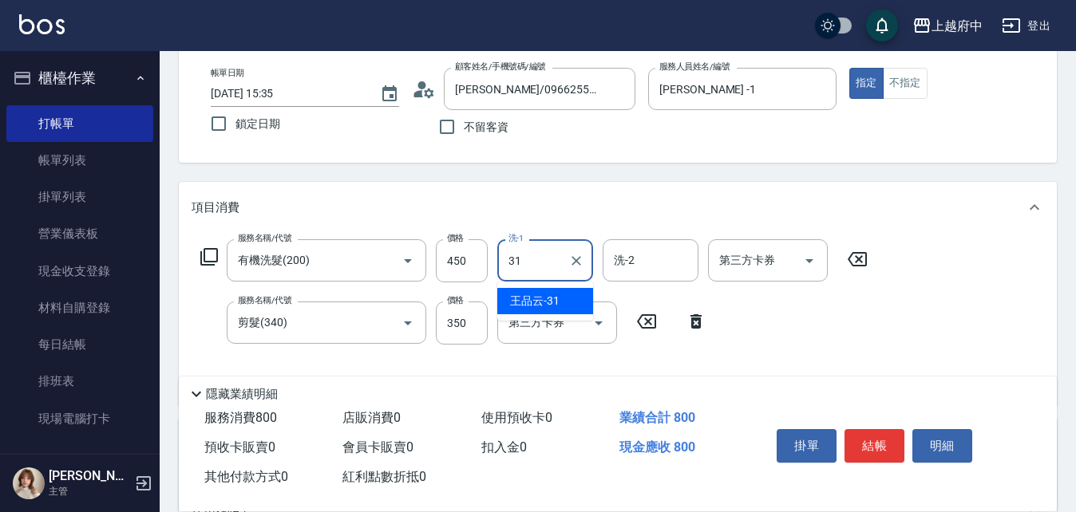
type input "[PERSON_NAME]-31"
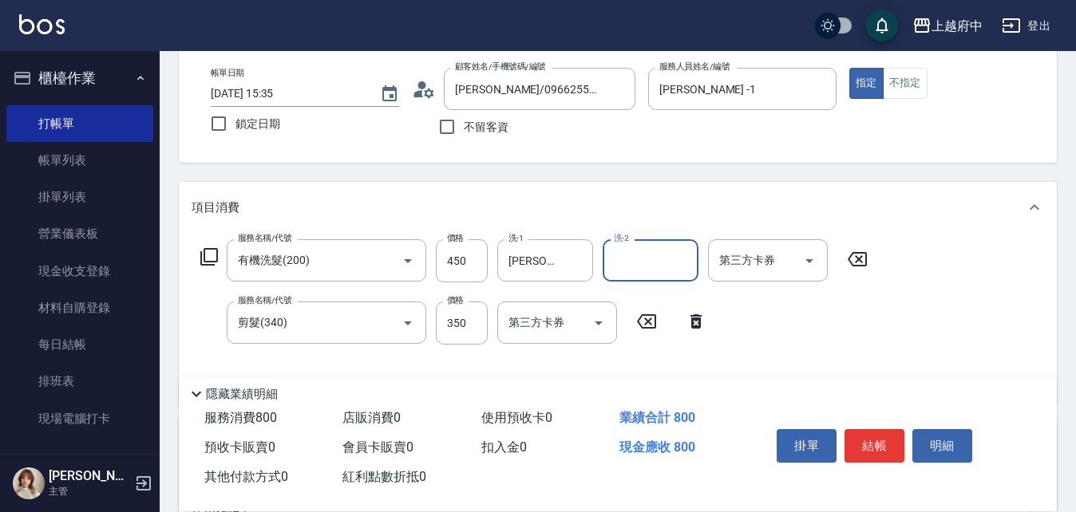
click at [850, 339] on div "服務名稱/代號 有機洗髮(200) 服務名稱/代號 價格 450 價格 洗-1 [PERSON_NAME]-31 洗-1 洗-2 洗-2 第三方卡券 第三方卡…" at bounding box center [533, 316] width 685 height 154
click at [879, 444] on button "結帳" at bounding box center [874, 446] width 60 height 34
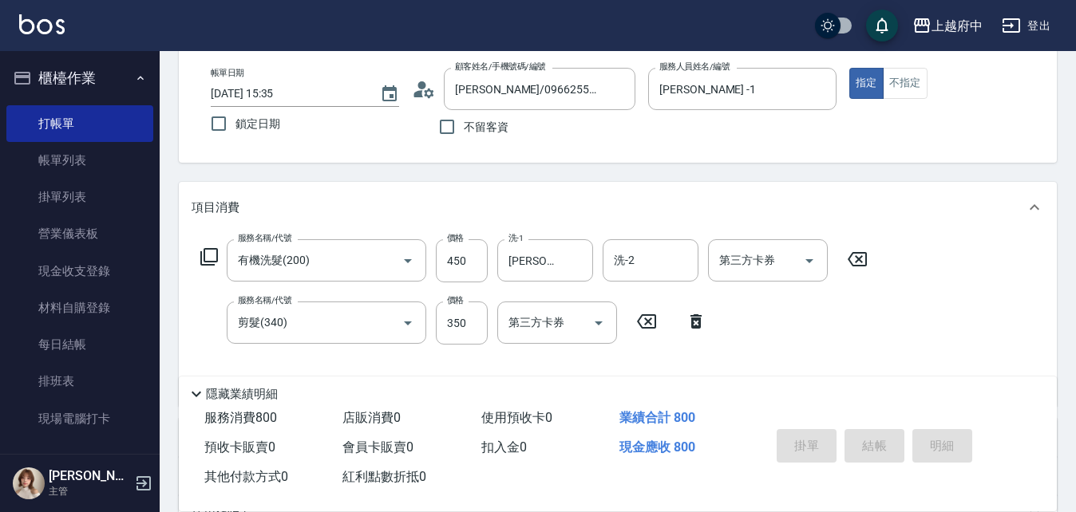
type input "2025/10/05 15:36"
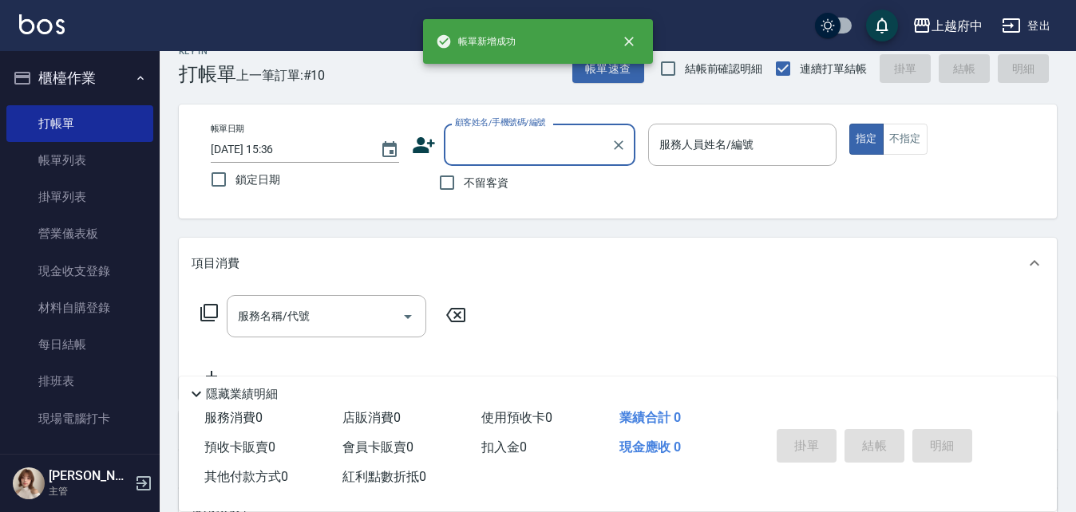
scroll to position [0, 0]
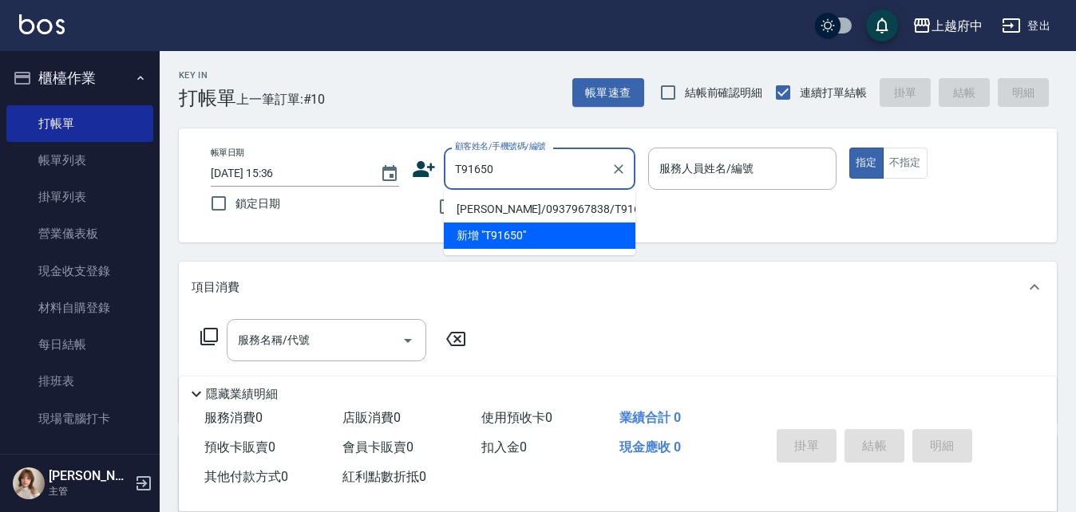
click at [504, 207] on li "[PERSON_NAME]/0937967838/T91650" at bounding box center [539, 209] width 191 height 26
type input "[PERSON_NAME]/0937967838/T91650"
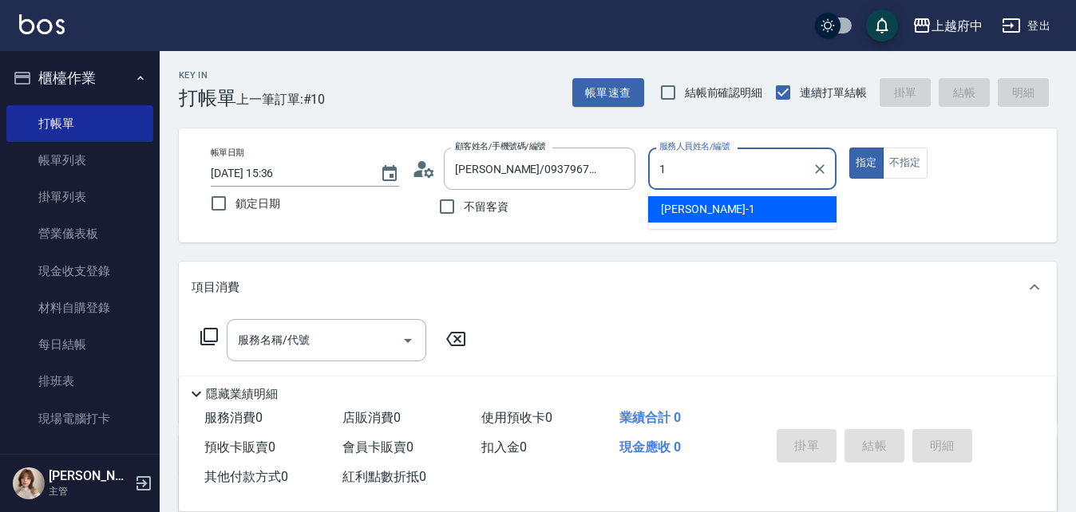
type input "[PERSON_NAME] -1"
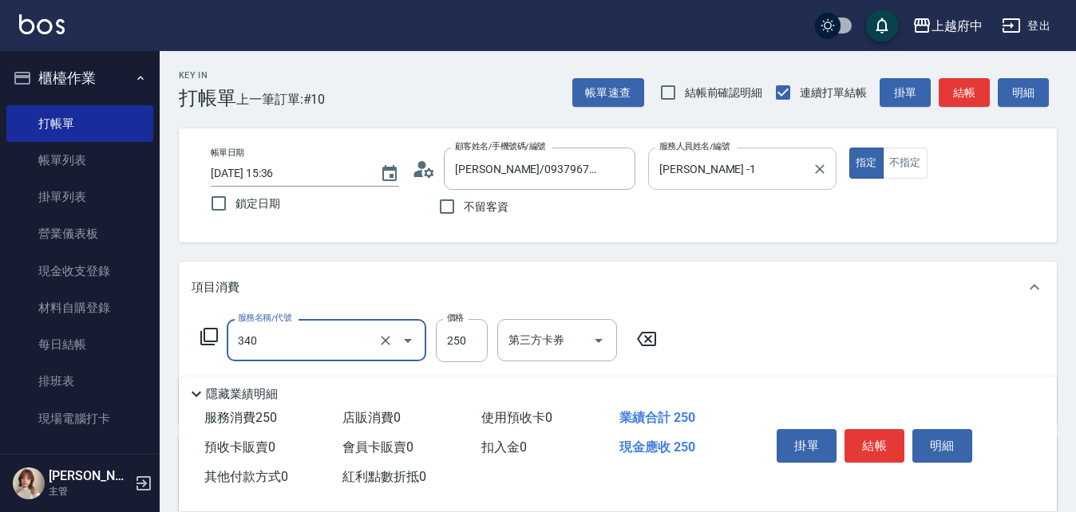
type input "剪髮(340)"
type input "600"
click at [767, 332] on div "服務名稱/代號 剪髮(340) 服務名稱/代號 價格 600 價格 第三方卡券 第三方卡券" at bounding box center [618, 368] width 878 height 111
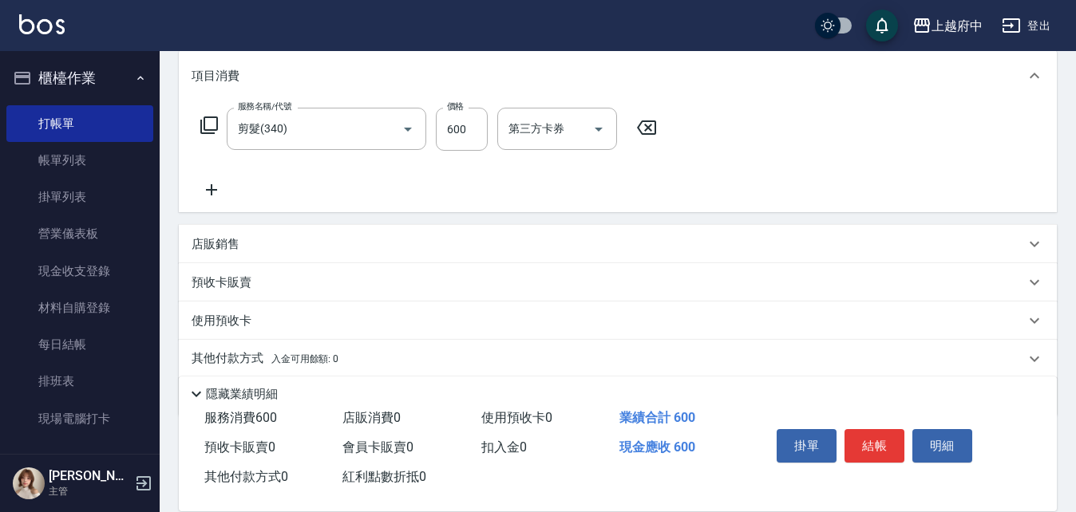
scroll to position [239, 0]
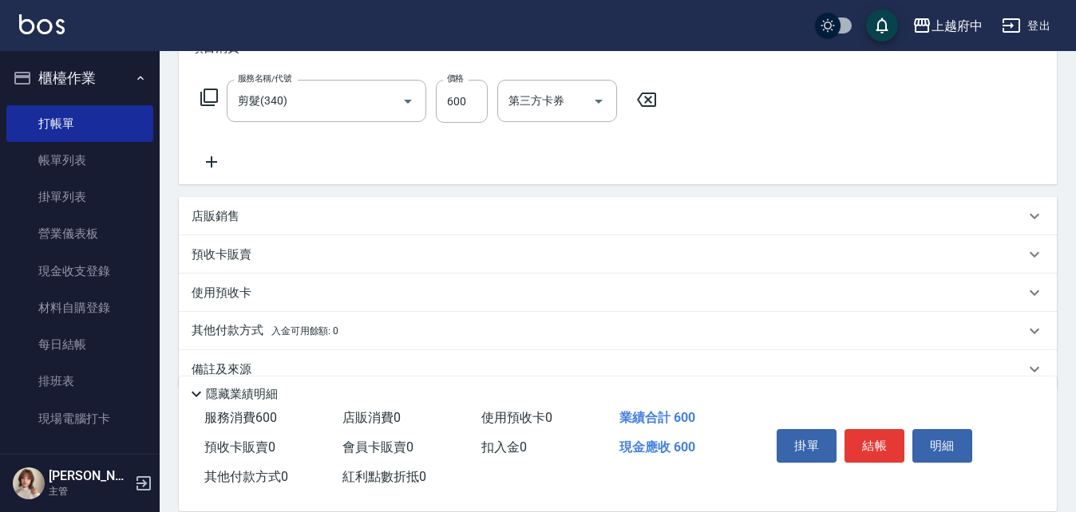
click at [224, 215] on p "店販銷售" at bounding box center [215, 216] width 48 height 17
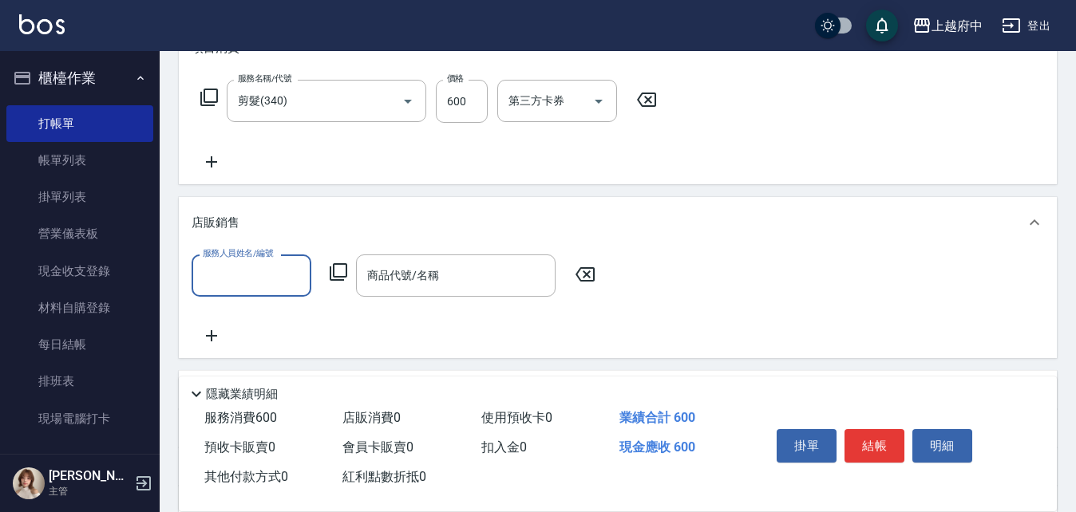
scroll to position [0, 0]
type input "[PERSON_NAME] -1"
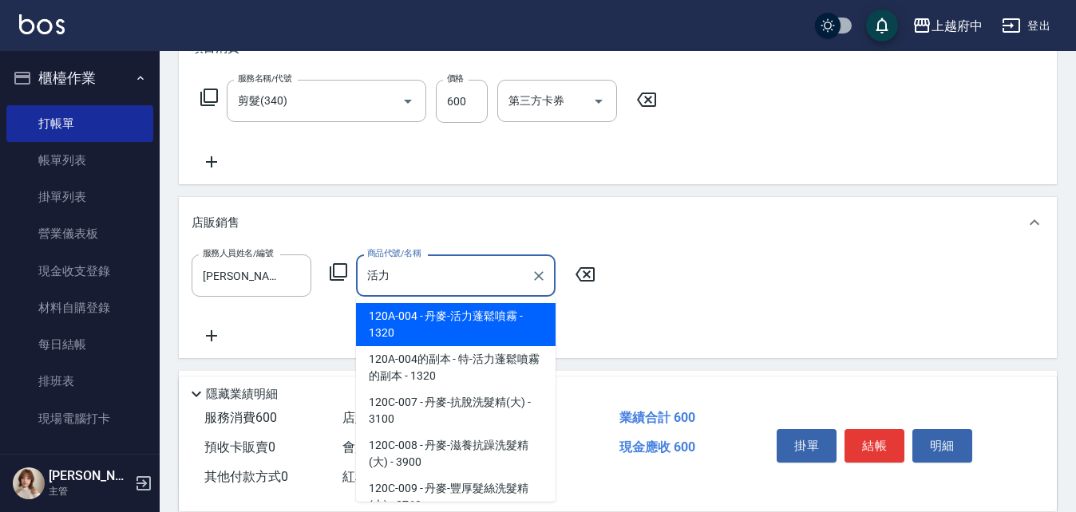
click at [480, 317] on span "120A-004 - 丹麥-活力蓬鬆噴霧 - 1320" at bounding box center [455, 324] width 199 height 43
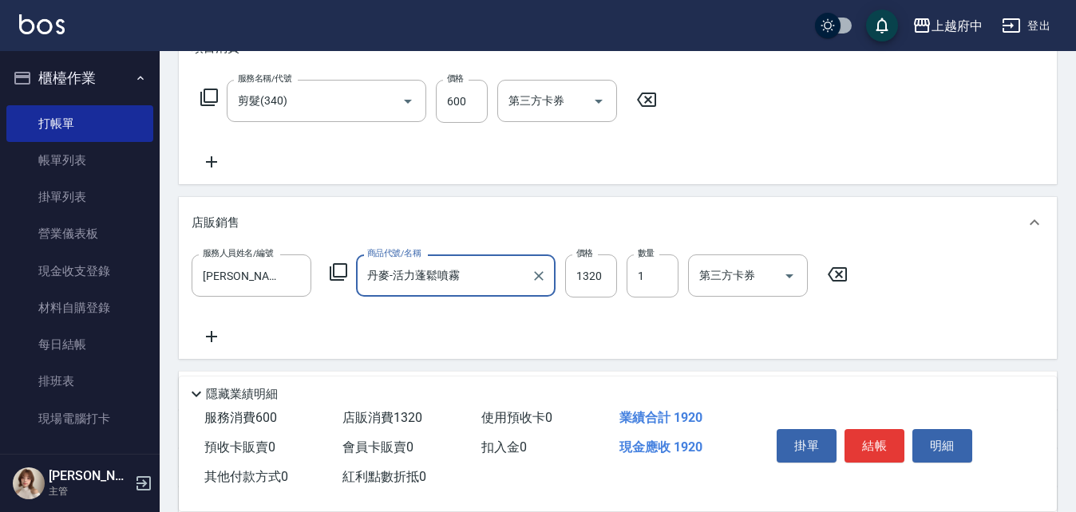
type input "丹麥-活力蓬鬆噴霧"
click at [461, 314] on div "服務人員姓名/編號 Annie -1 服務人員姓名/編號 商品代號/名稱 丹麥-活力蓬鬆噴霧 商品代號/名稱 價格 1320 價格 數量 1 數量 第三方卡券…" at bounding box center [617, 301] width 852 height 92
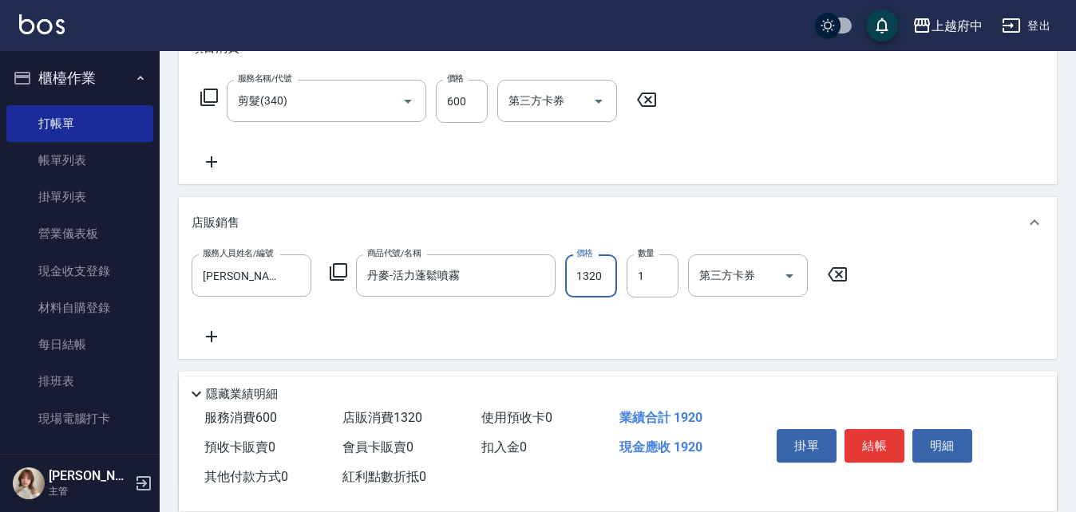
click at [587, 279] on input "1320" at bounding box center [591, 276] width 52 height 43
type input "1188"
click at [590, 333] on div "服務人員姓名/編號 Annie -1 服務人員姓名/編號 商品代號/名稱 丹麥-活力蓬鬆噴霧 商品代號/名稱 價格 1188 價格 數量 1 數量 第三方卡券…" at bounding box center [617, 301] width 852 height 92
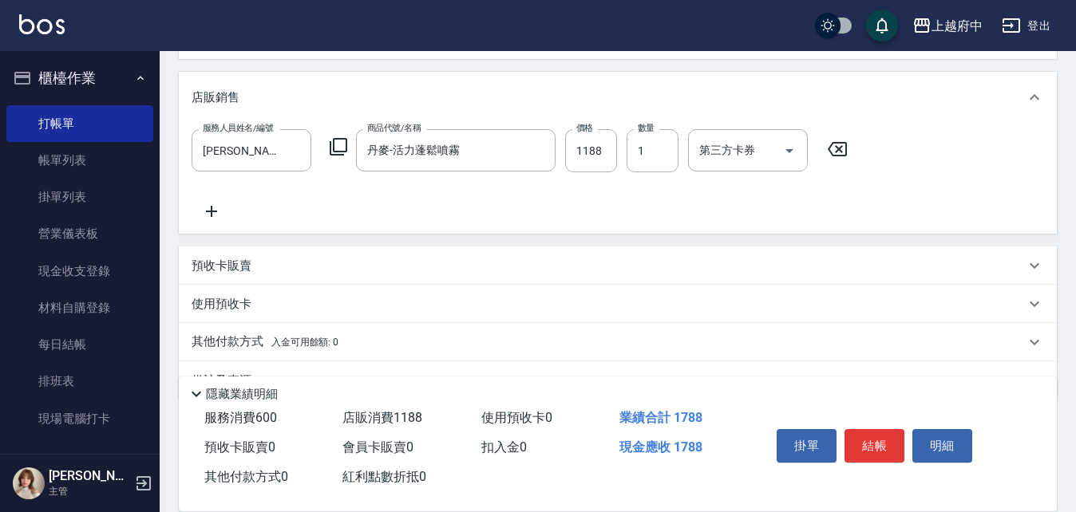
scroll to position [405, 0]
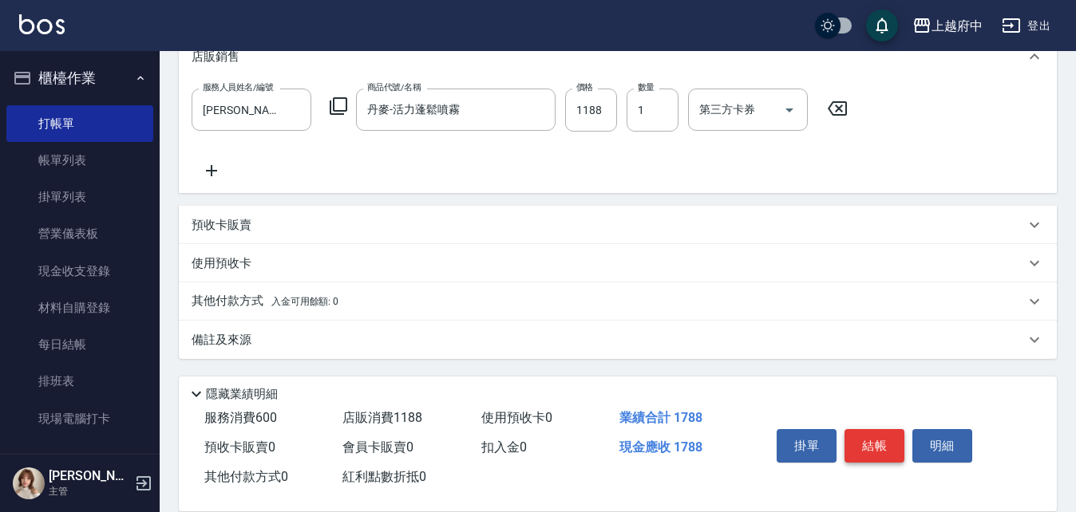
click at [866, 452] on button "結帳" at bounding box center [874, 446] width 60 height 34
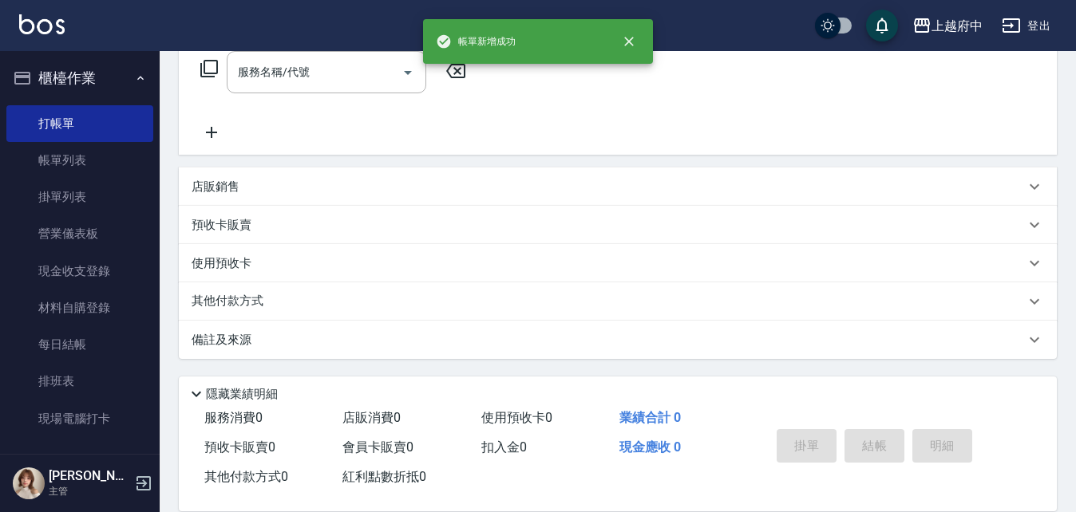
scroll to position [0, 0]
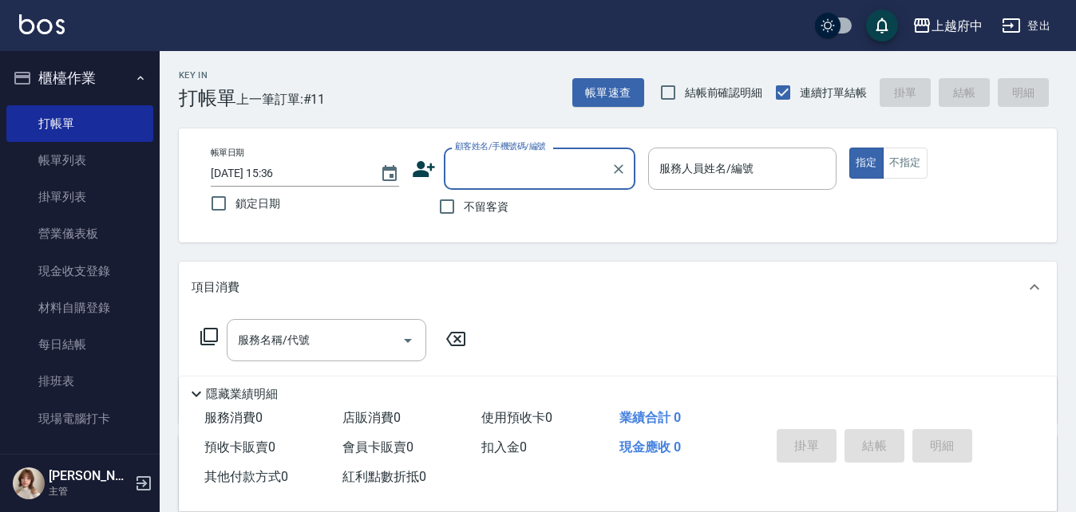
type input "ㄔ"
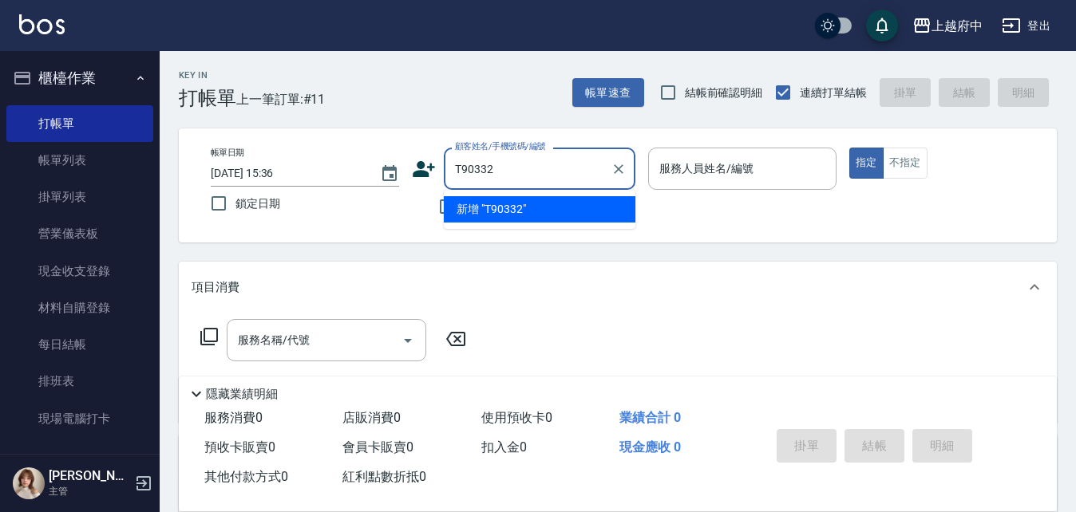
click at [484, 168] on input "T90332" at bounding box center [527, 169] width 153 height 28
click at [513, 207] on li "[PERSON_NAME]/0939913052/T90352" at bounding box center [539, 209] width 191 height 26
type input "[PERSON_NAME]/0939913052/T90352"
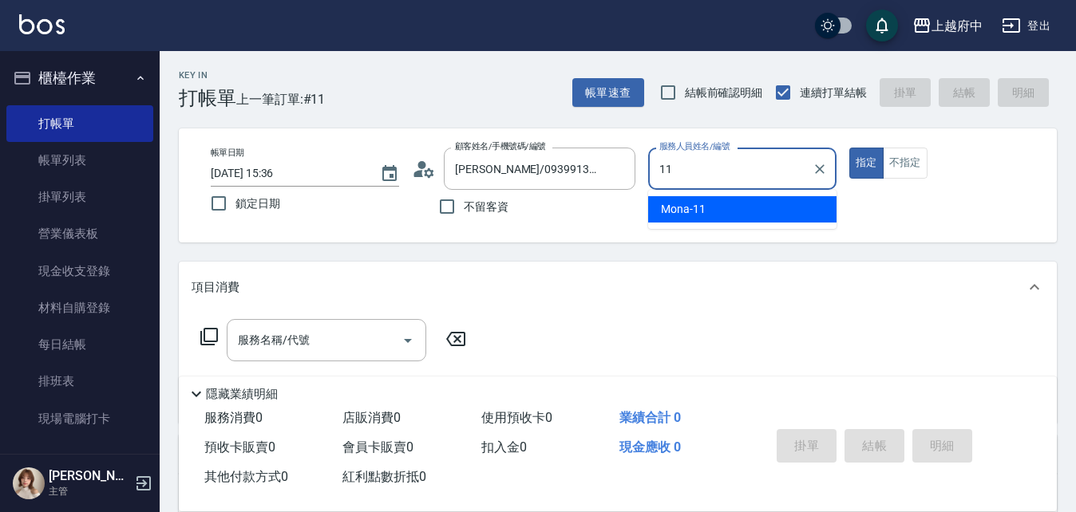
type input "Mona-11"
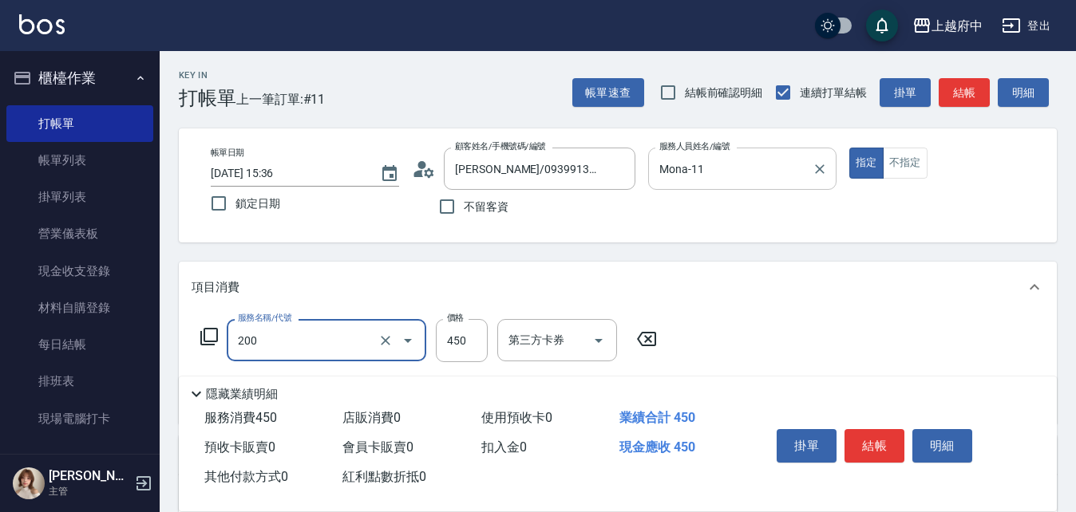
type input "有機洗髮(200)"
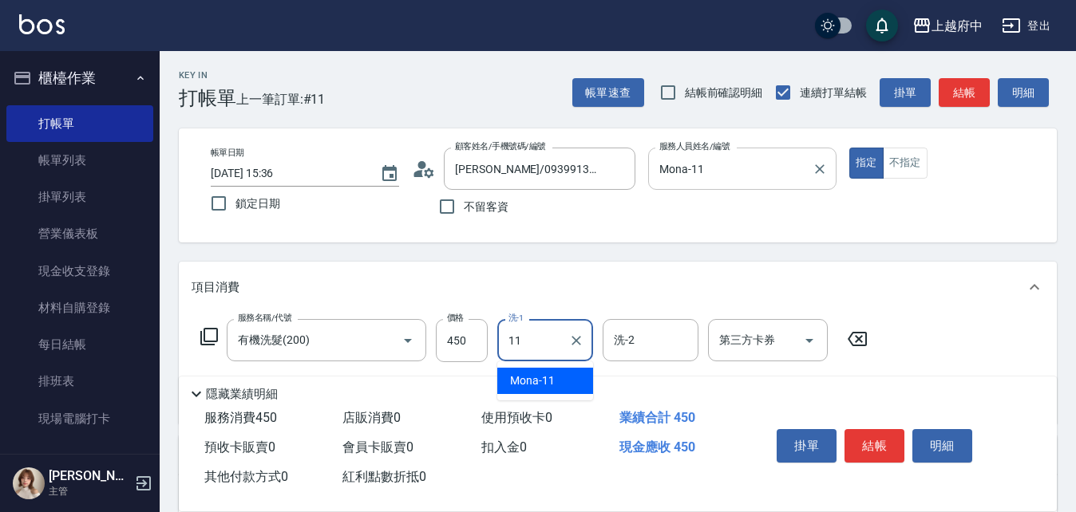
type input "Mona-11"
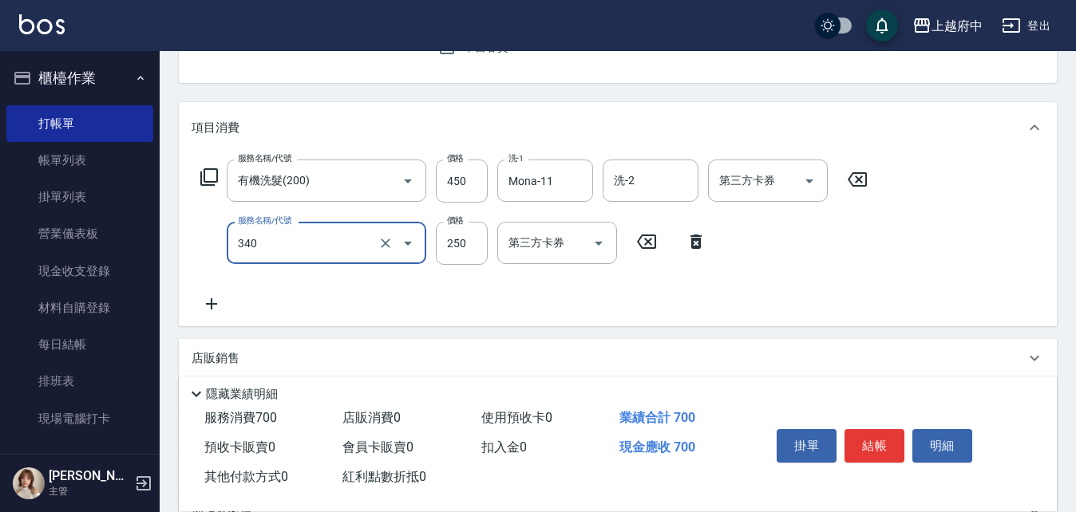
type input "剪髮(340)"
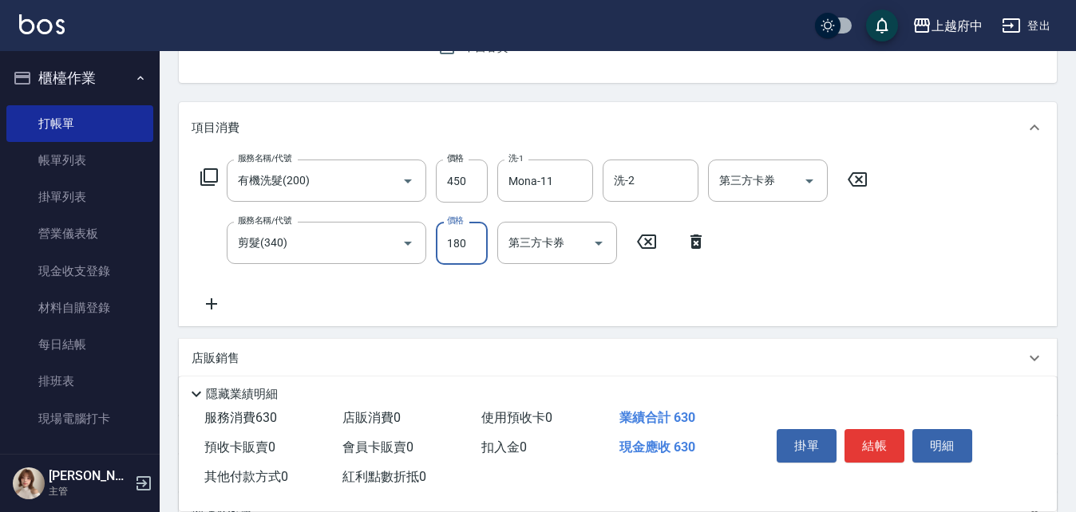
type input "180"
click at [665, 285] on div "服務名稱/代號 有機洗髮(200) 服務名稱/代號 價格 450 價格 洗-1 Mona-11 洗-1 洗-2 洗-2 第三方卡券 第三方卡券 服務名稱/代號…" at bounding box center [533, 237] width 685 height 154
click at [874, 430] on button "結帳" at bounding box center [874, 446] width 60 height 34
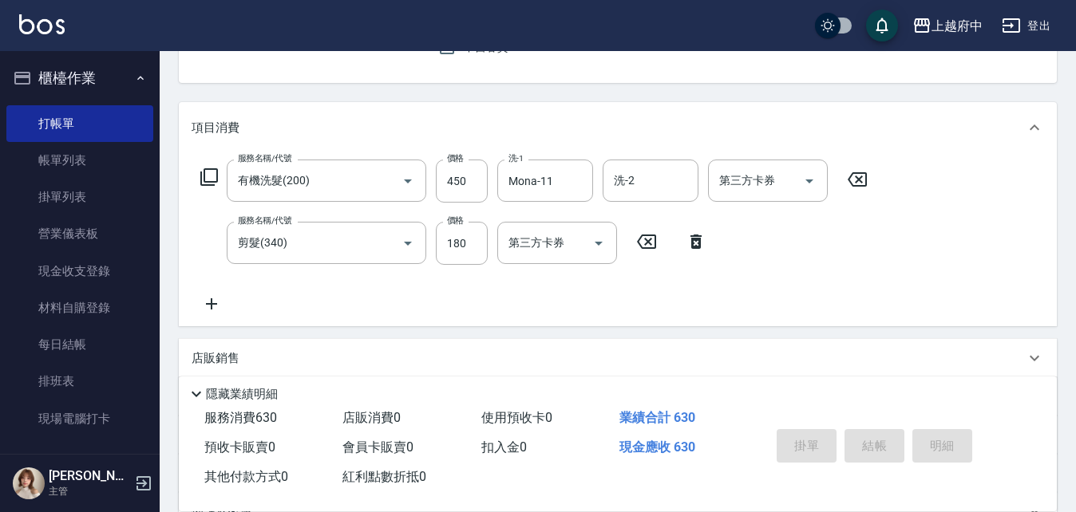
type input "2025/10/05 15:38"
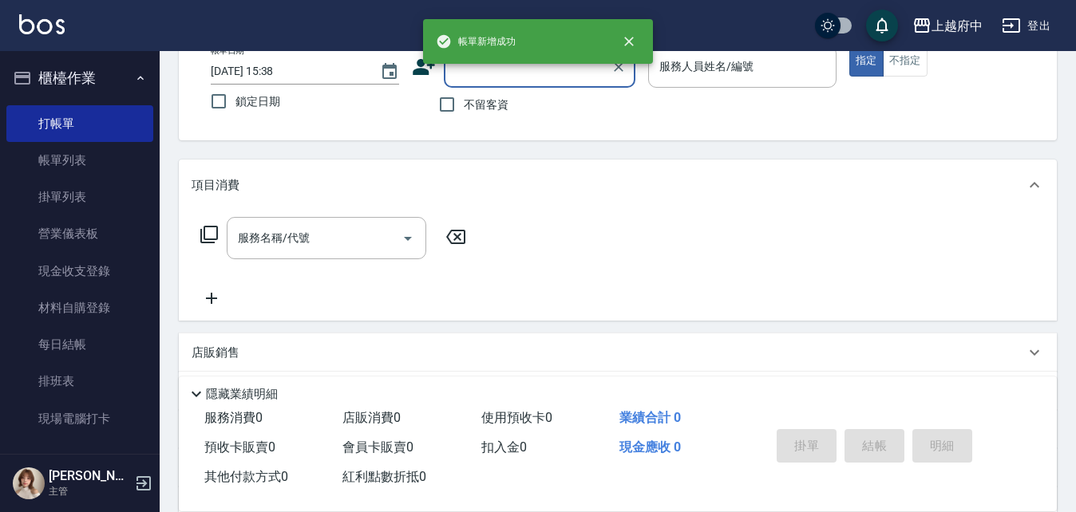
scroll to position [0, 0]
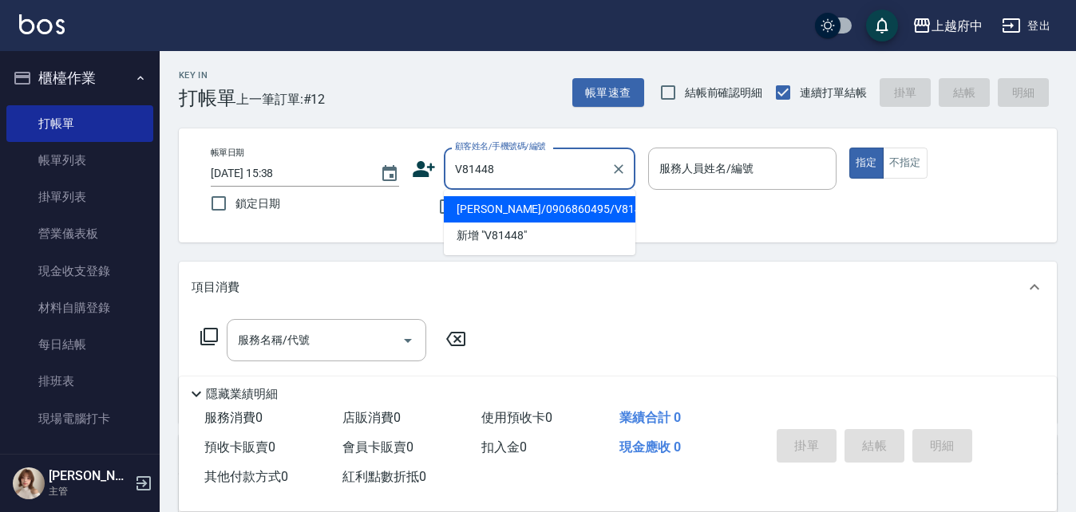
click at [508, 209] on li "[PERSON_NAME]/0906860495/V81448" at bounding box center [539, 209] width 191 height 26
type input "[PERSON_NAME]/0906860495/V81448"
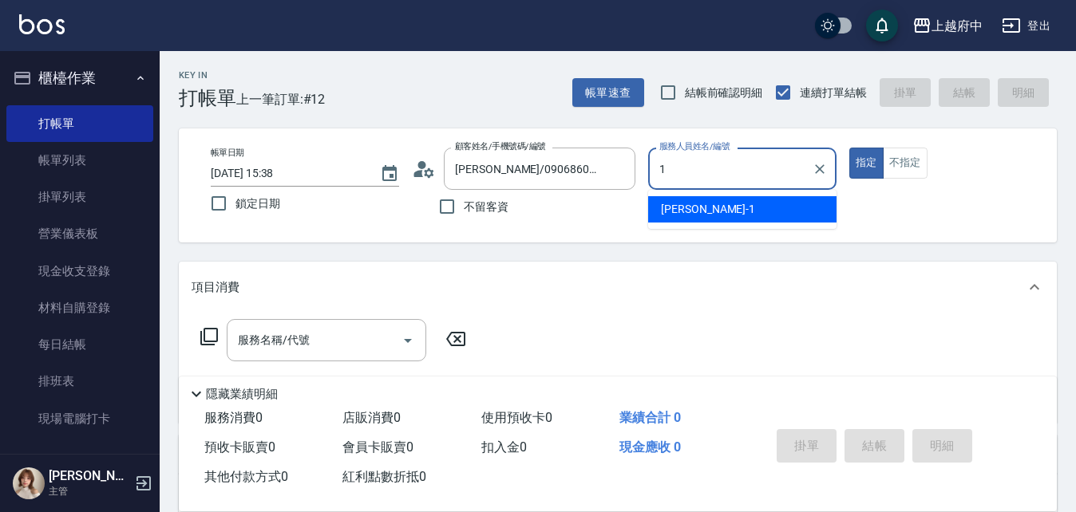
type input "[PERSON_NAME] -1"
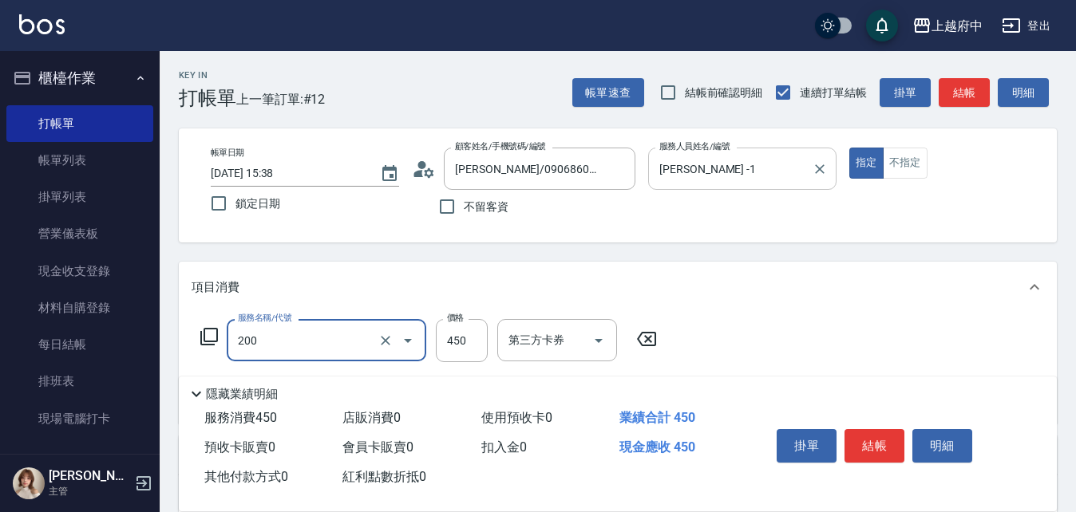
type input "有機洗髮(200)"
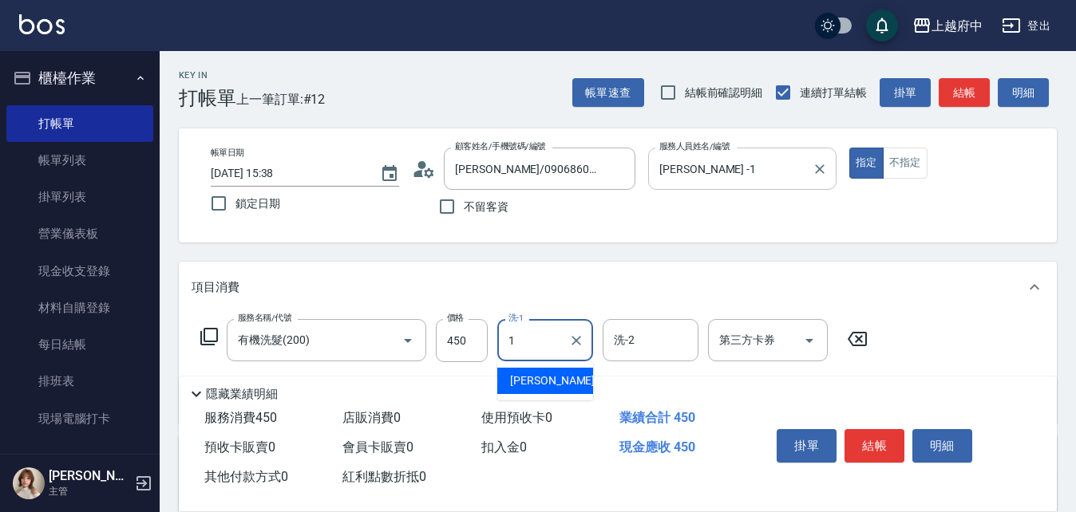
type input "[PERSON_NAME] -1"
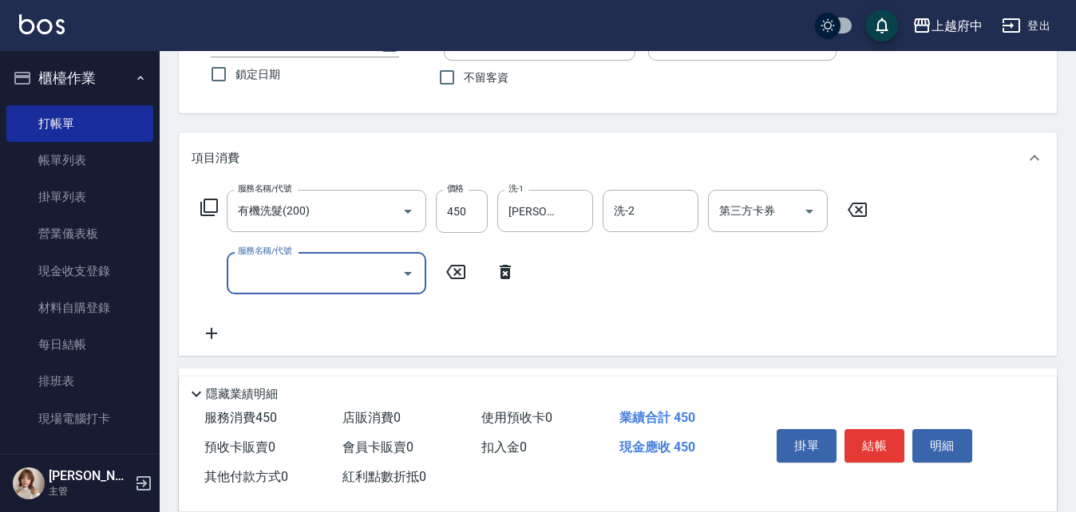
scroll to position [160, 0]
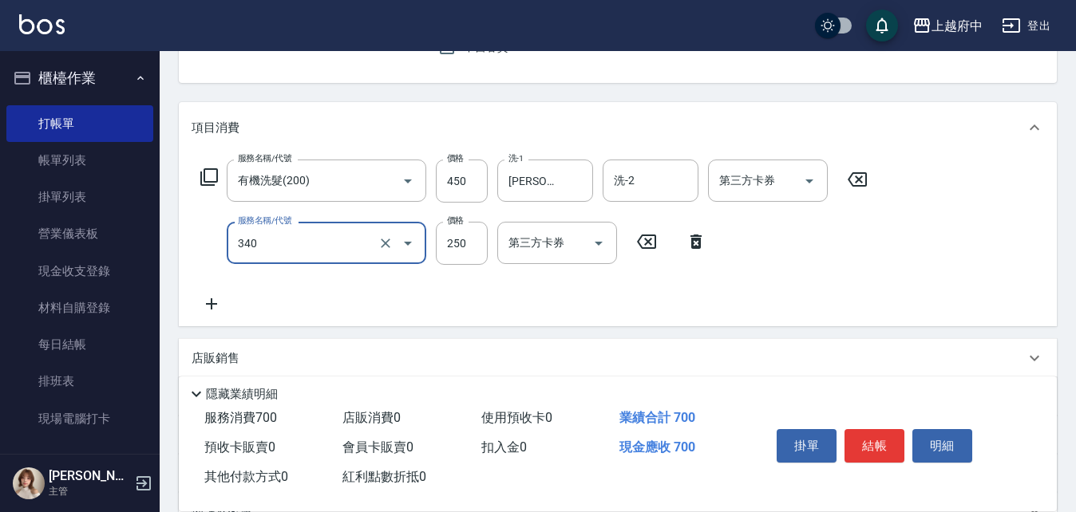
type input "剪髮(340)"
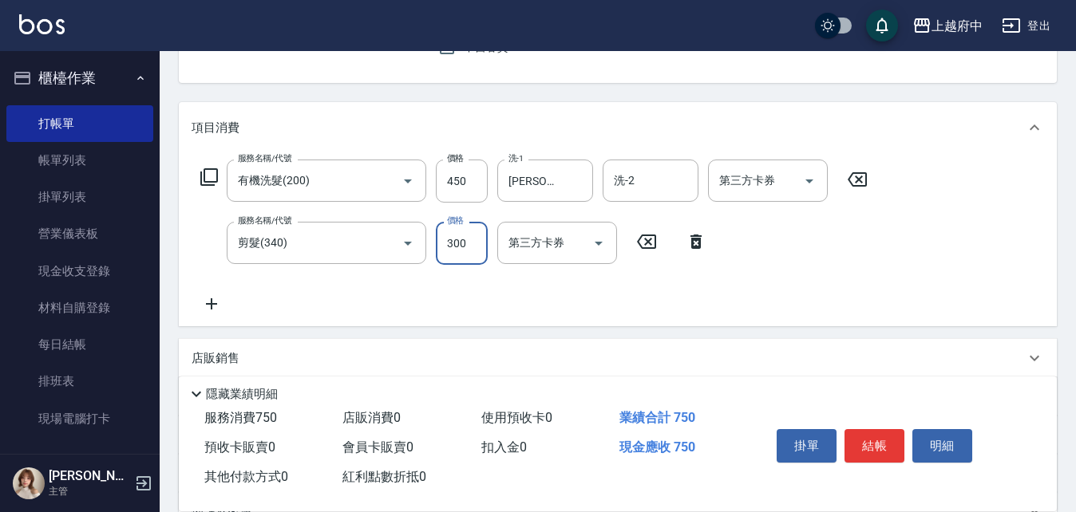
type input "300"
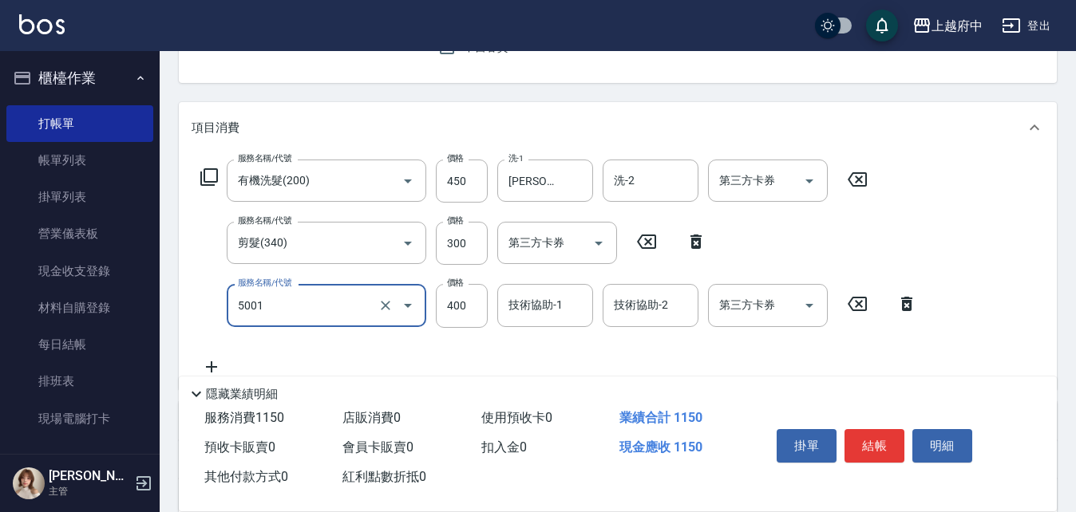
type input "側邊壓貼(5001)"
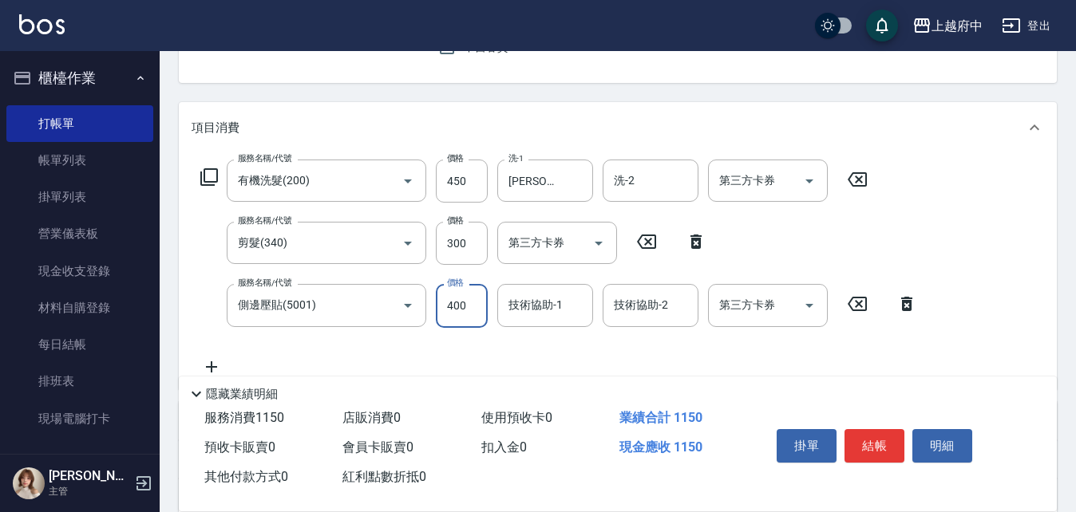
click at [736, 346] on div "服務名稱/代號 有機洗髮(200) 服務名稱/代號 價格 450 價格 洗-1 Annie -1 洗-1 洗-2 洗-2 第三方卡券 第三方卡券 服務名稱/代…" at bounding box center [558, 268] width 735 height 216
click at [874, 442] on button "結帳" at bounding box center [874, 446] width 60 height 34
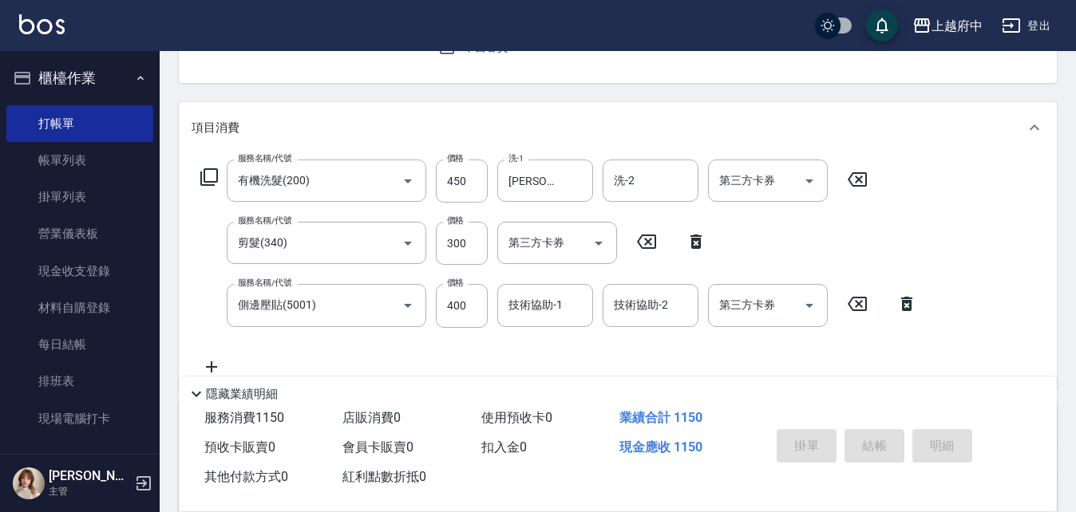
type input "2025/10/05 15:39"
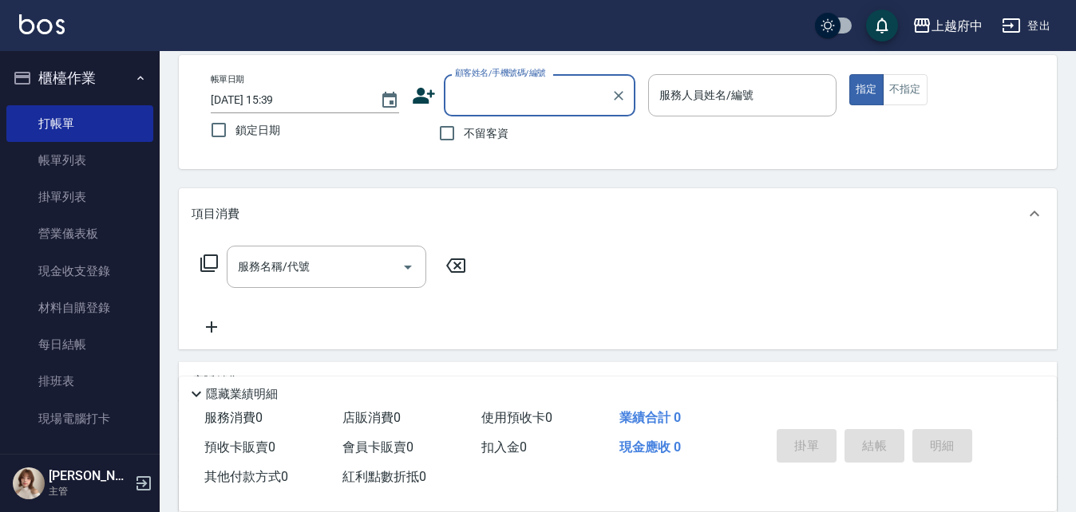
scroll to position [0, 0]
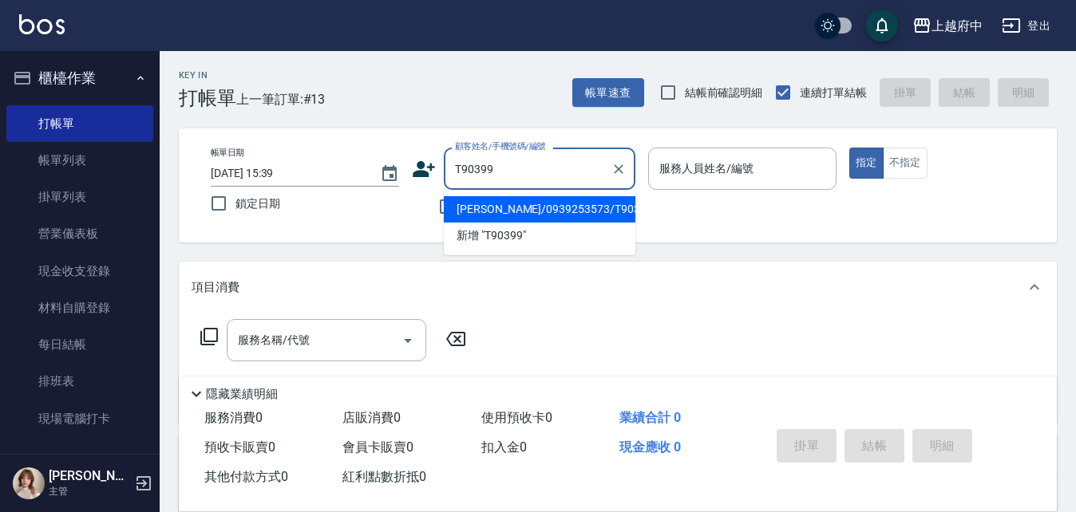
click at [501, 199] on li "[PERSON_NAME]/0939253573/T90399" at bounding box center [539, 209] width 191 height 26
type input "[PERSON_NAME]/0939253573/T90399"
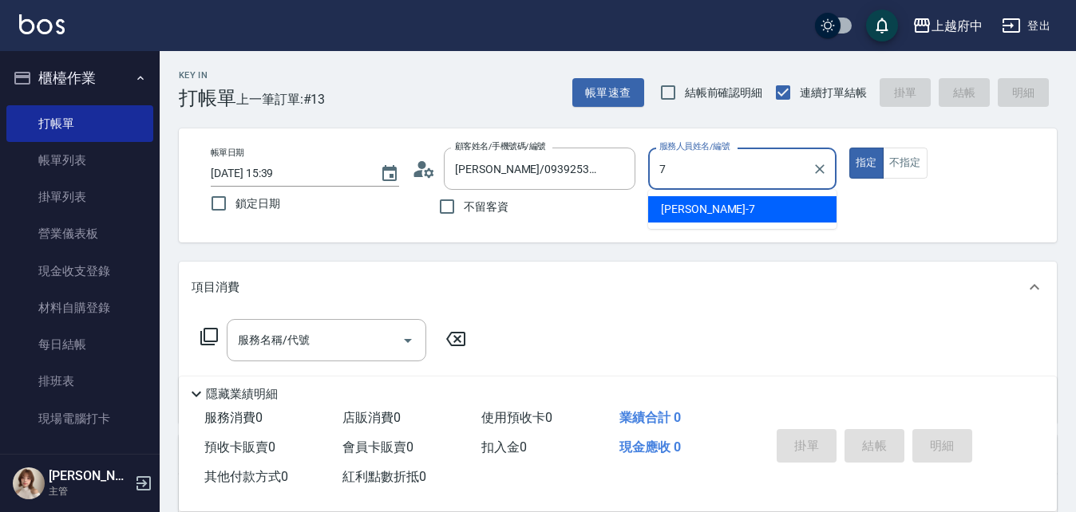
type input "Fanny-7"
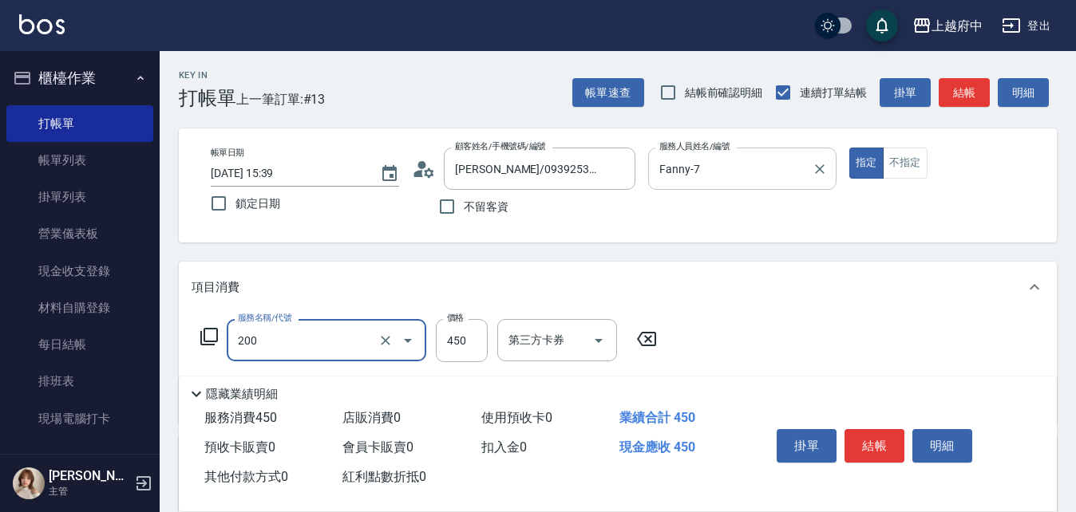
type input "有機洗髮(200)"
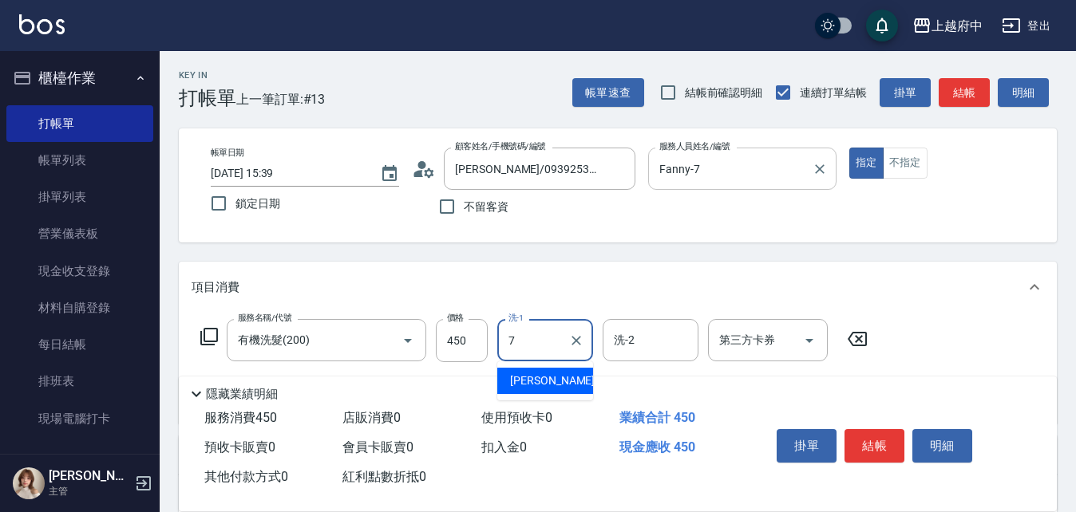
type input "Fanny-7"
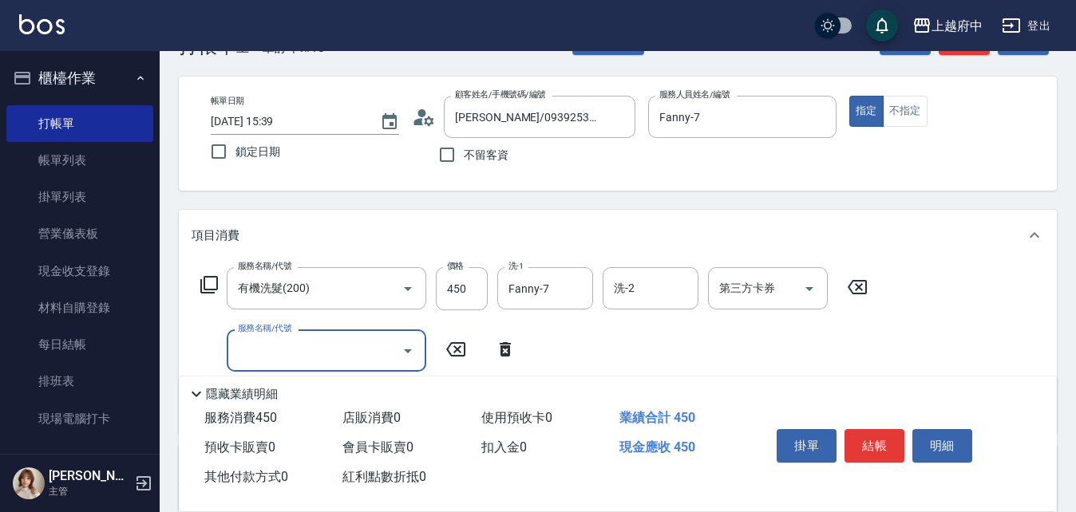
scroll to position [80, 0]
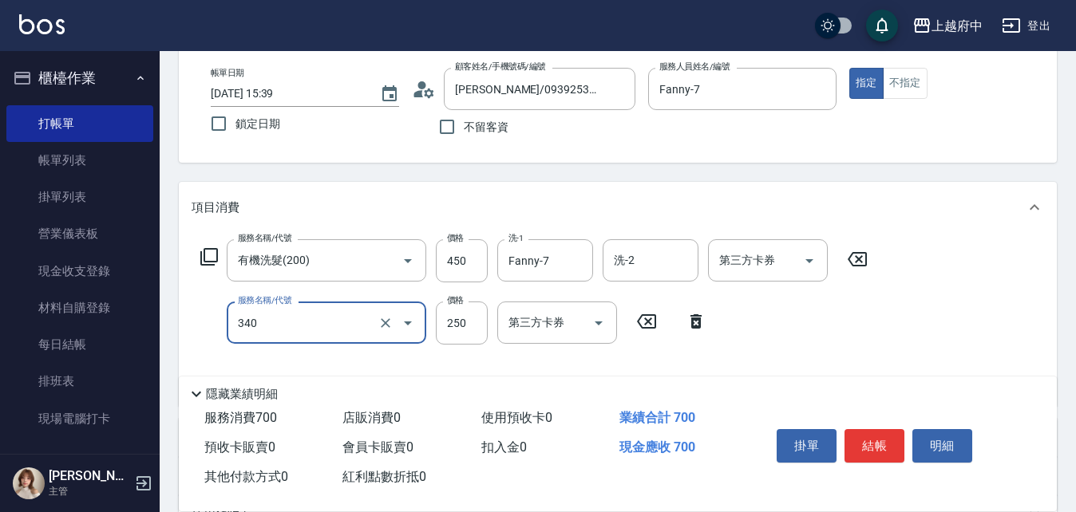
type input "剪髮(340)"
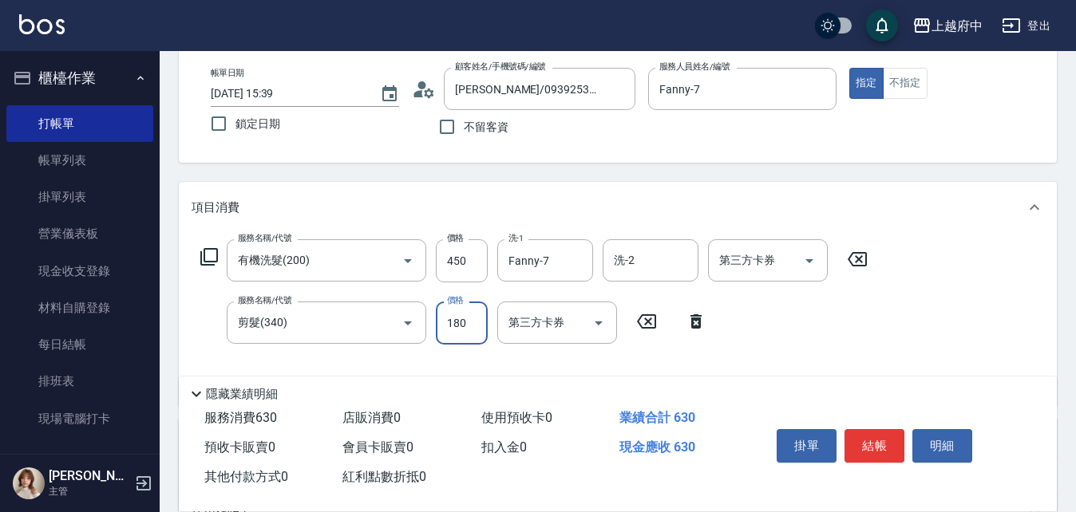
type input "180"
click at [764, 334] on div "服務名稱/代號 有機洗髮(200) 服務名稱/代號 價格 450 價格 洗-1 Fanny-7 洗-1 洗-2 洗-2 第三方卡券 第三方卡券 服務名稱/代號…" at bounding box center [533, 316] width 685 height 154
click at [874, 442] on button "結帳" at bounding box center [874, 446] width 60 height 34
type input "2025/10/05 15:40"
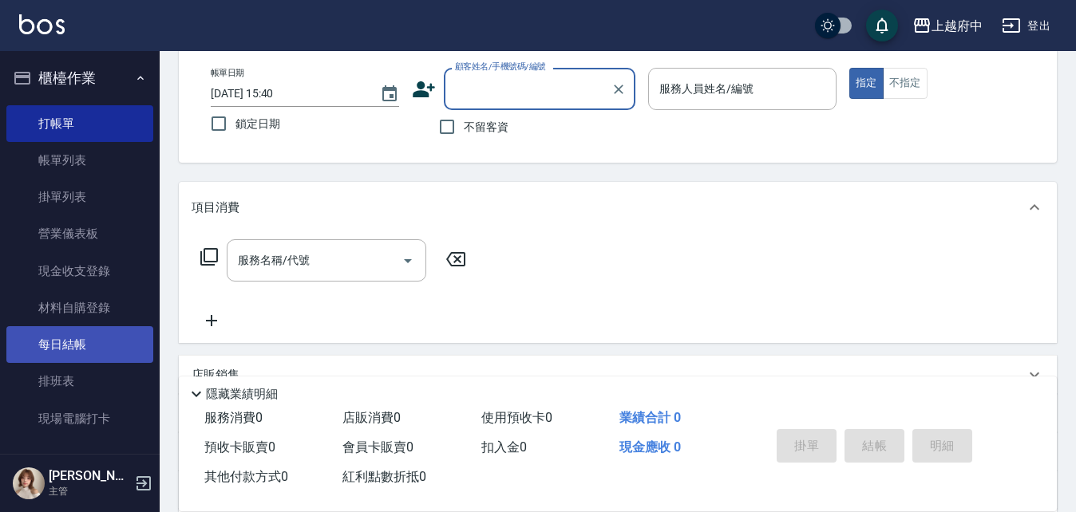
click at [66, 356] on link "每日結帳" at bounding box center [79, 344] width 147 height 37
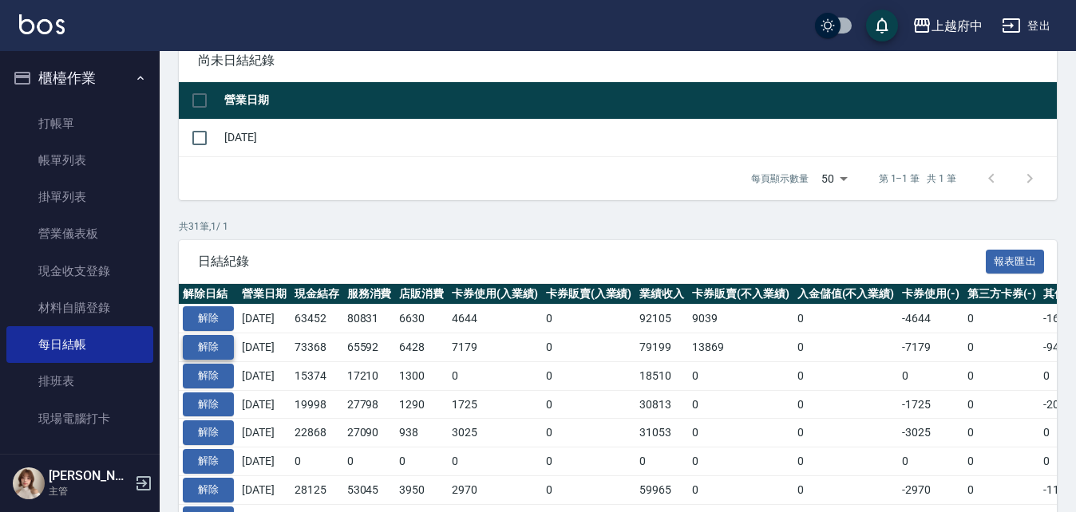
scroll to position [160, 0]
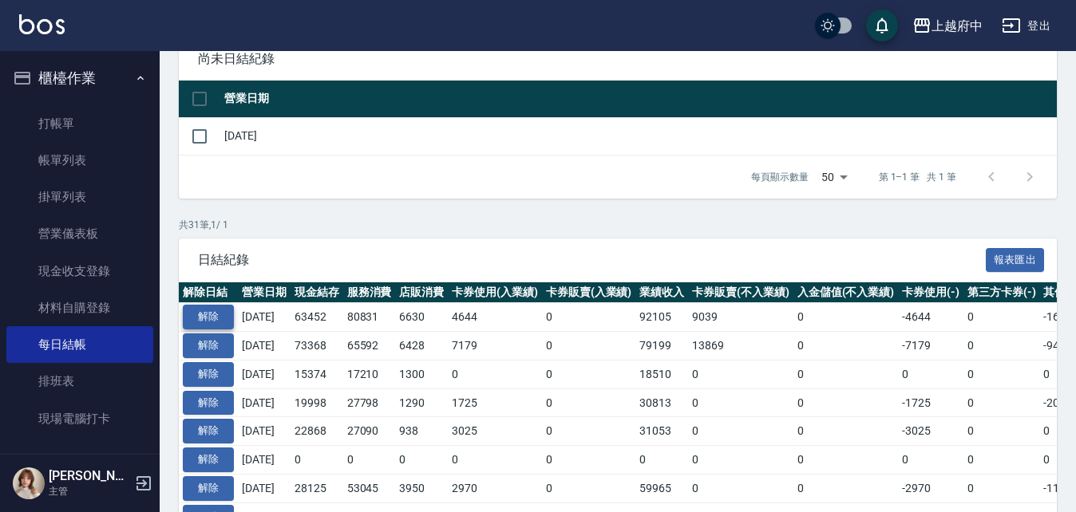
click at [207, 309] on button "解除" at bounding box center [208, 317] width 51 height 25
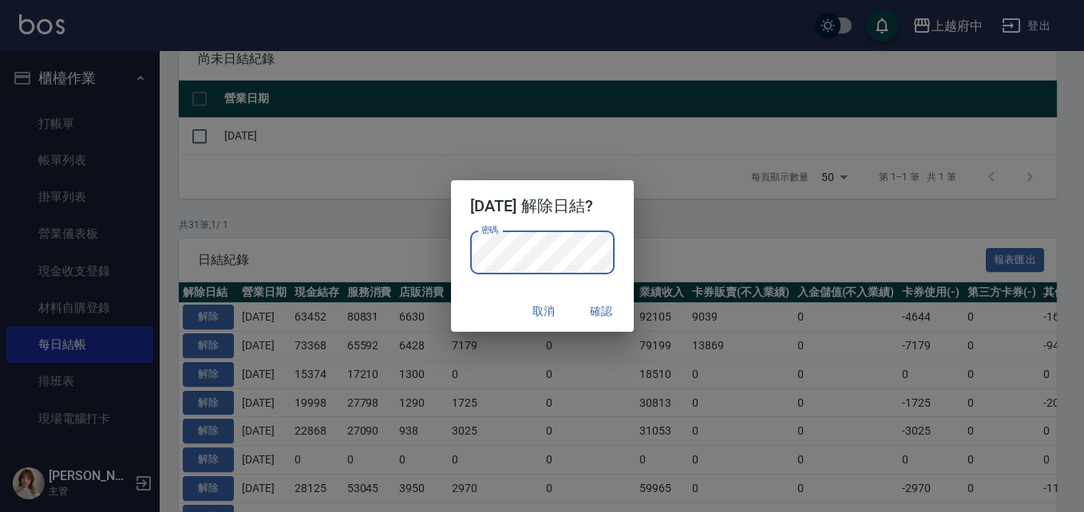
click at [490, 305] on div "取消 確認" at bounding box center [542, 311] width 183 height 42
click at [614, 306] on button "確認" at bounding box center [601, 312] width 51 height 30
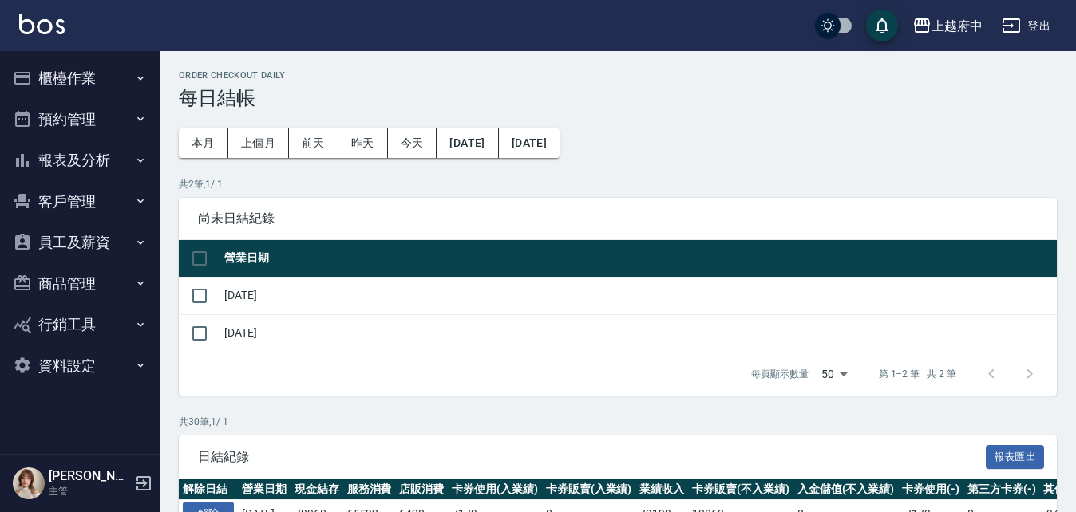
scroll to position [160, 0]
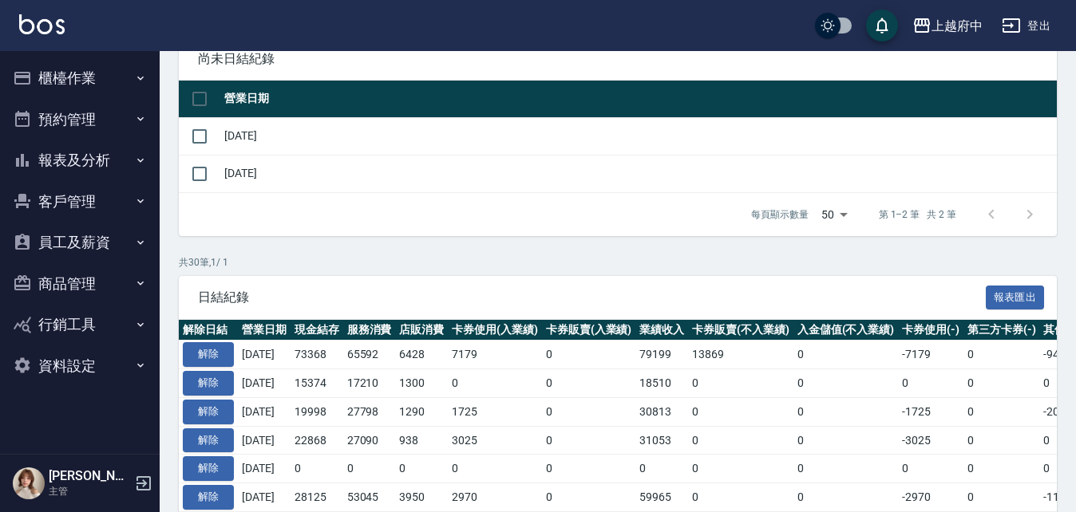
click at [83, 73] on button "櫃檯作業" at bounding box center [79, 77] width 147 height 41
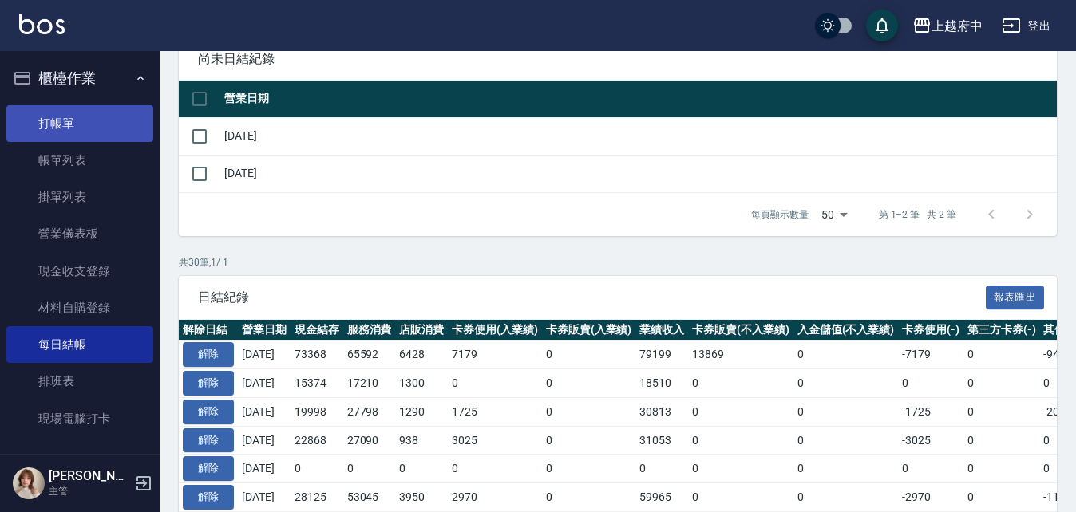
click at [69, 124] on link "打帳單" at bounding box center [79, 123] width 147 height 37
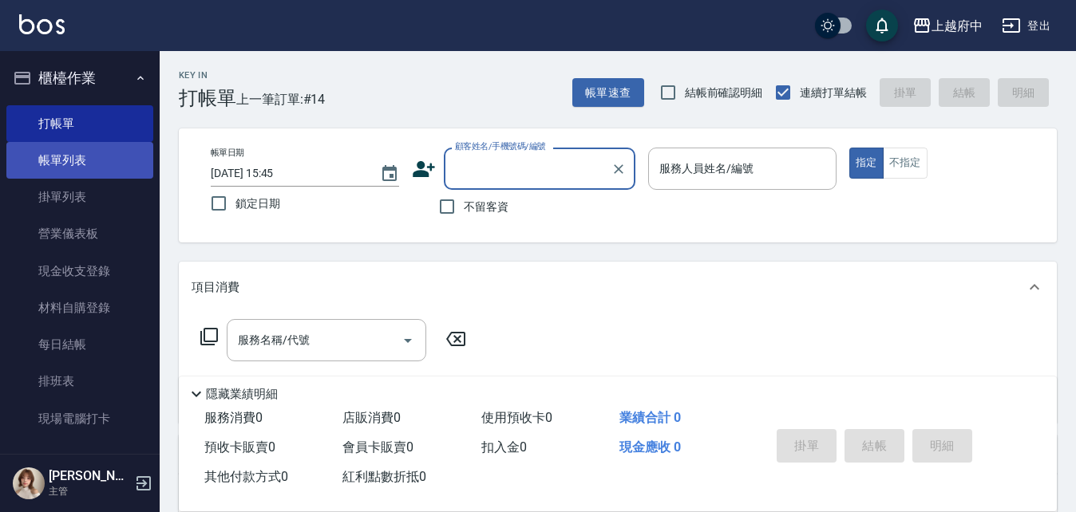
click at [52, 164] on link "帳單列表" at bounding box center [79, 160] width 147 height 37
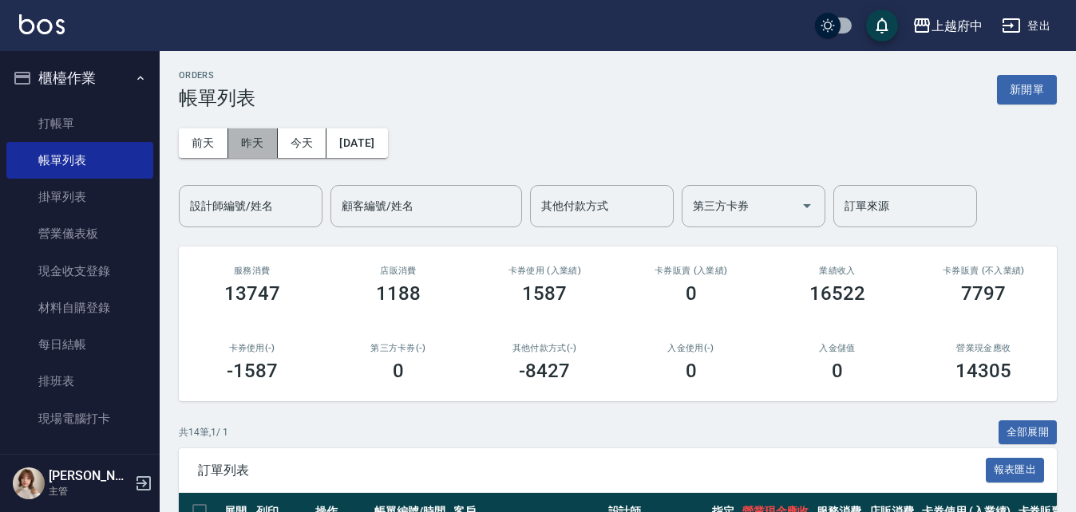
click at [245, 135] on button "昨天" at bounding box center [252, 143] width 49 height 30
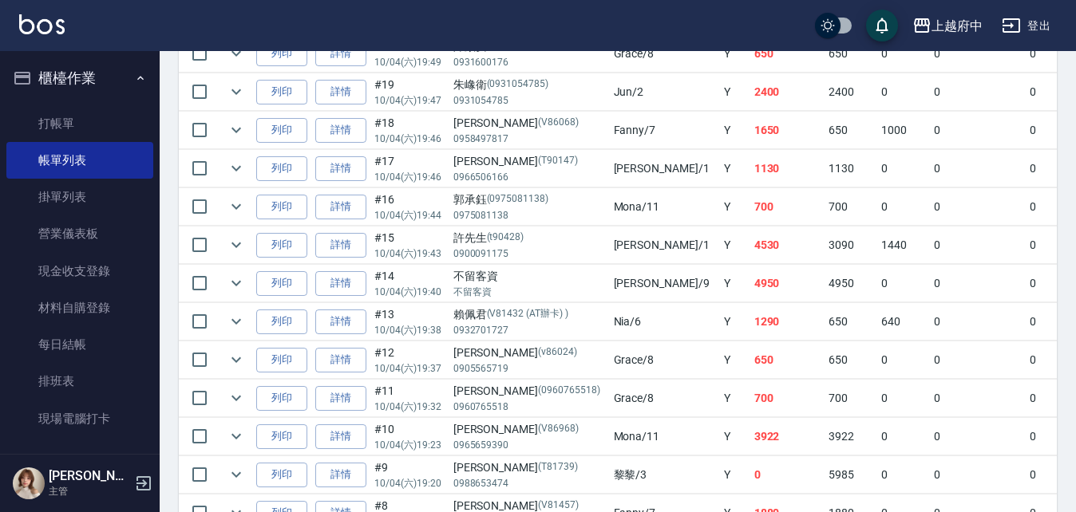
scroll to position [1596, 0]
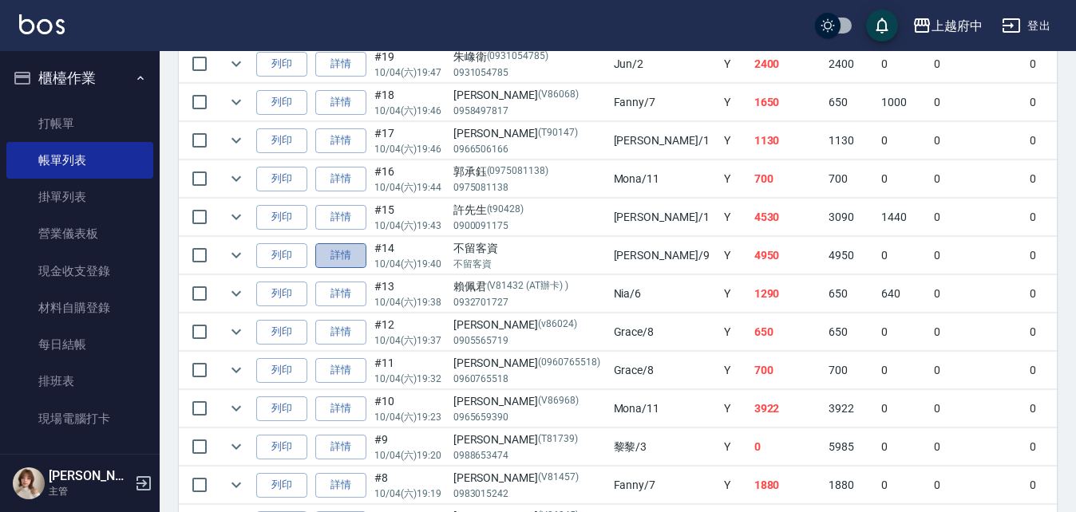
click at [349, 259] on link "詳情" at bounding box center [340, 255] width 51 height 25
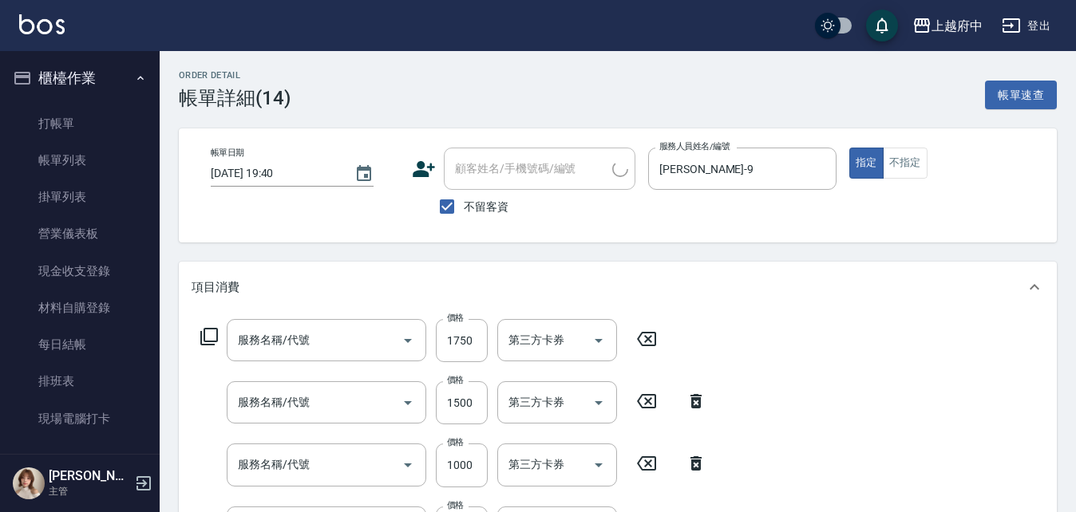
type input "2025/10/04 19:40"
checkbox input "true"
type input "[PERSON_NAME]-9"
type input "漸層/手刷(16003)"
type input "漂髮 長(500222)"
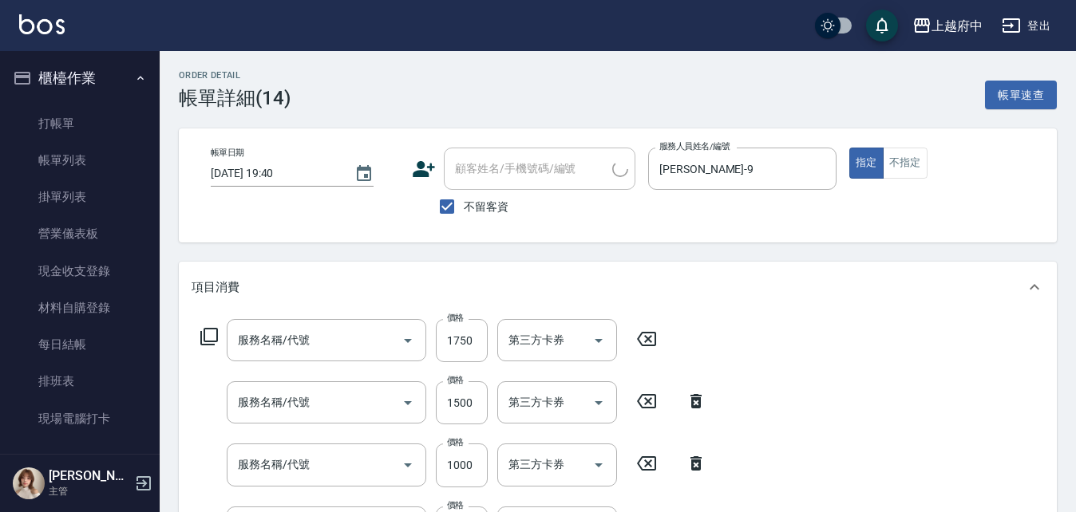
type input "染髮XL(12406)"
type input "剪髮(340)"
type input "有機洗髮(200)"
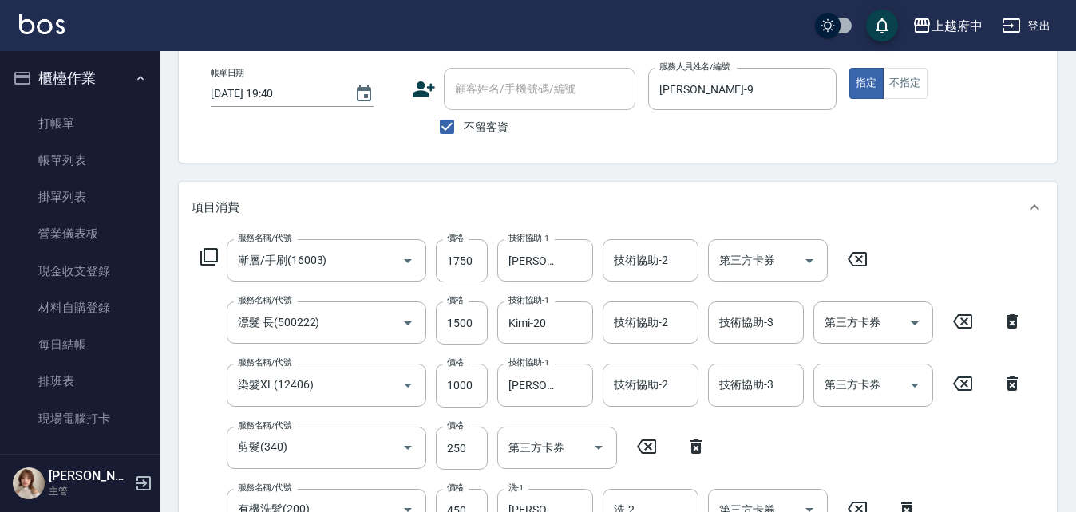
scroll to position [160, 0]
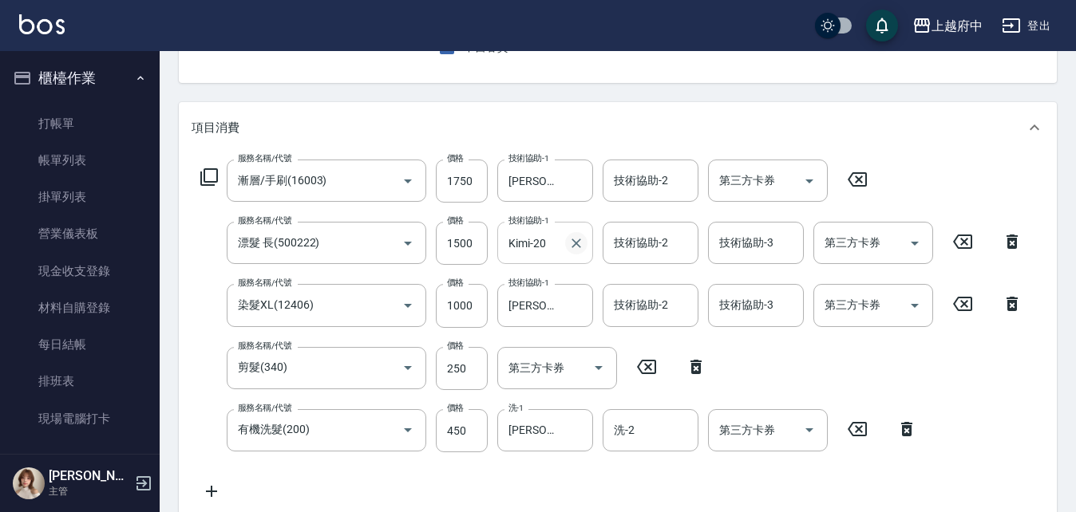
click at [573, 242] on icon "Clear" at bounding box center [576, 243] width 16 height 16
type input "Mona-11"
click at [543, 468] on div "服務名稱/代號 漸層/手刷(16003) 服務名稱/代號 價格 1750 價格 技術協助-1 David-9 技術協助-1 技術協助-2 技術協助-2 第三方…" at bounding box center [611, 330] width 840 height 341
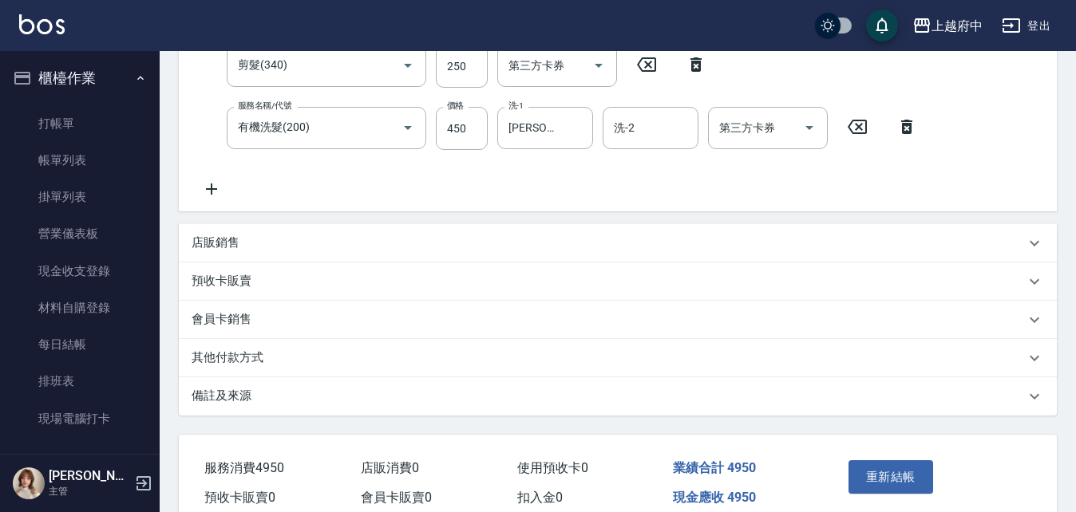
scroll to position [538, 0]
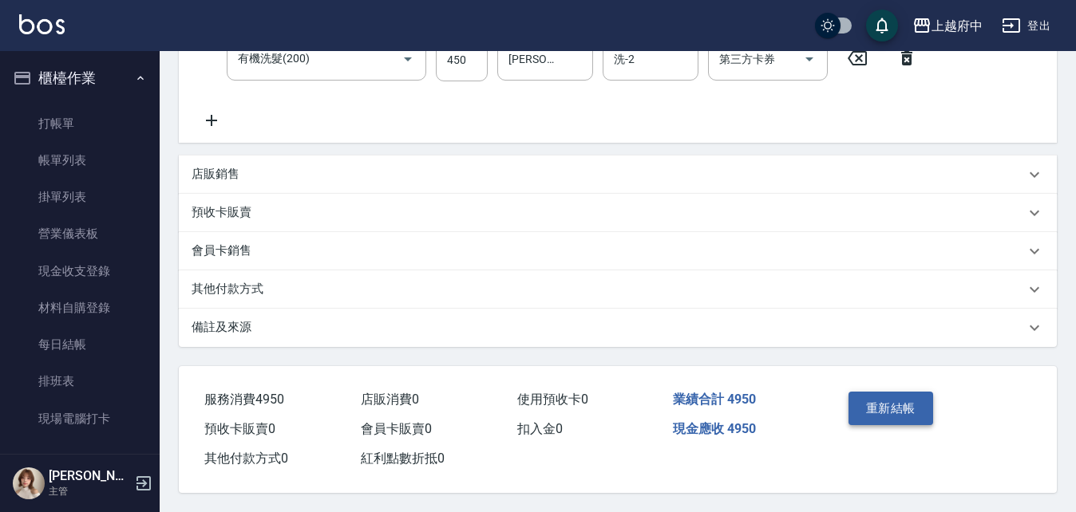
click at [879, 396] on button "重新結帳" at bounding box center [890, 409] width 85 height 34
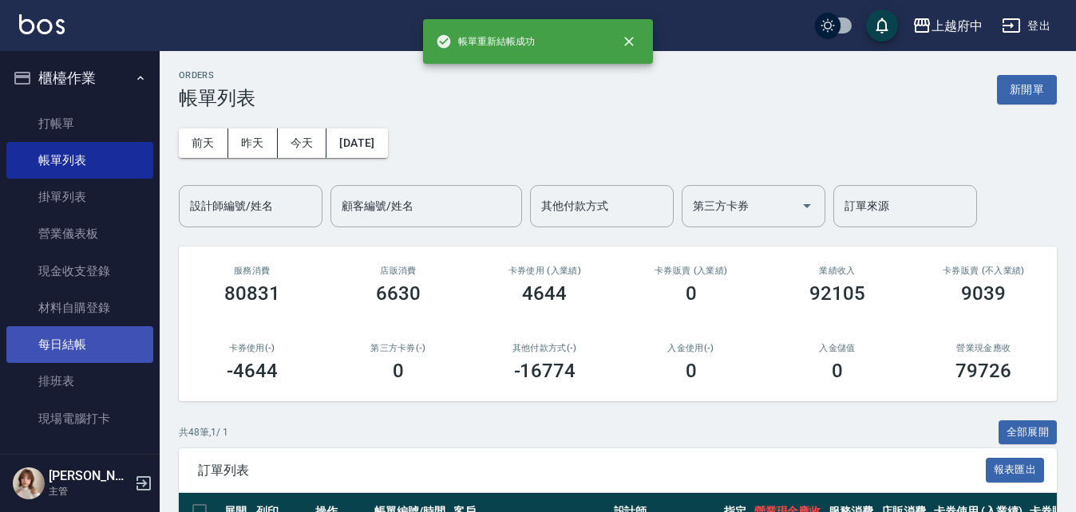
click at [69, 345] on link "每日結帳" at bounding box center [79, 344] width 147 height 37
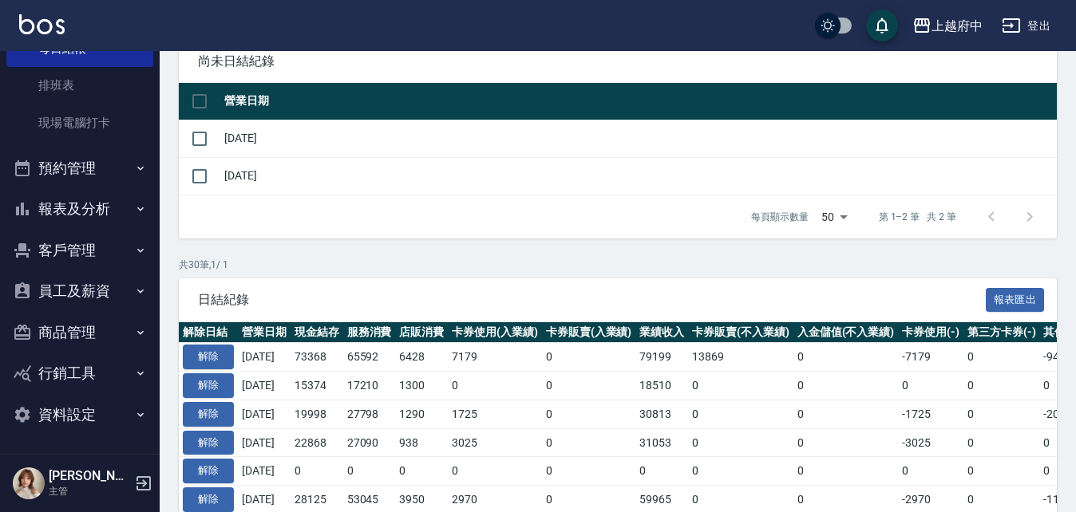
scroll to position [160, 0]
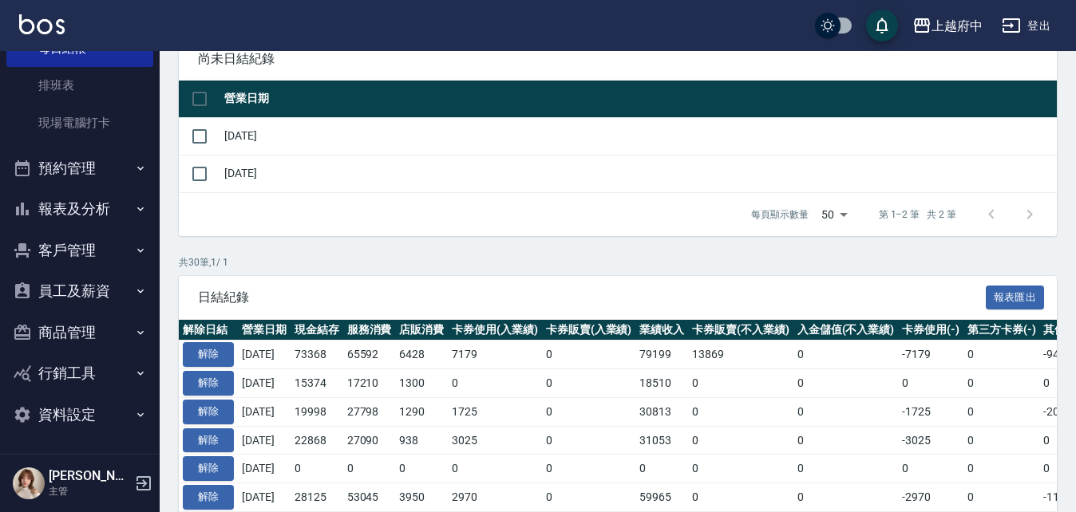
click at [77, 211] on button "報表及分析" at bounding box center [79, 208] width 147 height 41
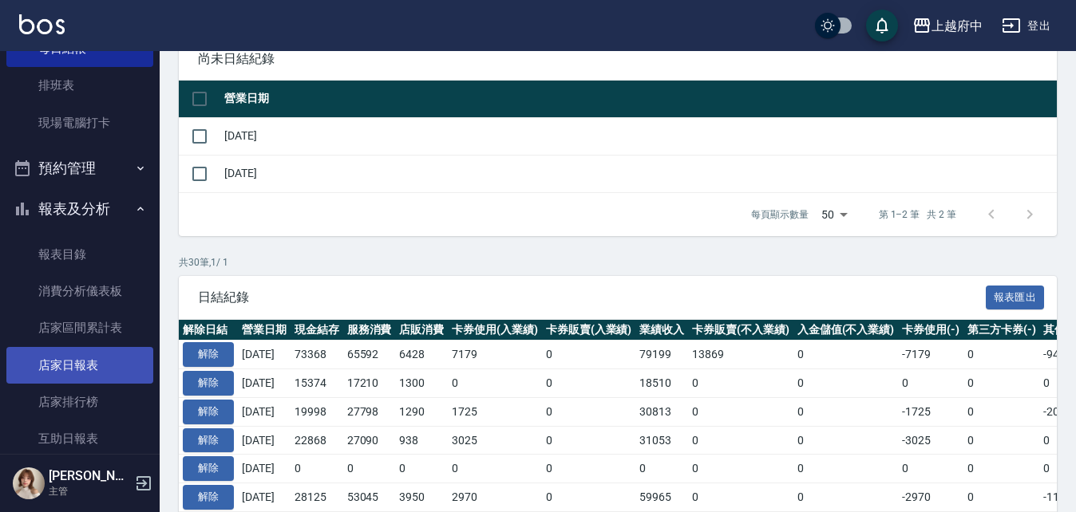
click at [76, 361] on link "店家日報表" at bounding box center [79, 365] width 147 height 37
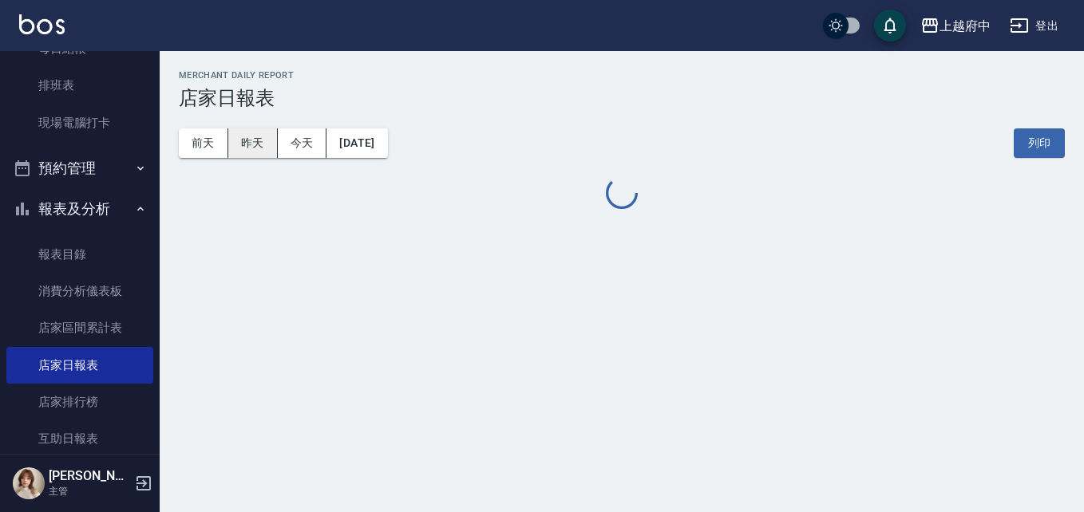
click at [247, 144] on button "昨天" at bounding box center [252, 143] width 49 height 30
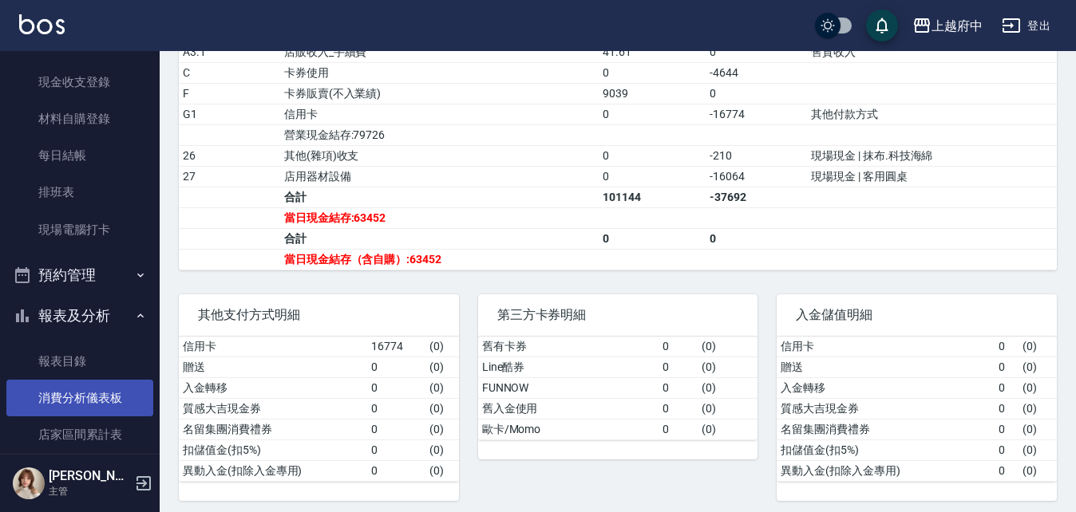
scroll to position [216, 0]
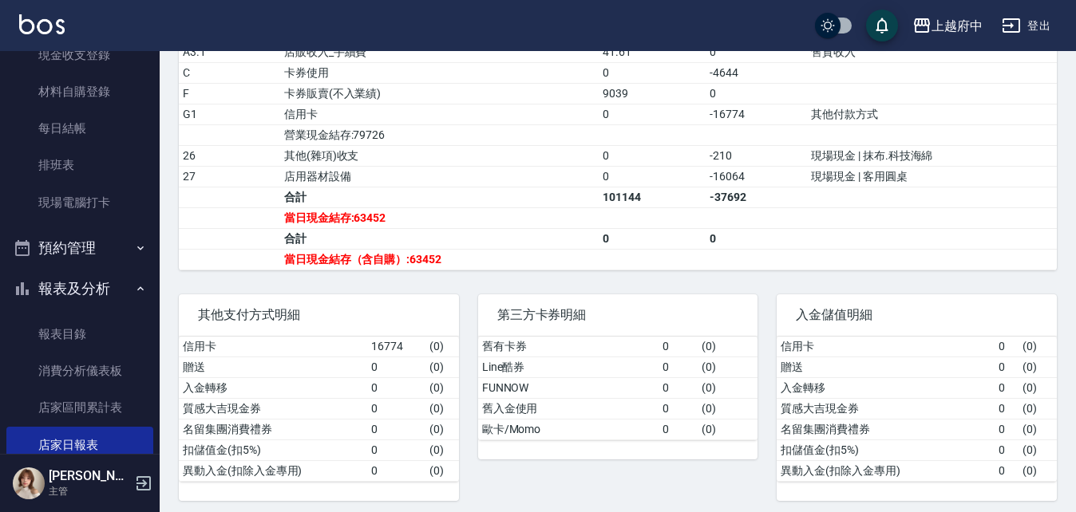
click at [74, 276] on button "報表及分析" at bounding box center [79, 288] width 147 height 41
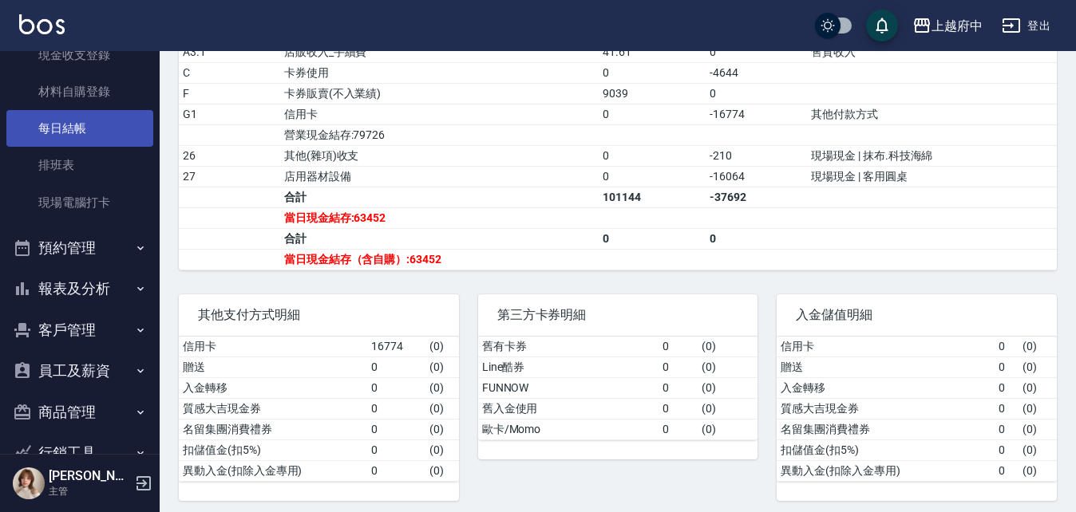
click at [63, 131] on link "每日結帳" at bounding box center [79, 128] width 147 height 37
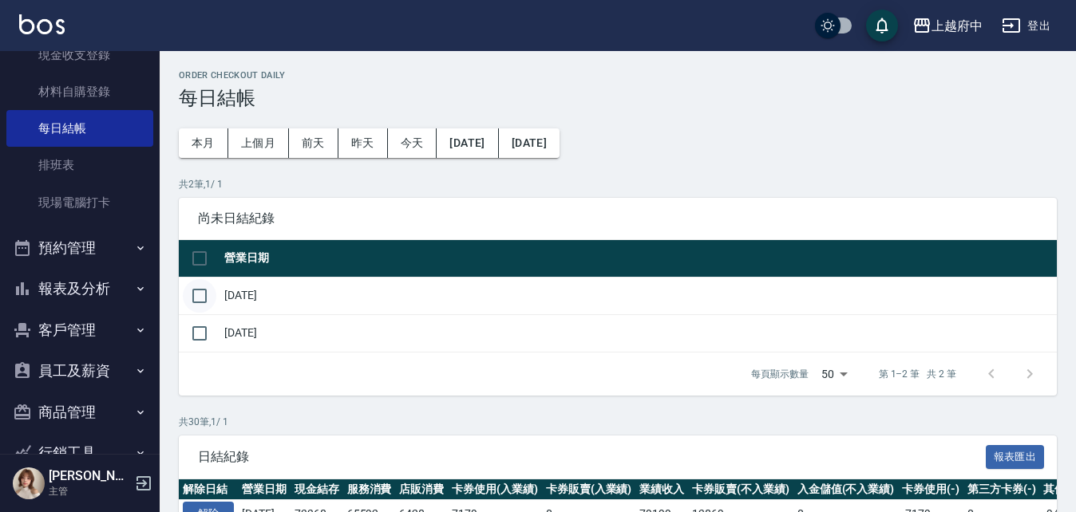
click at [202, 298] on input "checkbox" at bounding box center [200, 296] width 34 height 34
checkbox input "true"
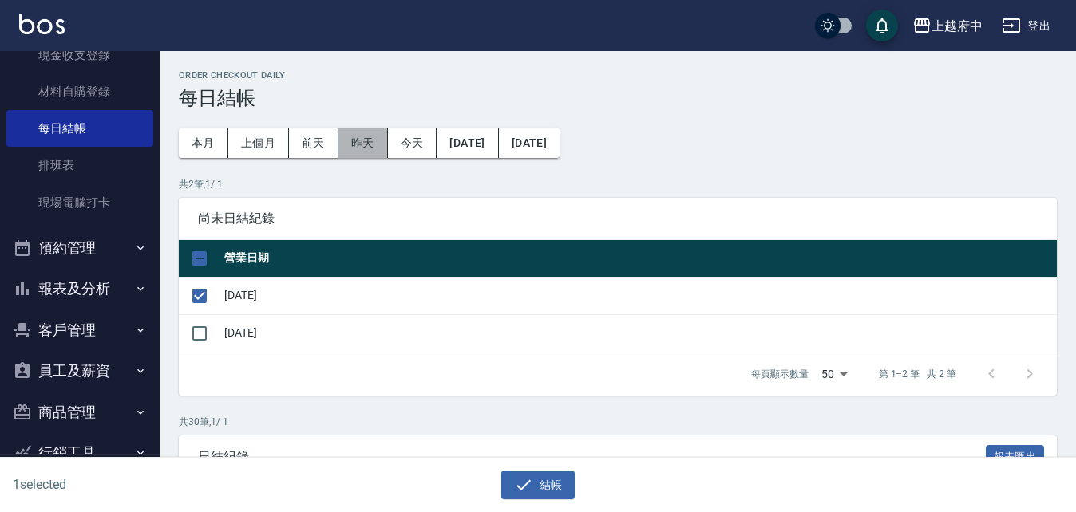
click at [359, 141] on button "昨天" at bounding box center [362, 143] width 49 height 30
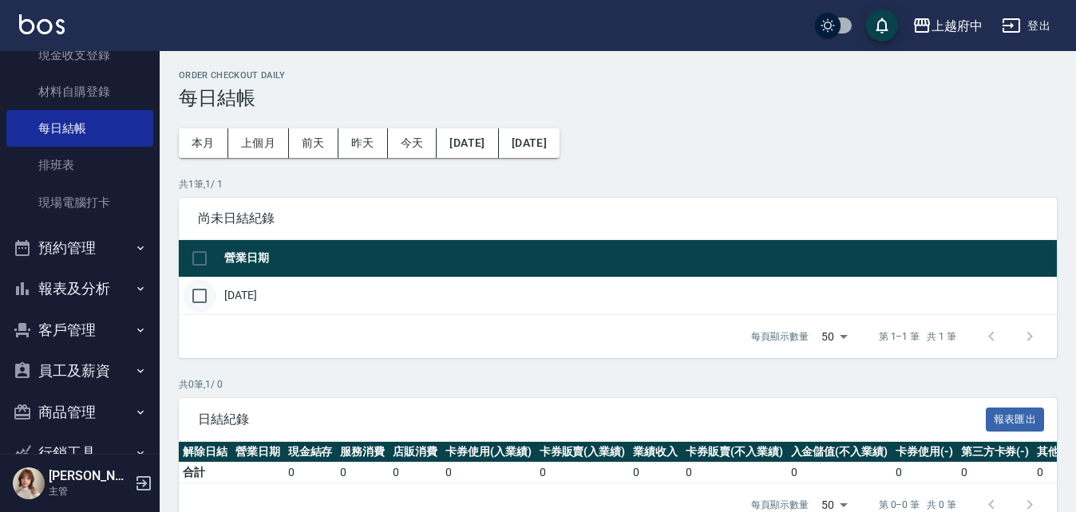
click at [203, 296] on input "checkbox" at bounding box center [200, 296] width 34 height 34
checkbox input "true"
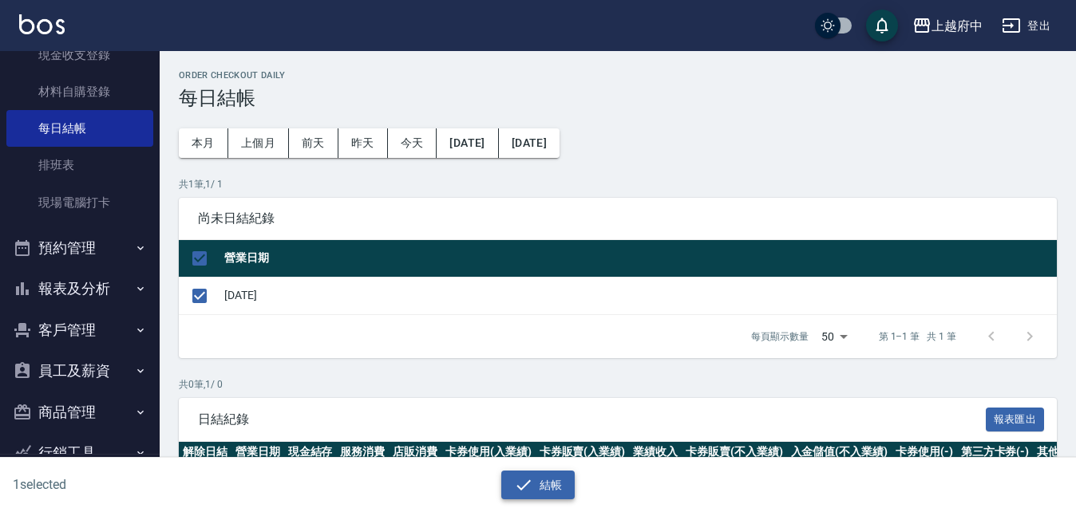
click at [528, 485] on icon "button" at bounding box center [523, 485] width 19 height 19
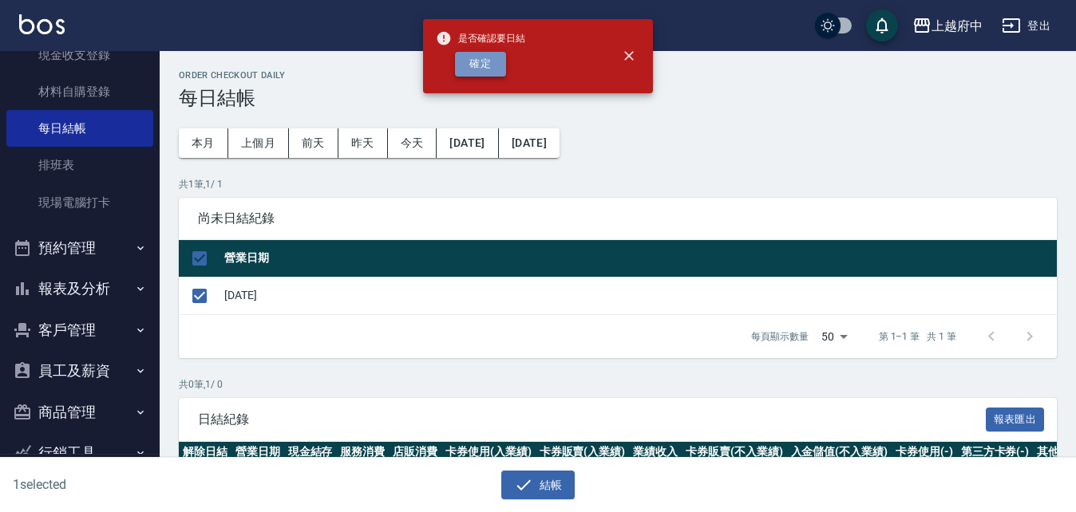
click at [495, 65] on button "確定" at bounding box center [480, 64] width 51 height 25
checkbox input "false"
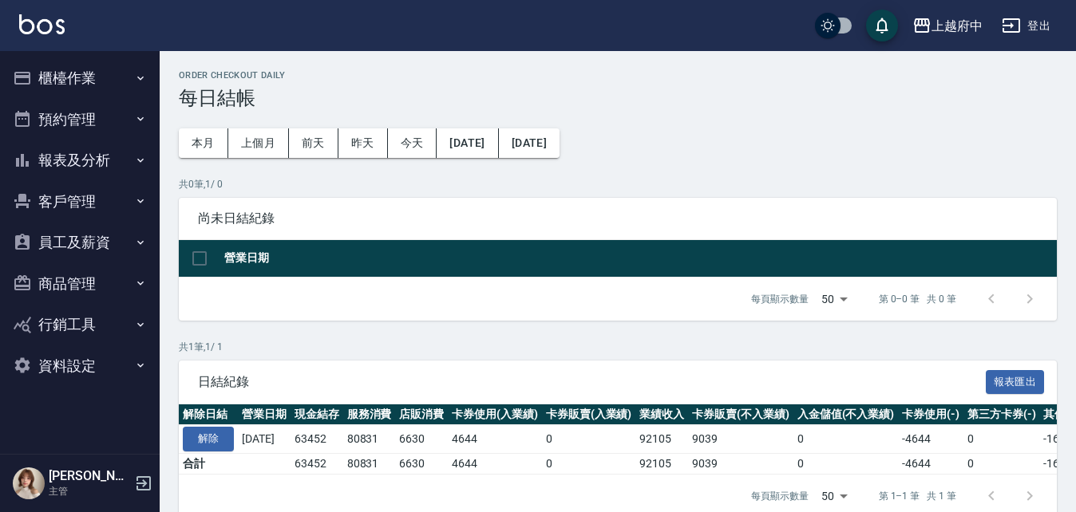
click at [72, 76] on button "櫃檯作業" at bounding box center [79, 77] width 147 height 41
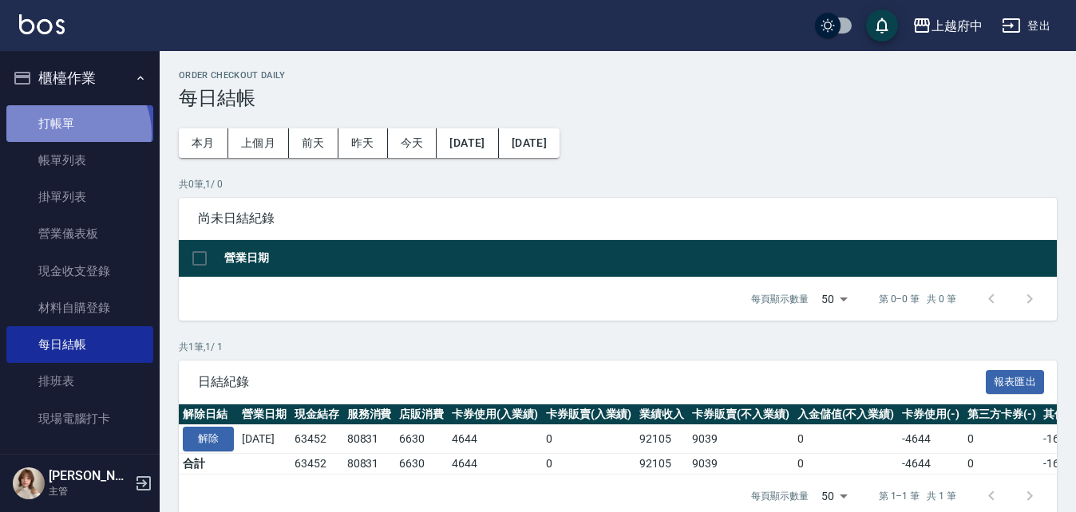
click at [72, 133] on link "打帳單" at bounding box center [79, 123] width 147 height 37
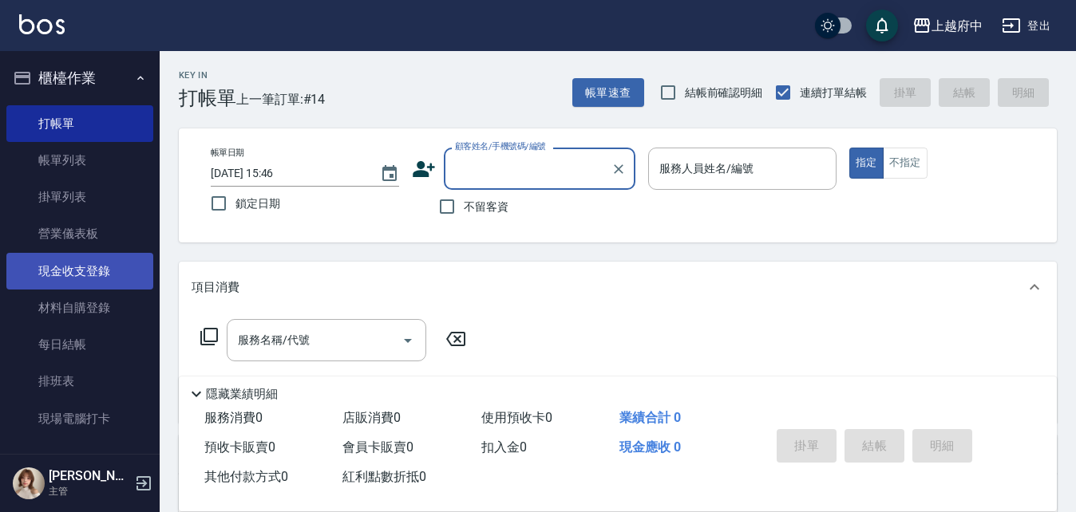
click at [66, 258] on link "現金收支登錄" at bounding box center [79, 271] width 147 height 37
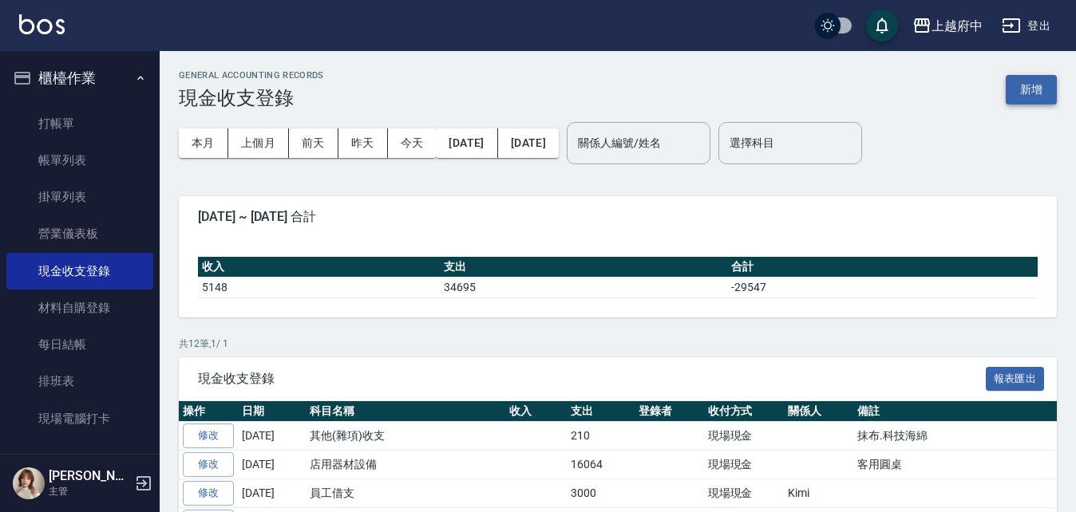
click at [1014, 85] on button "新增" at bounding box center [1030, 90] width 51 height 30
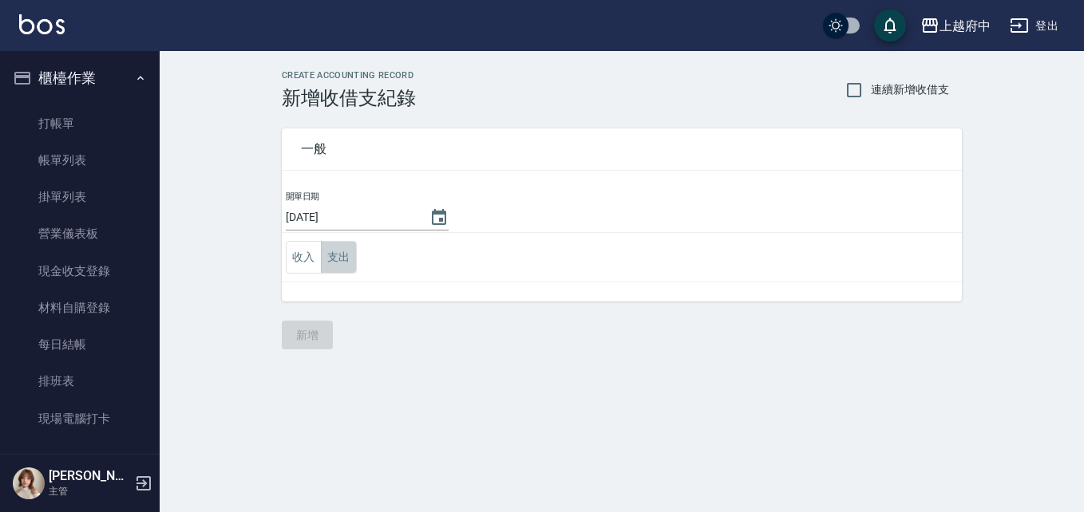
click at [352, 246] on button "支出" at bounding box center [339, 257] width 36 height 33
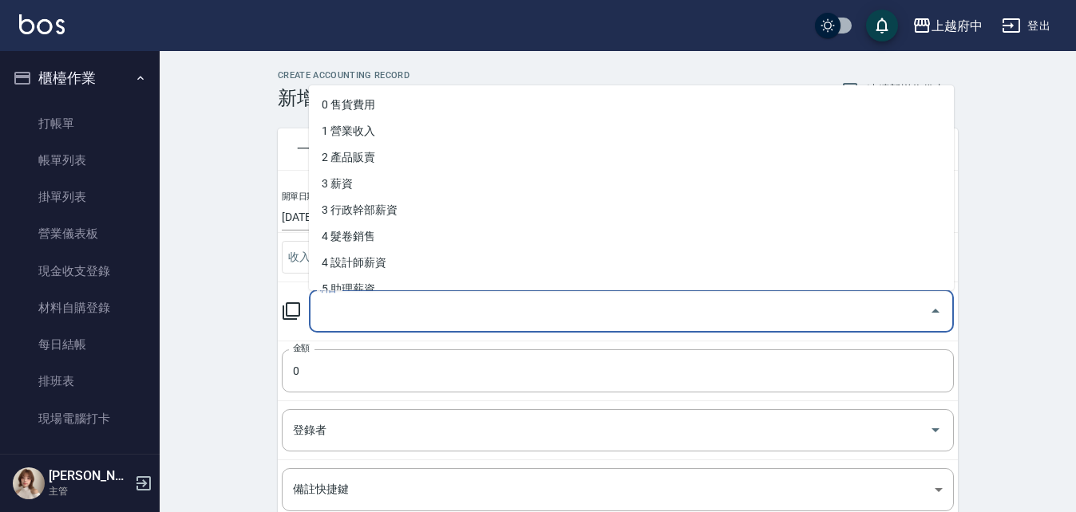
drag, startPoint x: 460, startPoint y: 310, endPoint x: 467, endPoint y: 295, distance: 15.7
click at [464, 308] on input "科目" at bounding box center [619, 312] width 606 height 28
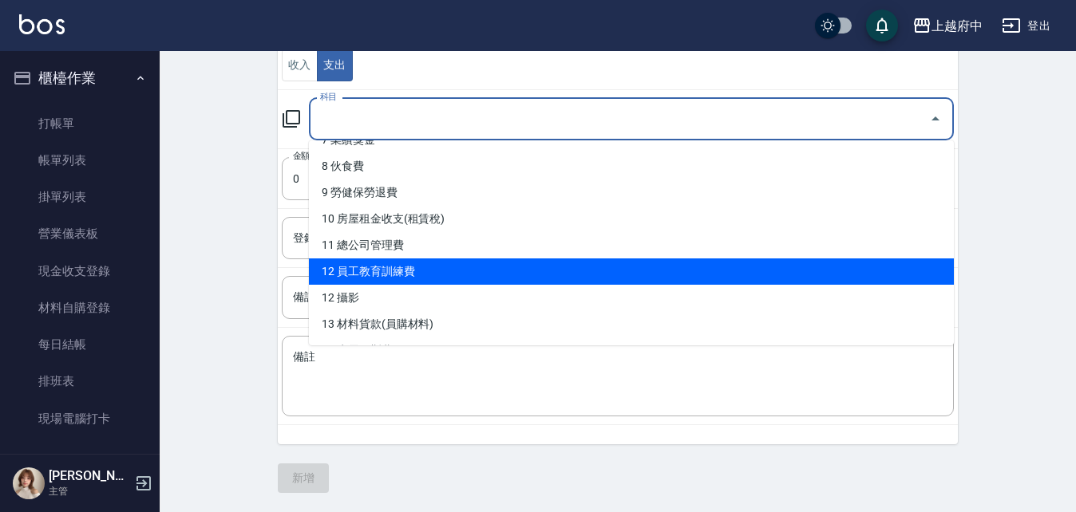
scroll to position [248, 0]
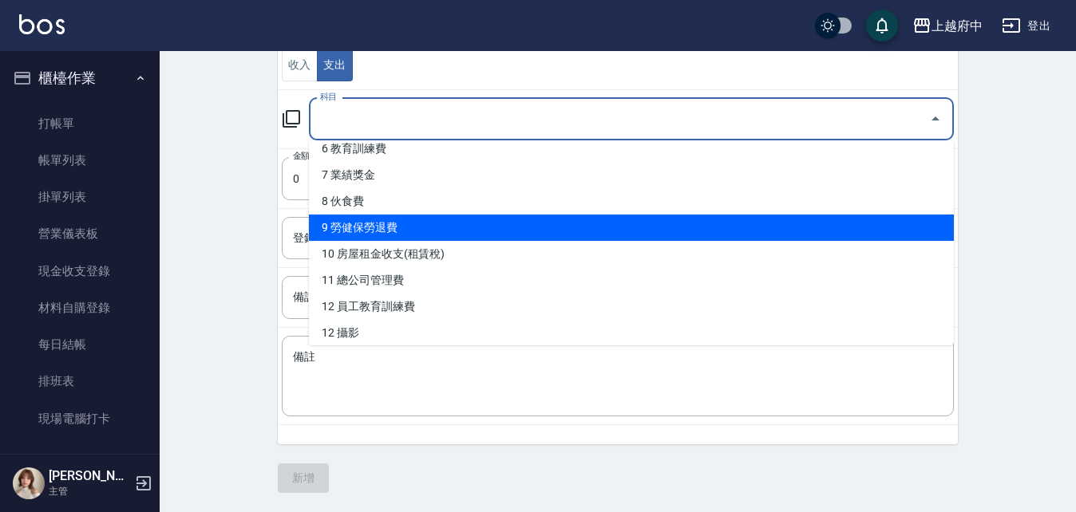
click at [385, 223] on li "9 勞健保勞退費" at bounding box center [631, 228] width 645 height 26
type input "9 勞健保勞退費"
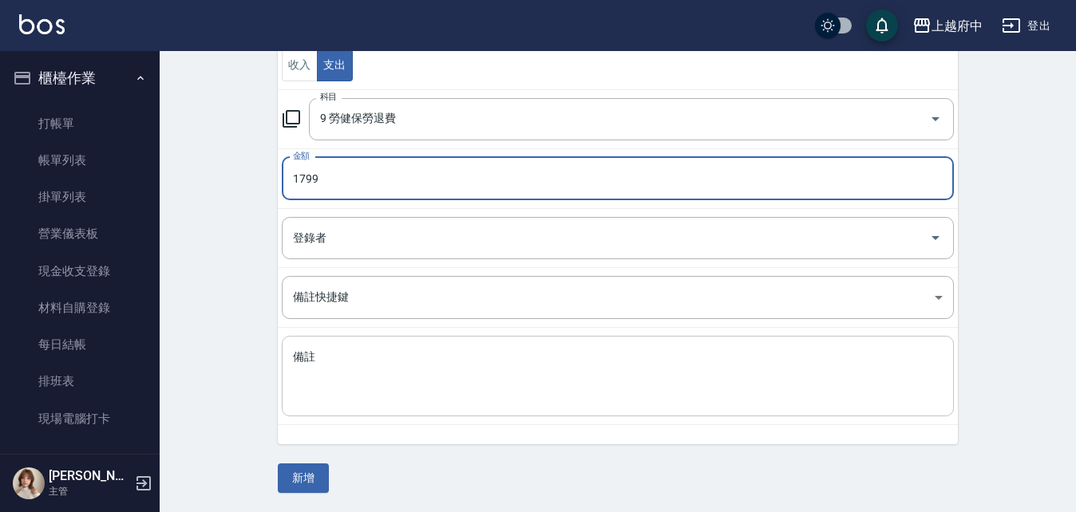
type input "1799"
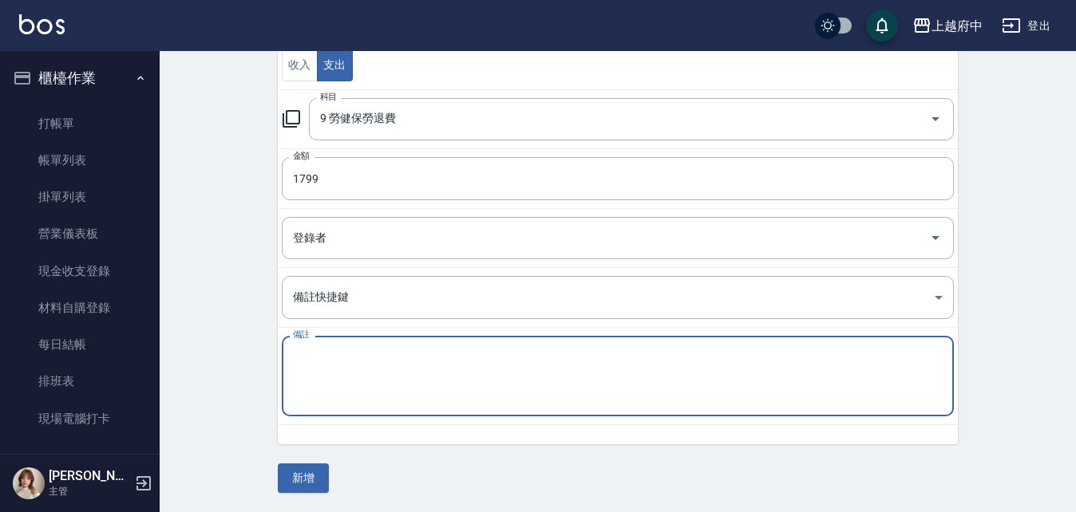
click at [379, 367] on textarea "備註" at bounding box center [617, 376] width 649 height 54
type textarea "R"
type textarea "健保費1799"
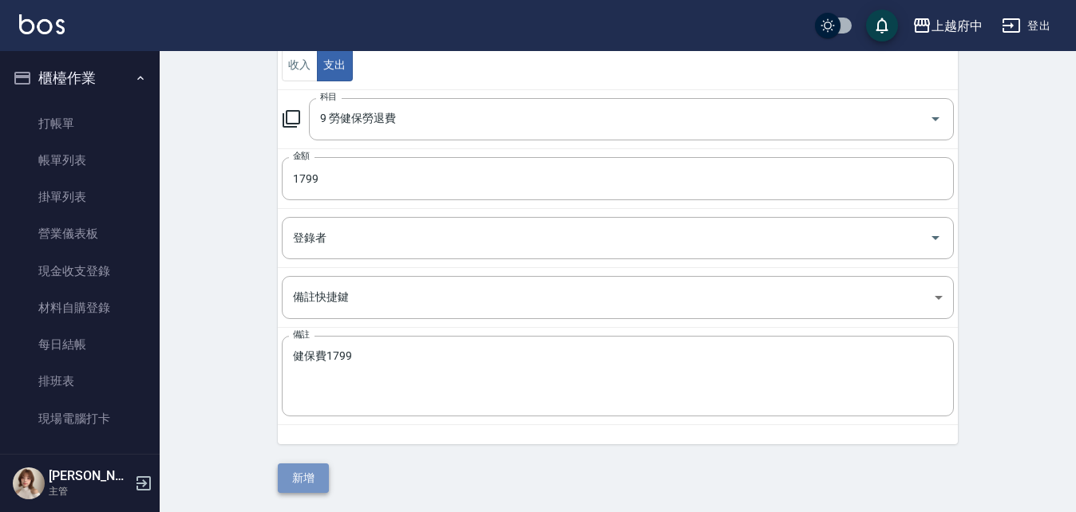
click at [314, 476] on button "新增" at bounding box center [303, 479] width 51 height 30
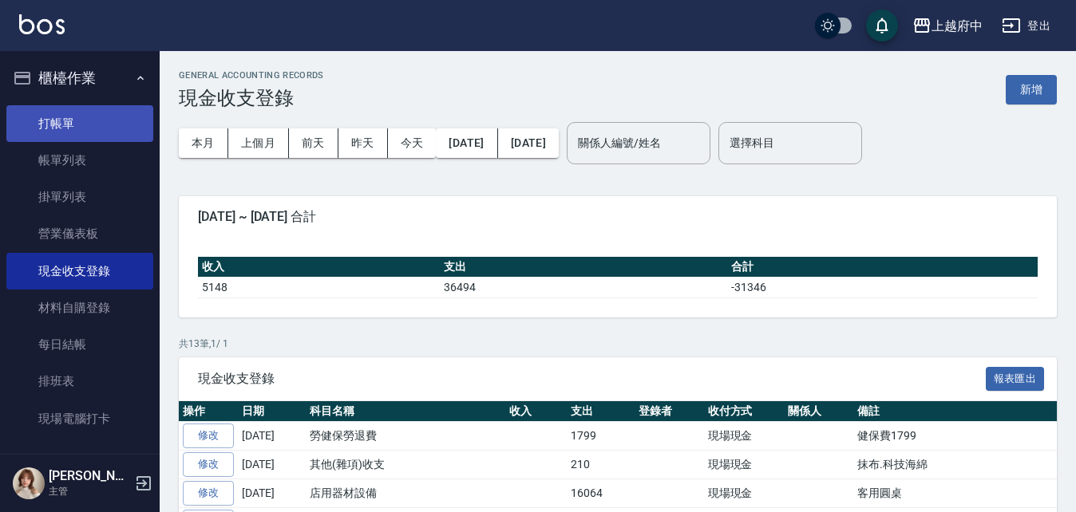
click at [64, 116] on link "打帳單" at bounding box center [79, 123] width 147 height 37
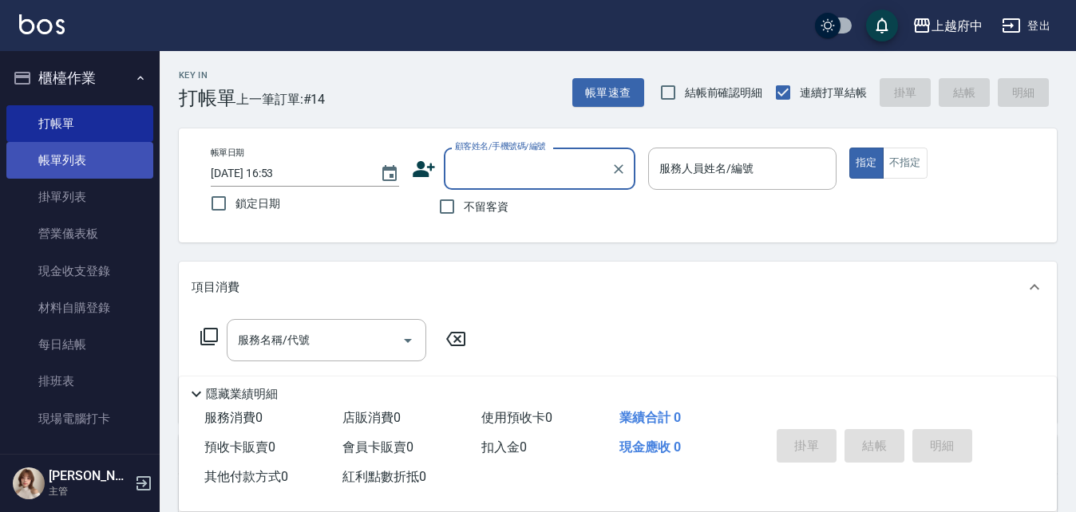
click at [85, 156] on link "帳單列表" at bounding box center [79, 160] width 147 height 37
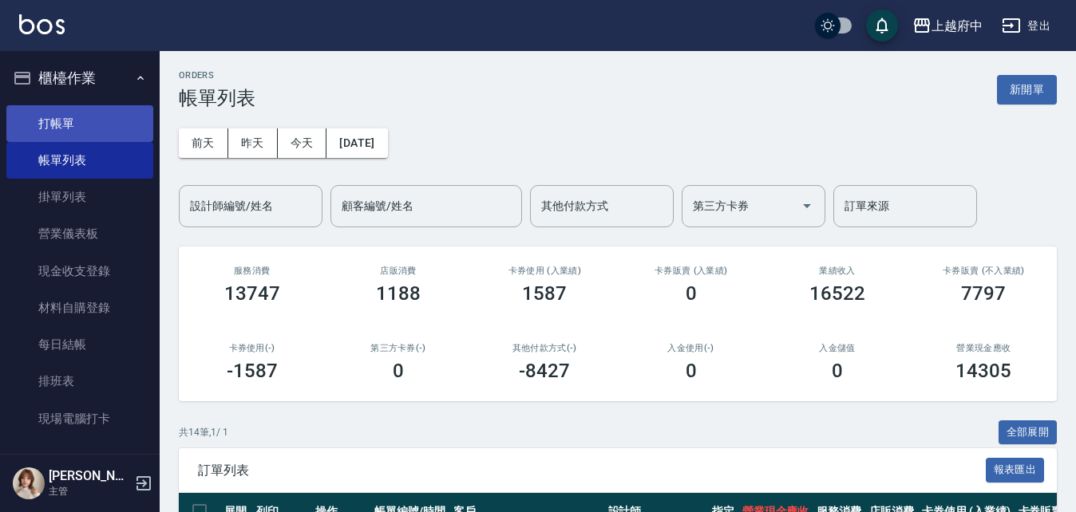
click at [67, 125] on link "打帳單" at bounding box center [79, 123] width 147 height 37
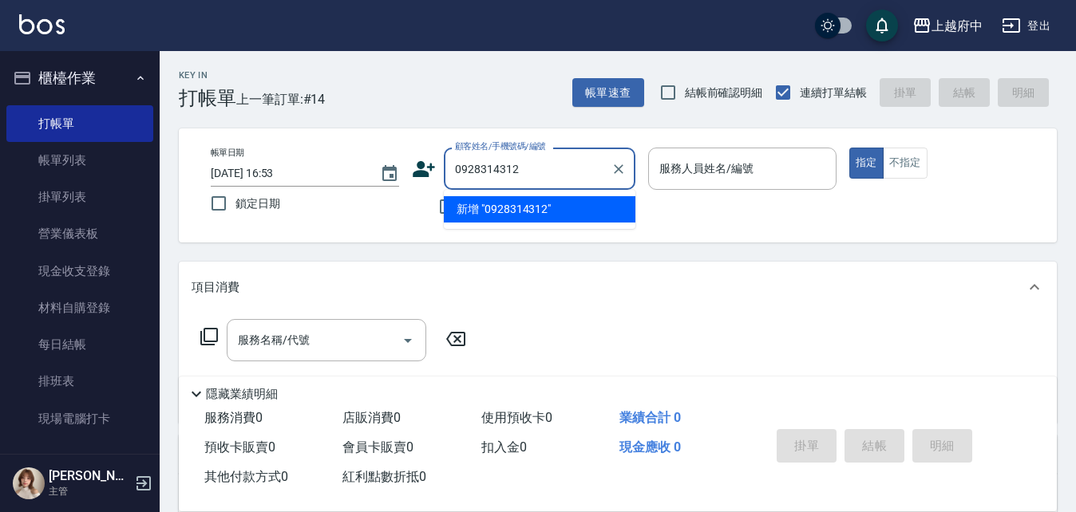
type input "0928314312"
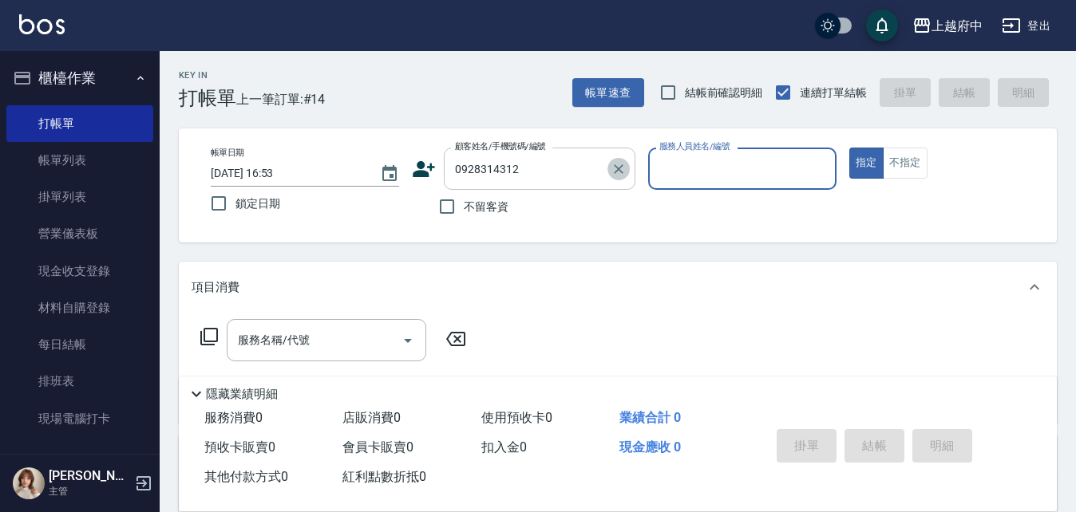
click at [614, 170] on icon "Clear" at bounding box center [618, 169] width 16 height 16
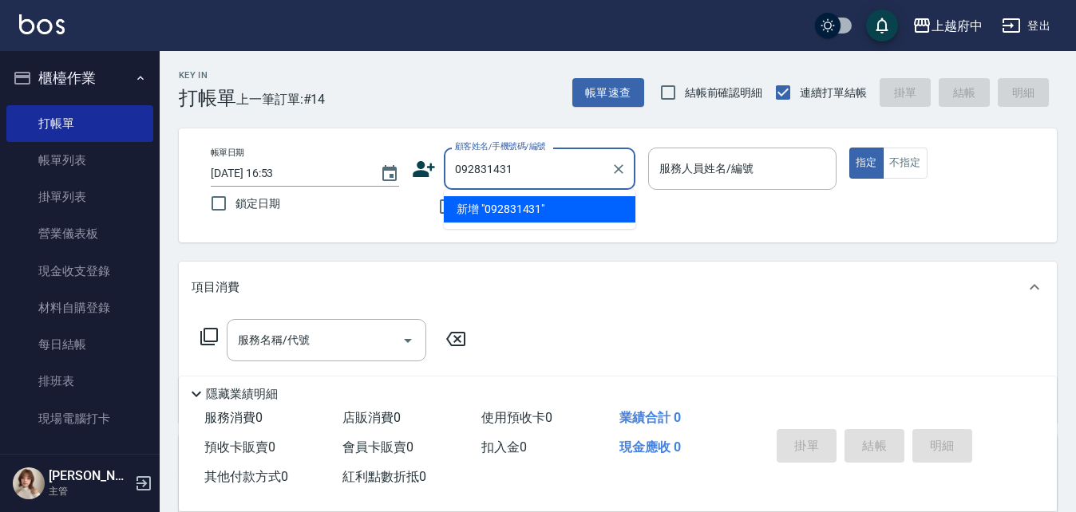
type input "0928314312"
click at [618, 169] on icon "Clear" at bounding box center [619, 169] width 10 height 10
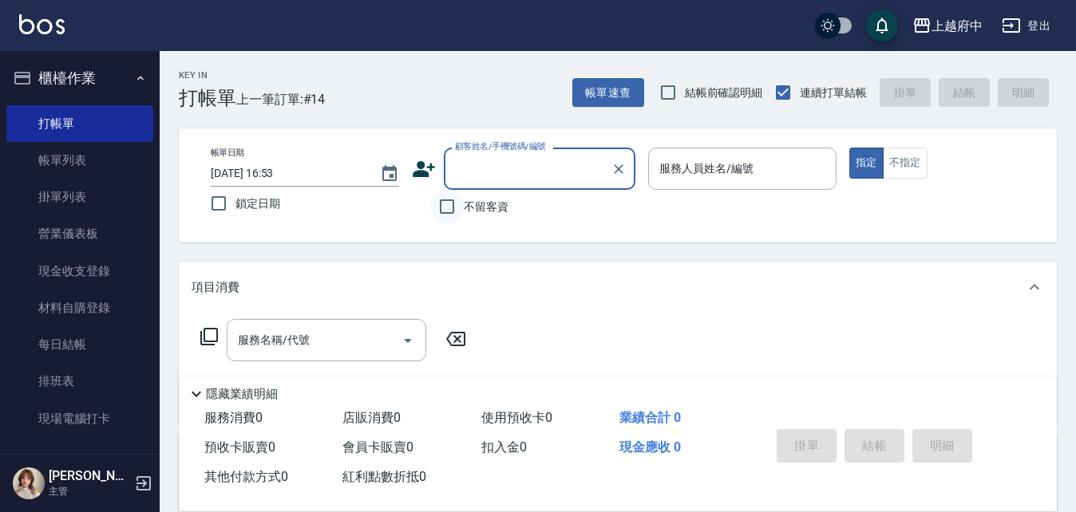
click at [448, 207] on input "不留客資" at bounding box center [447, 207] width 34 height 34
checkbox input "true"
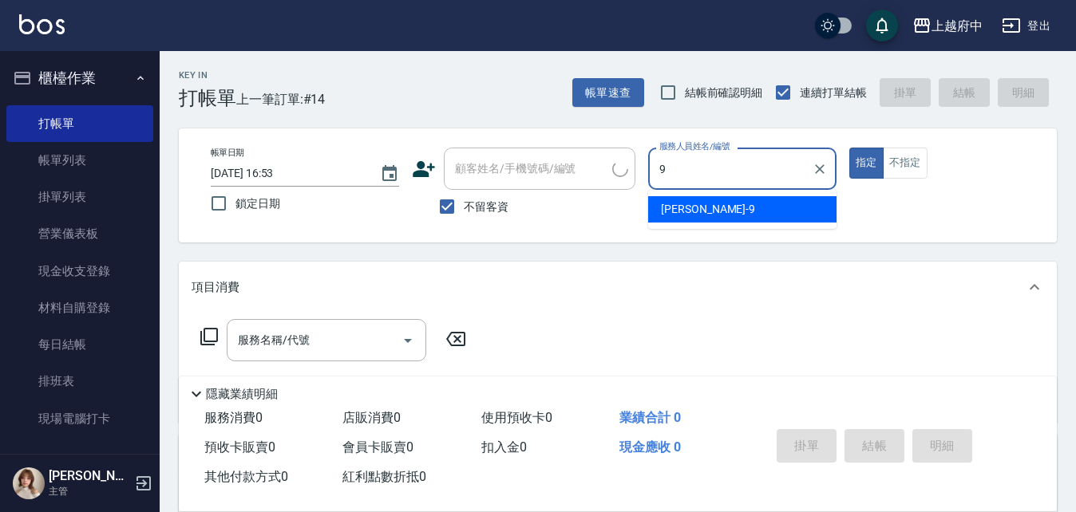
type input "[PERSON_NAME]-9"
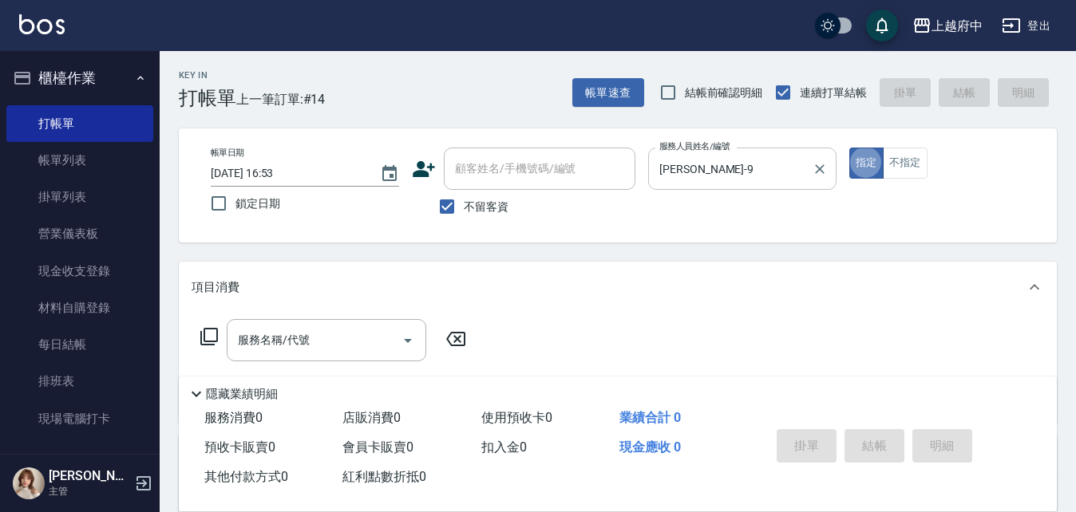
type button "true"
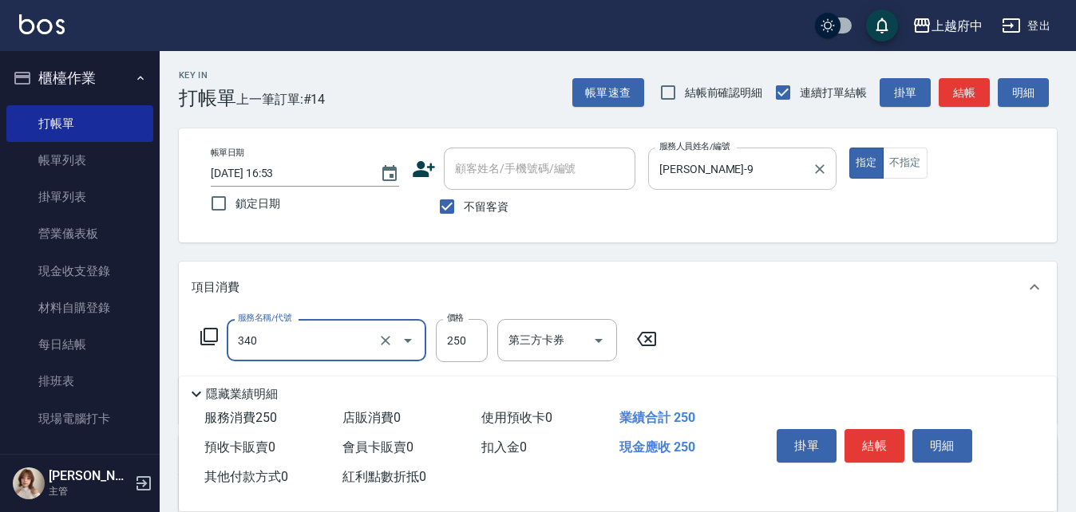
type input "剪髮(340)"
type input "500"
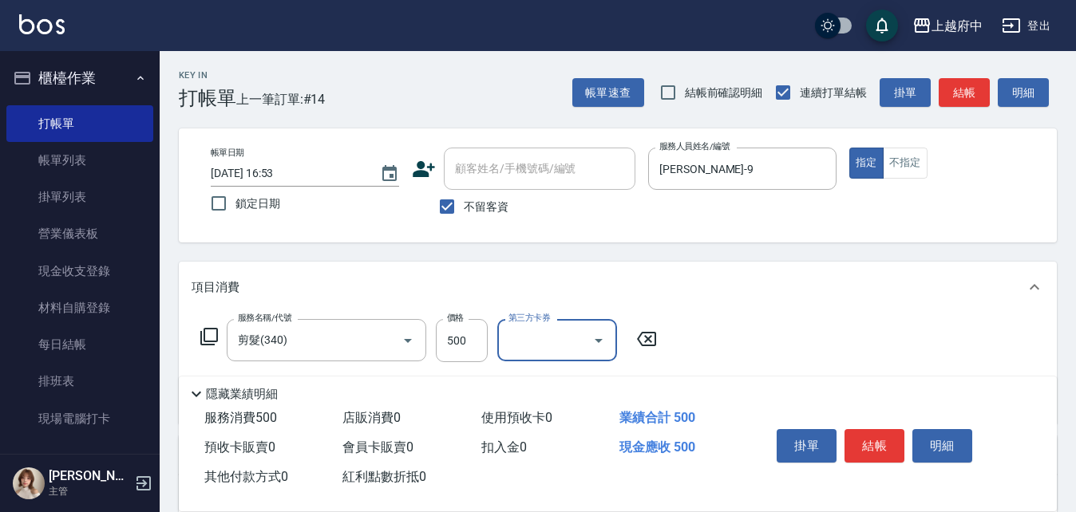
click at [784, 337] on div "服務名稱/代號 剪髮(340) 服務名稱/代號 價格 500 價格 第三方卡券 第三方卡券" at bounding box center [618, 368] width 878 height 111
click at [867, 432] on button "結帳" at bounding box center [874, 446] width 60 height 34
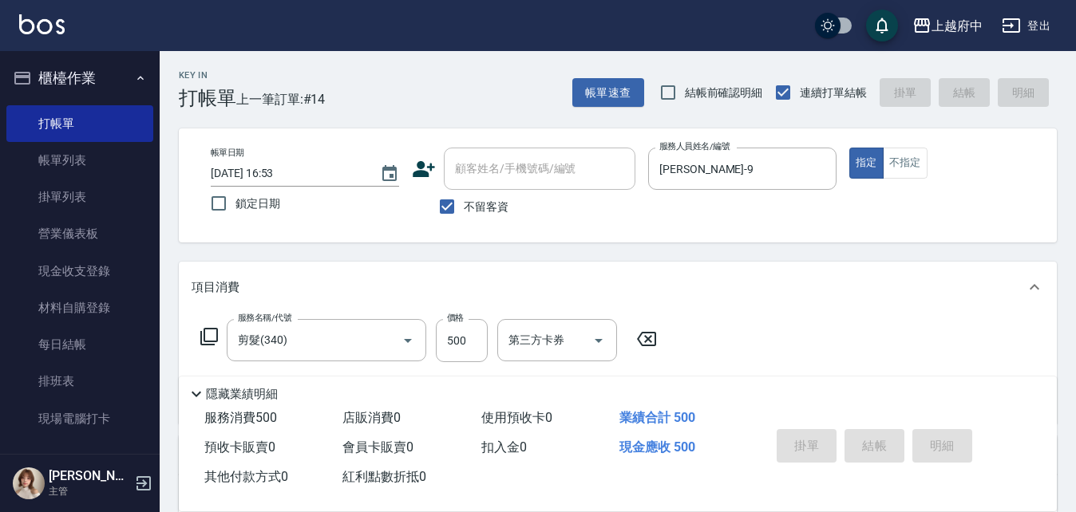
type input "[DATE] 16:55"
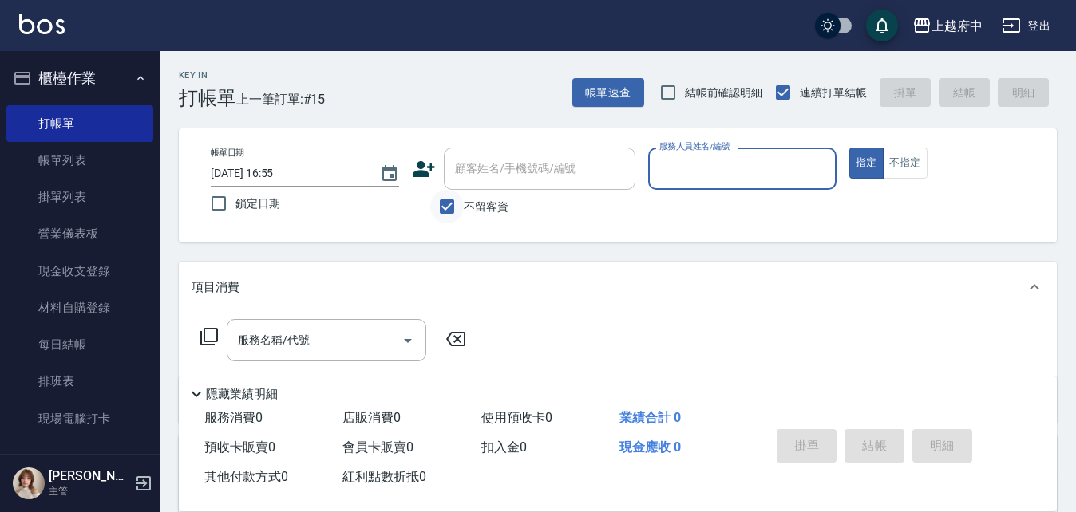
click at [447, 203] on input "不留客資" at bounding box center [447, 207] width 34 height 34
checkbox input "false"
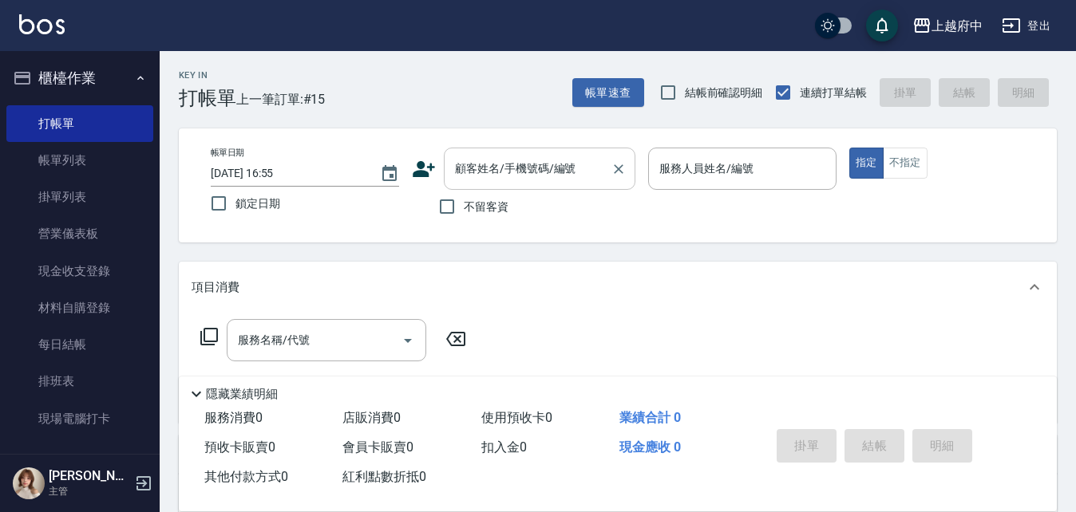
click at [515, 175] on input "顧客姓名/手機號碼/編號" at bounding box center [527, 169] width 153 height 28
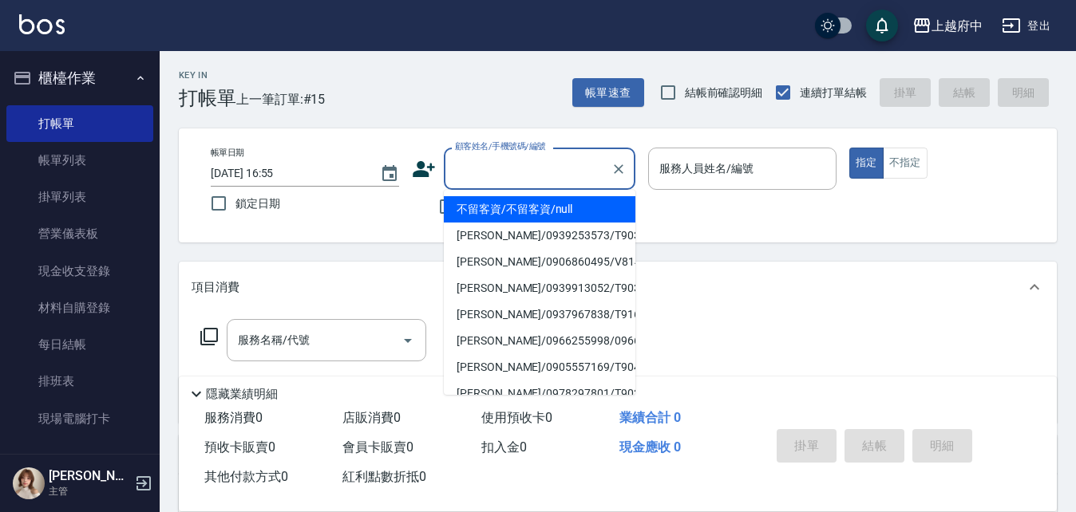
type input "ㄇ"
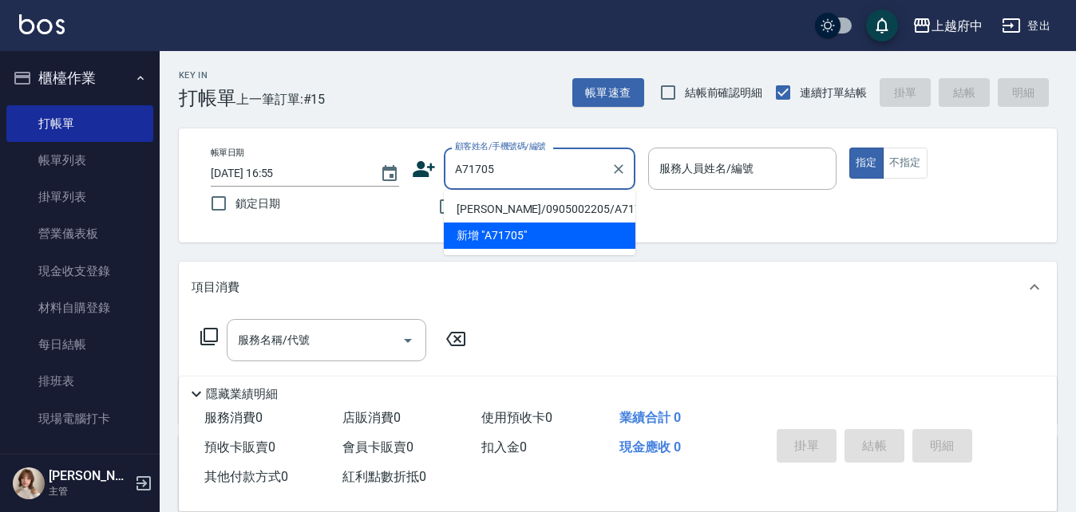
click at [511, 203] on li "[PERSON_NAME]/0905002205/A71705" at bounding box center [539, 209] width 191 height 26
type input "[PERSON_NAME]/0905002205/A71705"
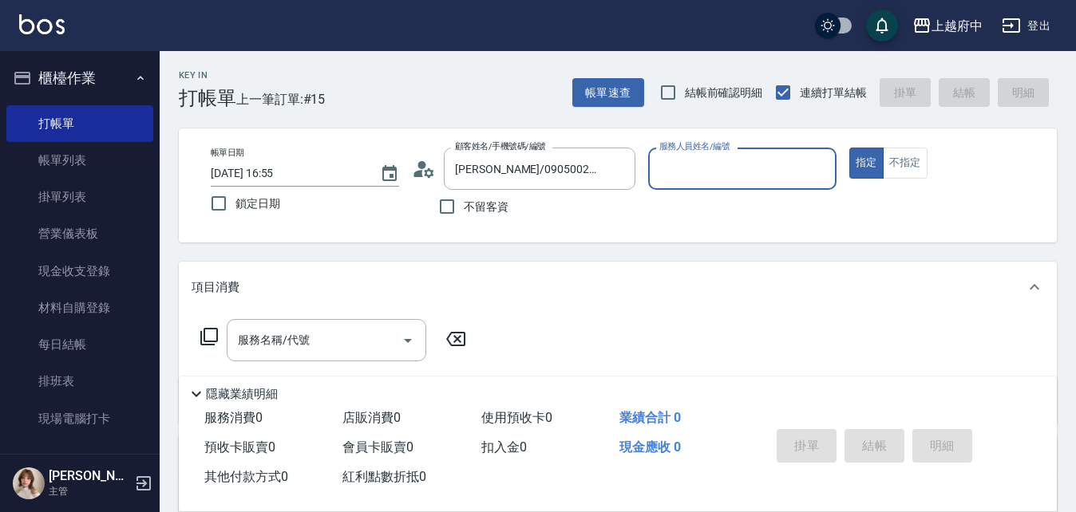
type input "黎黎-3"
click at [849, 148] on button "指定" at bounding box center [866, 163] width 34 height 31
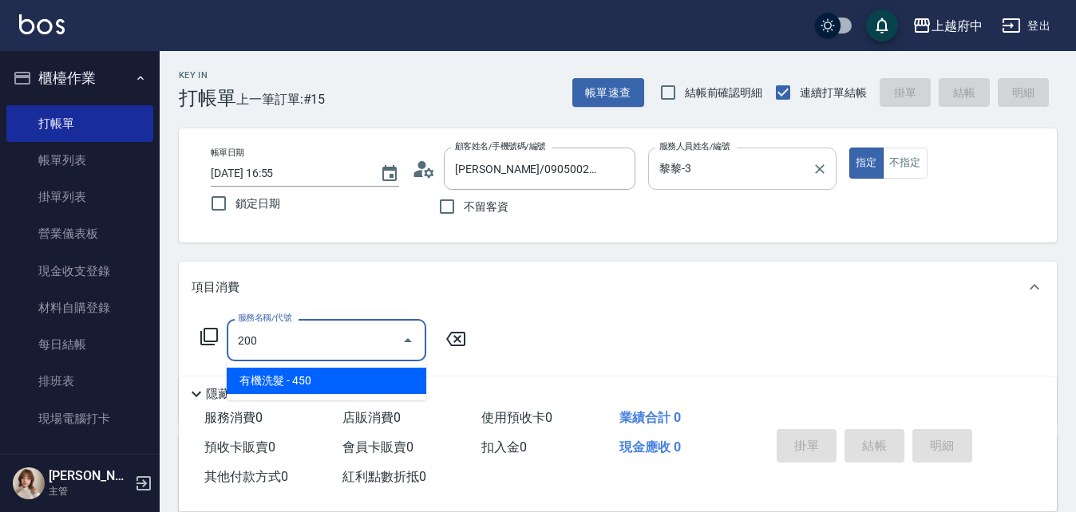
type input "有機洗髮(200)"
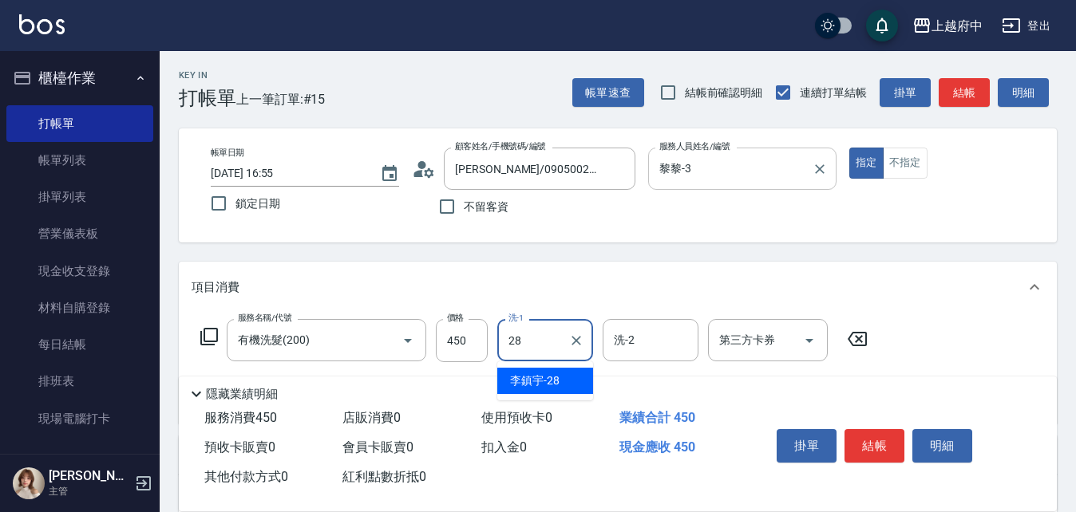
type input "[PERSON_NAME]-28"
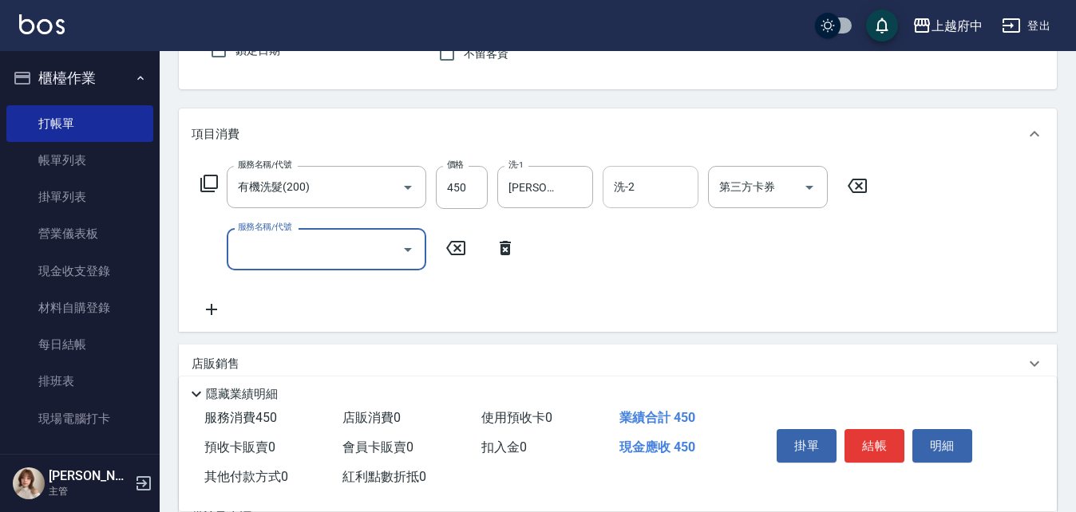
scroll to position [160, 0]
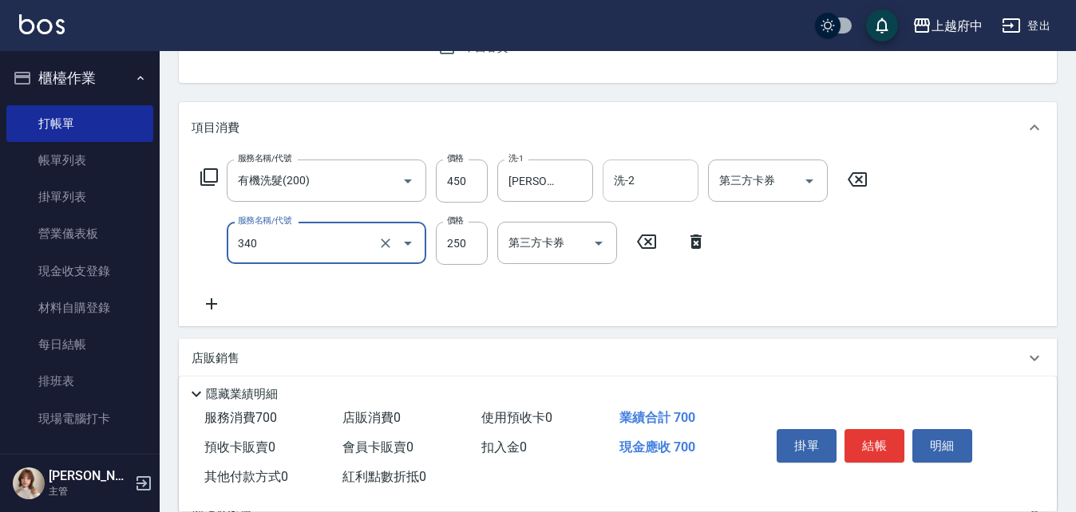
type input "剪髮(340)"
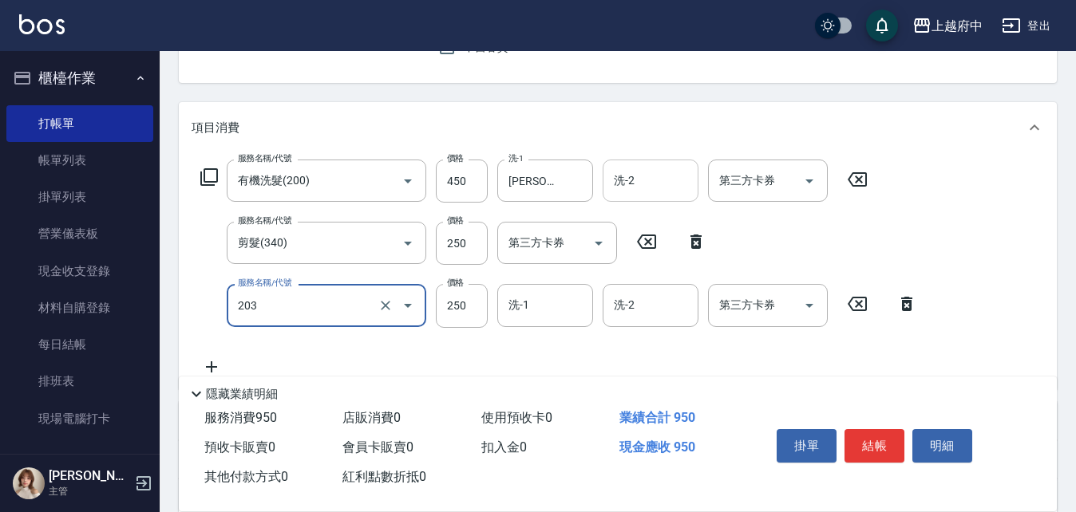
type input "升級滋養護髮(203)"
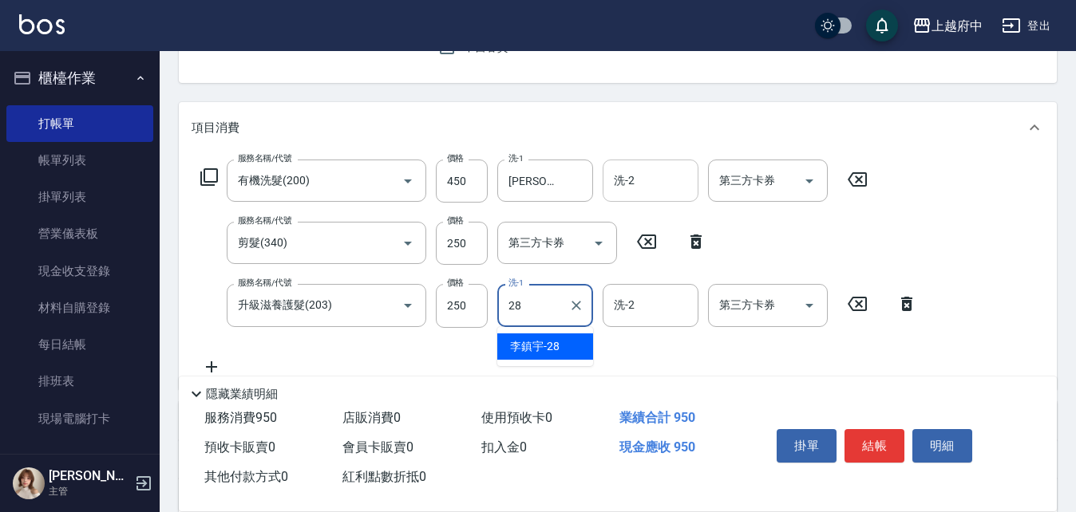
type input "[PERSON_NAME]-28"
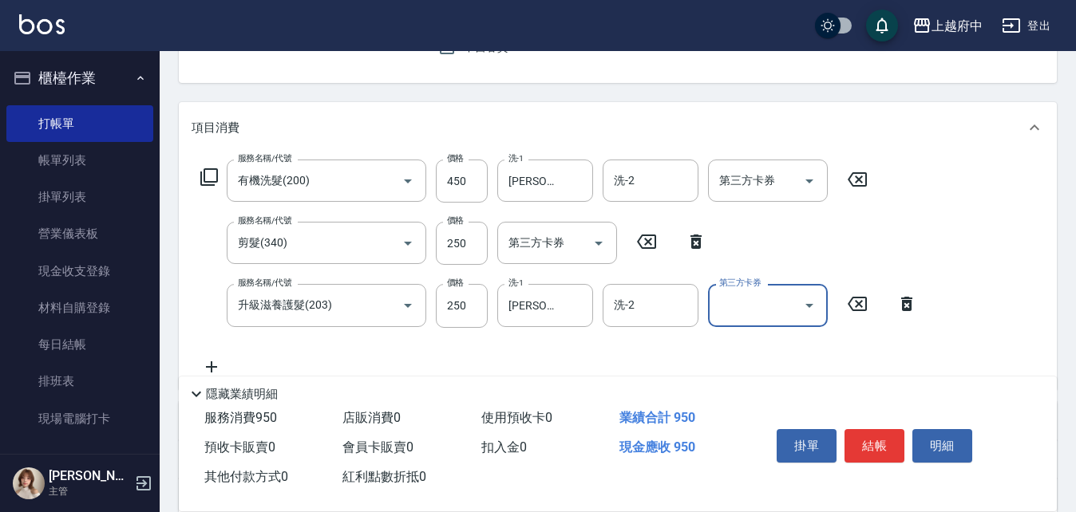
click at [859, 302] on icon at bounding box center [856, 304] width 19 height 14
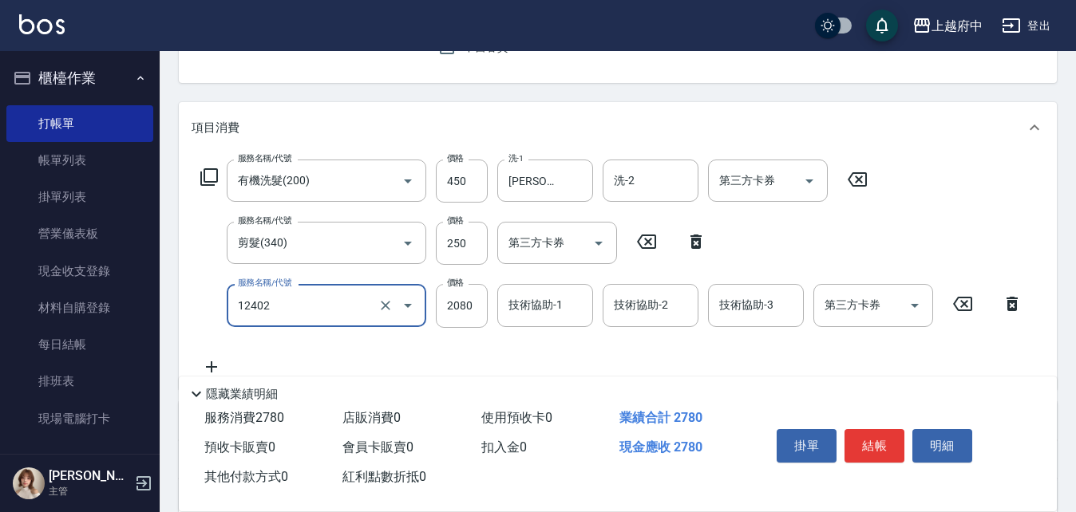
type input "染髮M(12402)"
type input "2600"
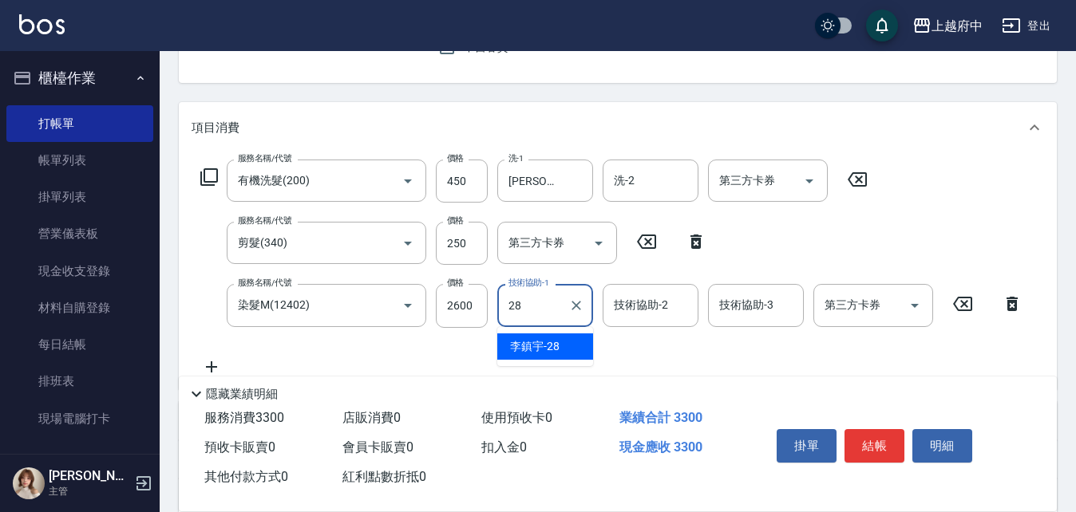
type input "[PERSON_NAME]-28"
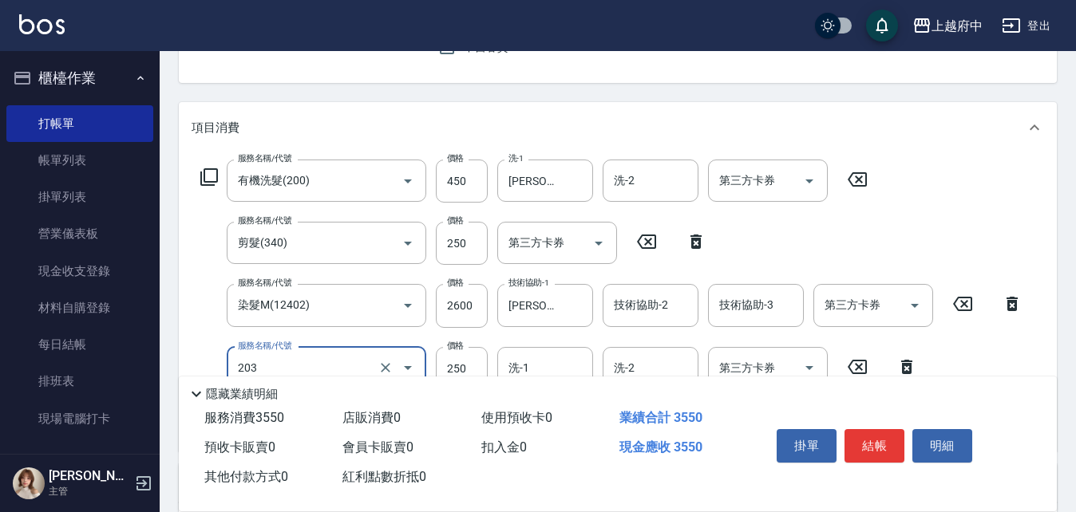
type input "升級滋養護髮(203)"
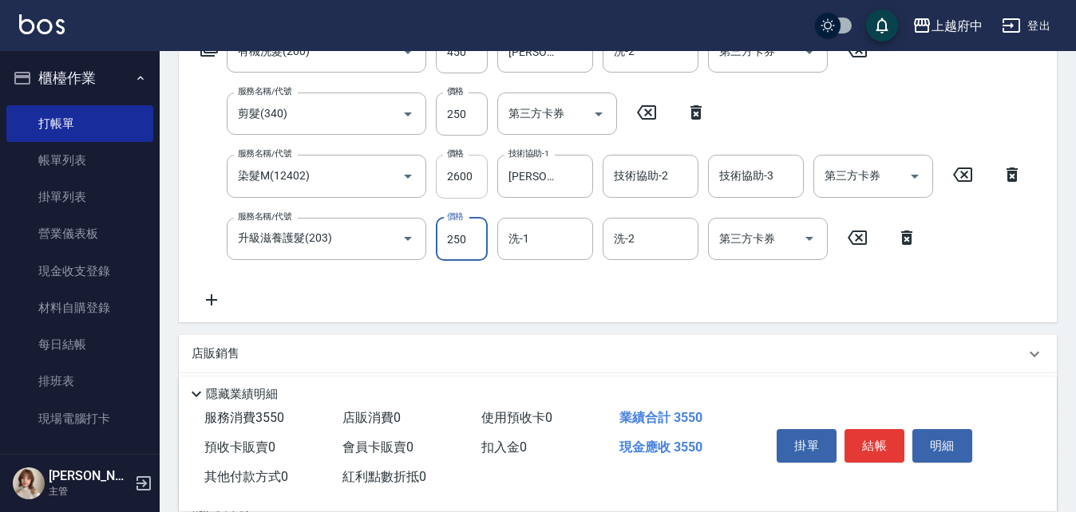
scroll to position [319, 0]
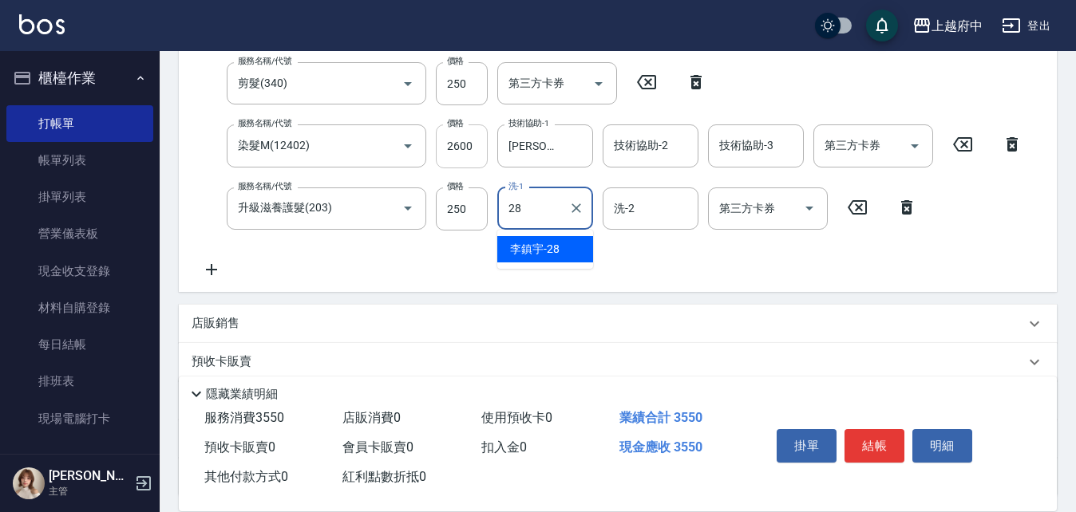
type input "[PERSON_NAME]-28"
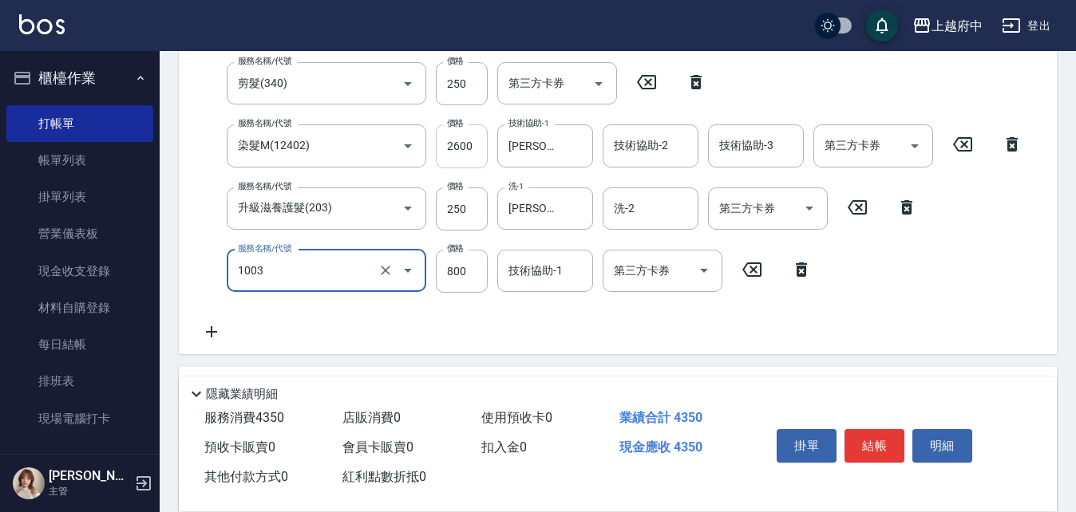
type input "+升級結構染 (含隔離)(1003)"
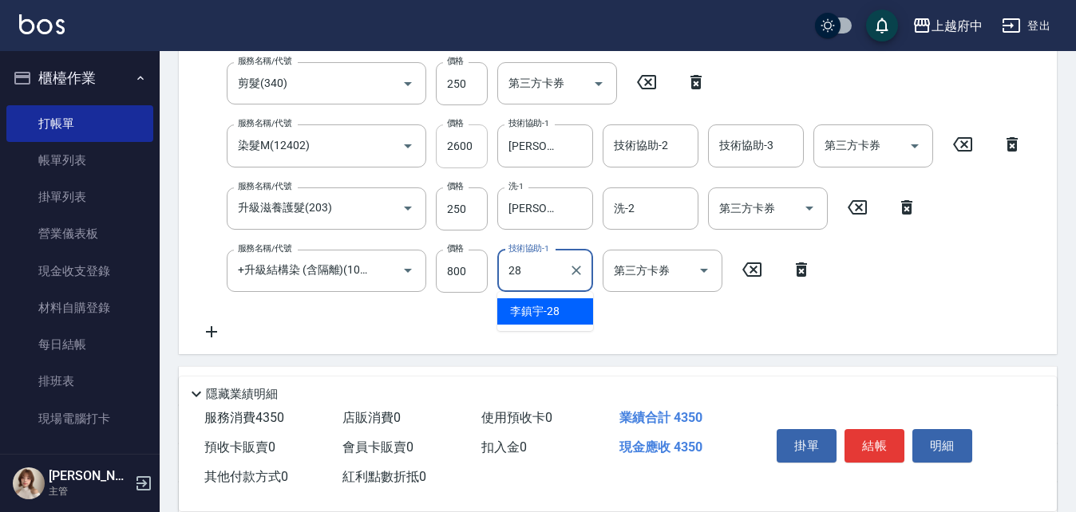
type input "[PERSON_NAME]-28"
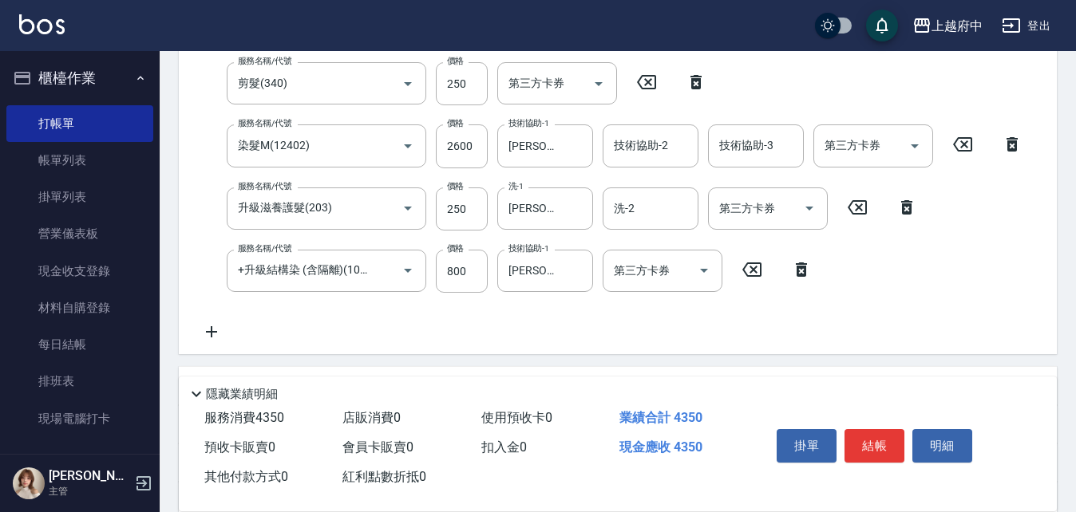
click at [524, 330] on div "服務名稱/代號 有機洗髮(200) 服務名稱/代號 價格 450 價格 洗-1 [PERSON_NAME]-28 洗-1 洗-2 洗-2 第三方卡券 第三方卡…" at bounding box center [611, 170] width 840 height 341
click at [873, 439] on button "結帳" at bounding box center [874, 446] width 60 height 34
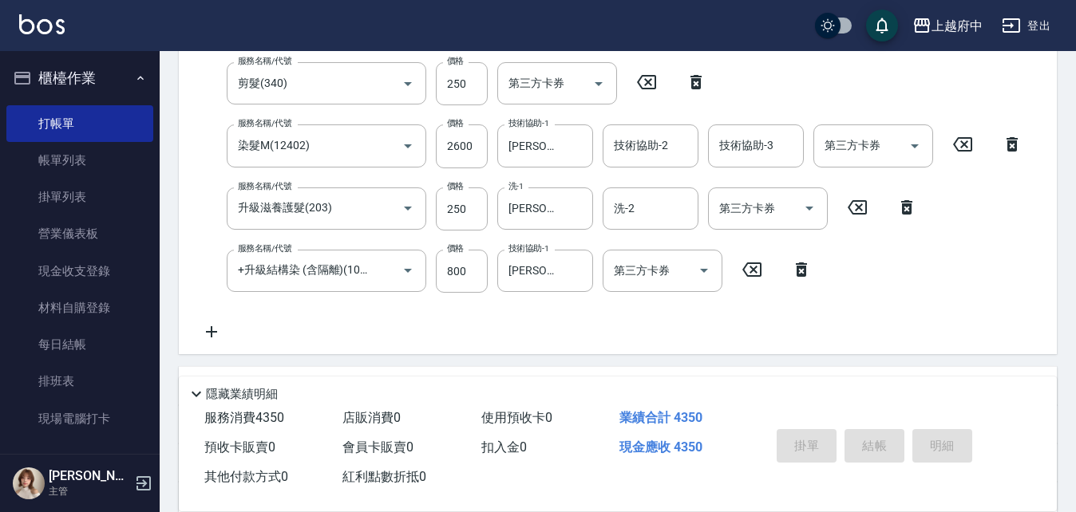
type input "[DATE] 16:57"
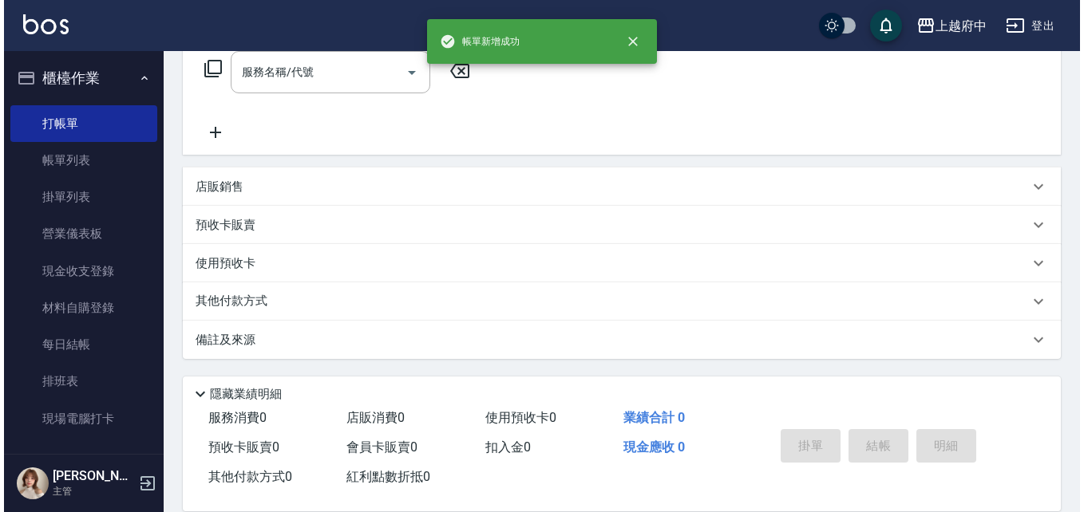
scroll to position [0, 0]
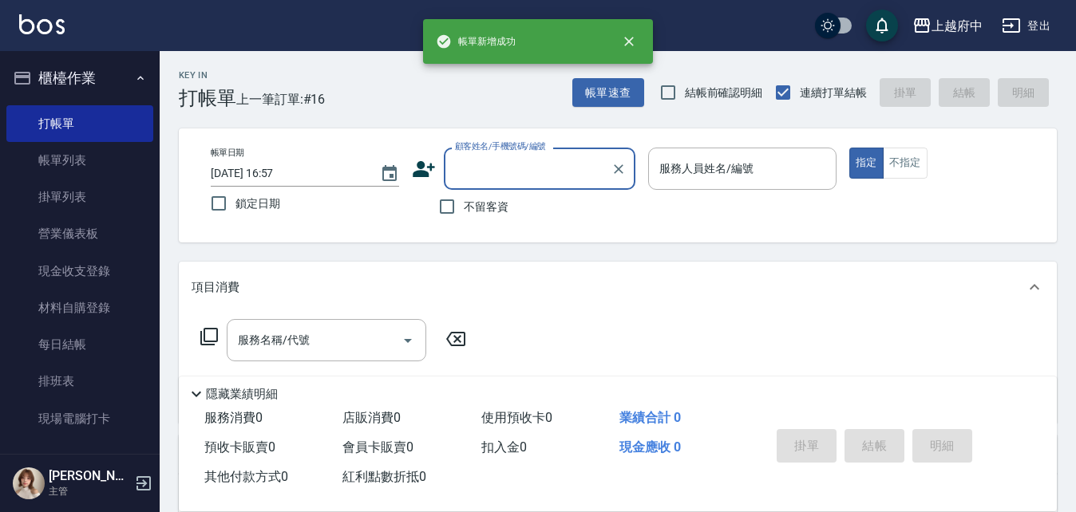
click at [429, 173] on icon at bounding box center [424, 169] width 24 height 24
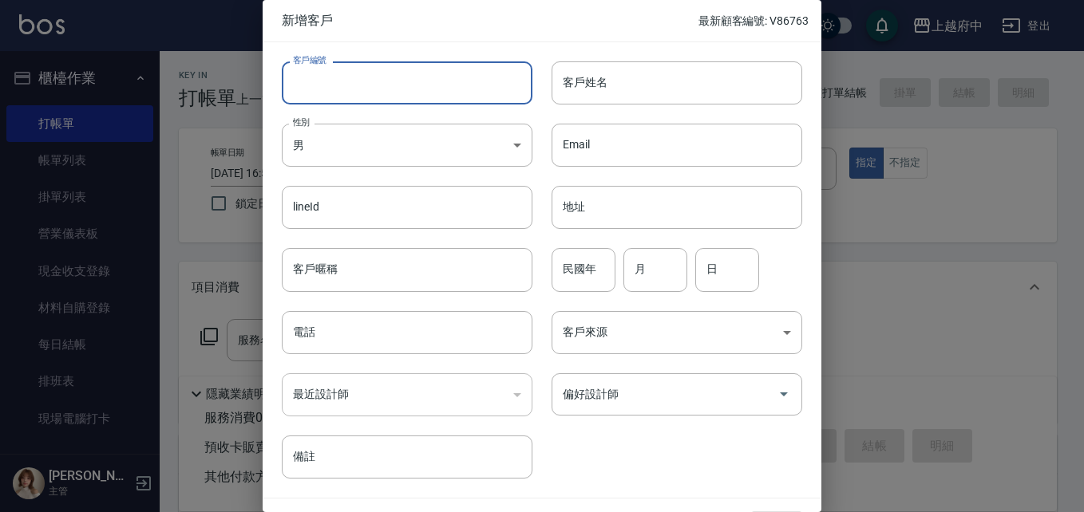
click at [375, 89] on input "客戶編號" at bounding box center [407, 82] width 251 height 43
type input "0938966389"
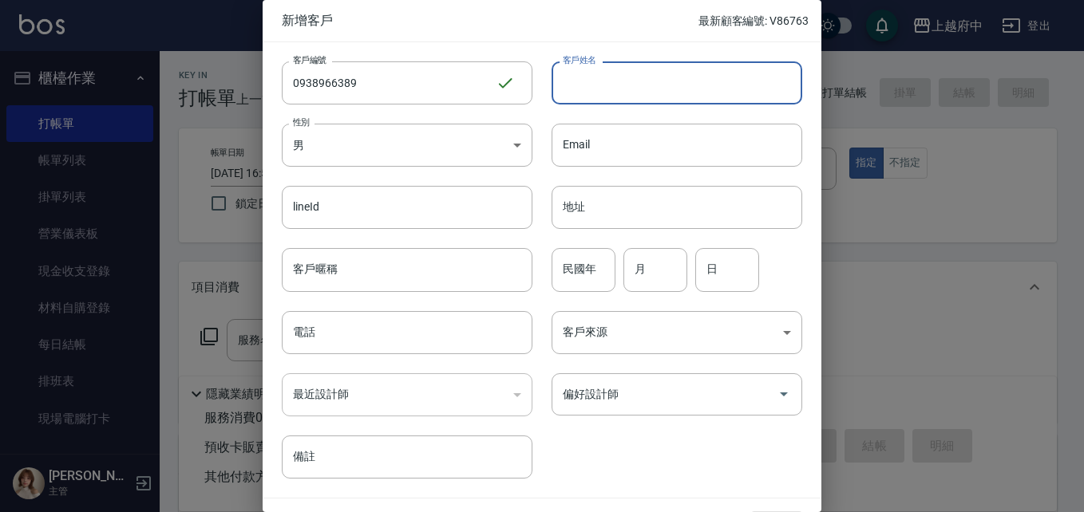
click at [571, 85] on input "客戶姓名" at bounding box center [676, 82] width 251 height 43
type input "[PERSON_NAME]"
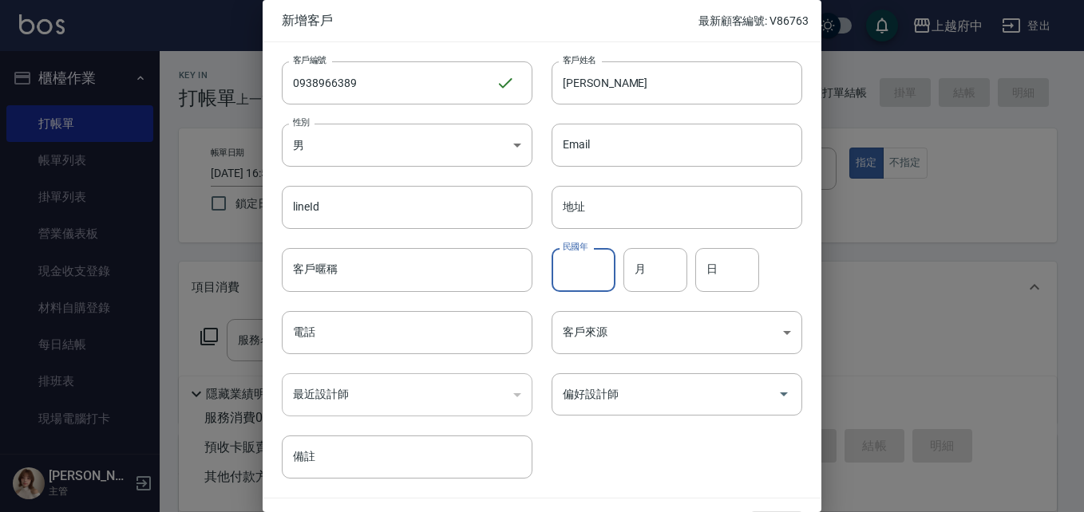
click at [596, 262] on input "民國年" at bounding box center [583, 269] width 64 height 43
type input "89"
type input "4"
type input "1"
type input "21"
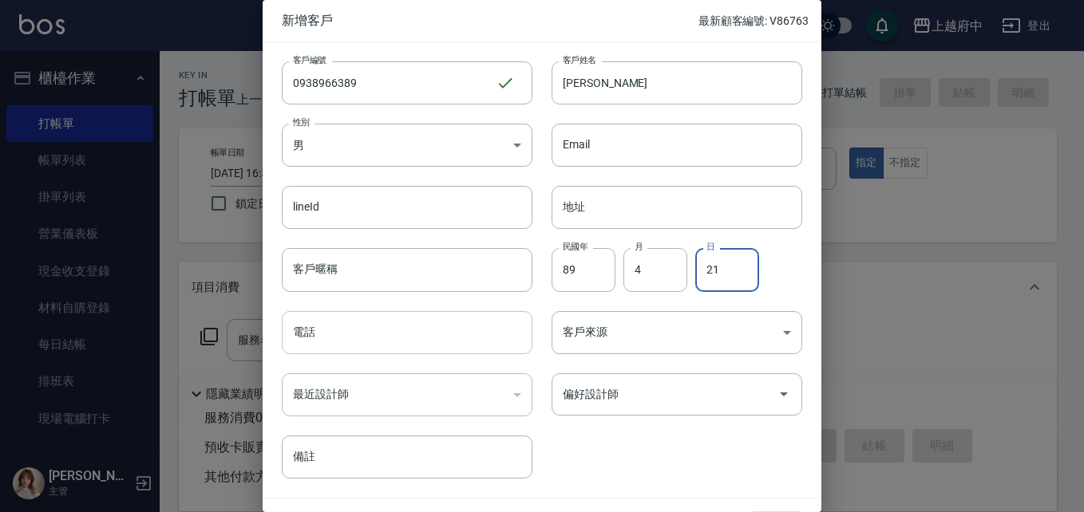
click at [393, 329] on input "電話" at bounding box center [407, 332] width 251 height 43
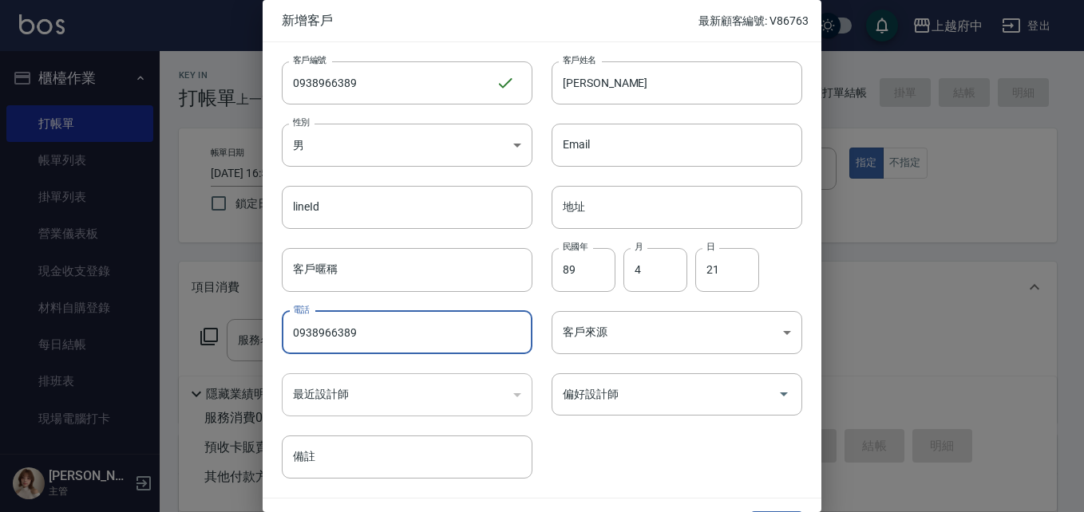
type input "0938966389"
click at [610, 440] on div "客戶編號 0938966389 ​ 客戶編號 客戶姓名 [PERSON_NAME]名 客戶姓名 性別 男 [DEMOGRAPHIC_DATA] 性別 Emai…" at bounding box center [532, 260] width 539 height 436
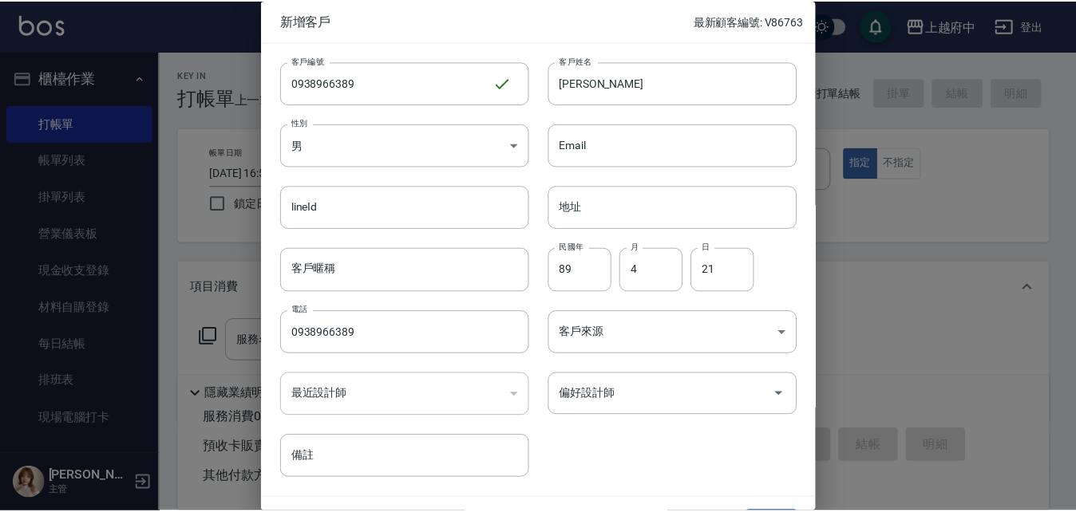
scroll to position [41, 0]
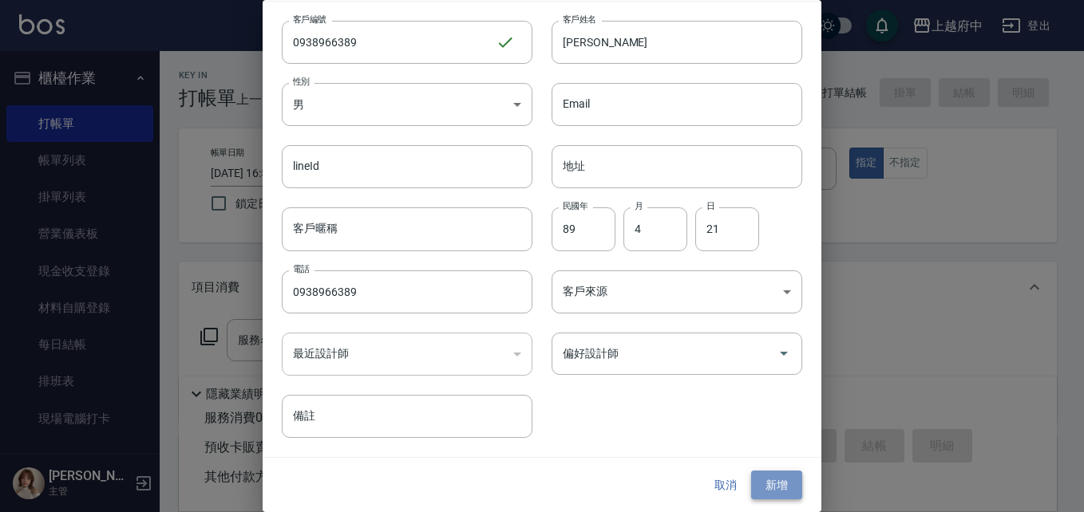
click at [787, 480] on button "新增" at bounding box center [776, 486] width 51 height 30
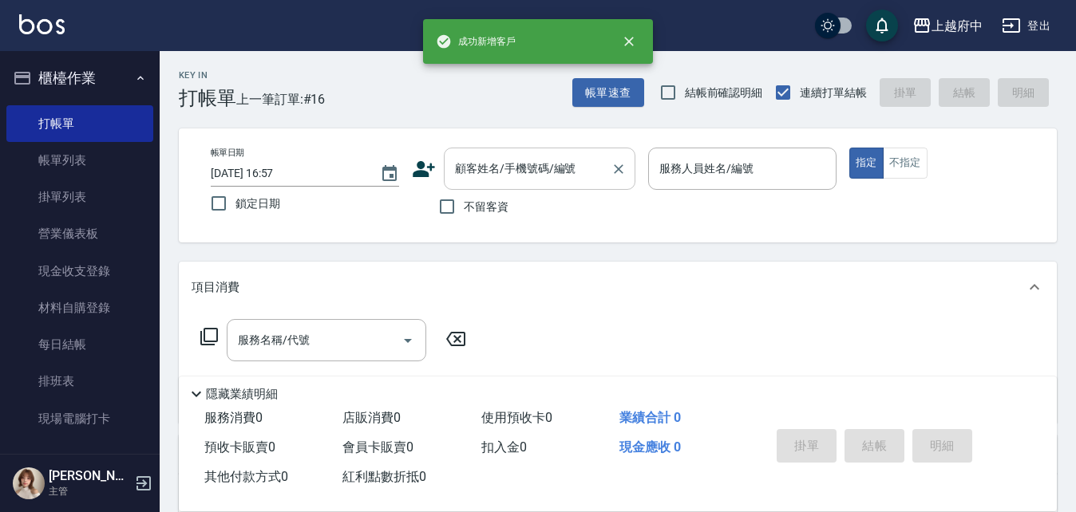
click at [507, 172] on input "顧客姓名/手機號碼/編號" at bounding box center [527, 169] width 153 height 28
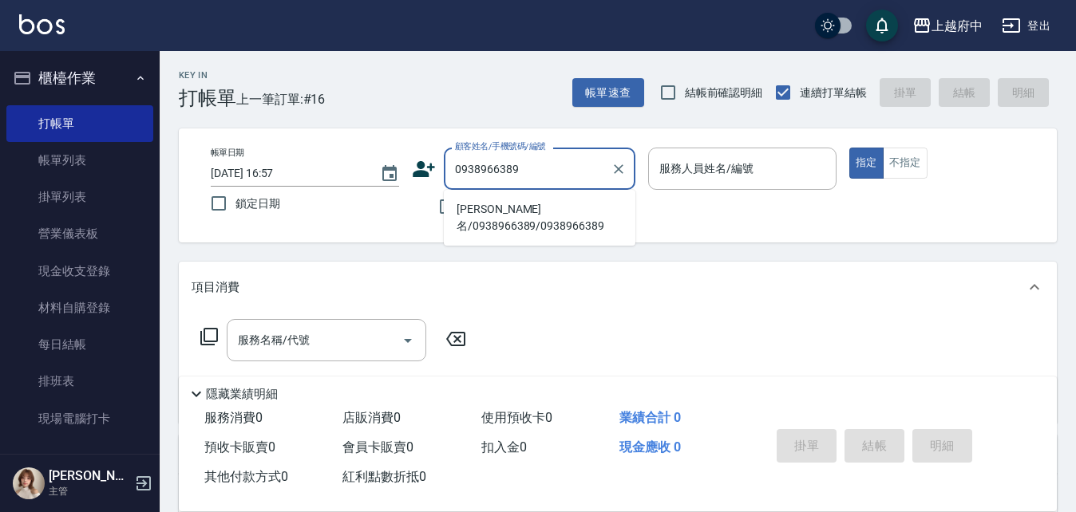
click at [481, 211] on li "[PERSON_NAME]名/0938966389/0938966389" at bounding box center [539, 217] width 191 height 43
type input "[PERSON_NAME]名/0938966389/0938966389"
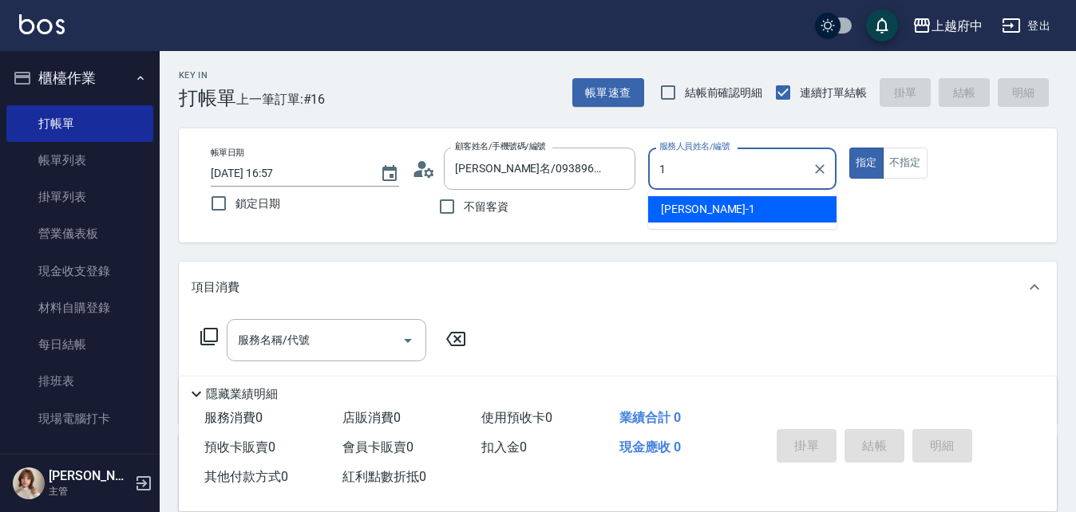
type input "[PERSON_NAME] -1"
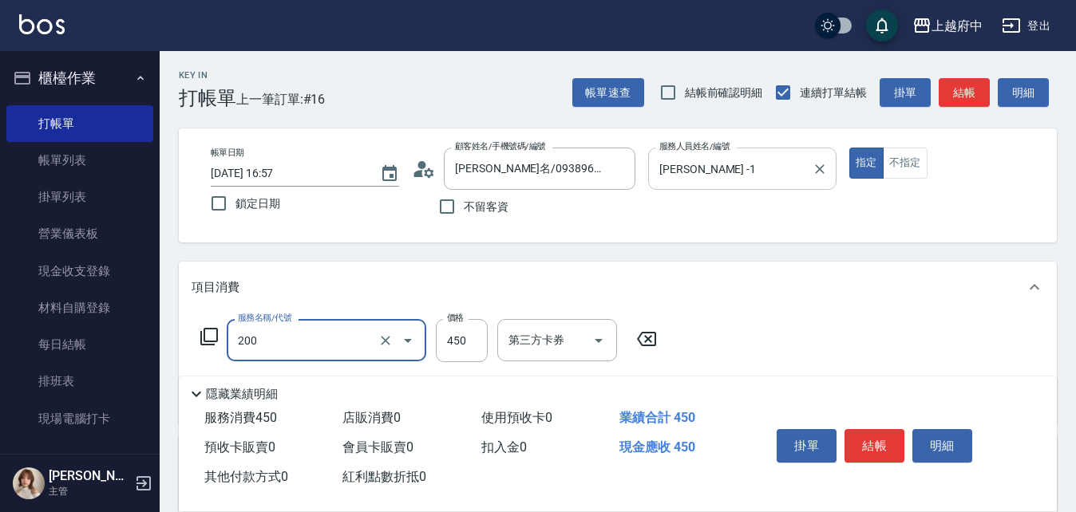
type input "有機洗髮(200)"
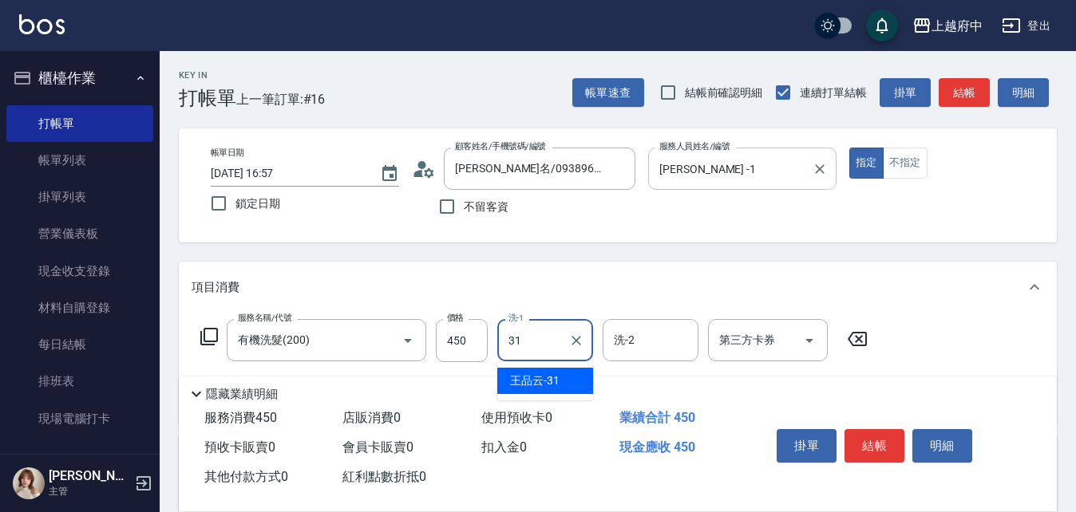
type input "[PERSON_NAME]-31"
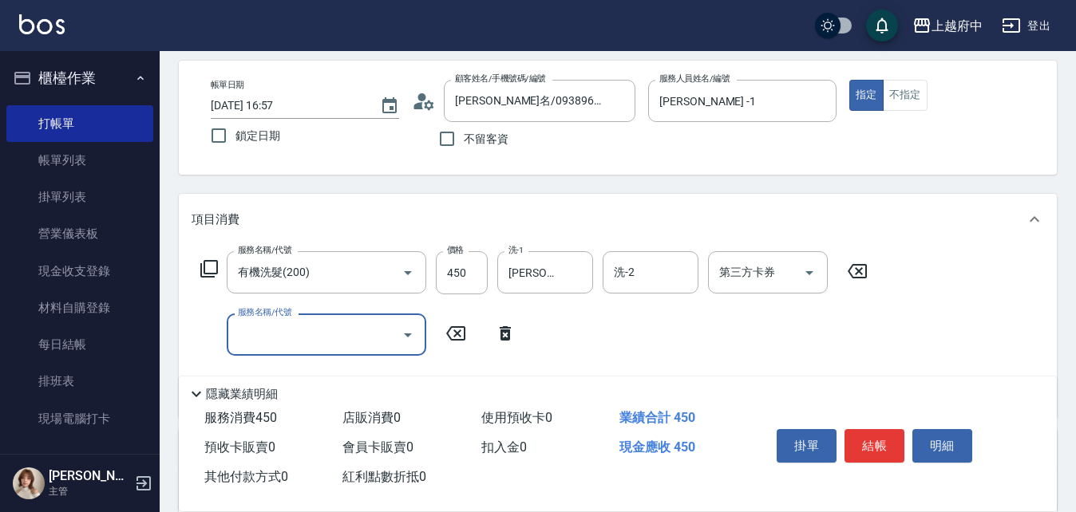
scroll to position [160, 0]
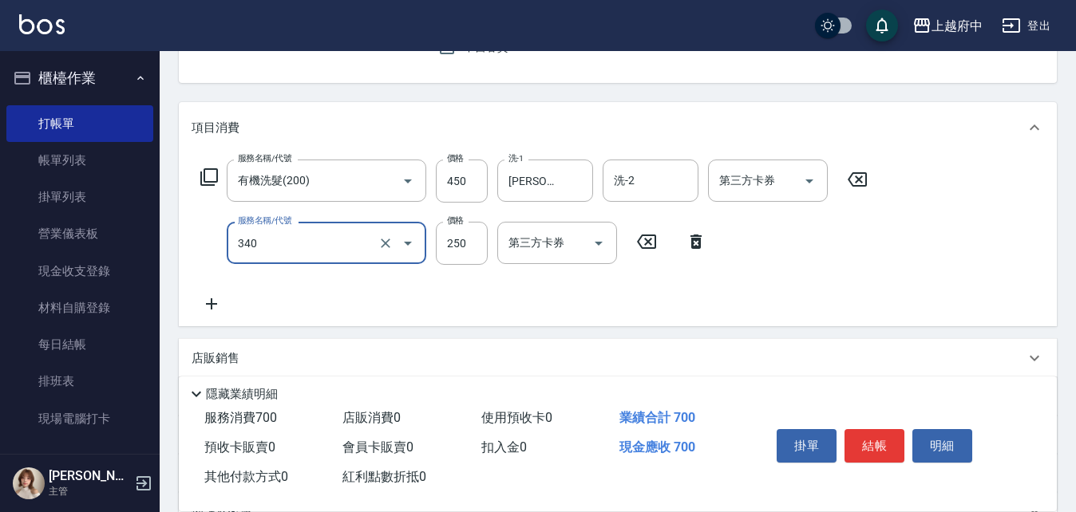
type input "剪髮(340)"
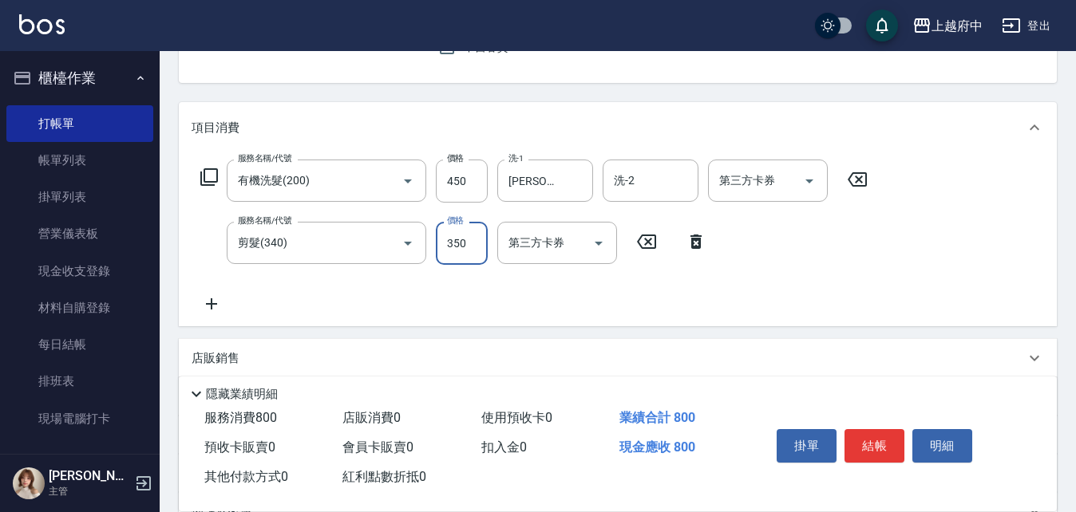
type input "350"
click at [646, 308] on div "服務名稱/代號 有機洗髮(200) 服務名稱/代號 價格 450 價格 洗-1 [PERSON_NAME]-31 洗-1 洗-2 洗-2 第三方卡券 第三方卡…" at bounding box center [533, 237] width 685 height 154
click at [866, 436] on button "結帳" at bounding box center [874, 446] width 60 height 34
type input "[DATE] 16:58"
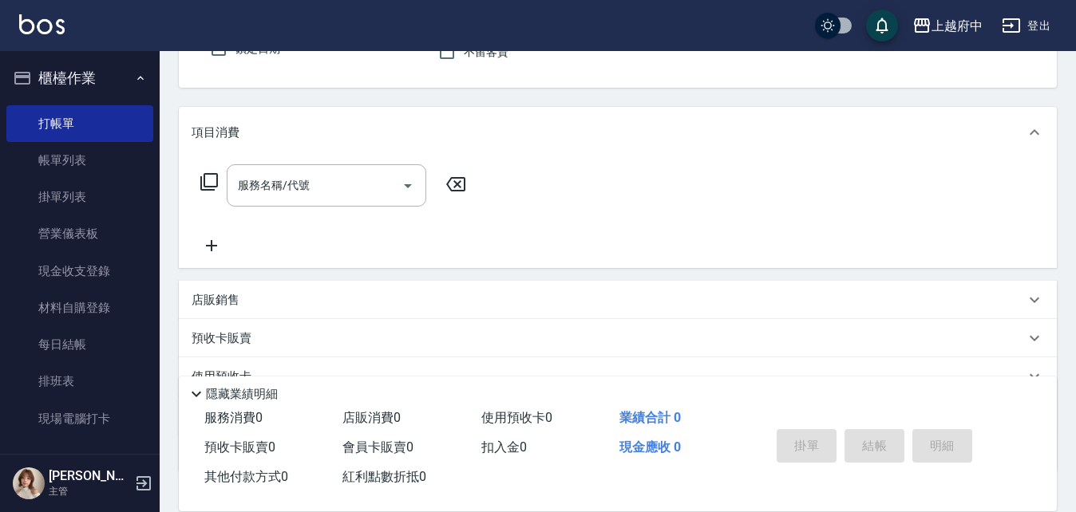
scroll to position [0, 0]
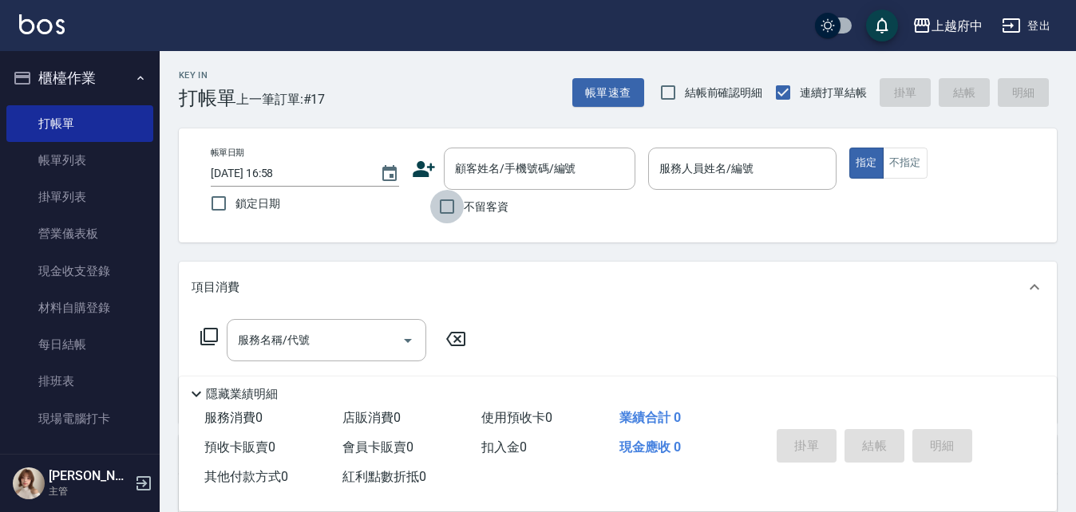
click at [440, 208] on input "不留客資" at bounding box center [447, 207] width 34 height 34
checkbox input "true"
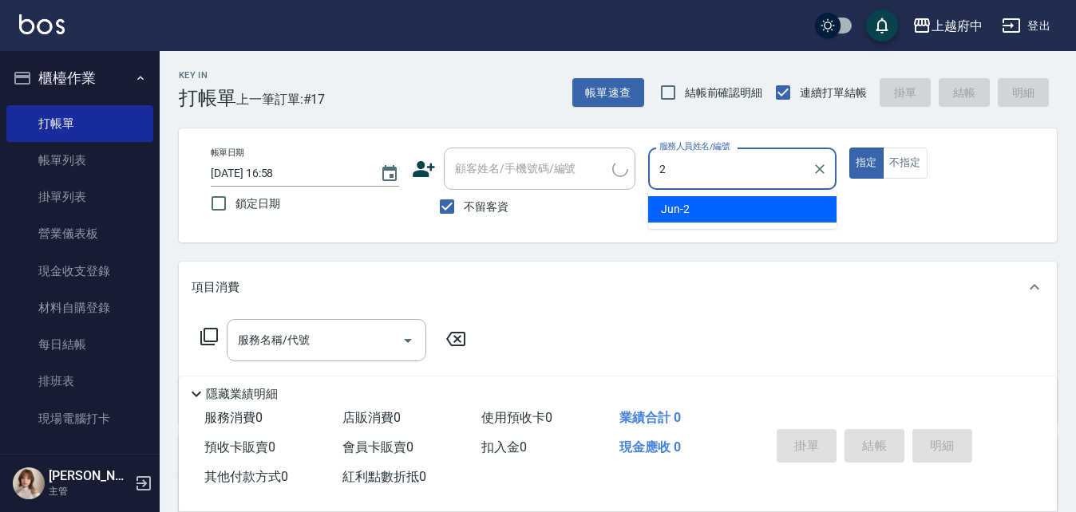
type input "Jun-2"
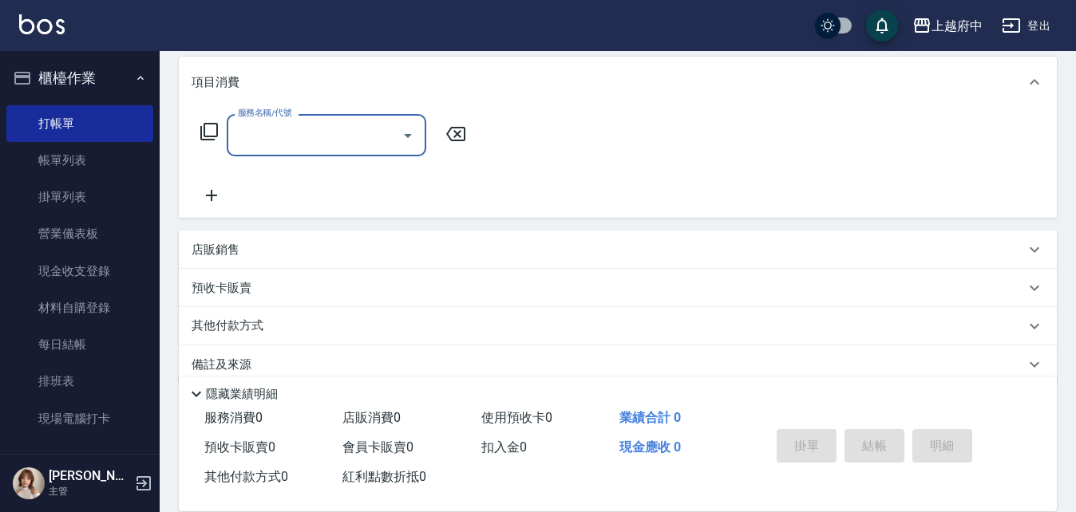
scroll to position [230, 0]
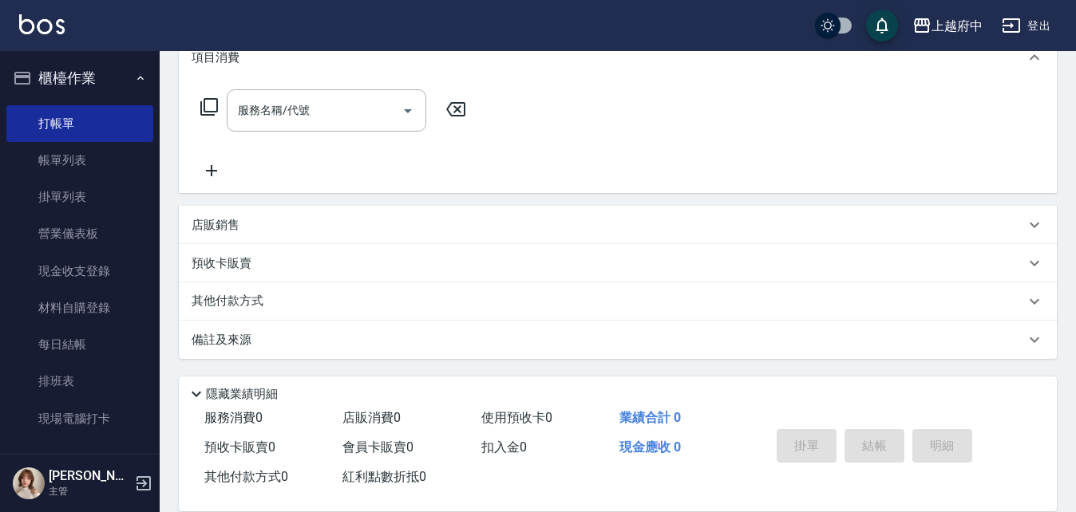
click at [224, 217] on p "店販銷售" at bounding box center [215, 225] width 48 height 17
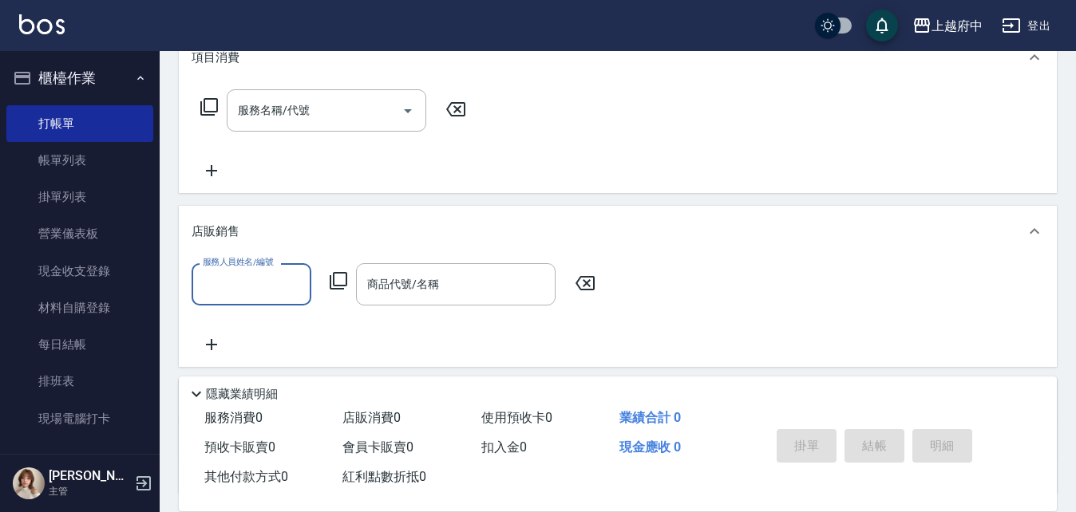
scroll to position [0, 0]
type input "Jun-2"
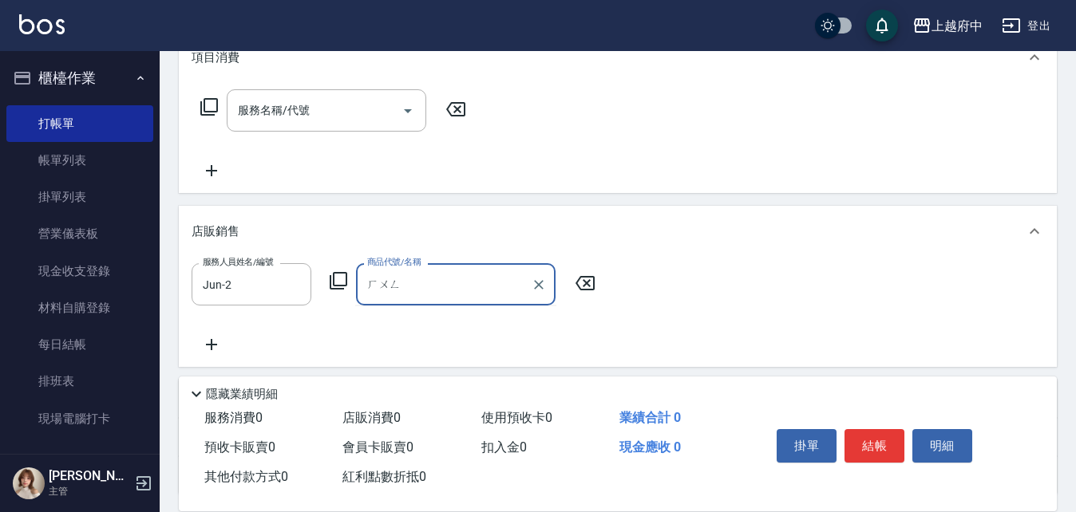
type input "弘"
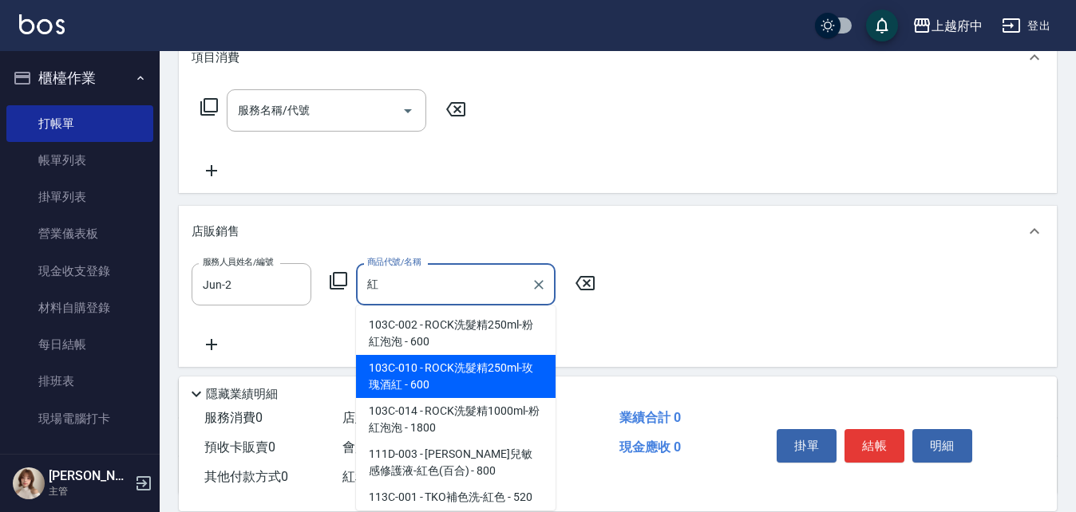
click at [503, 377] on span "103C-010 - ROCK洗髮精250ml-玫瑰酒紅 - 600" at bounding box center [455, 376] width 199 height 43
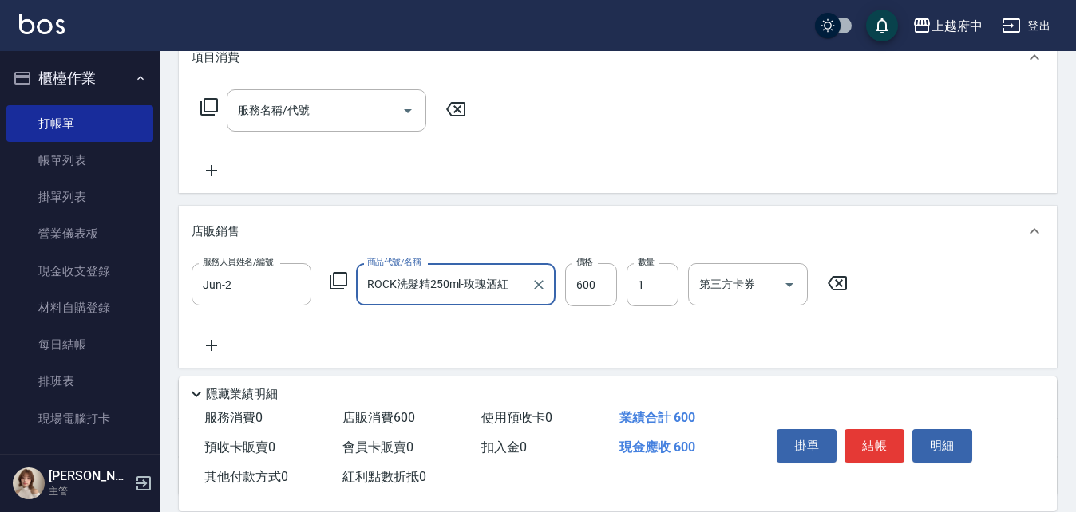
type input "ROCK洗髮精250ml-玫瑰酒紅"
click at [599, 328] on div "服務人員姓名/編號 Jun-2 服務人員姓名/編號 商品代號/名稱 ROCK洗髮精250ml-玫瑰酒紅 商品代號/名稱 價格 600 價格 數量 1 數量 第…" at bounding box center [617, 309] width 852 height 92
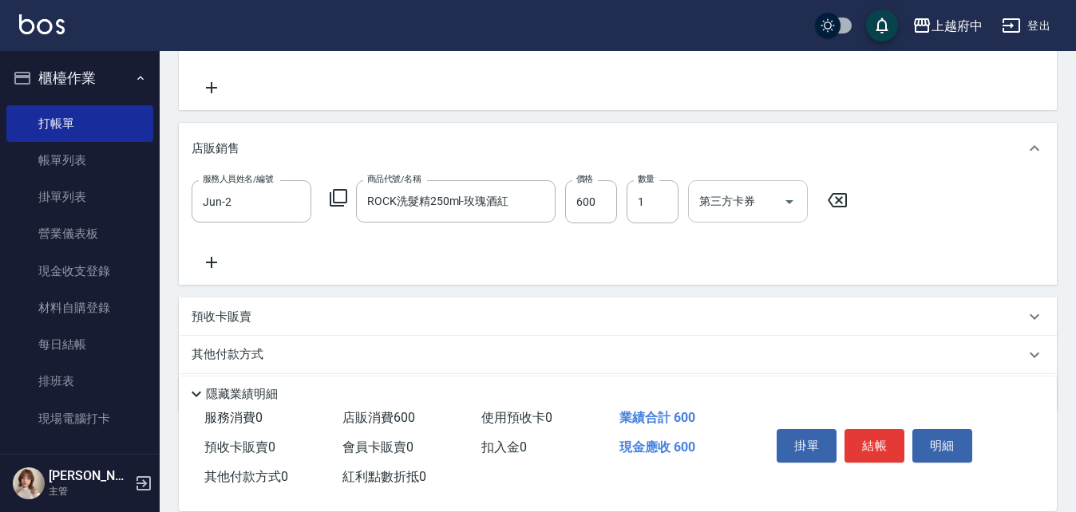
scroll to position [319, 0]
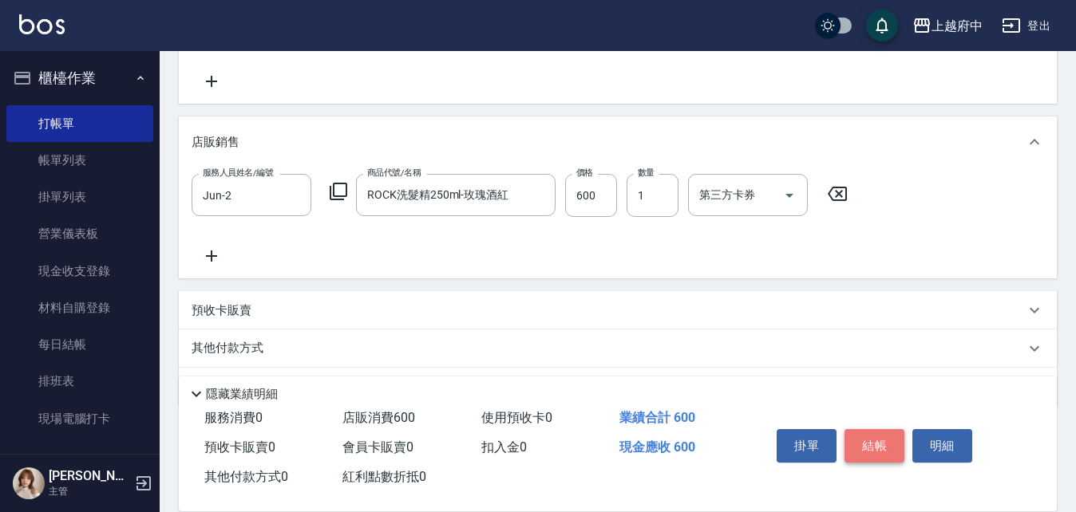
click at [873, 443] on button "結帳" at bounding box center [874, 446] width 60 height 34
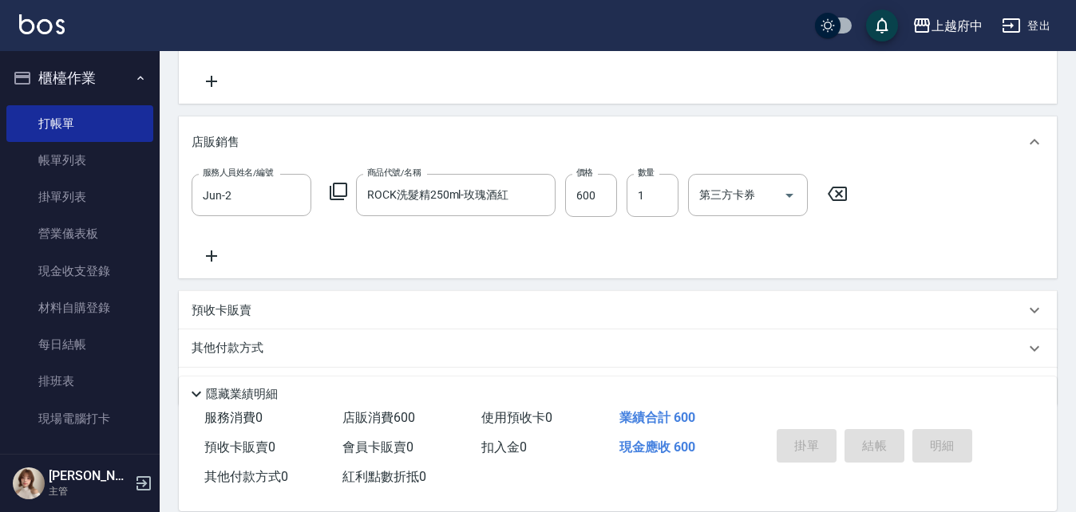
type input "[DATE] 17:14"
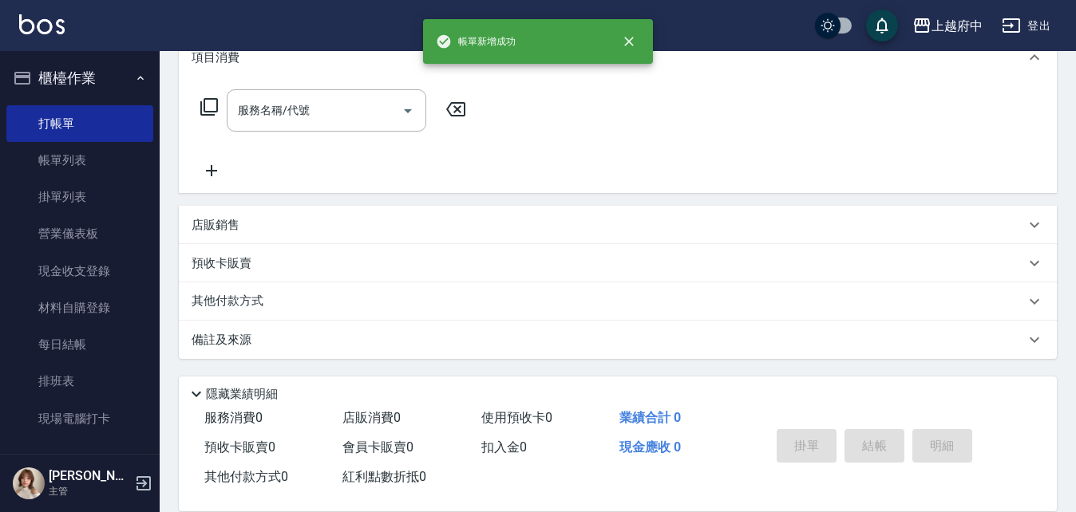
scroll to position [0, 0]
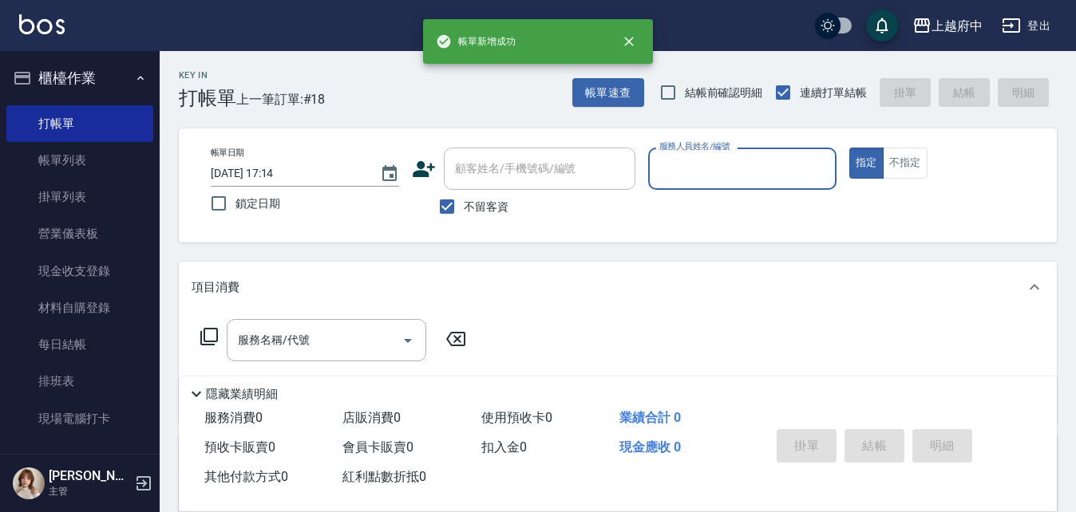
type input "ㄒ"
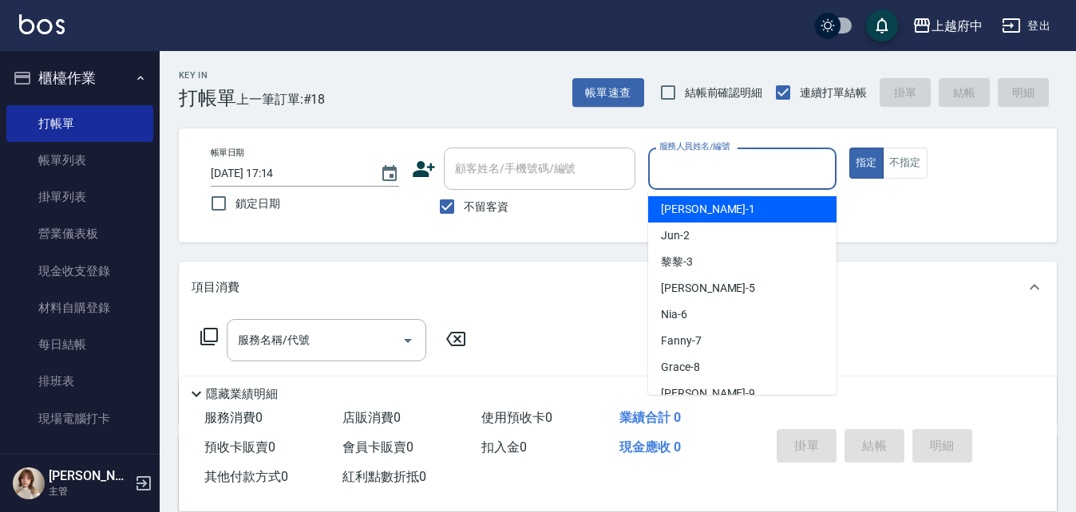
type input "V"
click at [448, 204] on input "不留客資" at bounding box center [447, 207] width 34 height 34
checkbox input "false"
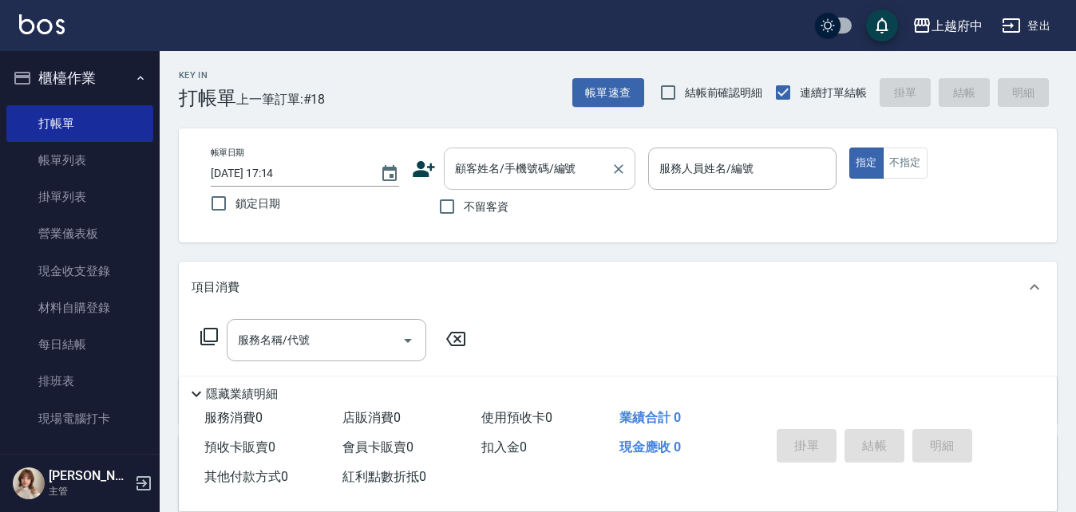
click at [483, 164] on input "顧客姓名/手機號碼/編號" at bounding box center [527, 169] width 153 height 28
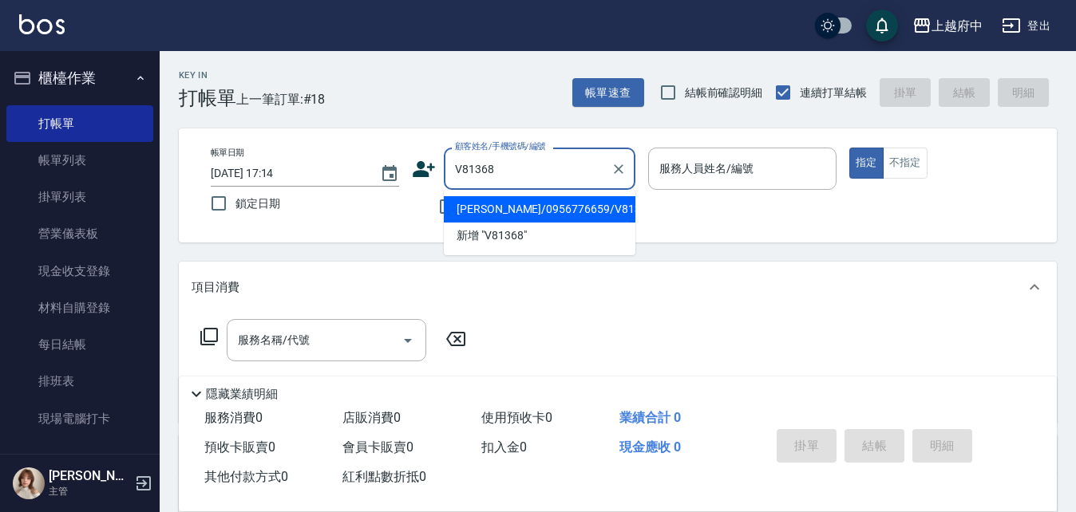
click at [490, 207] on li "[PERSON_NAME]/0956776659/V81368" at bounding box center [539, 209] width 191 height 26
type input "[PERSON_NAME]/0956776659/V81368"
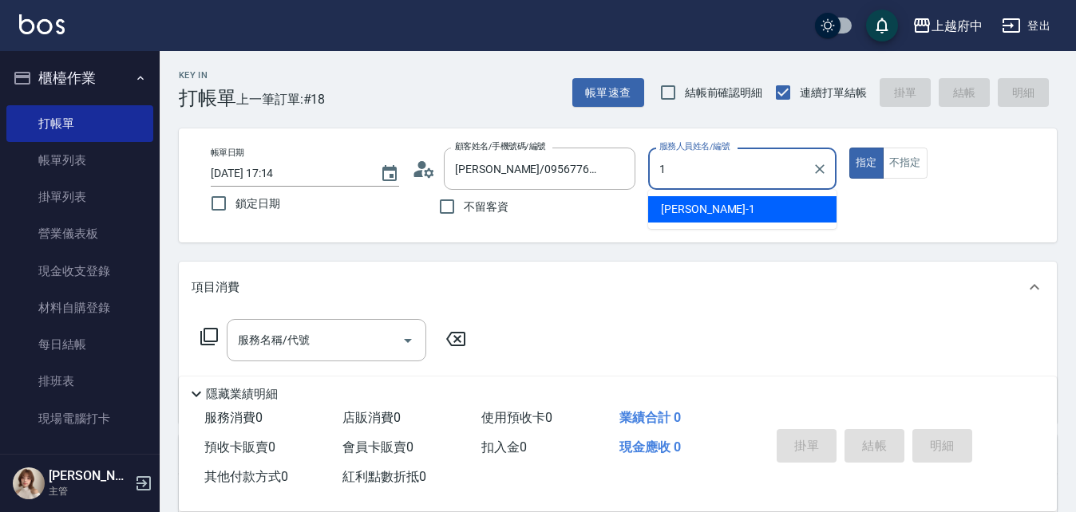
type input "[PERSON_NAME] -1"
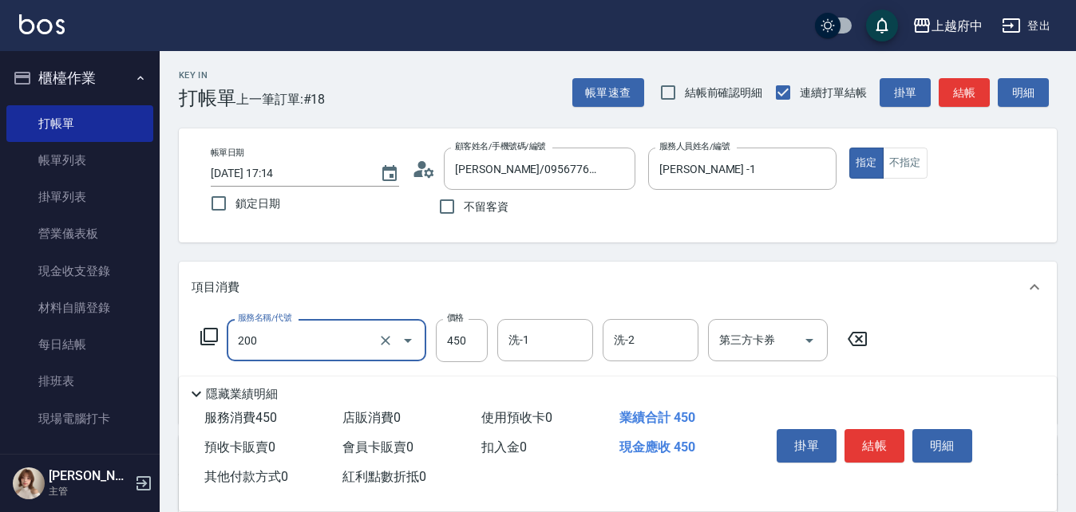
type input "有機洗髮(200)"
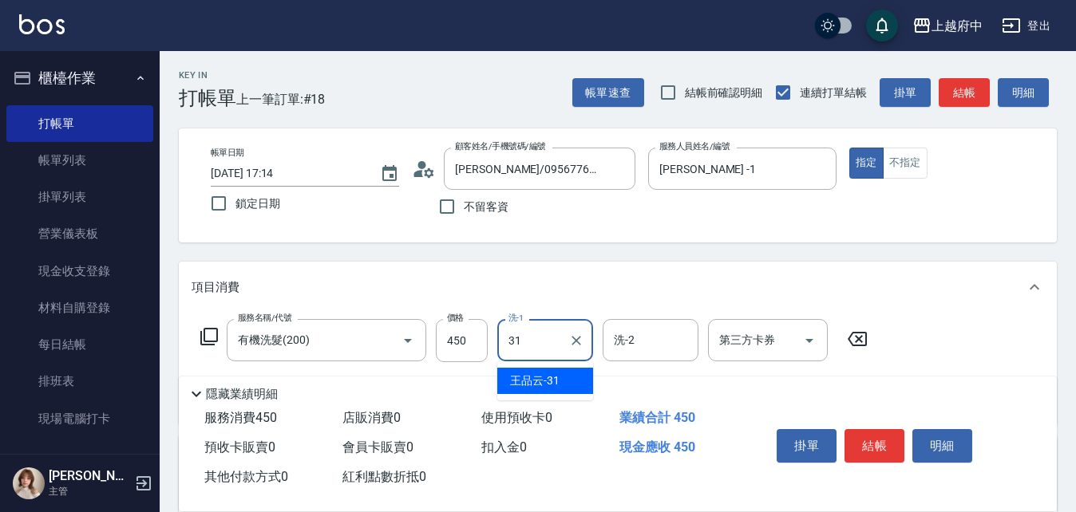
type input "[PERSON_NAME]-31"
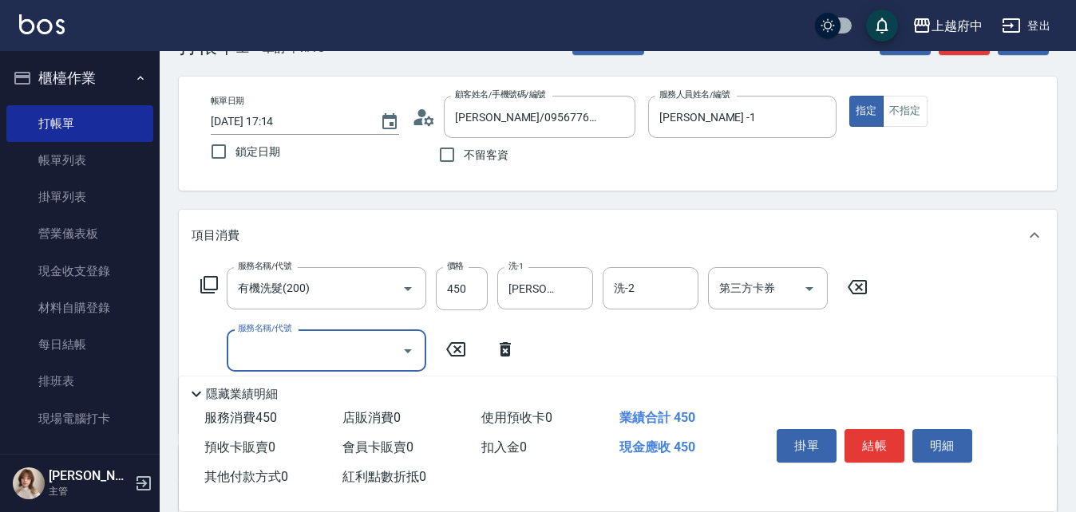
scroll to position [80, 0]
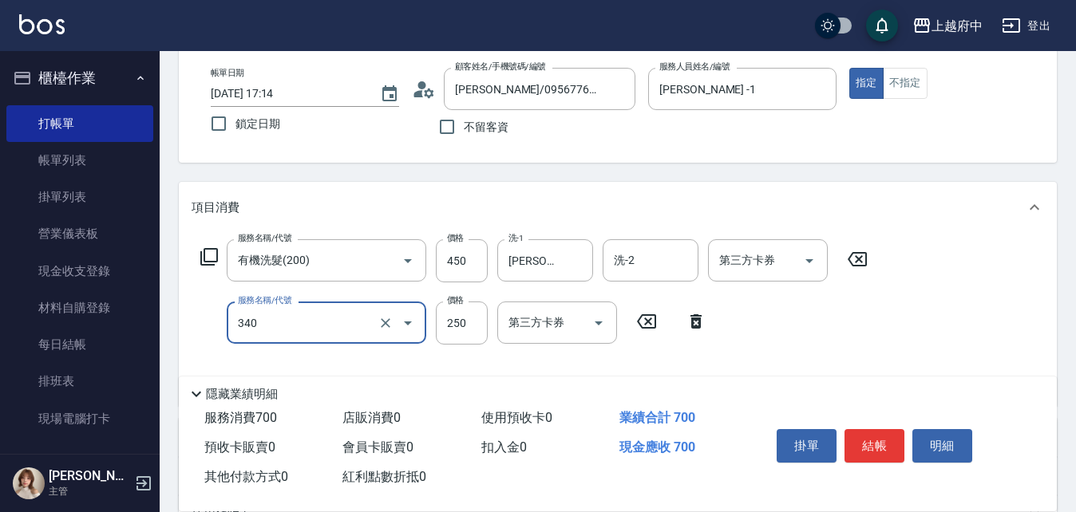
type input "剪髮(340)"
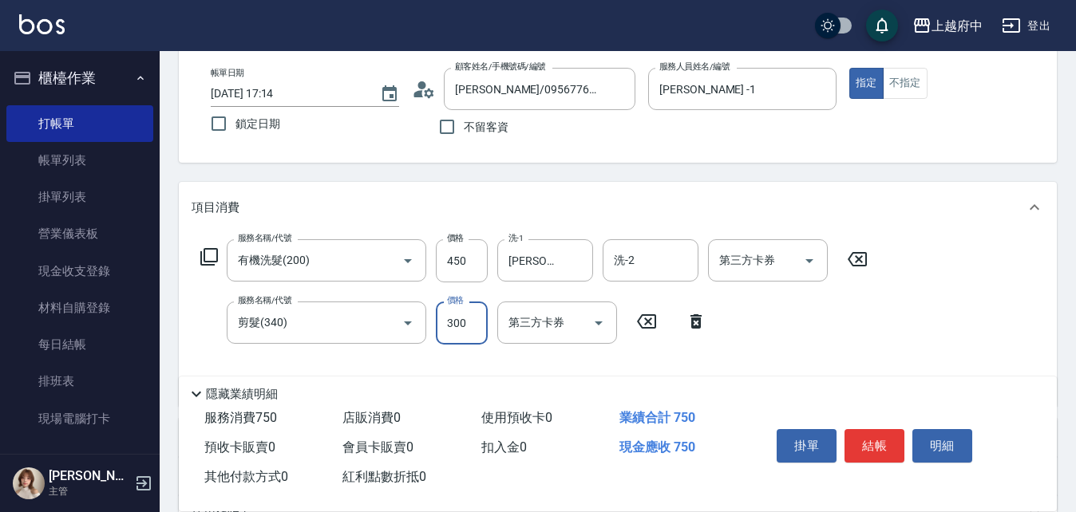
type input "300"
click at [820, 334] on div "服務名稱/代號 有機洗髮(200) 服務名稱/代號 價格 450 價格 洗-1 [PERSON_NAME]-31 洗-1 洗-2 洗-2 第三方卡券 第三方卡…" at bounding box center [533, 316] width 685 height 154
click at [878, 439] on button "結帳" at bounding box center [874, 446] width 60 height 34
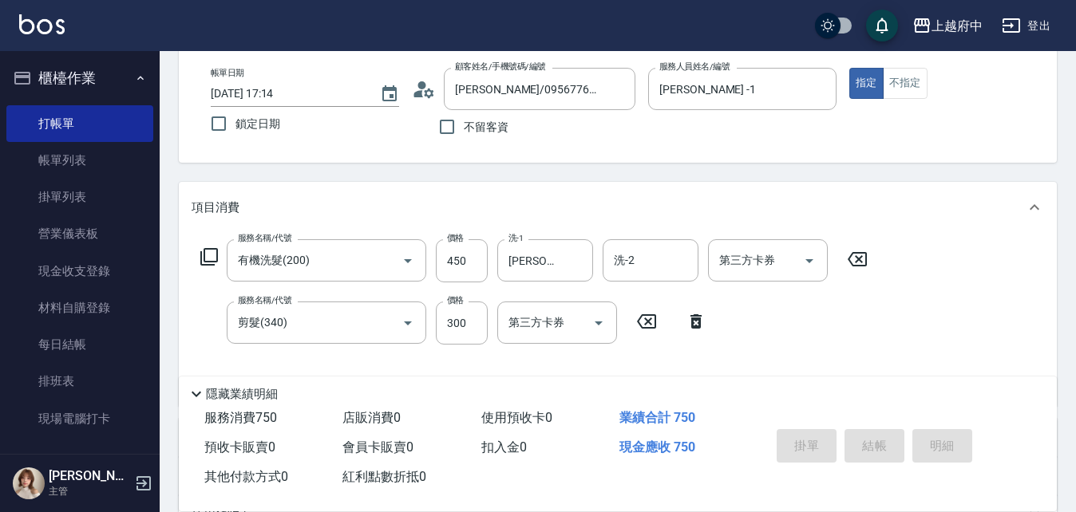
type input "[DATE] 17:15"
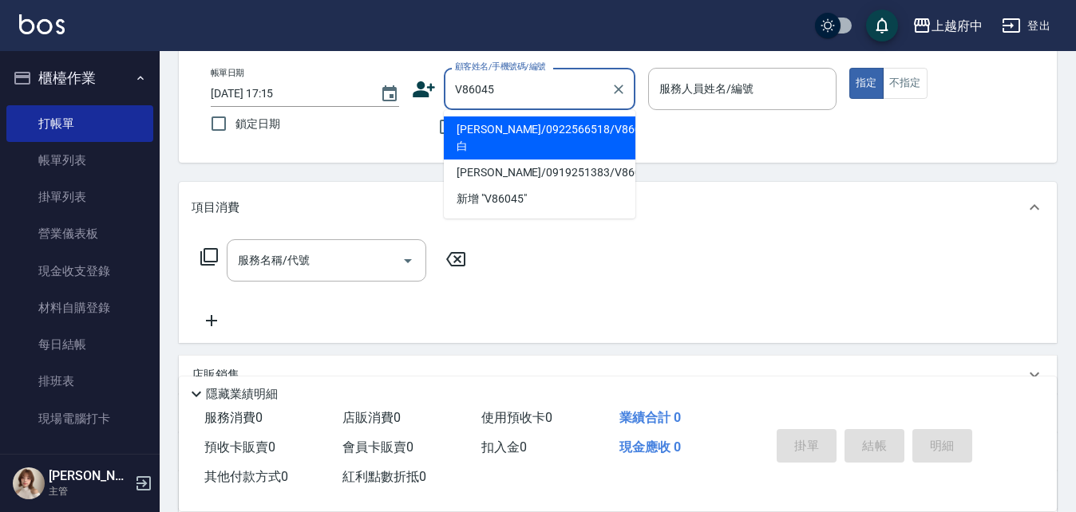
click at [578, 132] on li "[PERSON_NAME]/0922566518/V86045白" at bounding box center [539, 137] width 191 height 43
type input "[PERSON_NAME]/0922566518/V86045白"
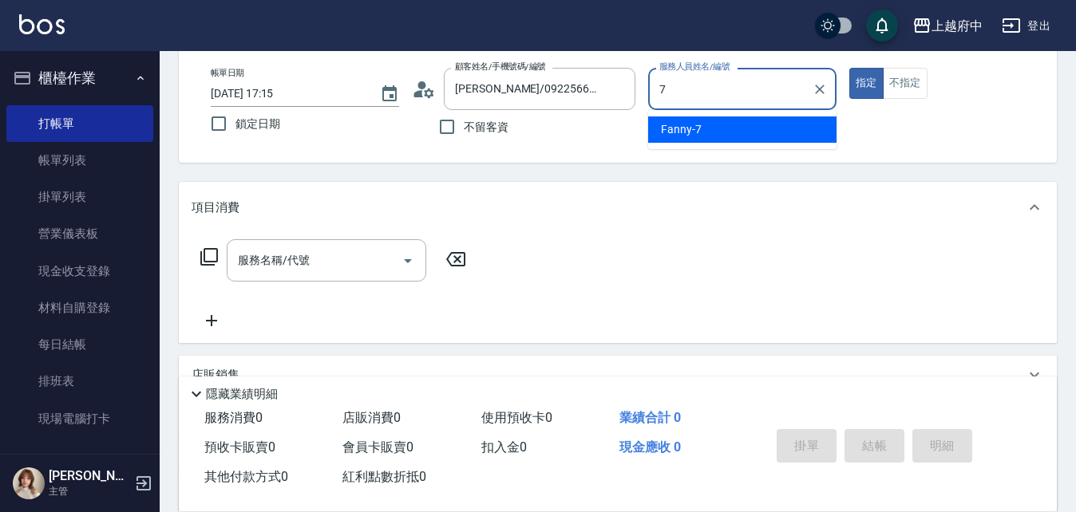
type input "Fanny-7"
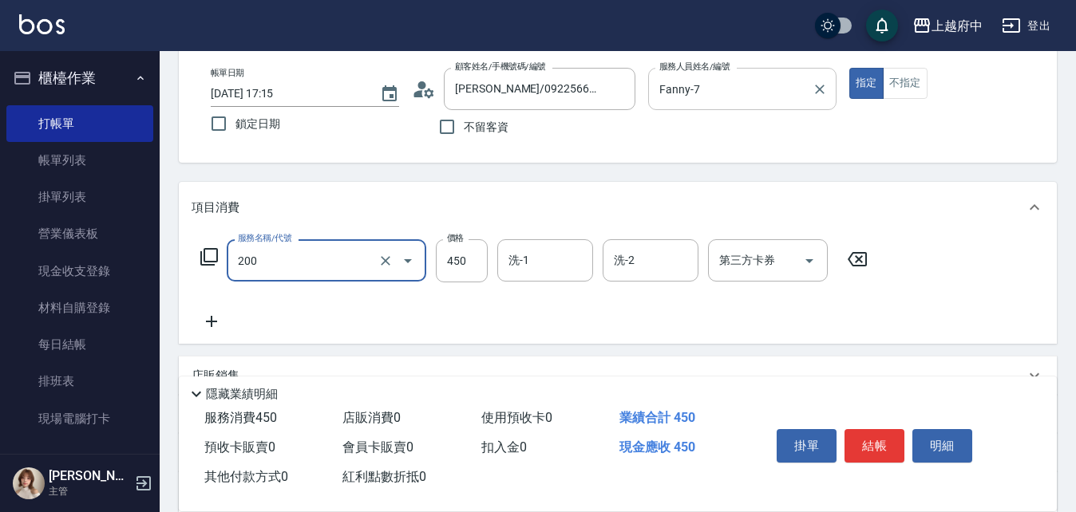
type input "有機洗髮(200)"
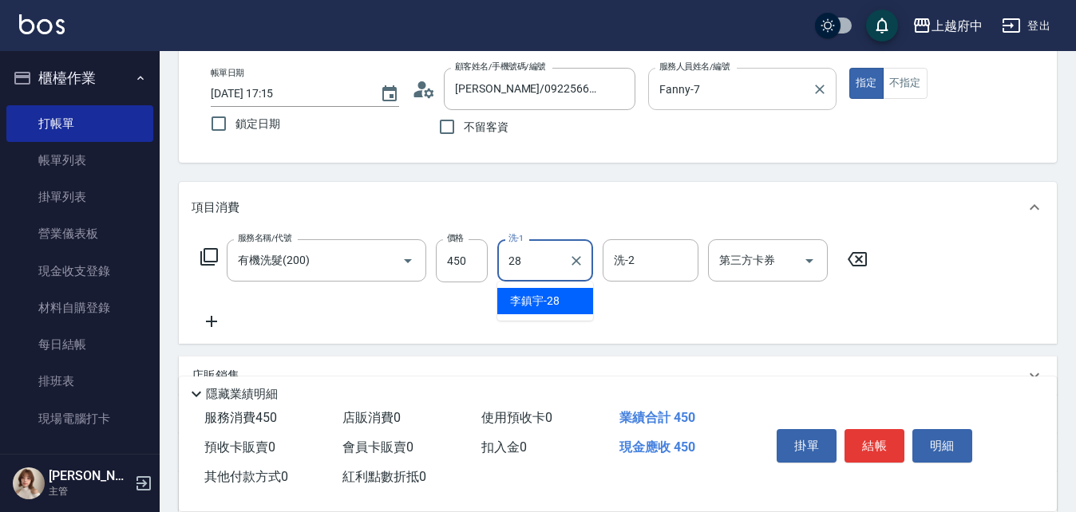
type input "[PERSON_NAME]-28"
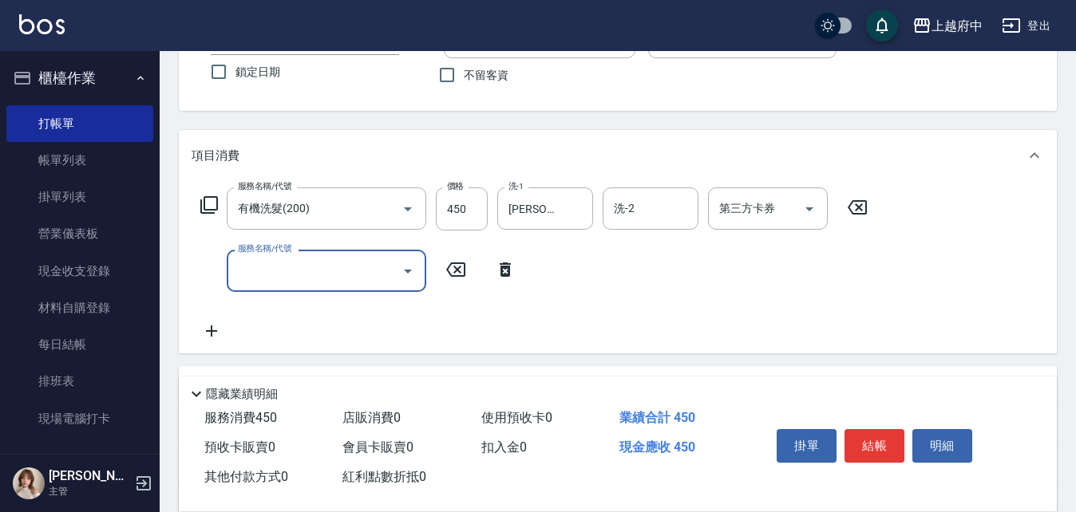
scroll to position [160, 0]
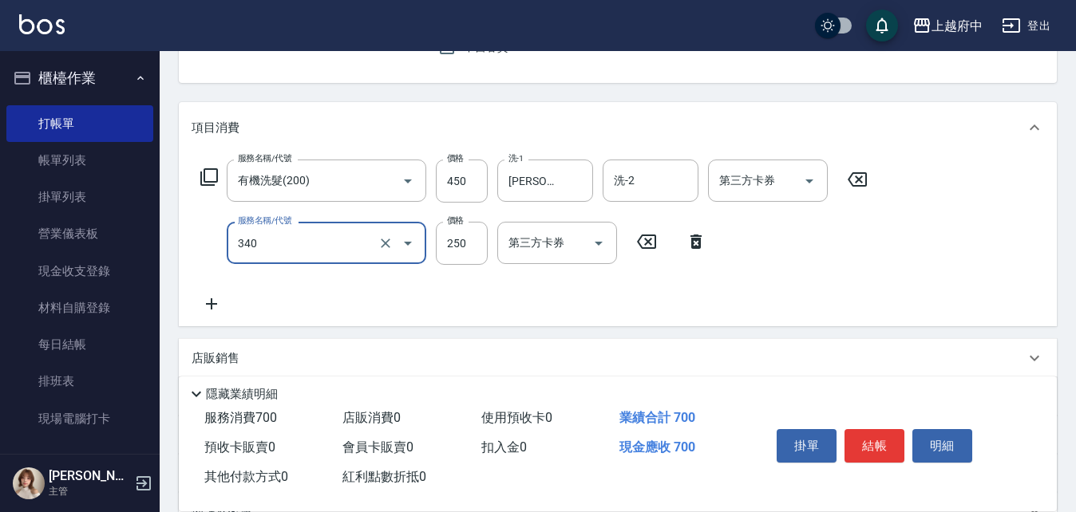
type input "剪髮(340)"
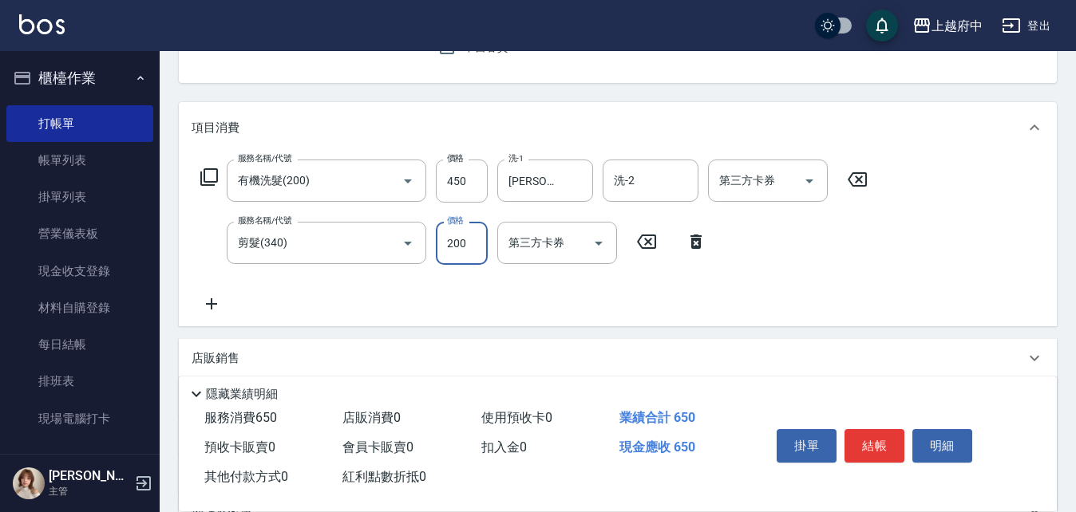
type input "200"
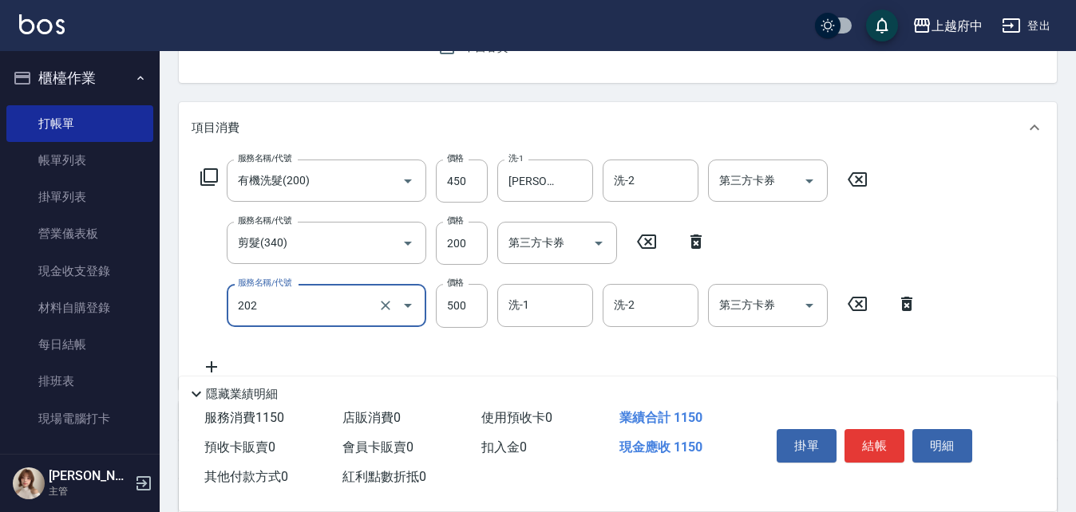
type input "升級保水面膜(202)"
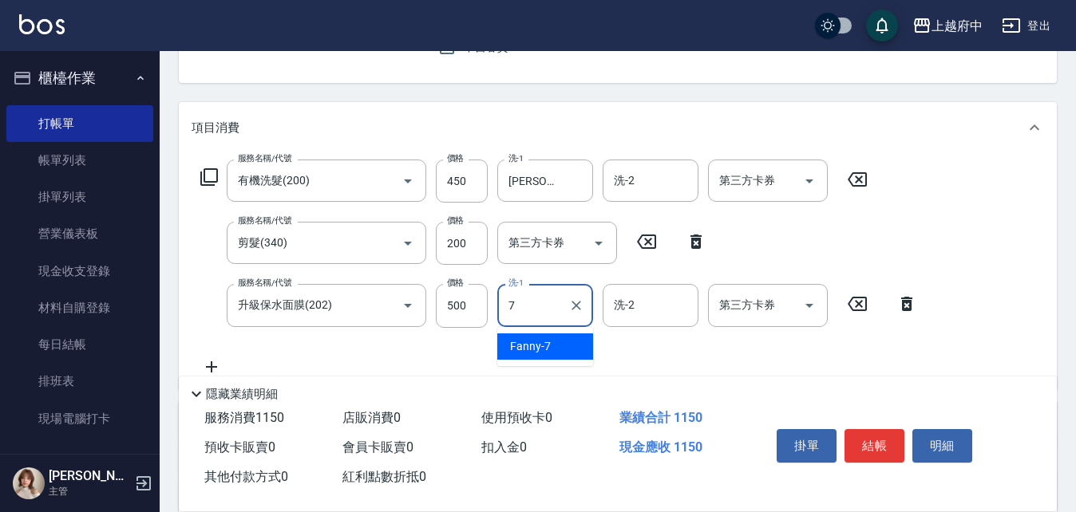
type input "Fanny-7"
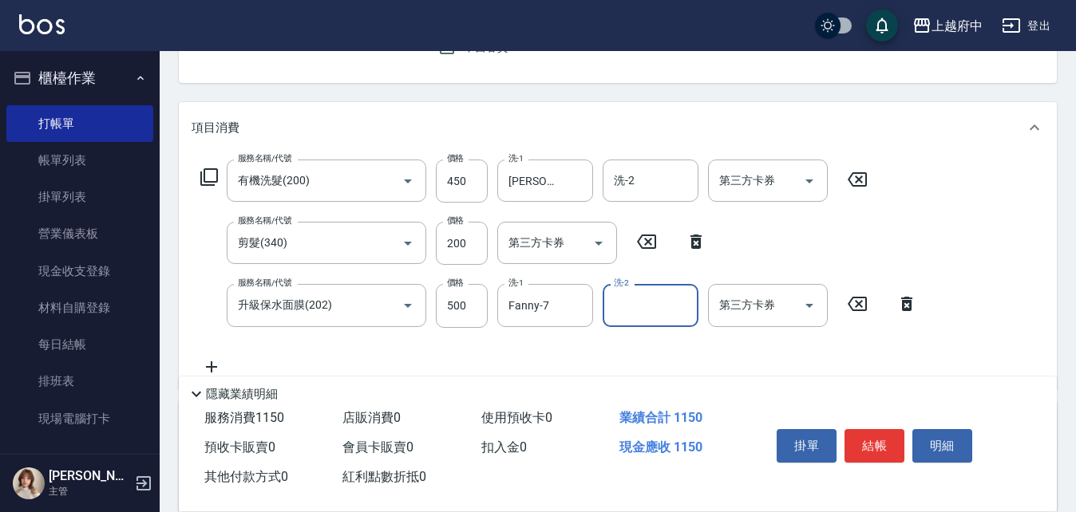
click at [587, 351] on div "服務名稱/代號 有機洗髮(200) 服務名稱/代號 價格 450 價格 洗-1 [PERSON_NAME]-28 洗-1 洗-2 洗-2 第三方卡券 第三方卡…" at bounding box center [558, 268] width 735 height 216
click at [876, 440] on button "結帳" at bounding box center [874, 446] width 60 height 34
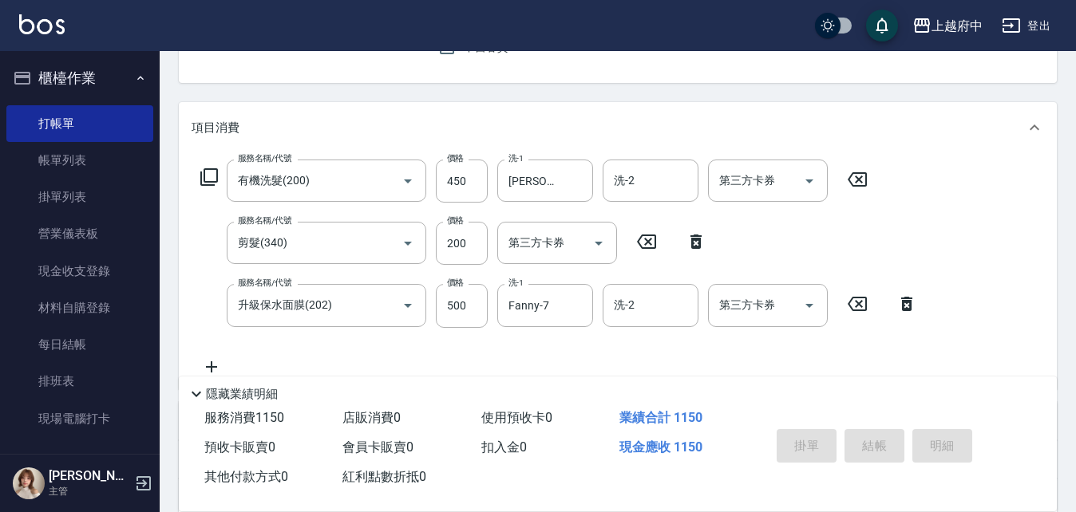
type input "[DATE] 17:17"
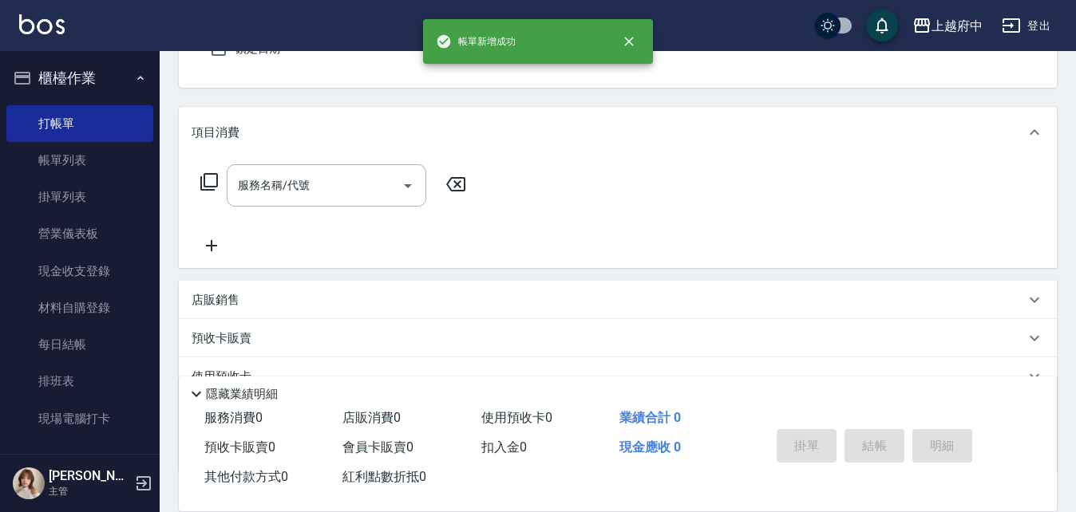
scroll to position [0, 0]
